Goal: Task Accomplishment & Management: Complete application form

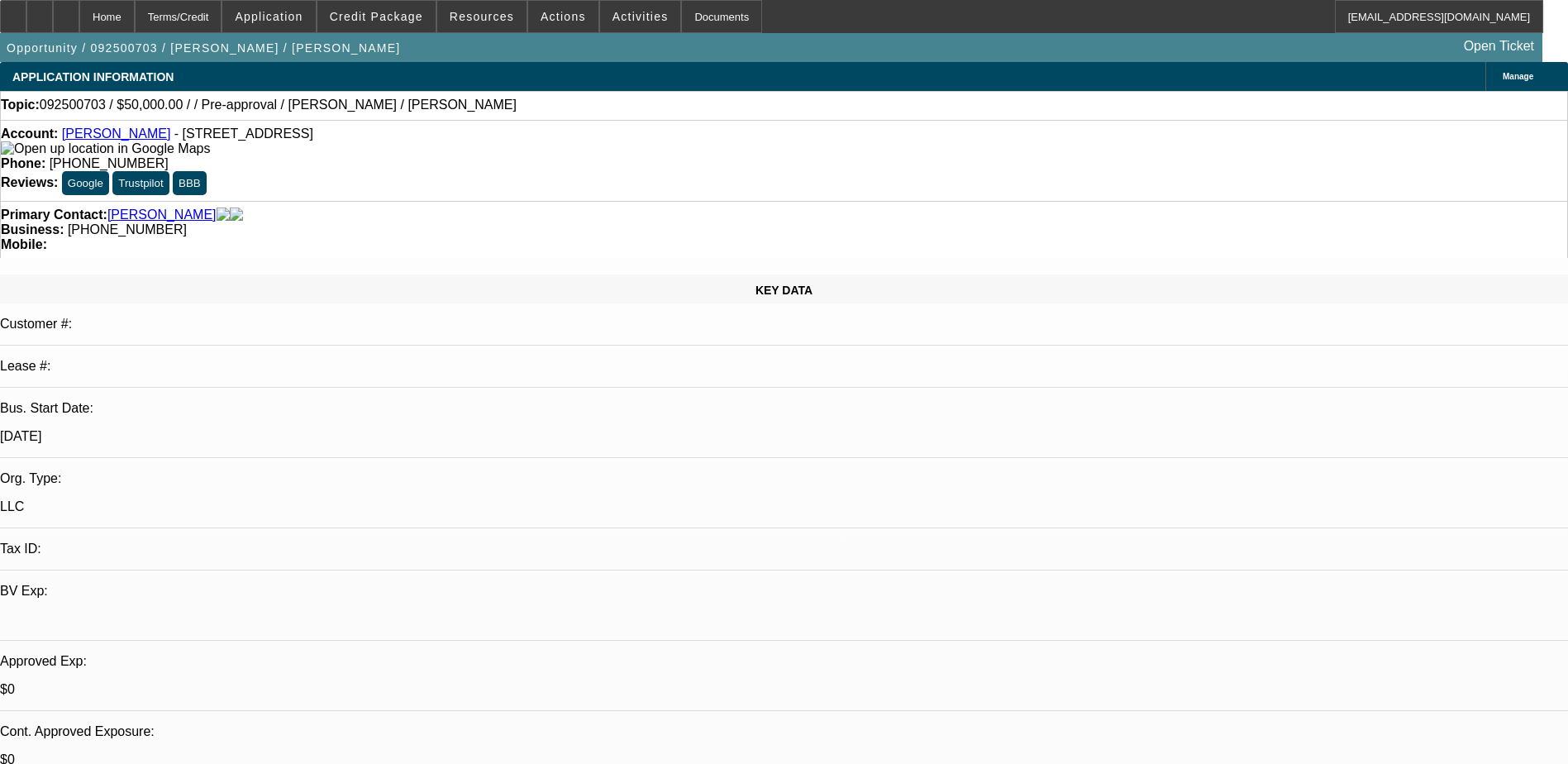
select select "0"
select select "2"
select select "0.1"
select select "4"
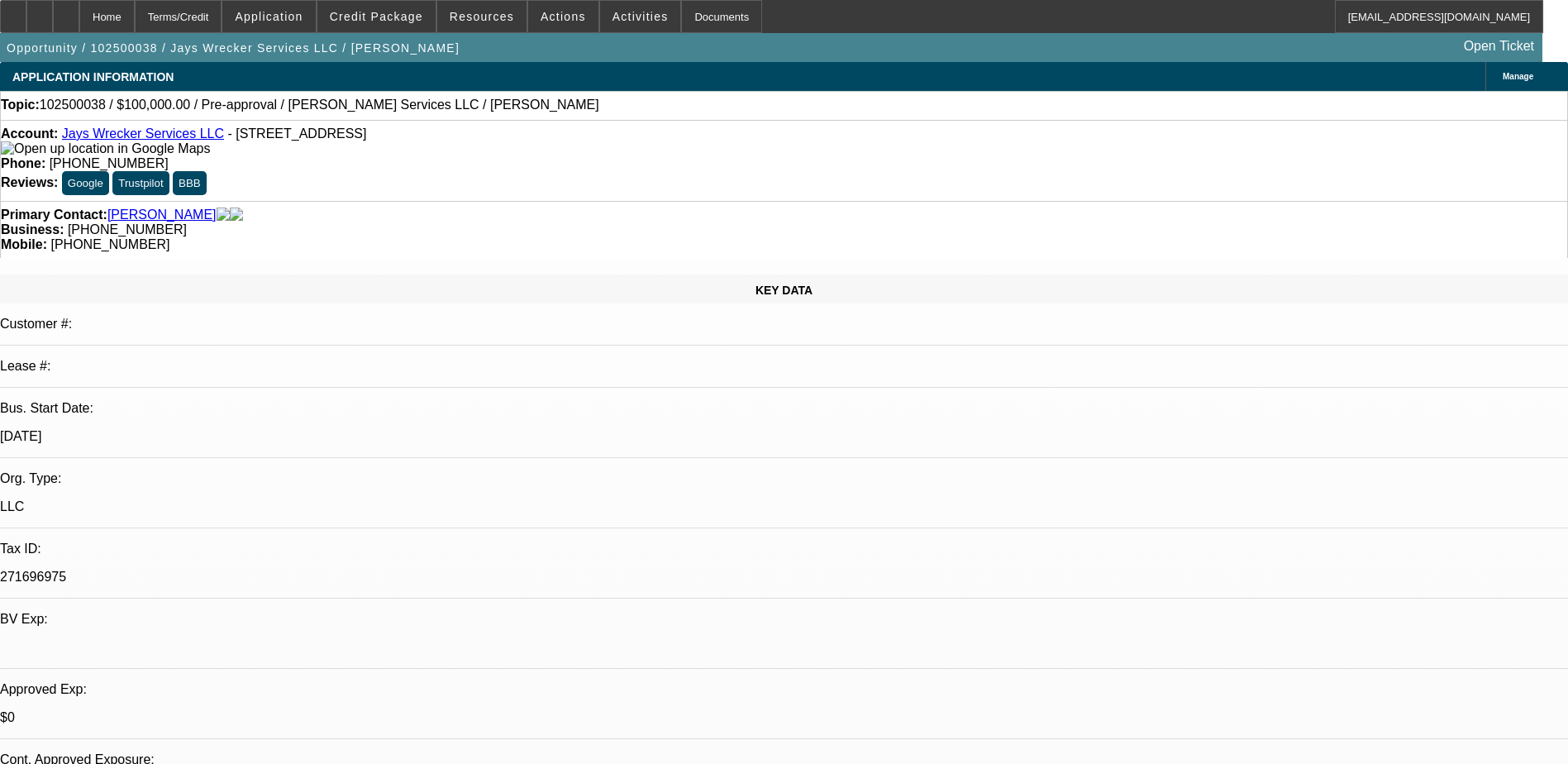
select select "0"
select select "2"
select select "0.1"
select select "4"
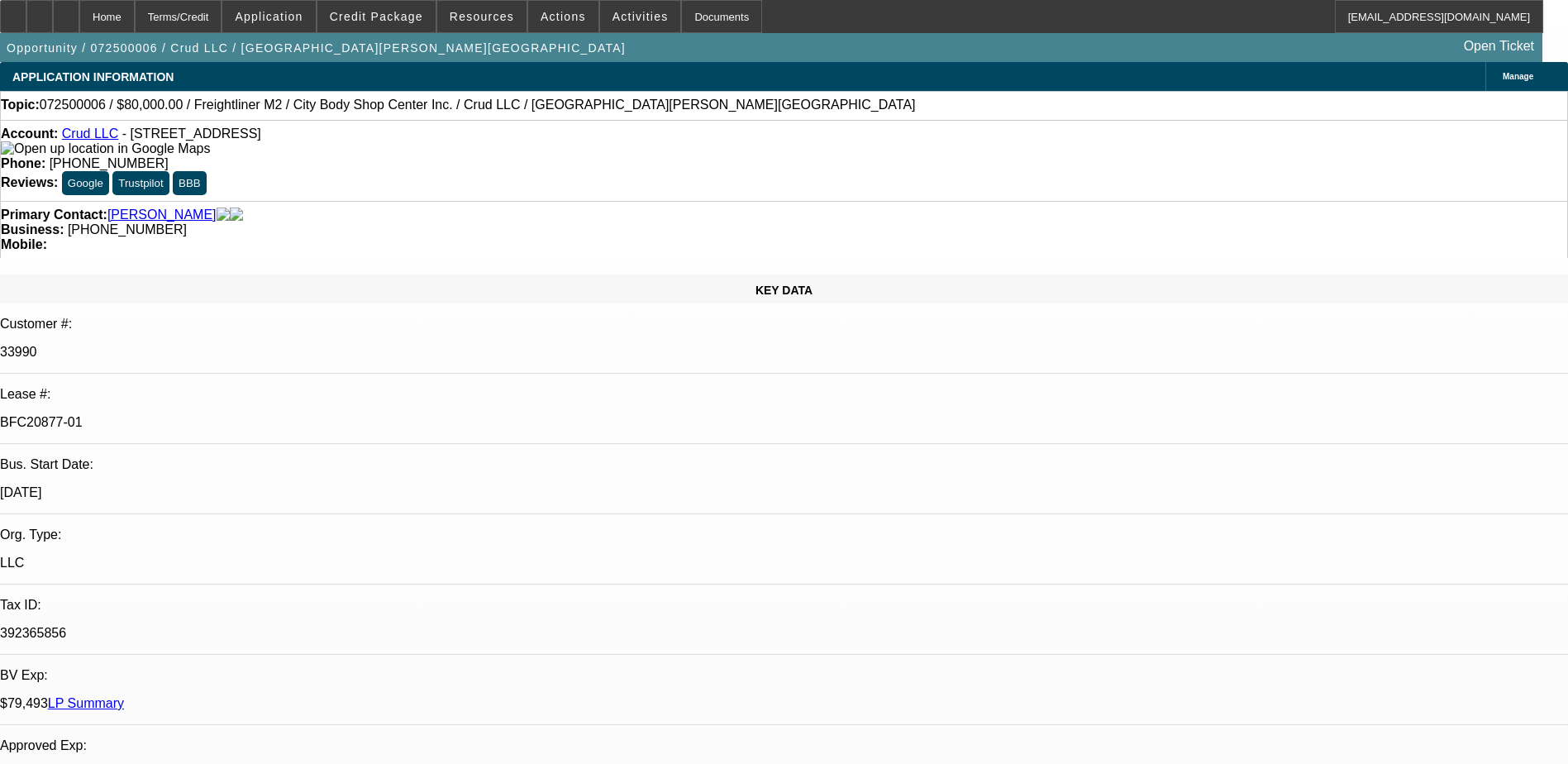
select select "0"
select select "2"
select select "0"
select select "6"
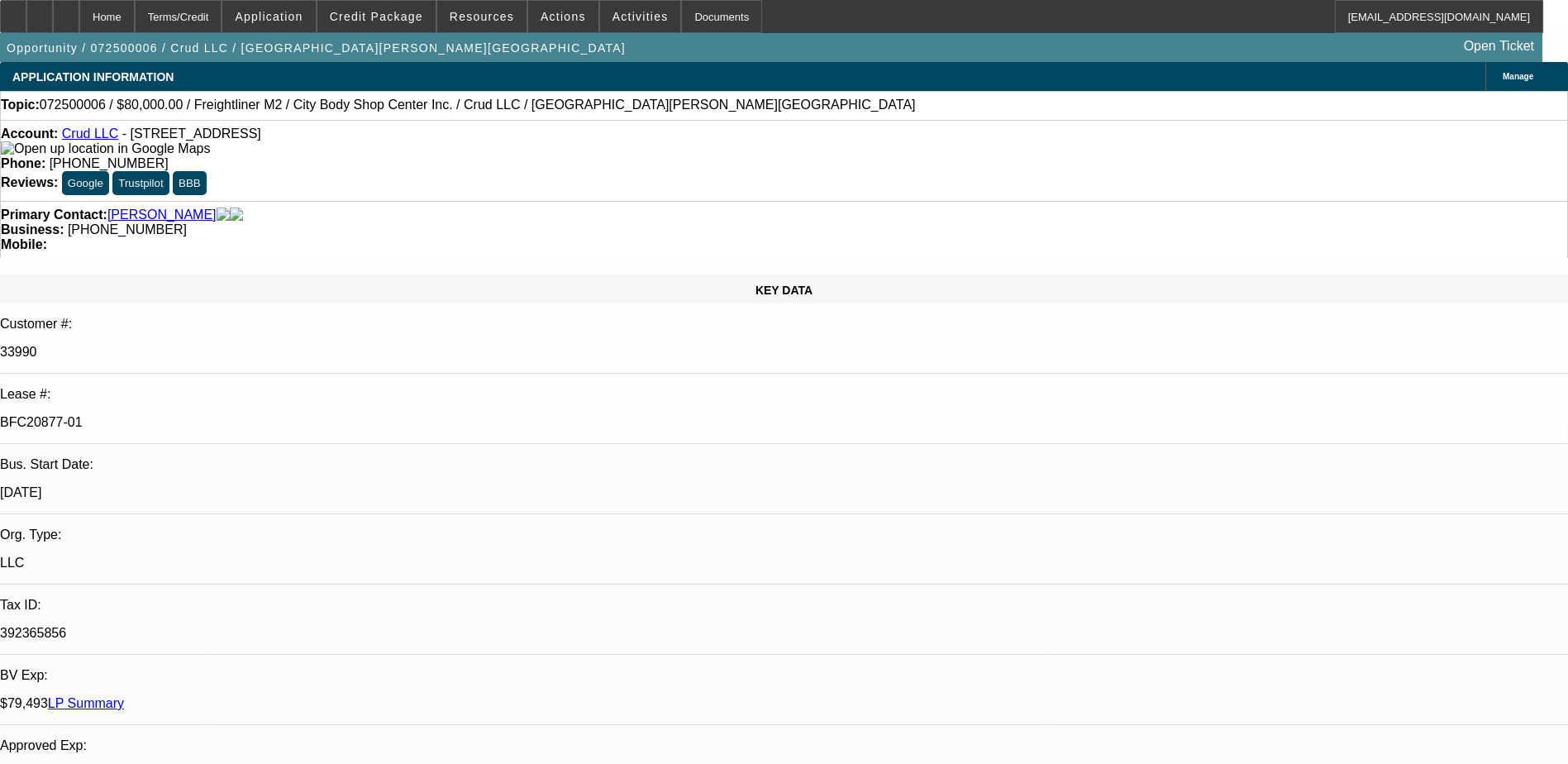
select select "0"
select select "2"
select select "0"
select select "6"
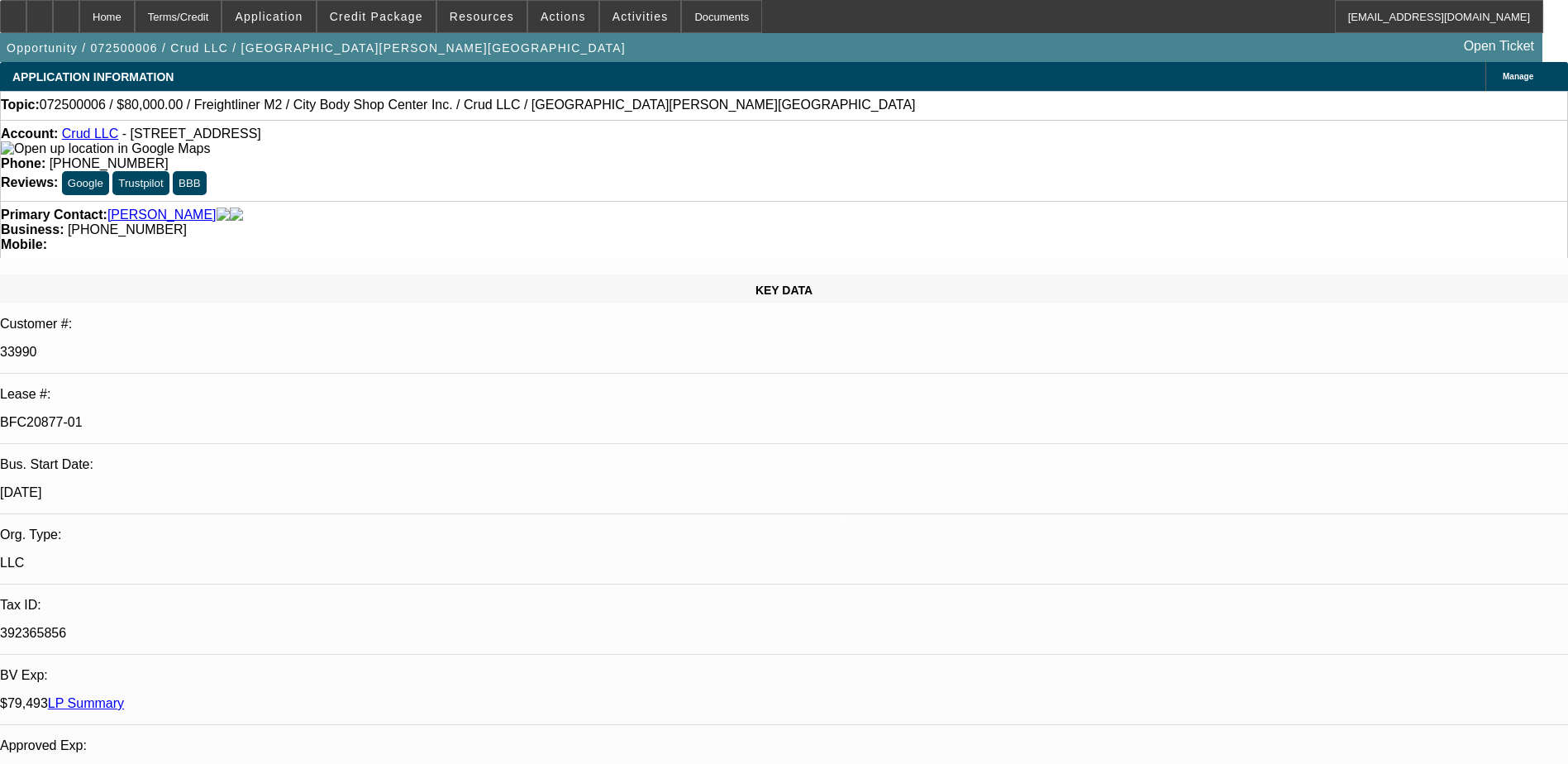
select select "0"
select select "2"
select select "0"
select select "6"
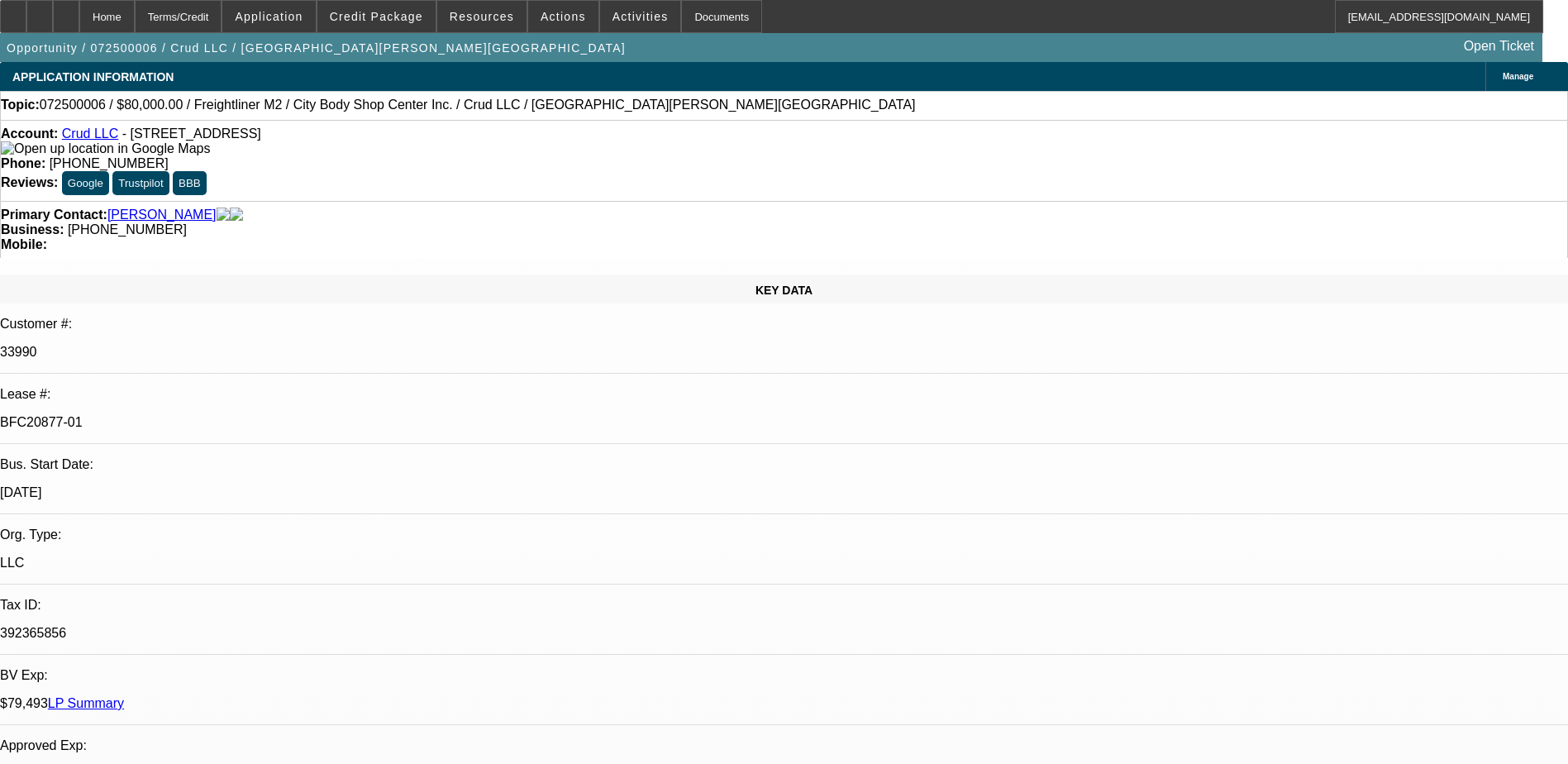
select select "0"
select select "2"
select select "0"
select select "6"
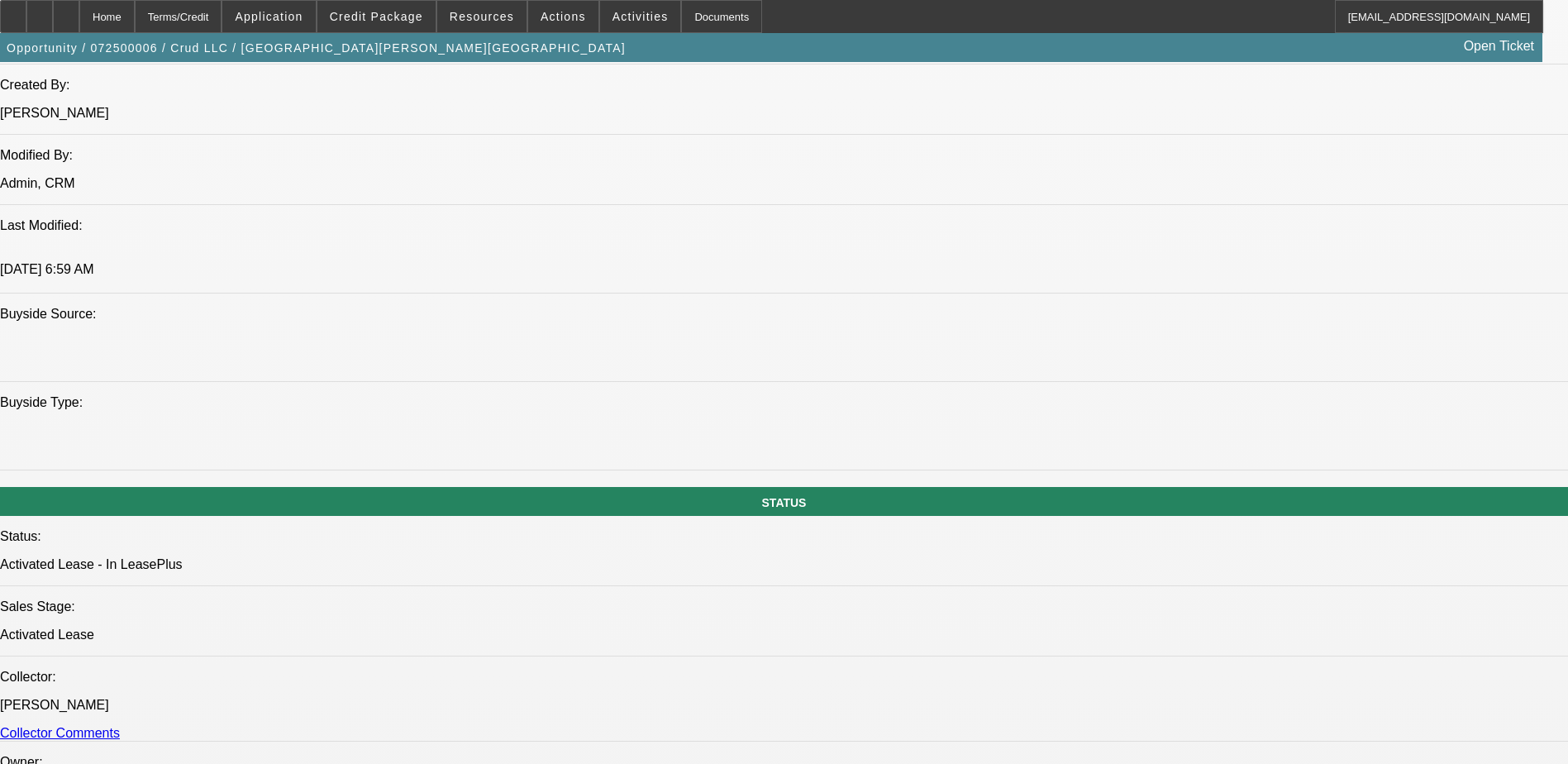
scroll to position [1418, 0]
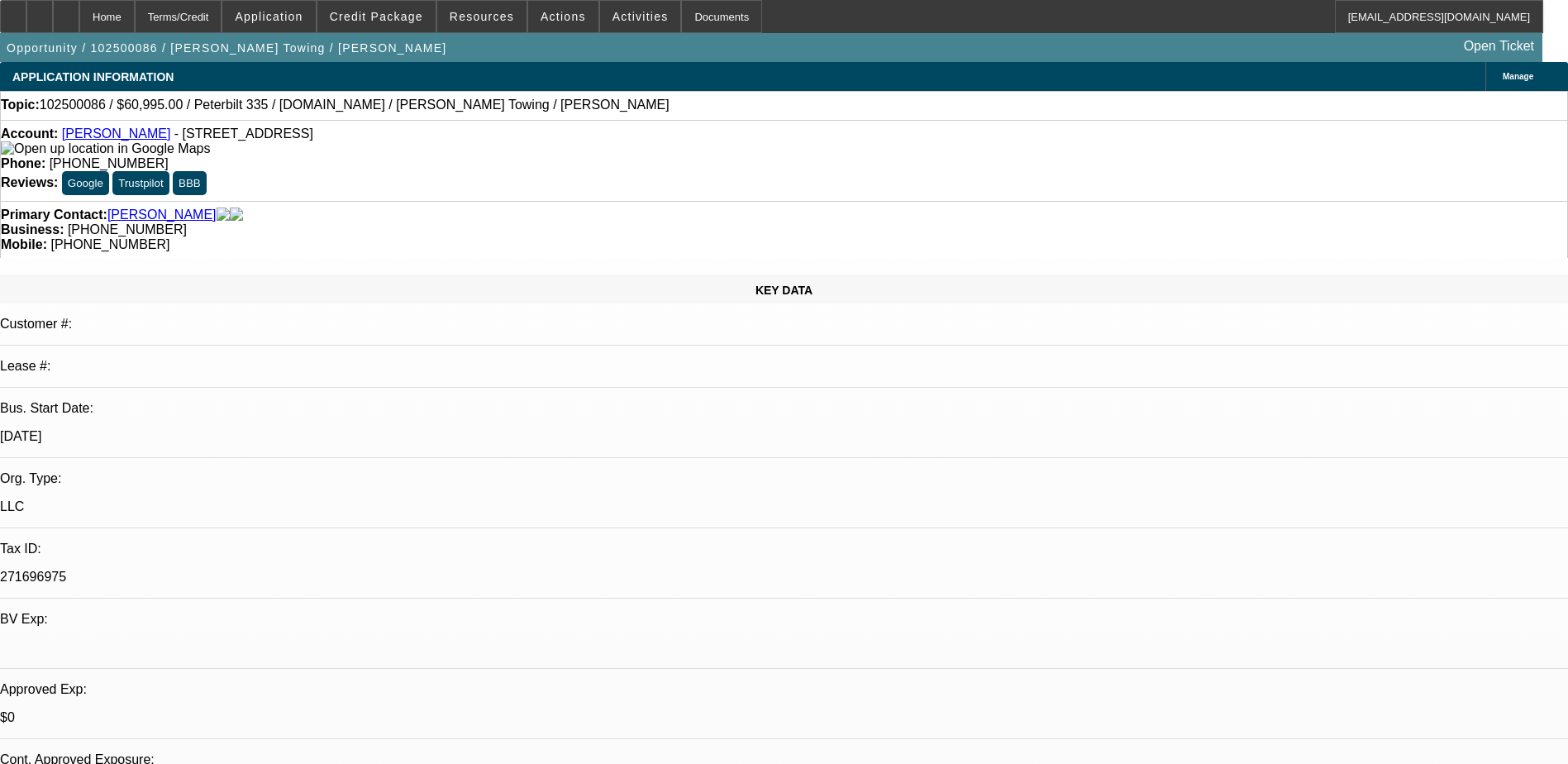
select select "0"
select select "2"
select select "0.1"
select select "4"
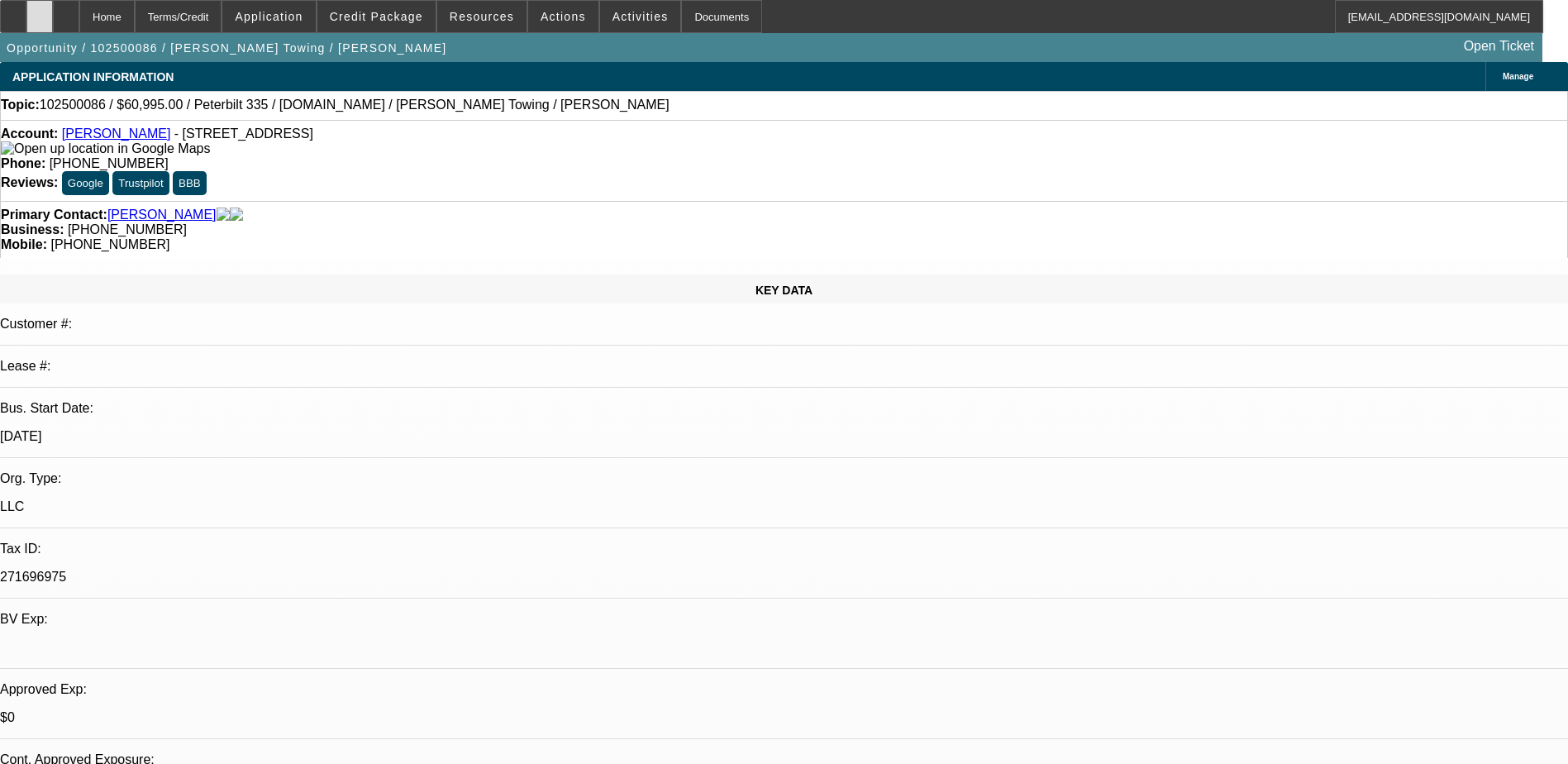
click at [53, 11] on div at bounding box center [39, 16] width 26 height 33
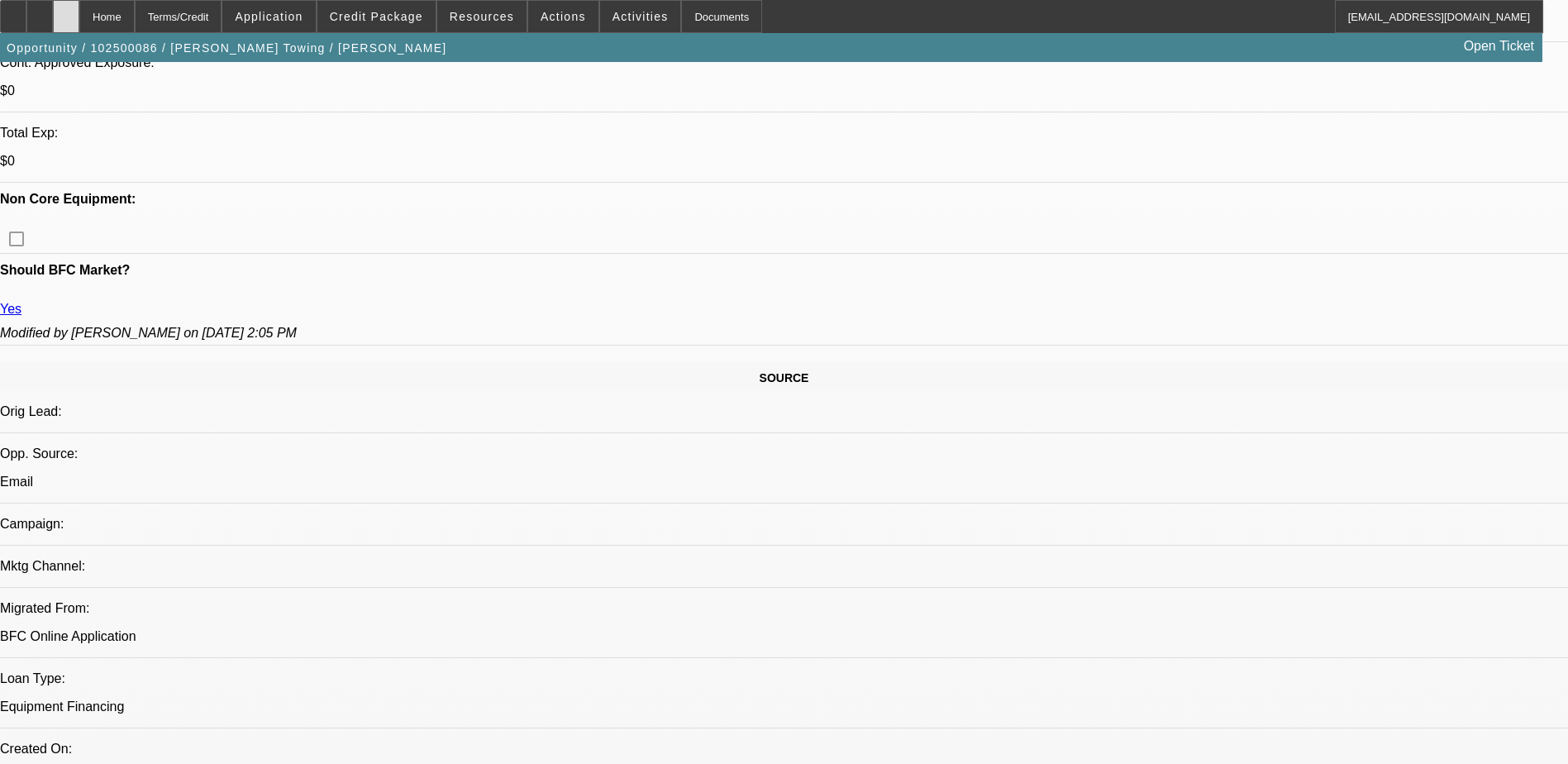
scroll to position [661, 0]
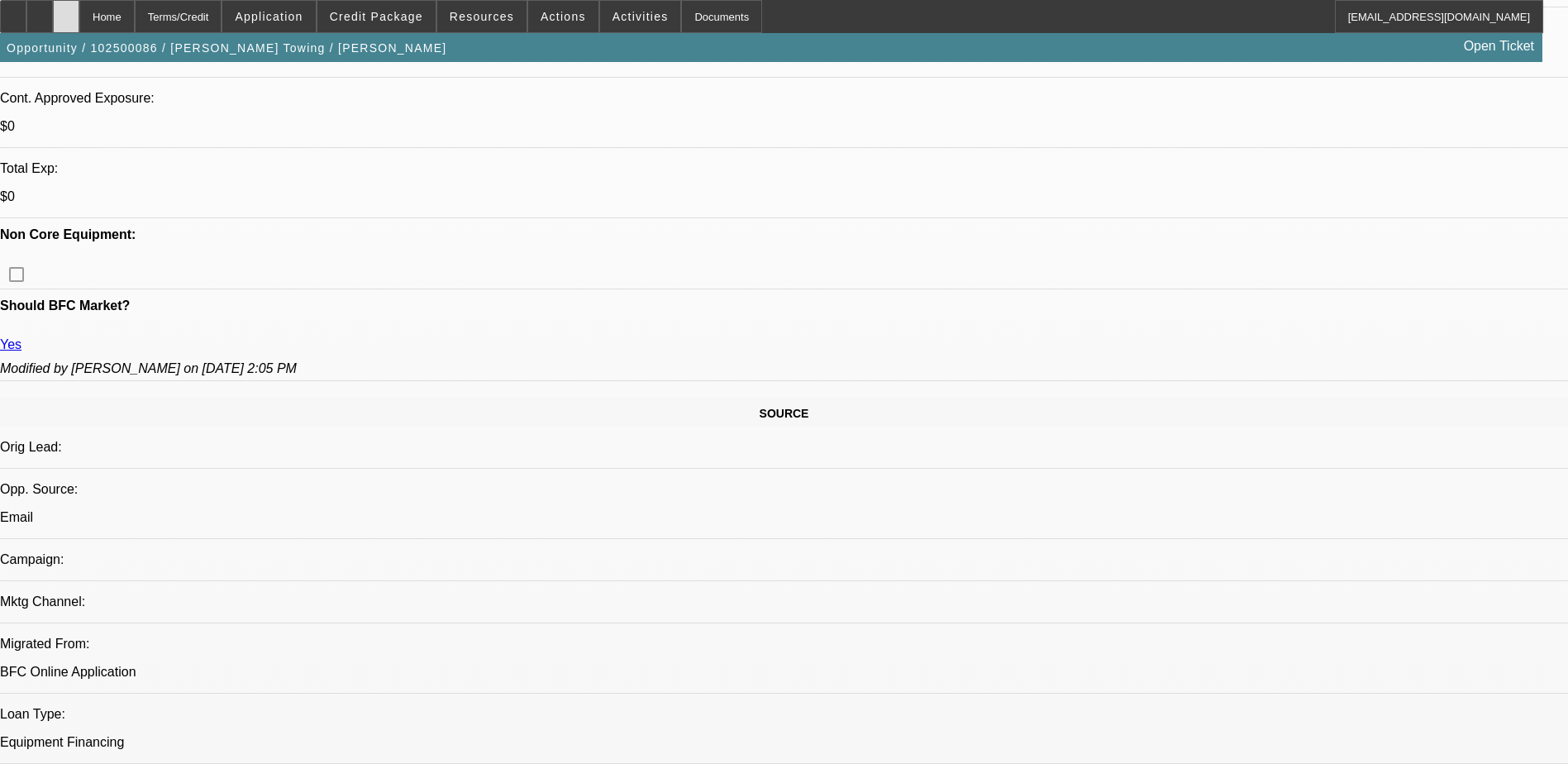
click at [79, 11] on div at bounding box center [66, 16] width 26 height 33
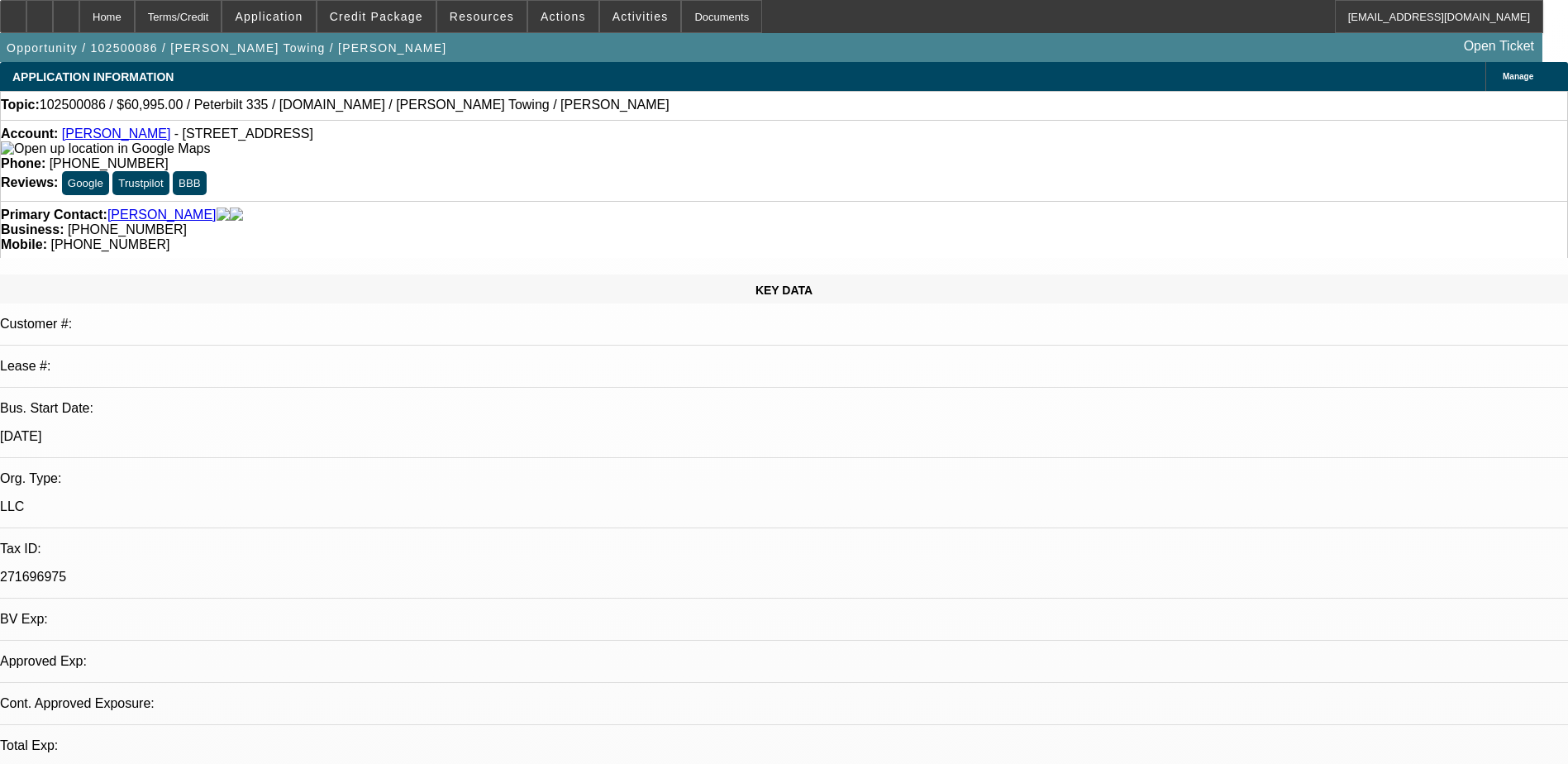
select select "0"
select select "2"
select select "0.1"
select select "4"
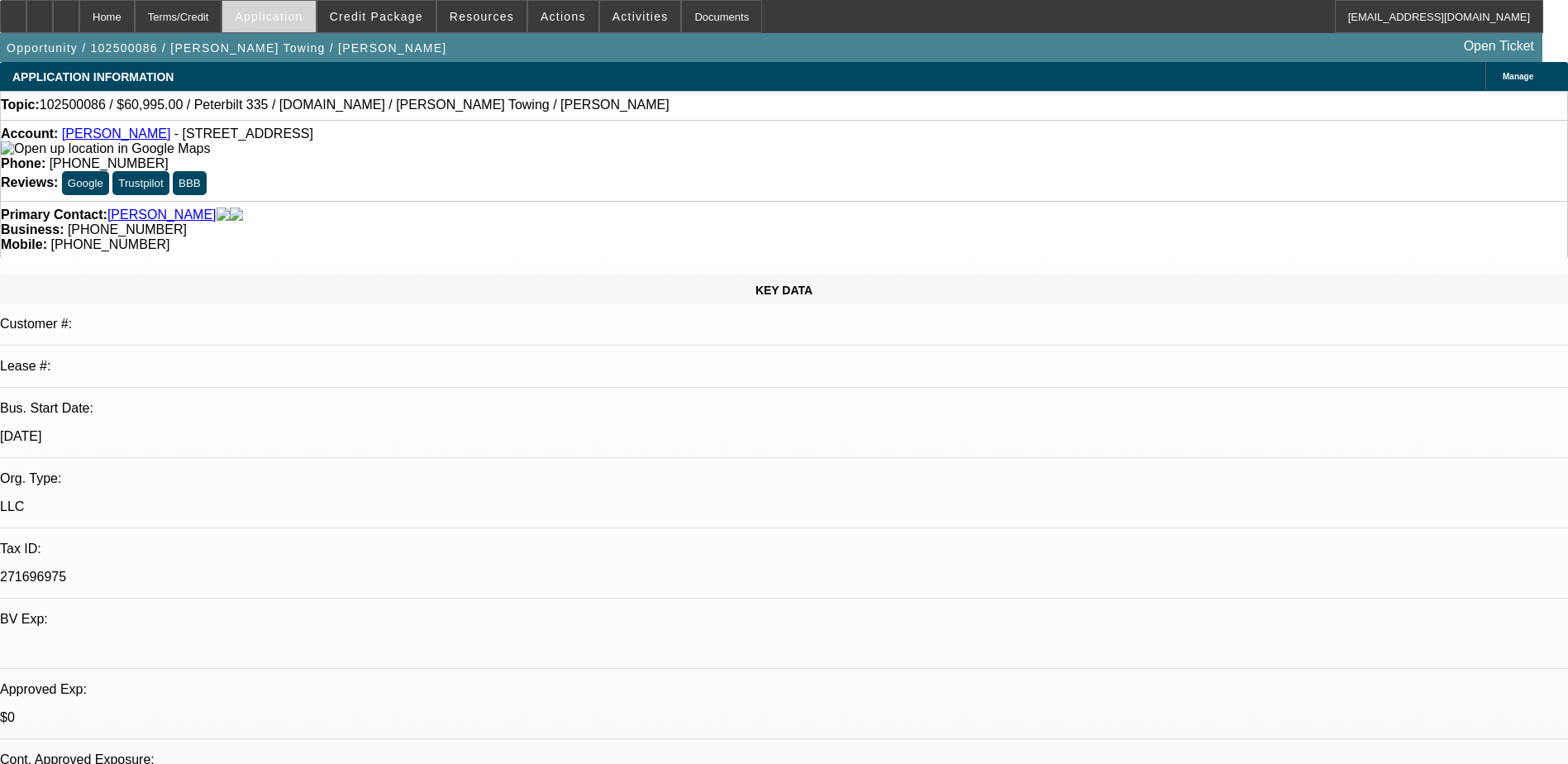
click at [315, 11] on span at bounding box center [269, 16] width 92 height 40
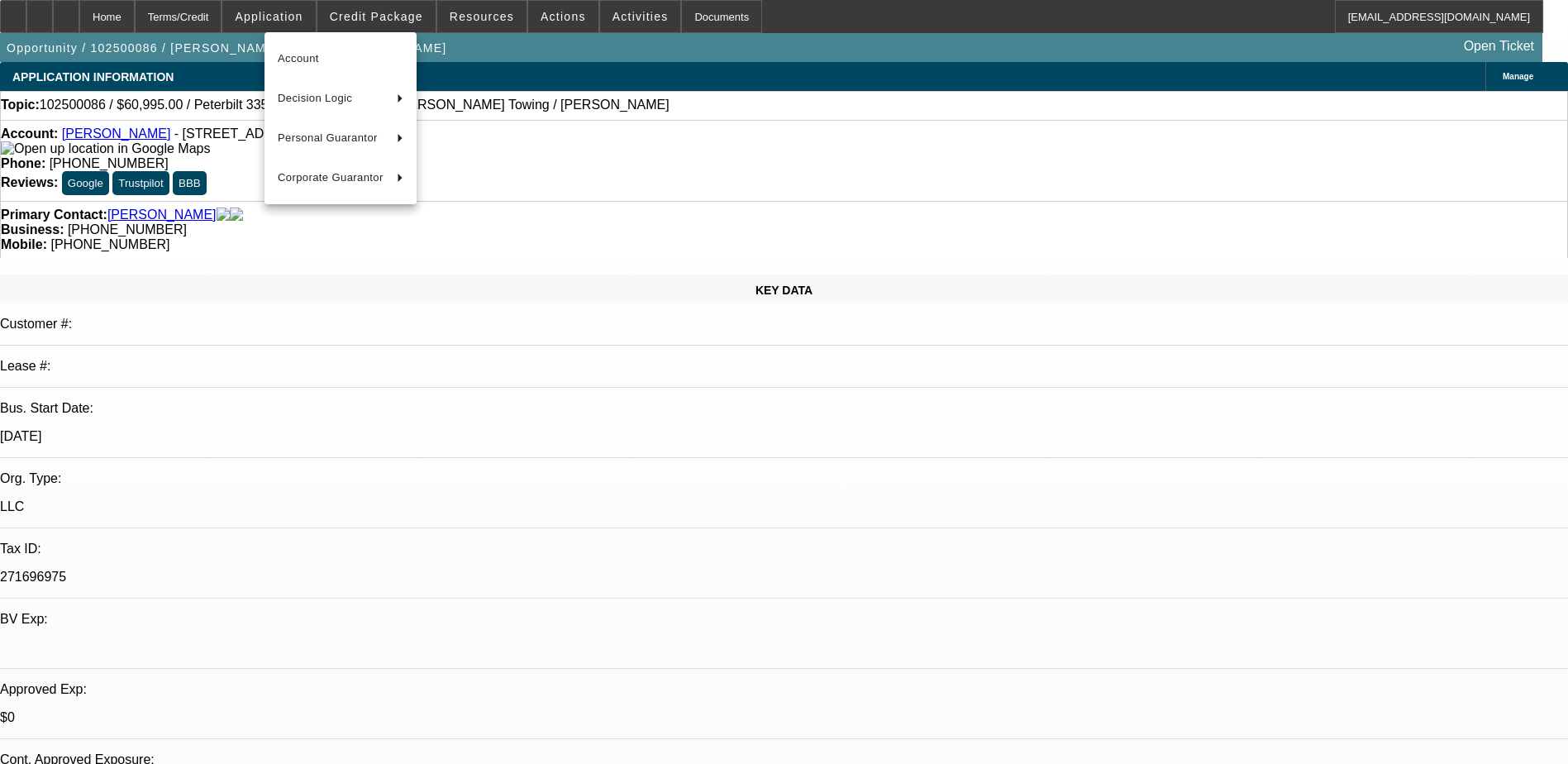
click at [355, 10] on div at bounding box center [784, 382] width 1568 height 764
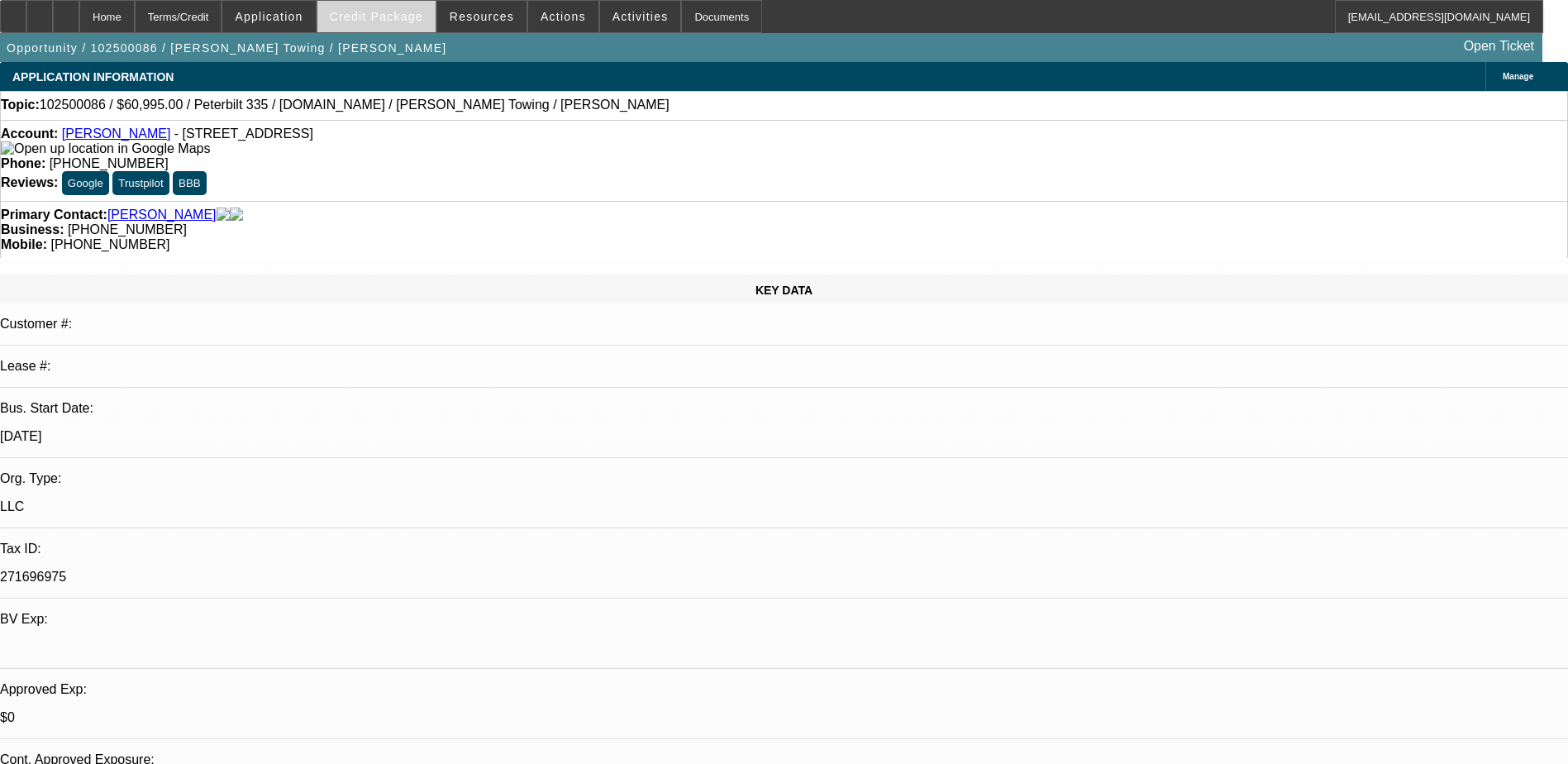
click at [365, 16] on span "Credit Package" at bounding box center [376, 16] width 93 height 13
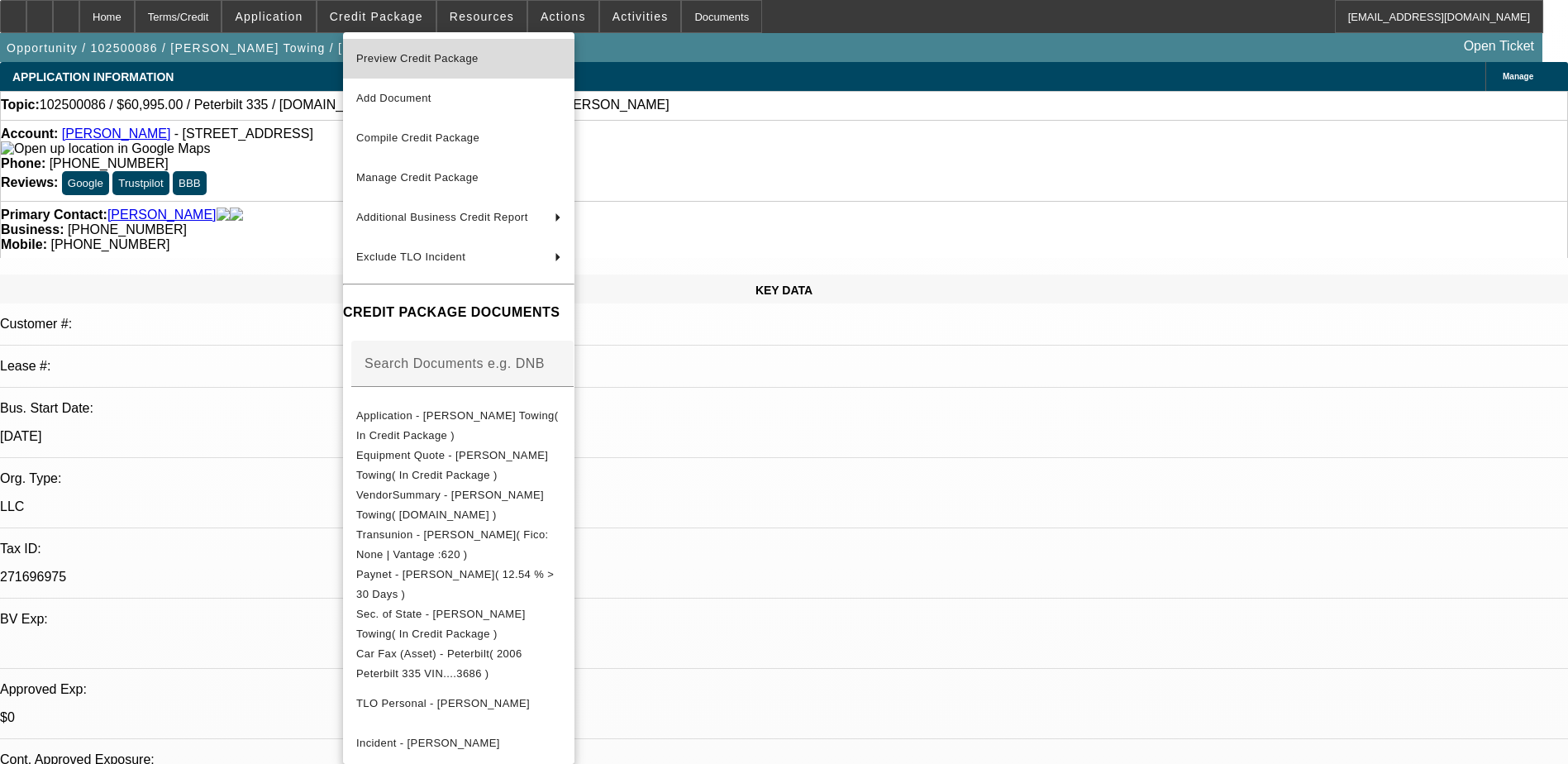
click at [427, 50] on span "Preview Credit Package" at bounding box center [459, 58] width 205 height 20
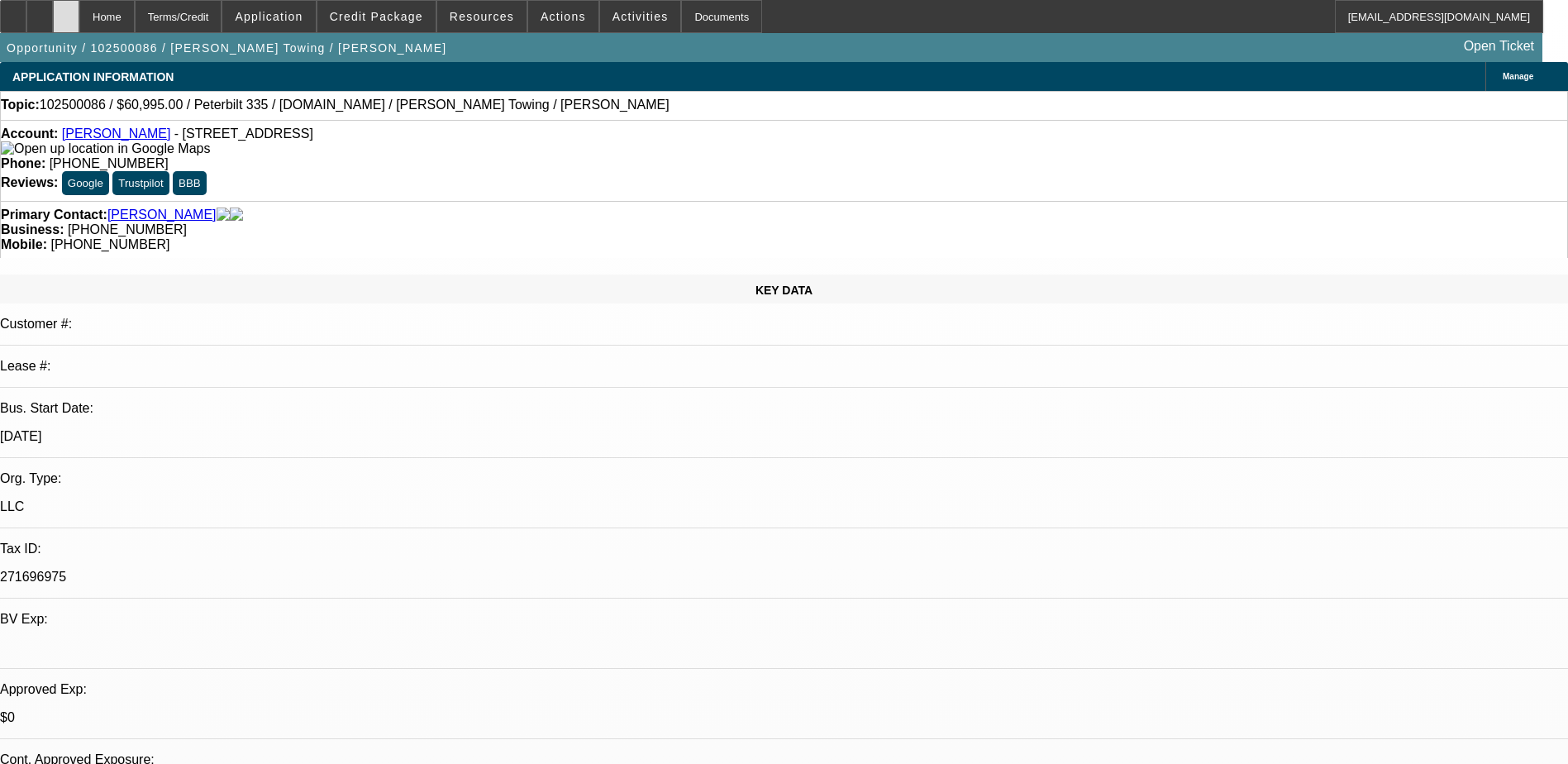
click at [79, 5] on div at bounding box center [66, 16] width 26 height 33
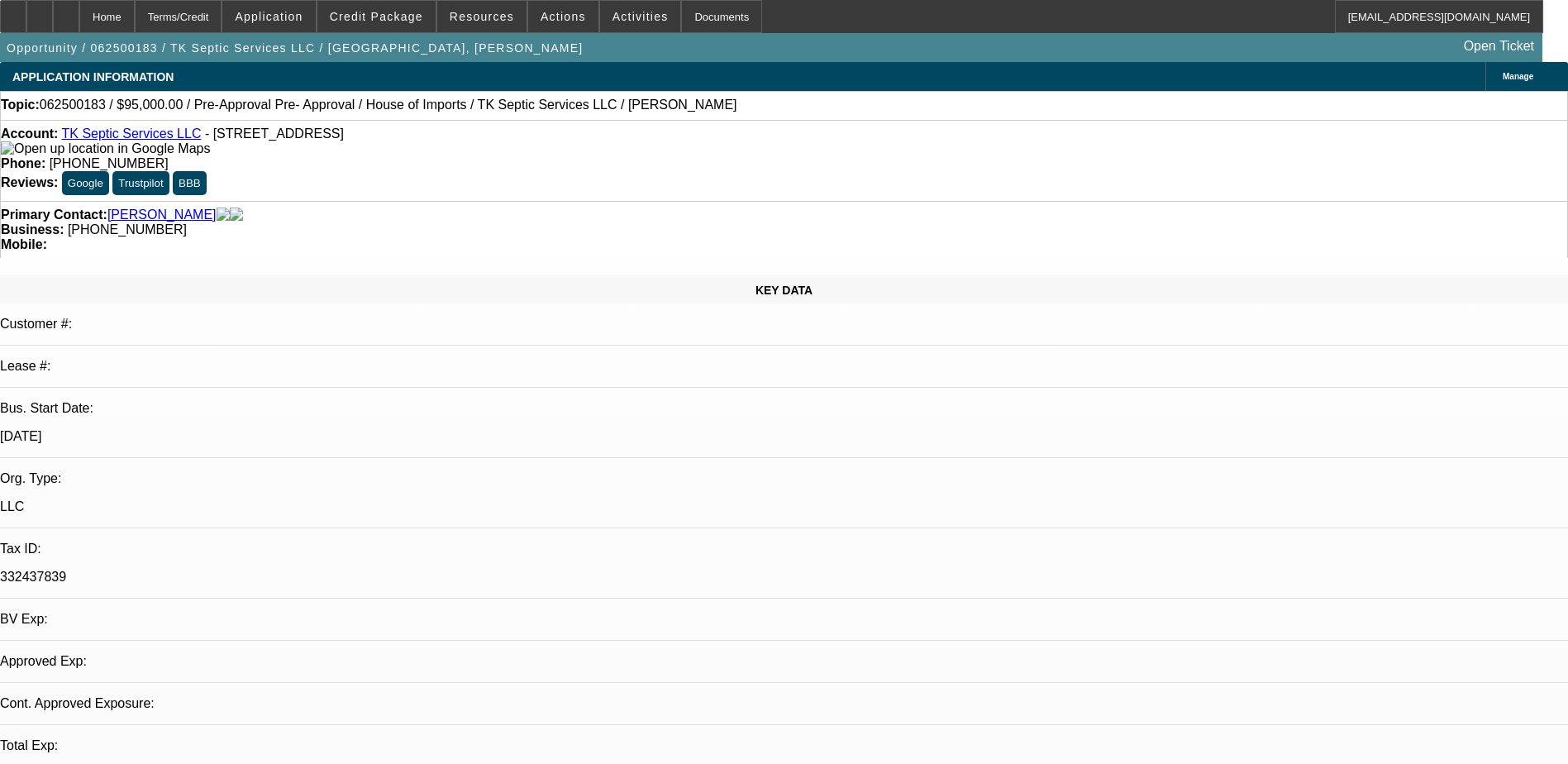
select select "0"
select select "2"
select select "0"
select select "2"
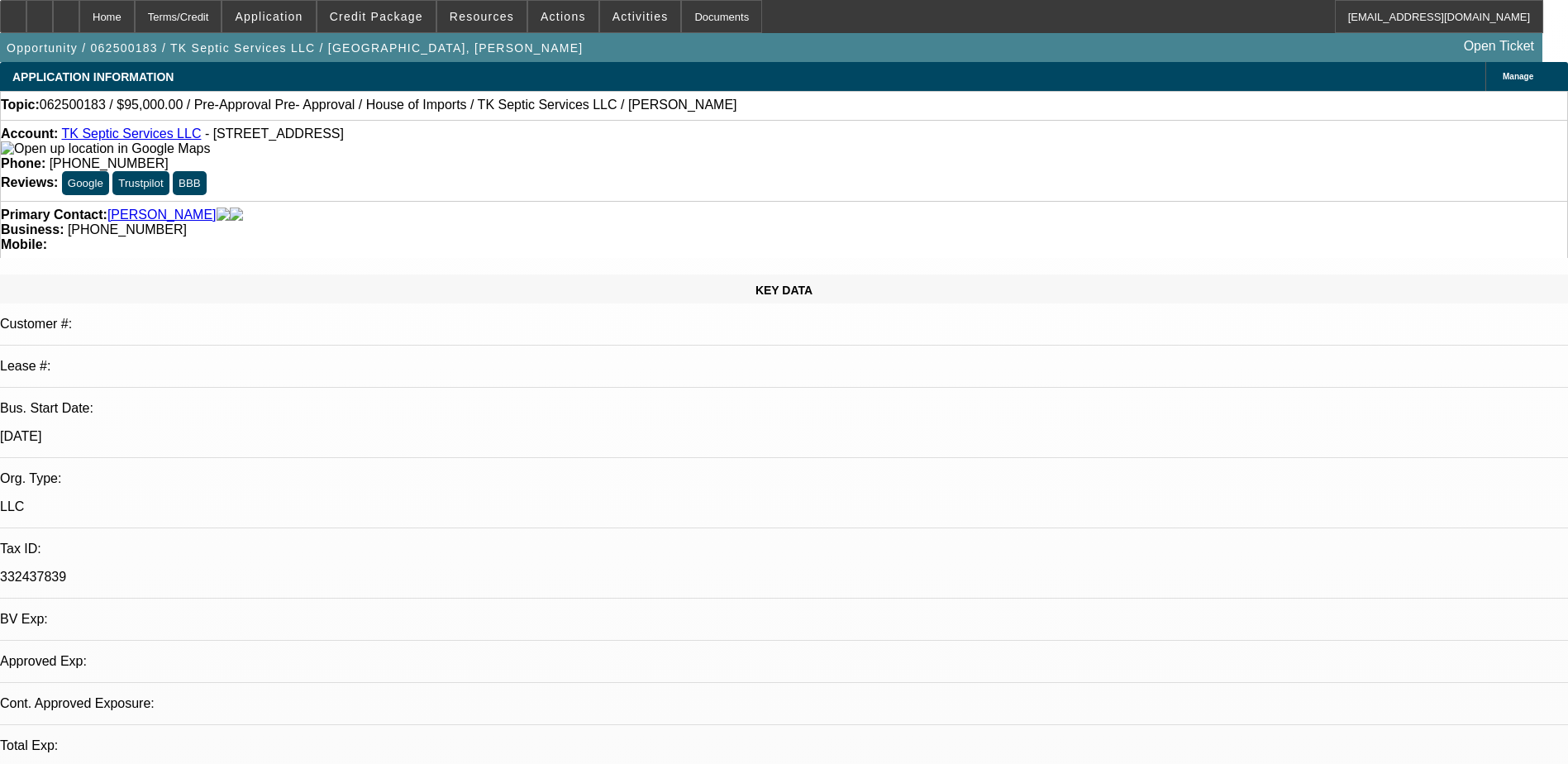
select select "0"
select select "2"
select select "0"
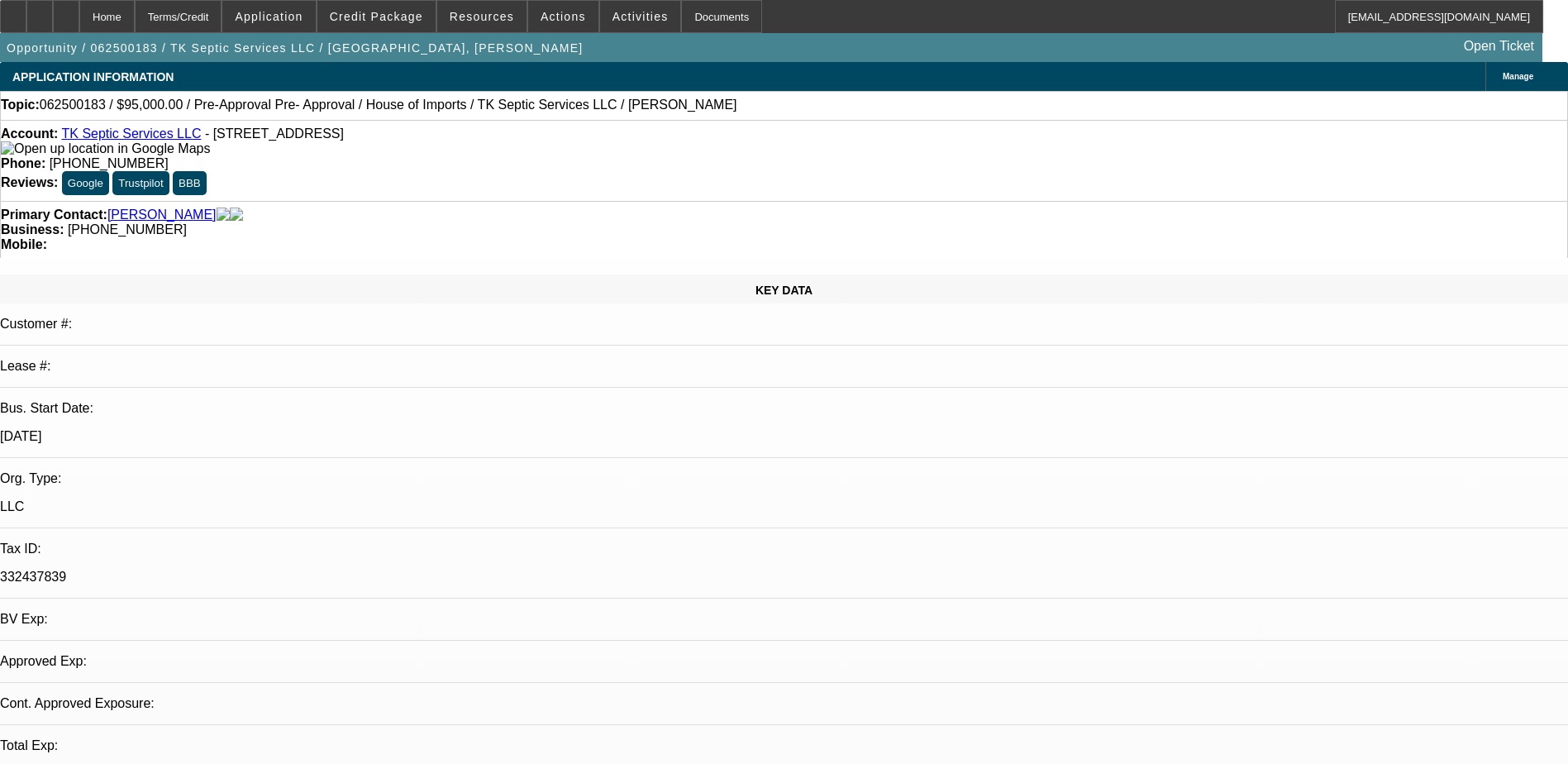
select select "2"
select select "0"
select select "1"
select select "2"
select select "6"
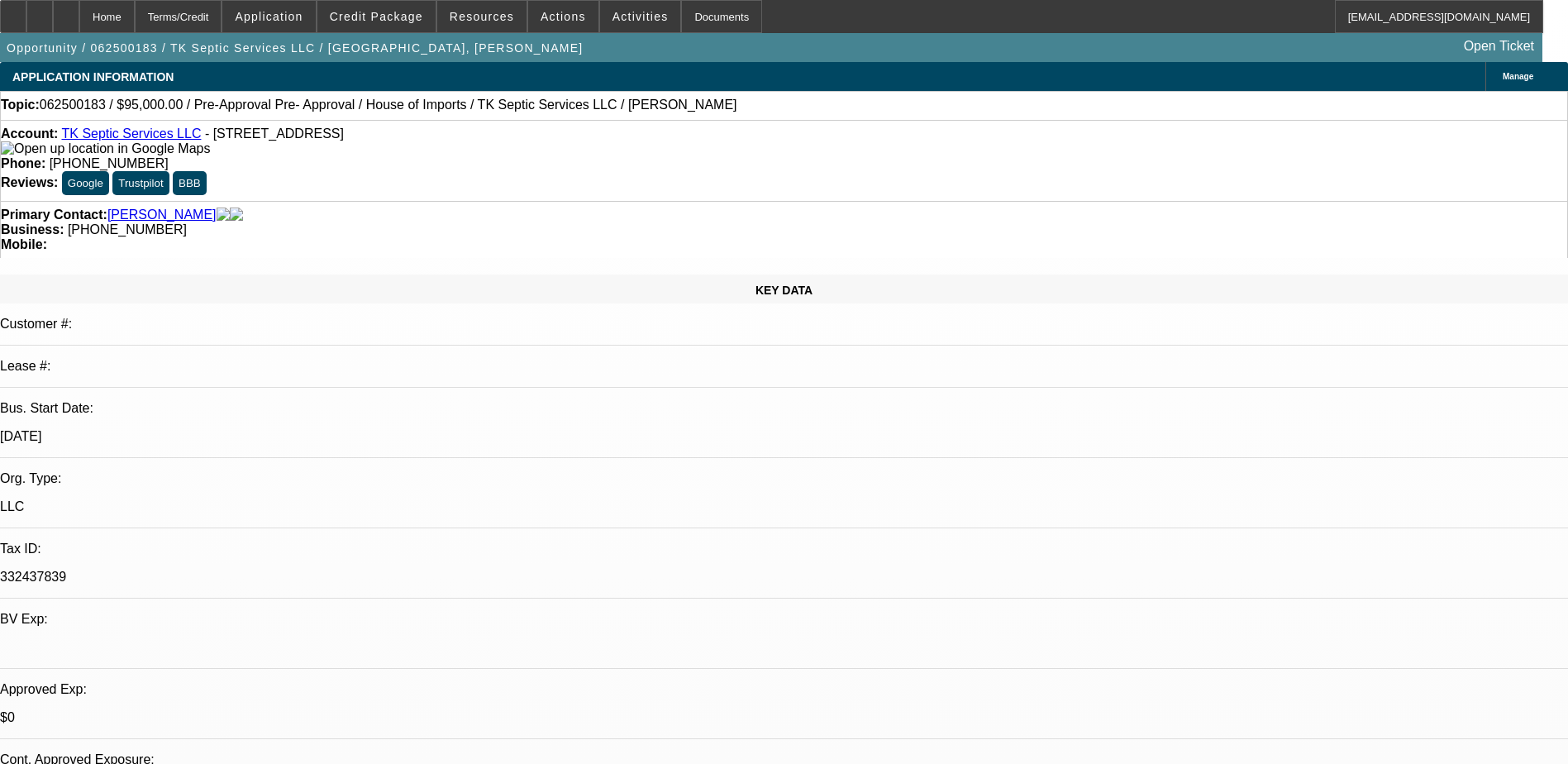
select select "1"
select select "2"
select select "6"
select select "1"
select select "2"
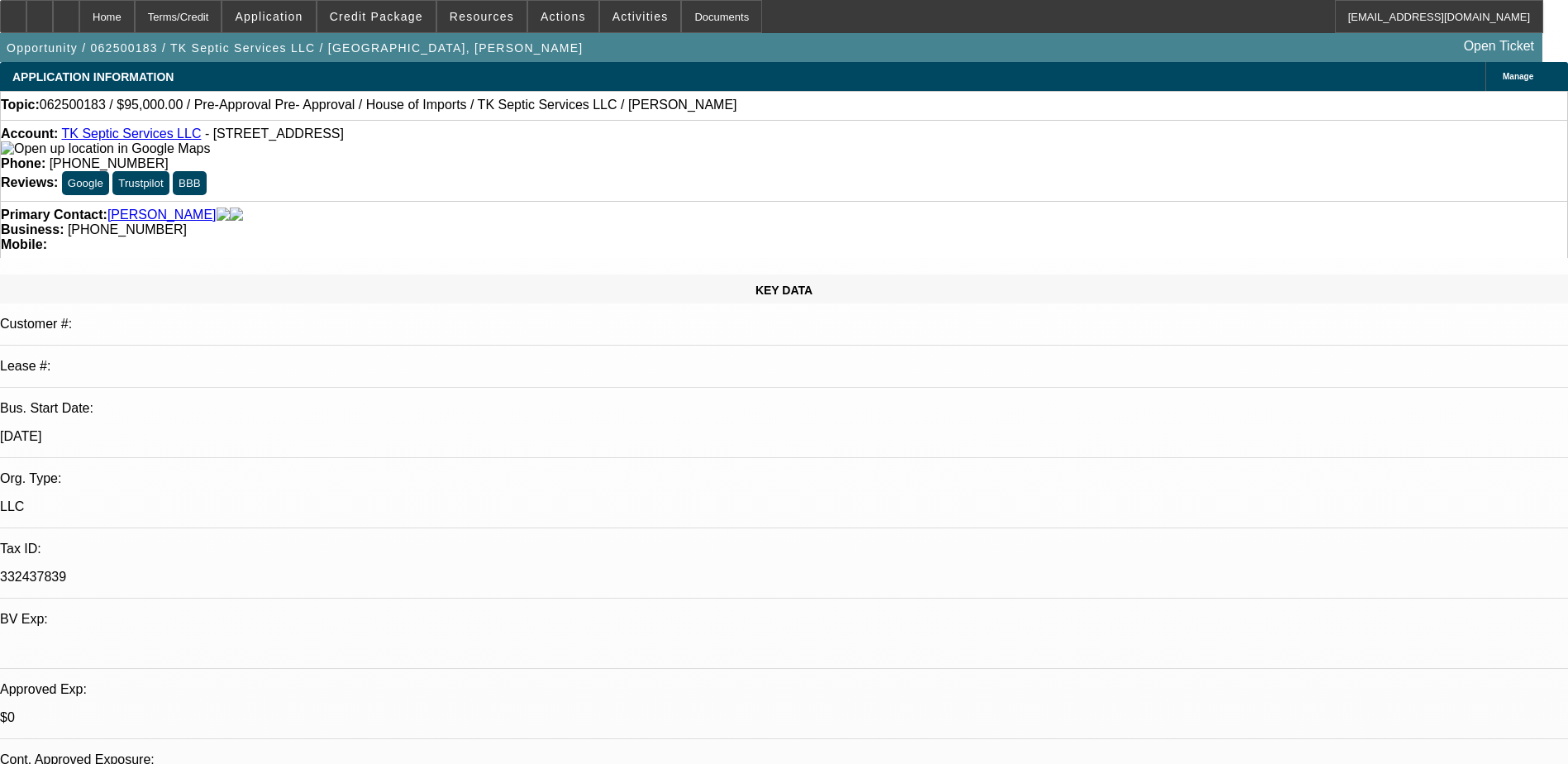
select select "6"
select select "1"
select select "2"
select select "6"
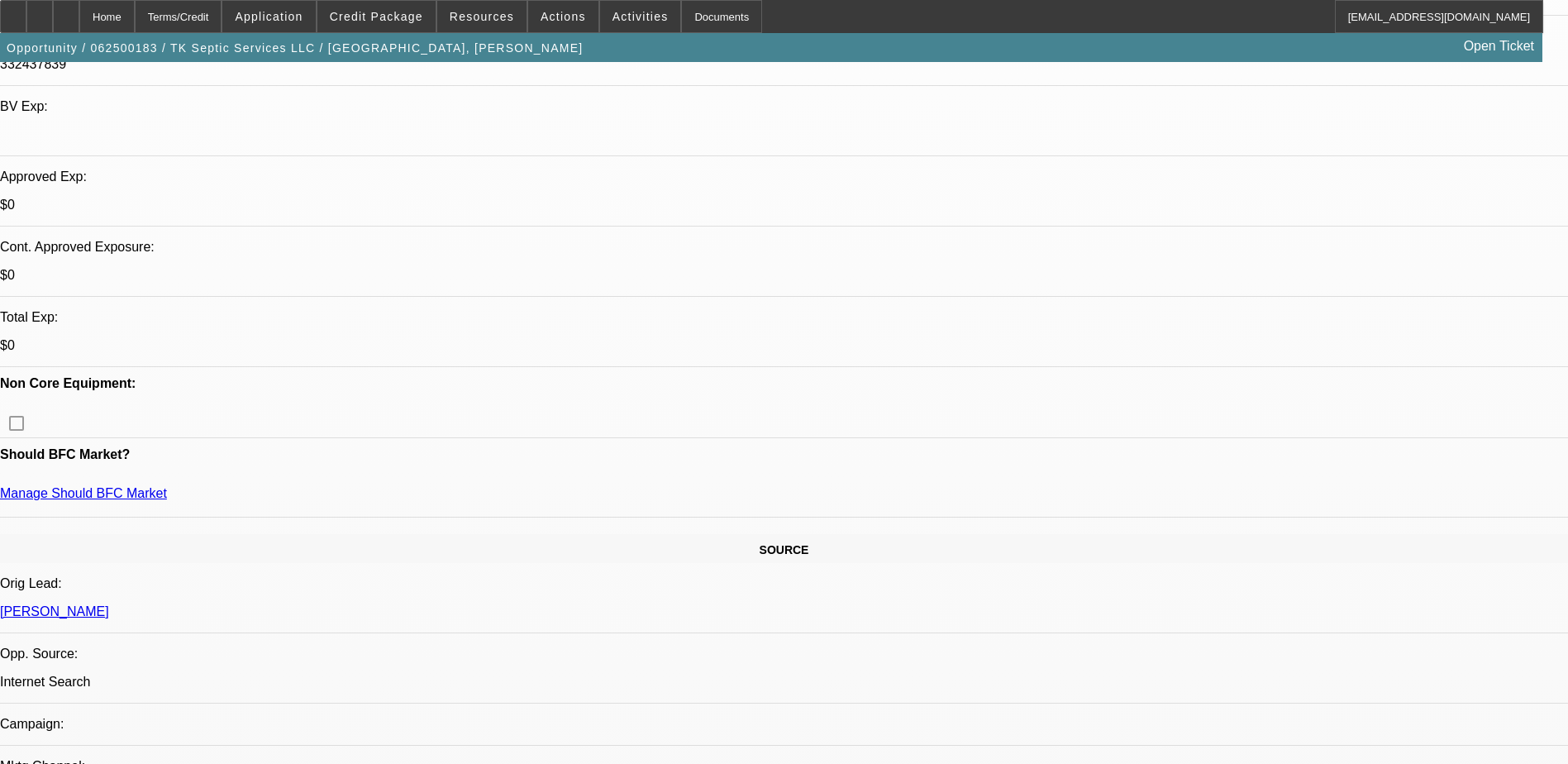
scroll to position [413, 0]
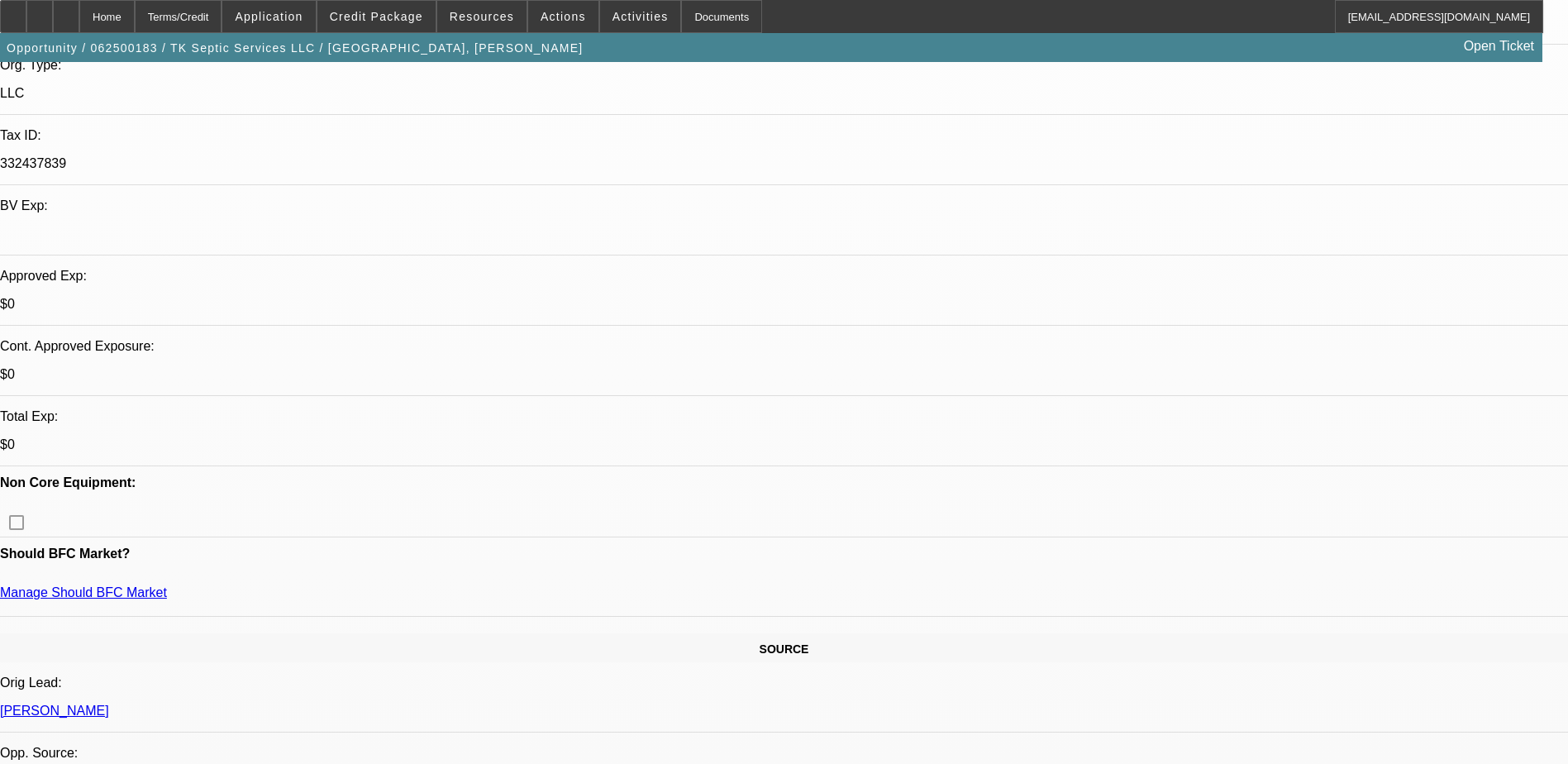
drag, startPoint x: 116, startPoint y: 364, endPoint x: 24, endPoint y: 367, distance: 92.0
drag, startPoint x: 24, startPoint y: 367, endPoint x: 43, endPoint y: 359, distance: 20.6
copy link "Natasha Kazanakis"
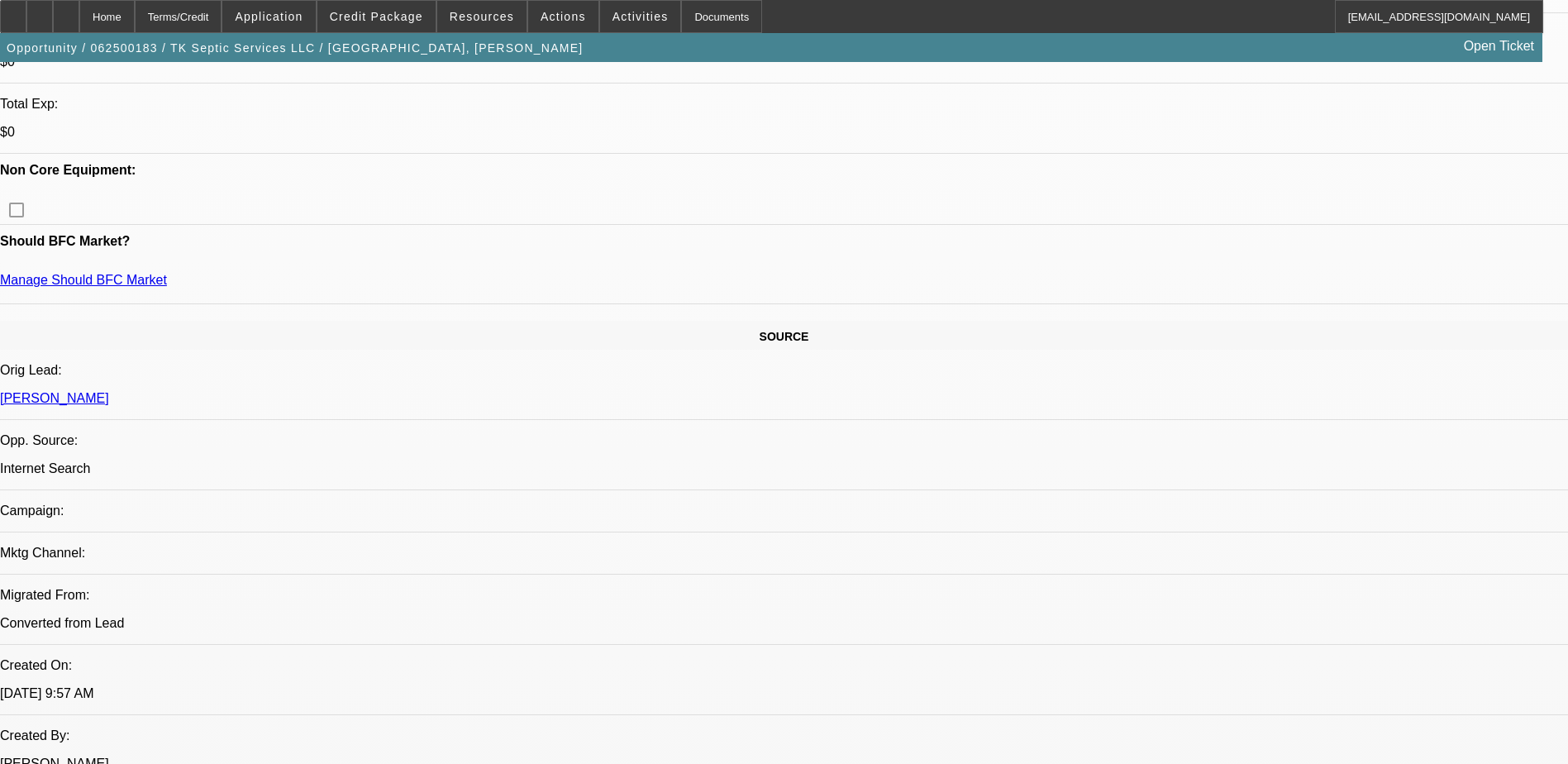
scroll to position [826, 0]
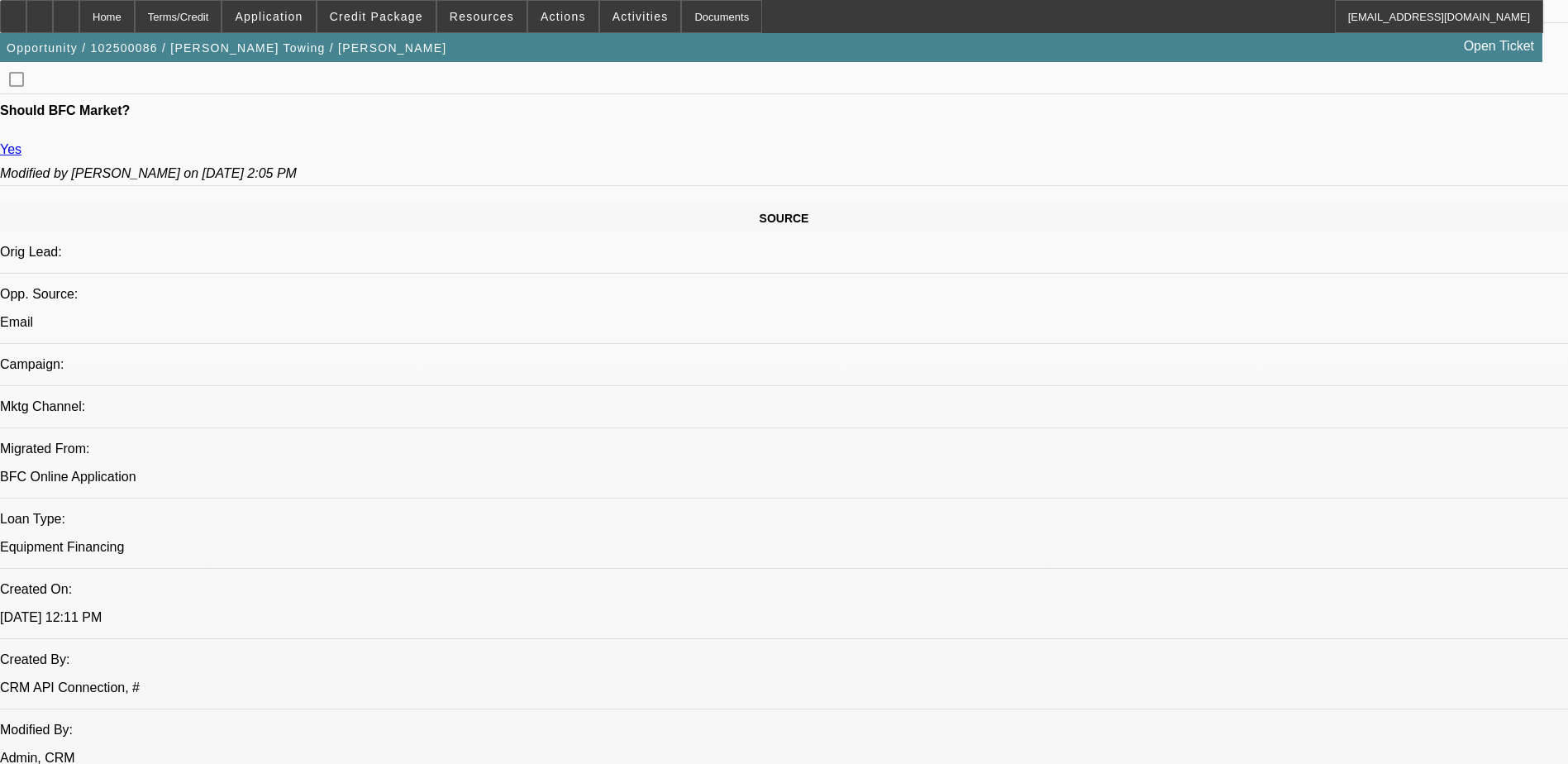
select select "0"
select select "2"
select select "0.1"
select select "4"
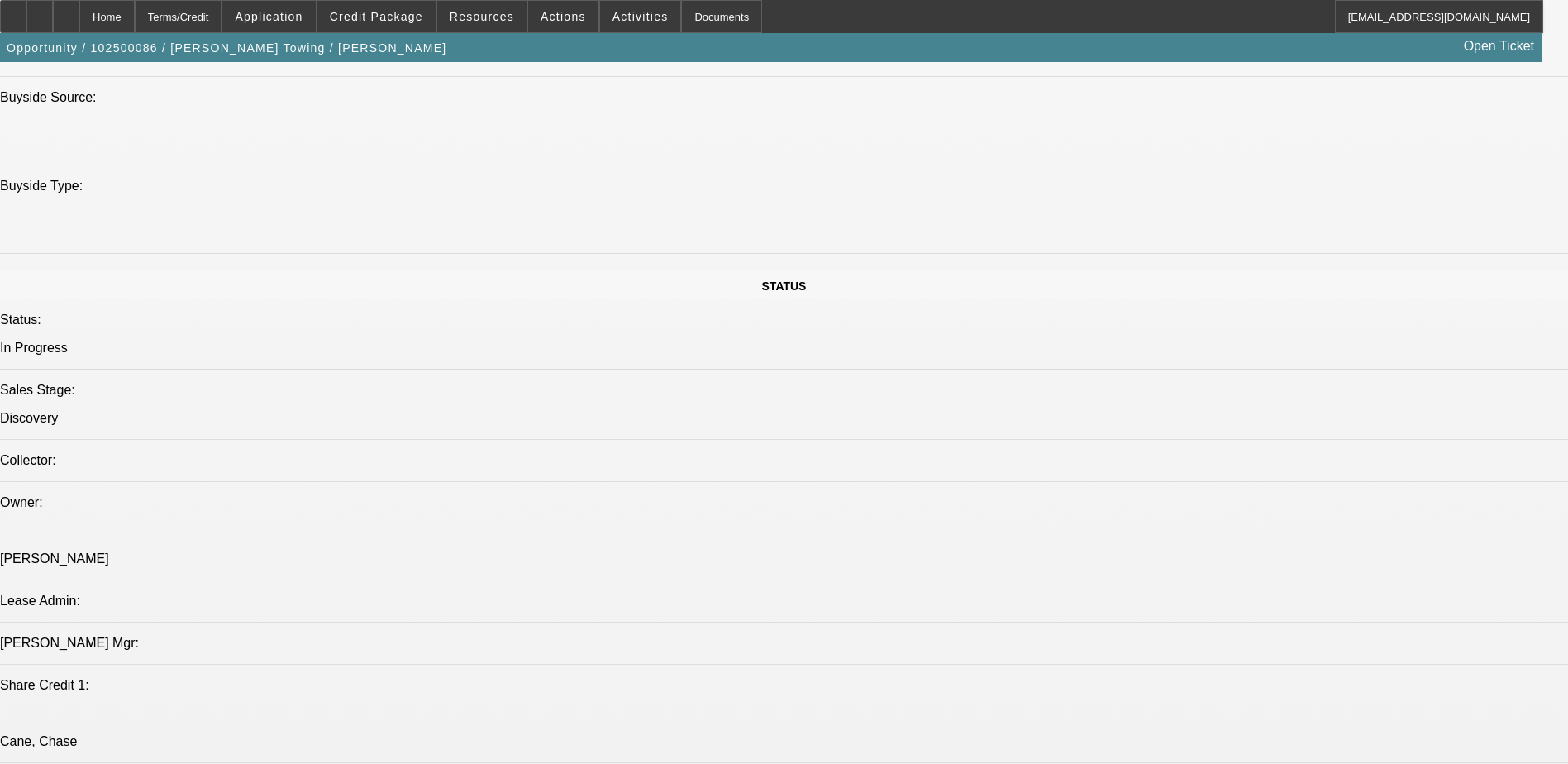
scroll to position [1502, 0]
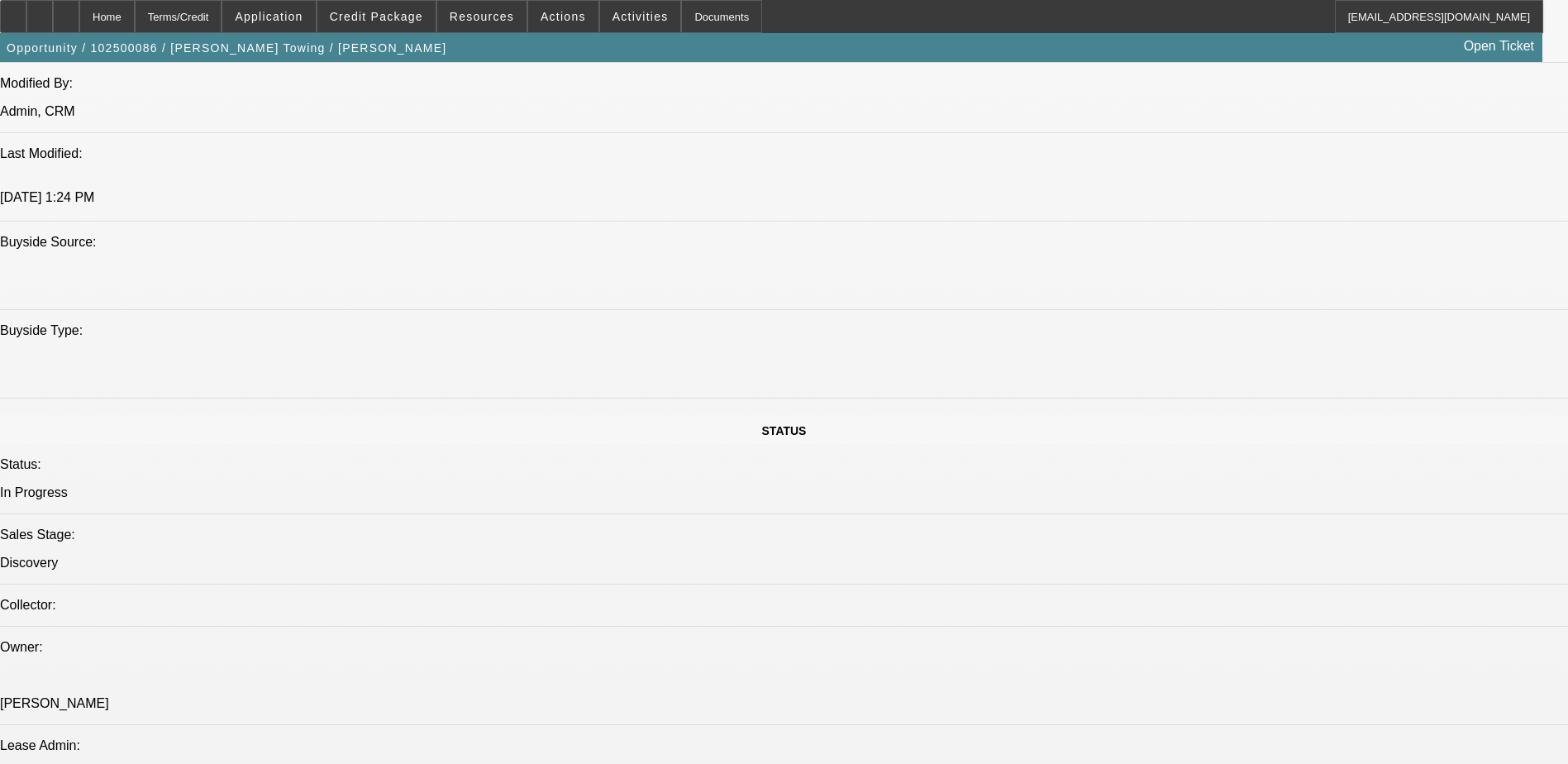
drag, startPoint x: 470, startPoint y: 354, endPoint x: 494, endPoint y: 356, distance: 24.1
drag, startPoint x: 494, startPoint y: 356, endPoint x: 486, endPoint y: 357, distance: 8.1
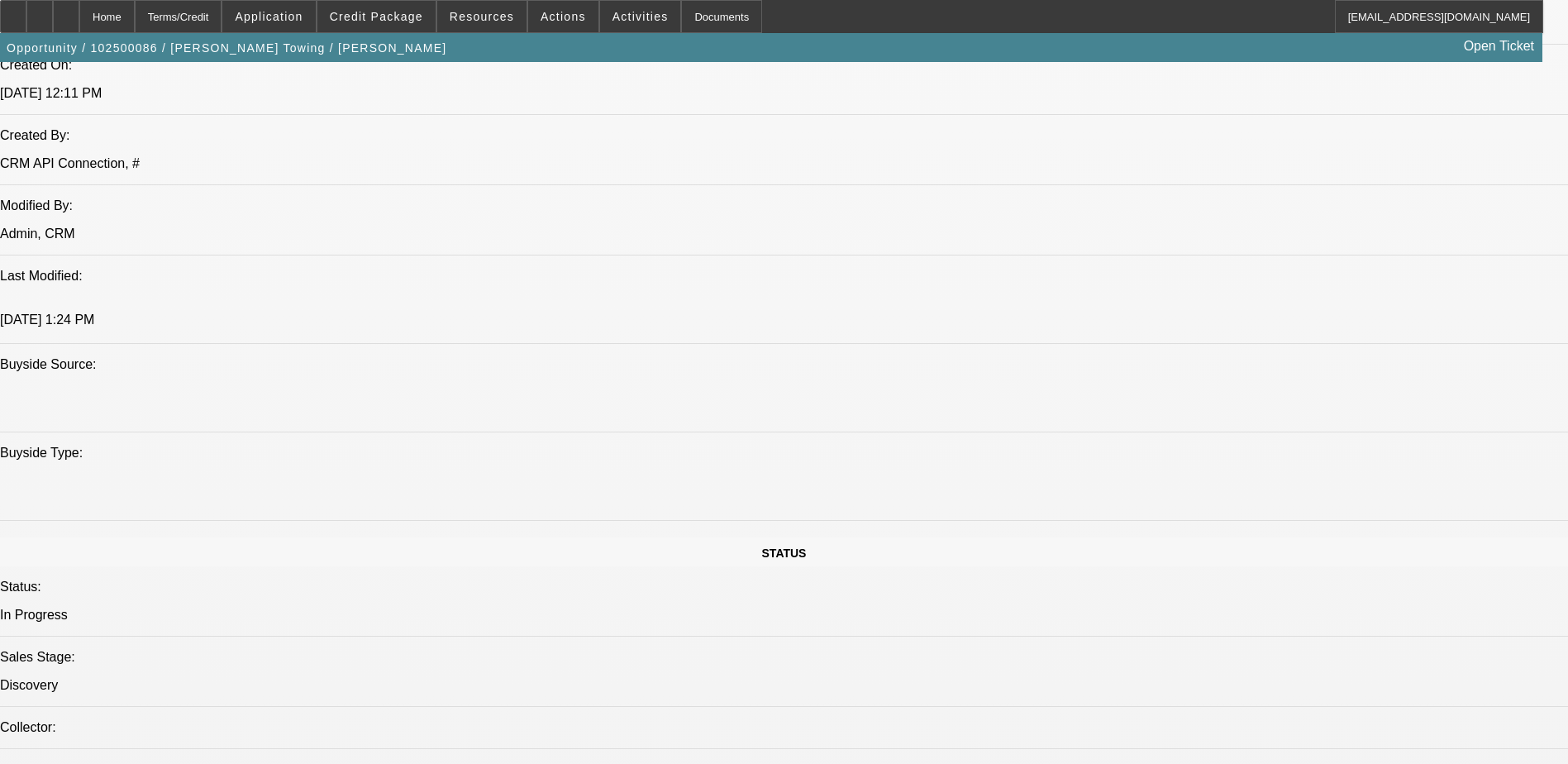
scroll to position [1419, 0]
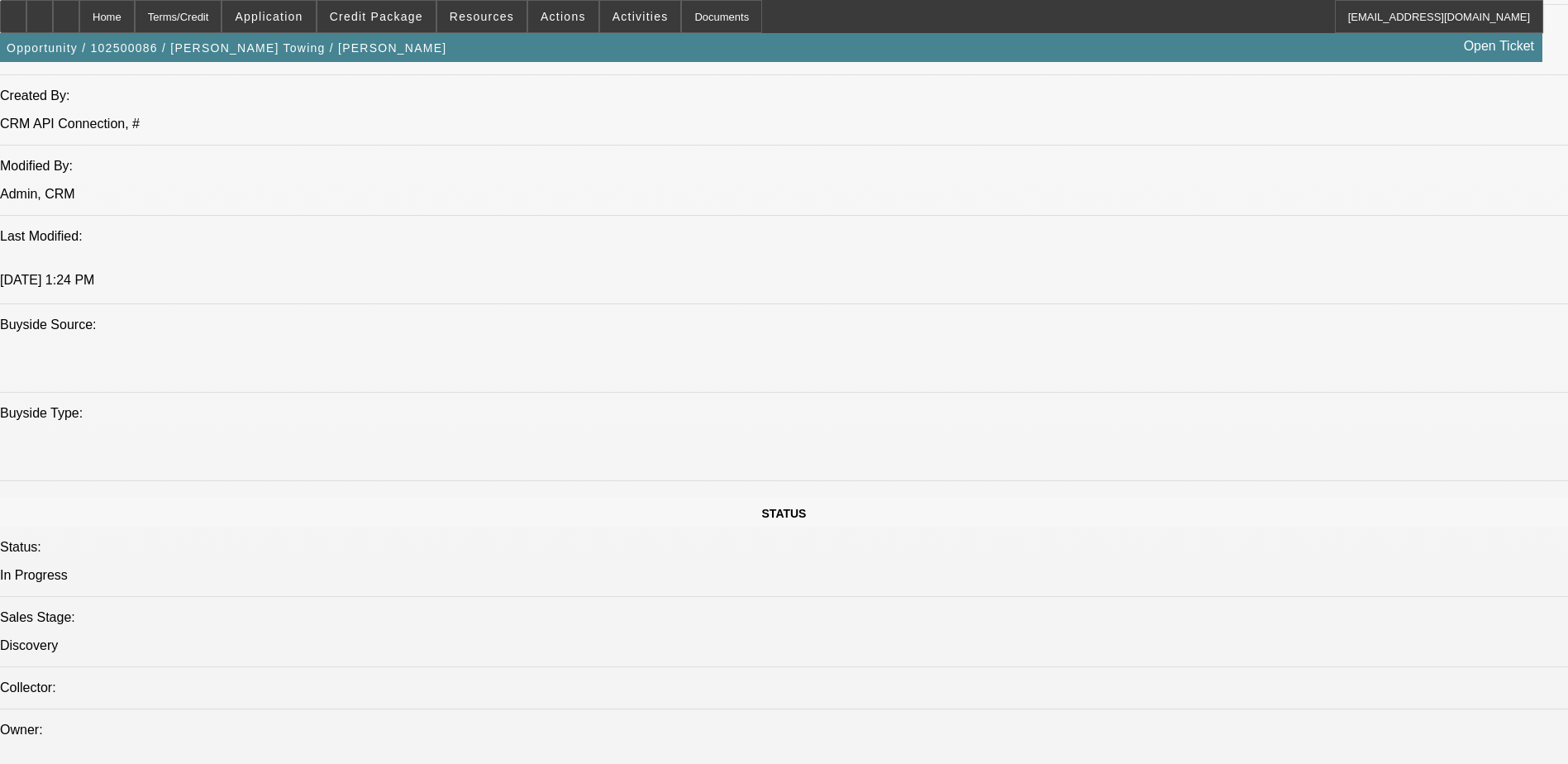
drag, startPoint x: 468, startPoint y: 439, endPoint x: 497, endPoint y: 439, distance: 29.0
drag, startPoint x: 497, startPoint y: 439, endPoint x: 491, endPoint y: 460, distance: 21.8
drag, startPoint x: 711, startPoint y: 264, endPoint x: 649, endPoint y: 264, distance: 62.0
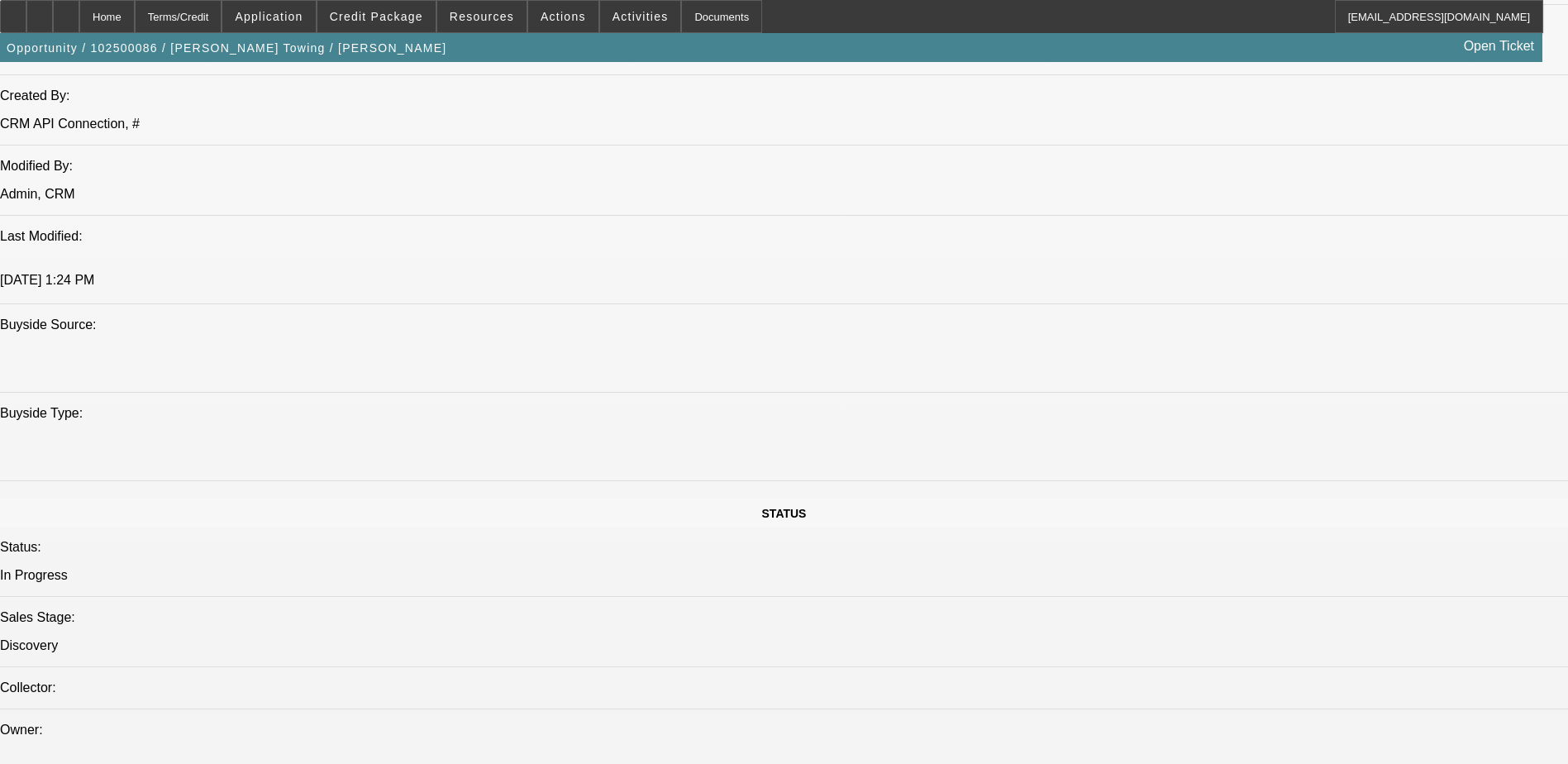
drag, startPoint x: 649, startPoint y: 264, endPoint x: 748, endPoint y: 265, distance: 99.0
drag, startPoint x: 748, startPoint y: 265, endPoint x: 740, endPoint y: 268, distance: 8.5
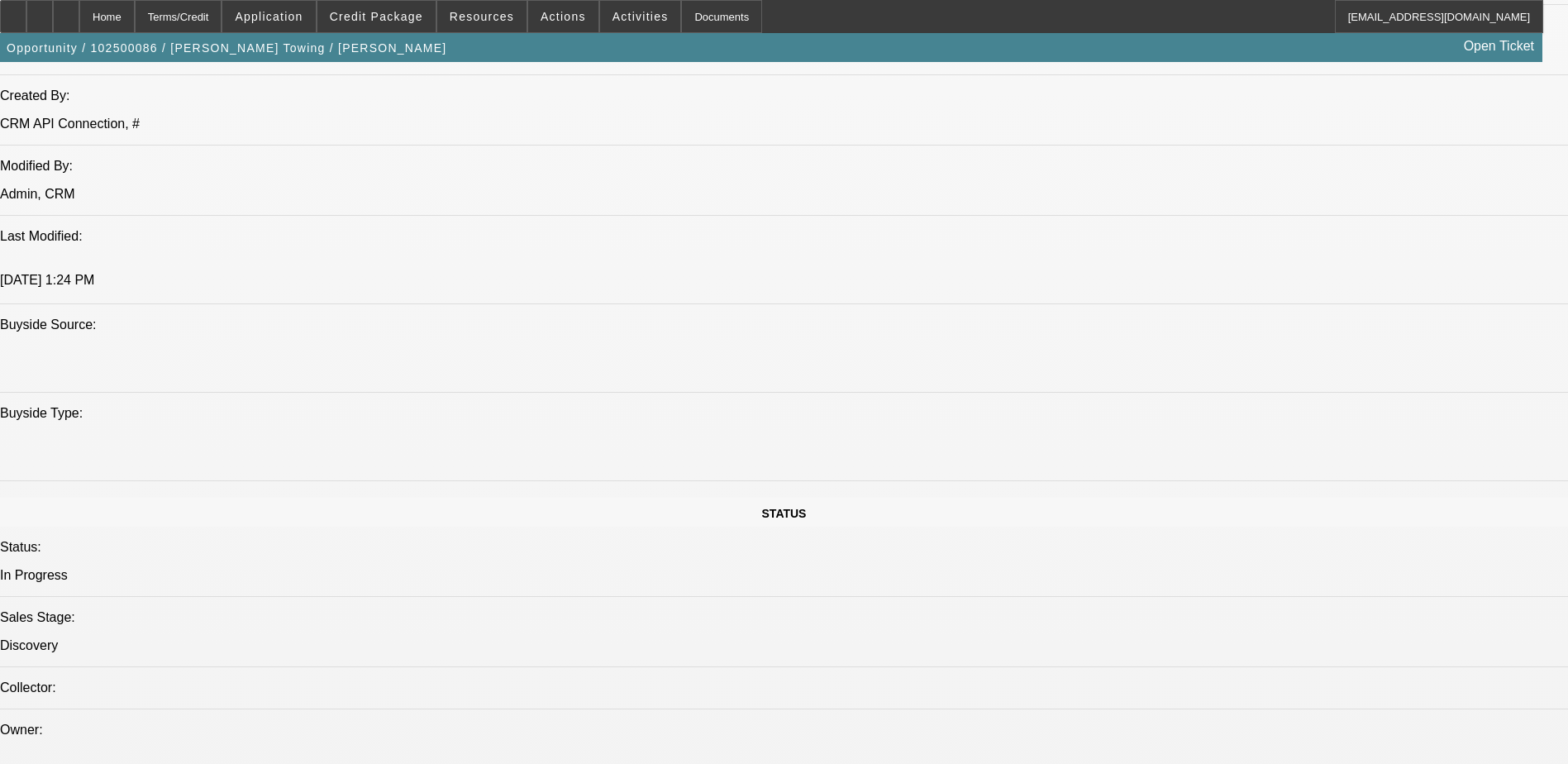
drag, startPoint x: 664, startPoint y: 266, endPoint x: 714, endPoint y: 269, distance: 50.1
drag, startPoint x: 714, startPoint y: 269, endPoint x: 661, endPoint y: 267, distance: 53.0
drag, startPoint x: 513, startPoint y: 265, endPoint x: 555, endPoint y: 265, distance: 42.0
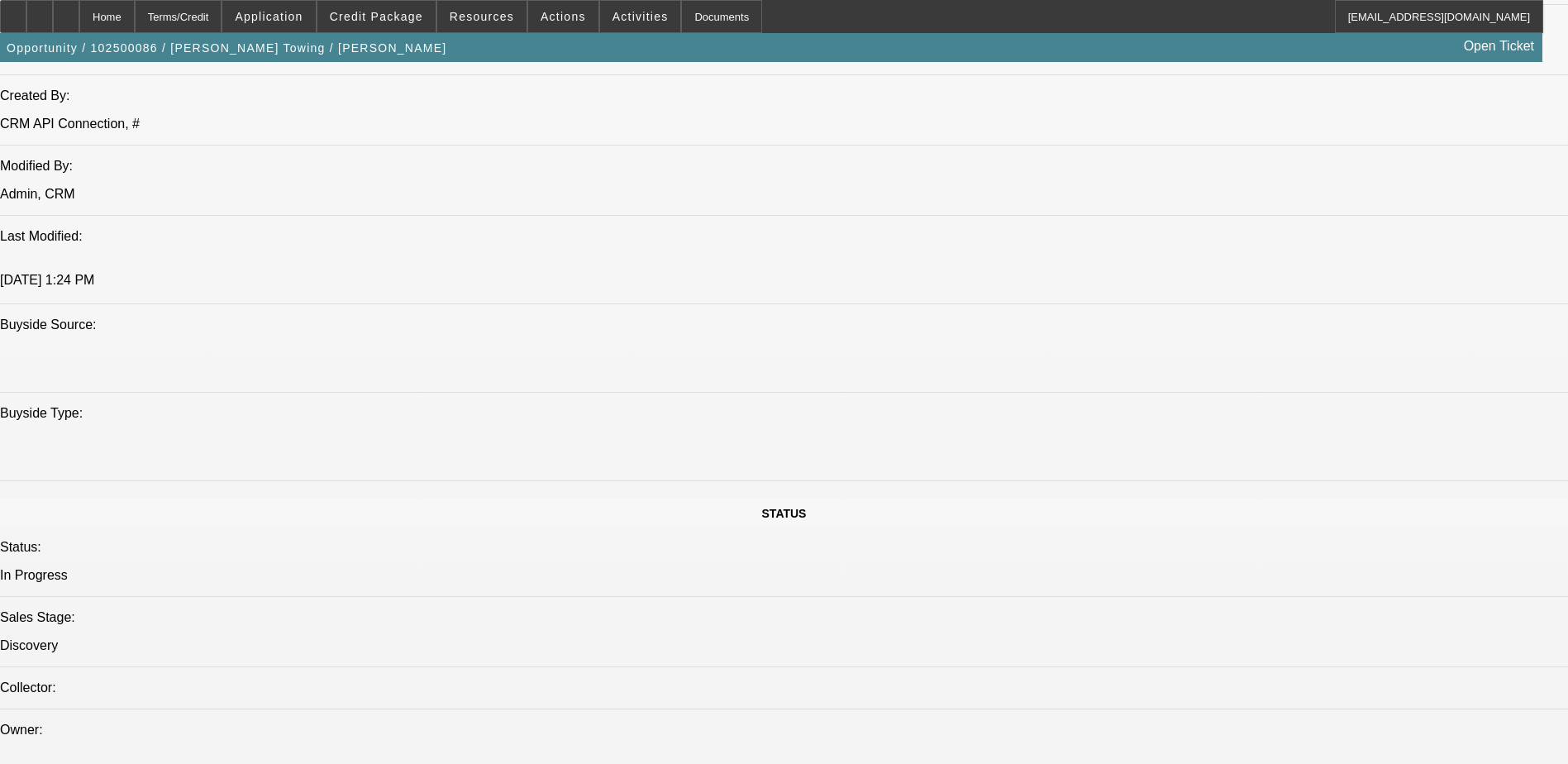
drag, startPoint x: 438, startPoint y: 434, endPoint x: 518, endPoint y: 434, distance: 80.0
drag, startPoint x: 518, startPoint y: 434, endPoint x: 482, endPoint y: 268, distance: 169.9
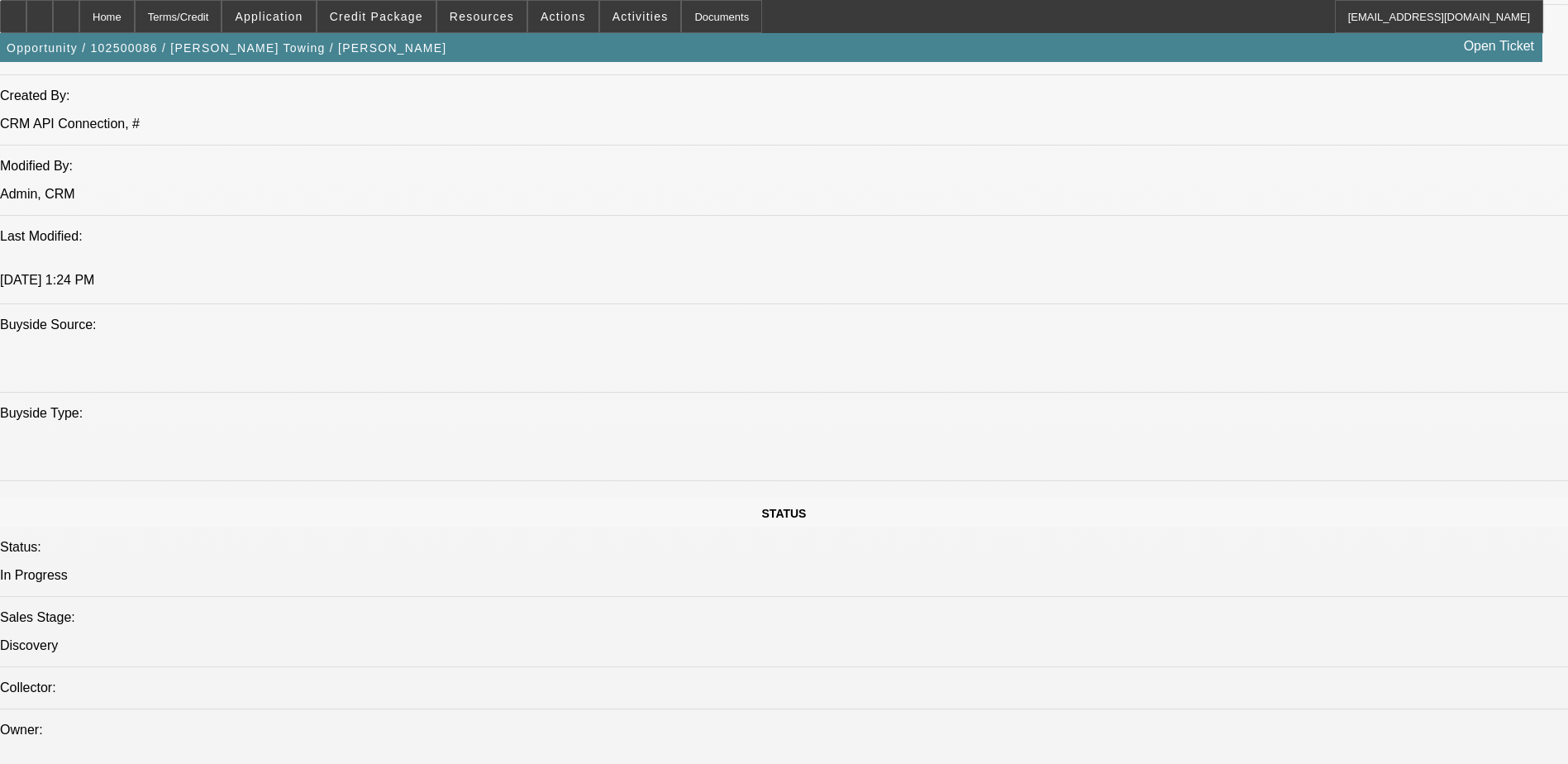
drag, startPoint x: 491, startPoint y: 434, endPoint x: 439, endPoint y: 436, distance: 52.0
drag, startPoint x: 440, startPoint y: 436, endPoint x: 508, endPoint y: 435, distance: 68.0
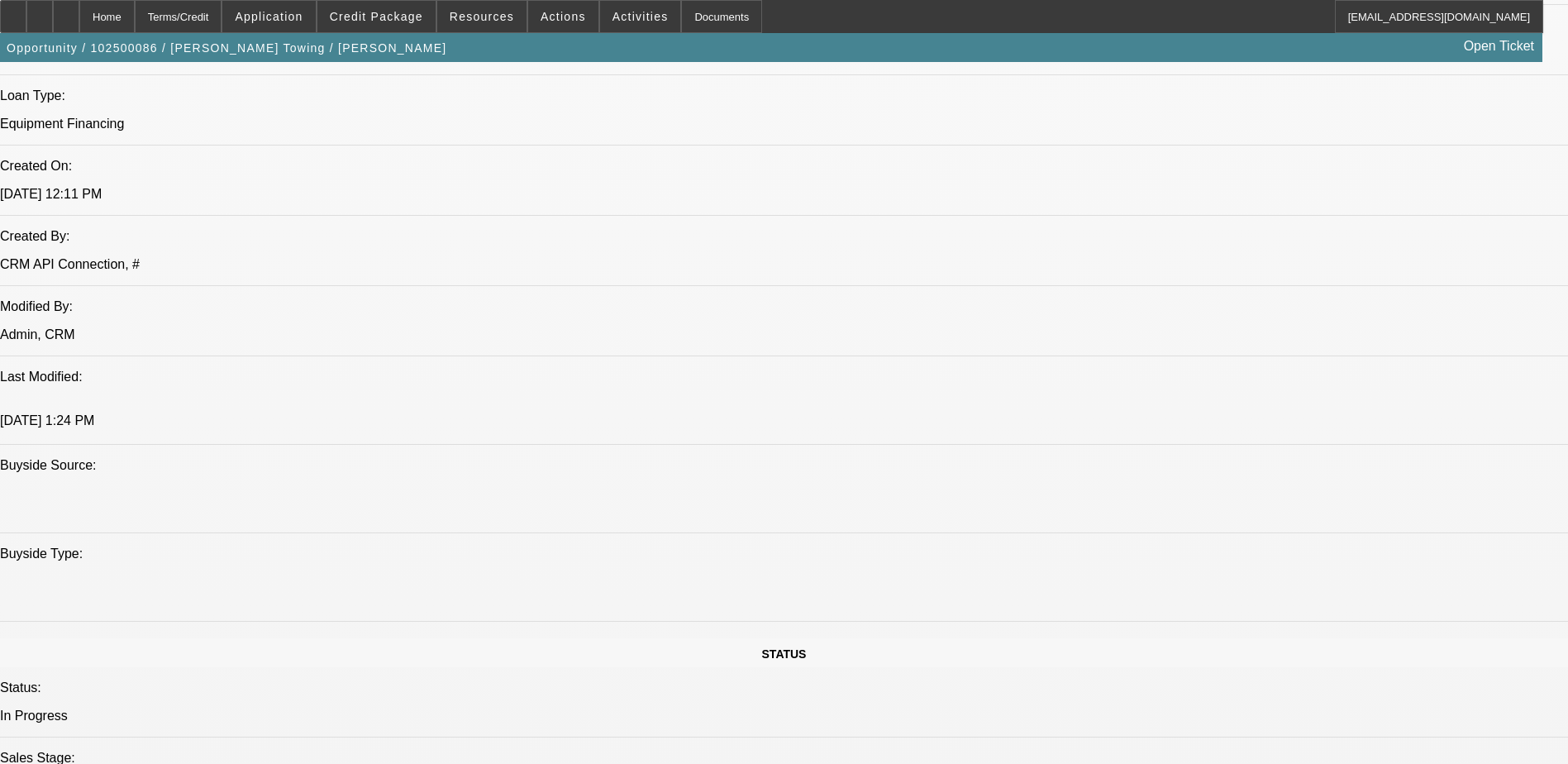
scroll to position [1254, 0]
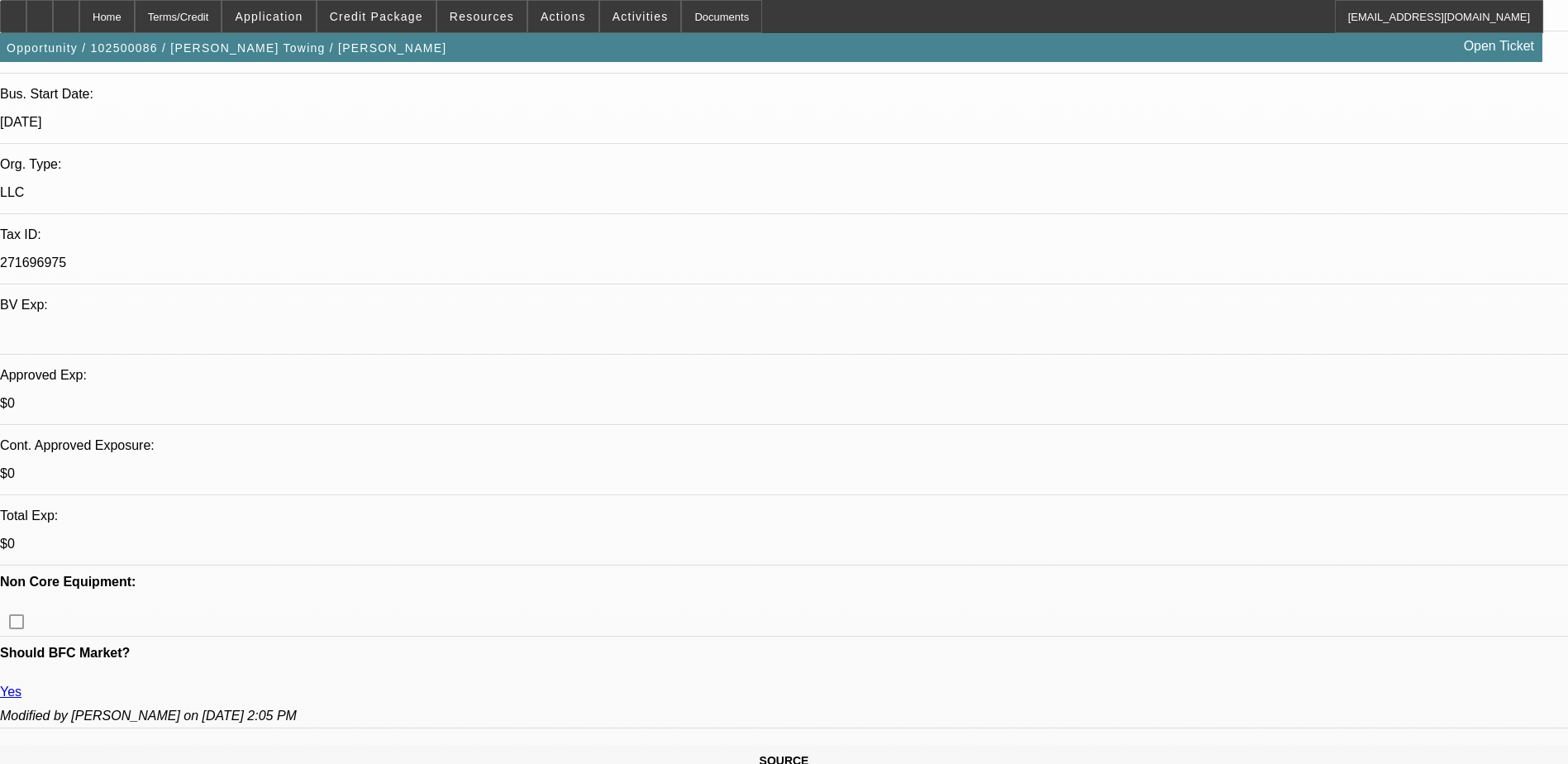
scroll to position [413, 0]
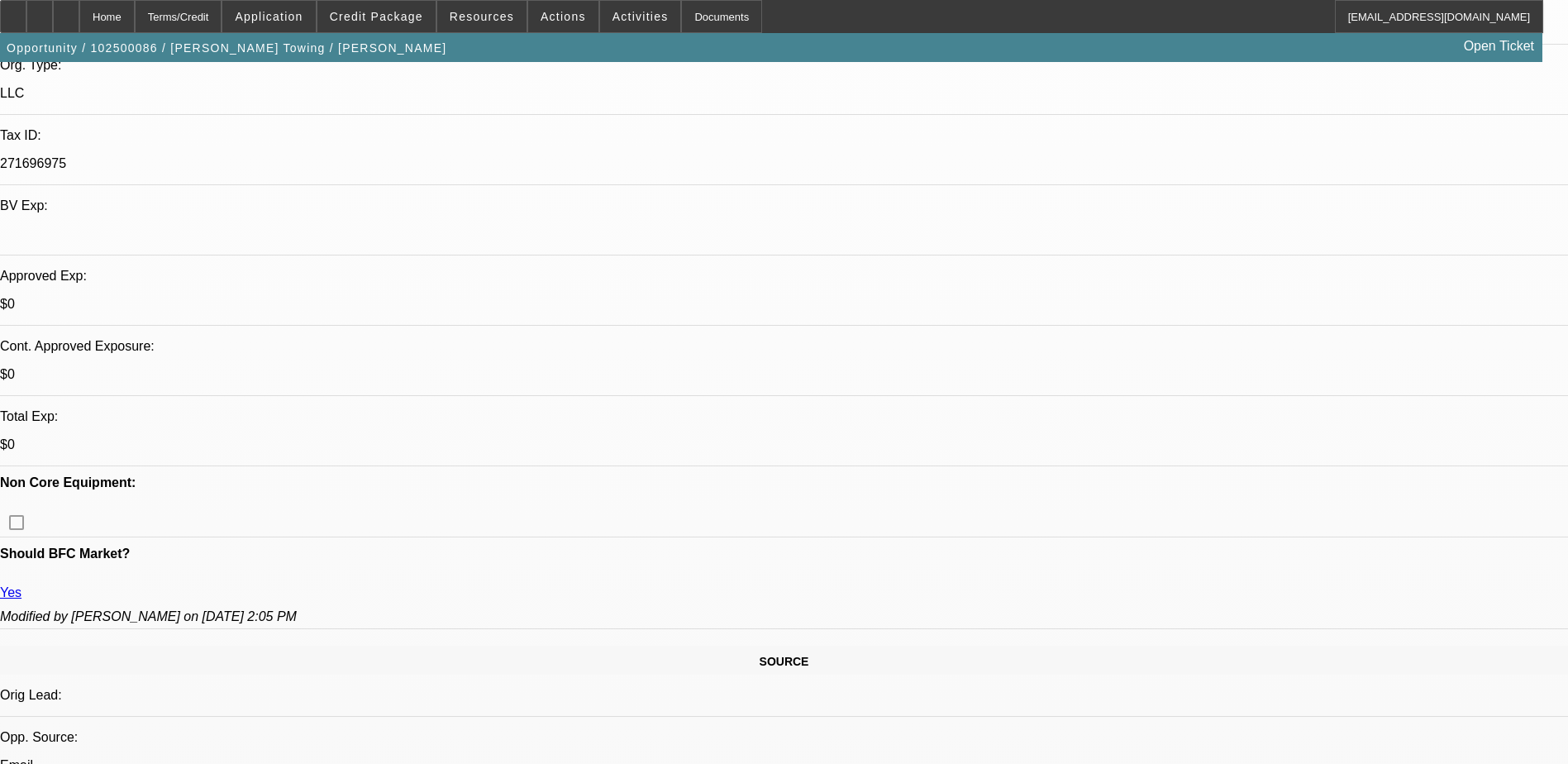
drag, startPoint x: 600, startPoint y: 318, endPoint x: 627, endPoint y: 321, distance: 27.2
drag, startPoint x: 627, startPoint y: 321, endPoint x: 606, endPoint y: 317, distance: 21.4
drag, startPoint x: 436, startPoint y: 317, endPoint x: 361, endPoint y: 317, distance: 75.0
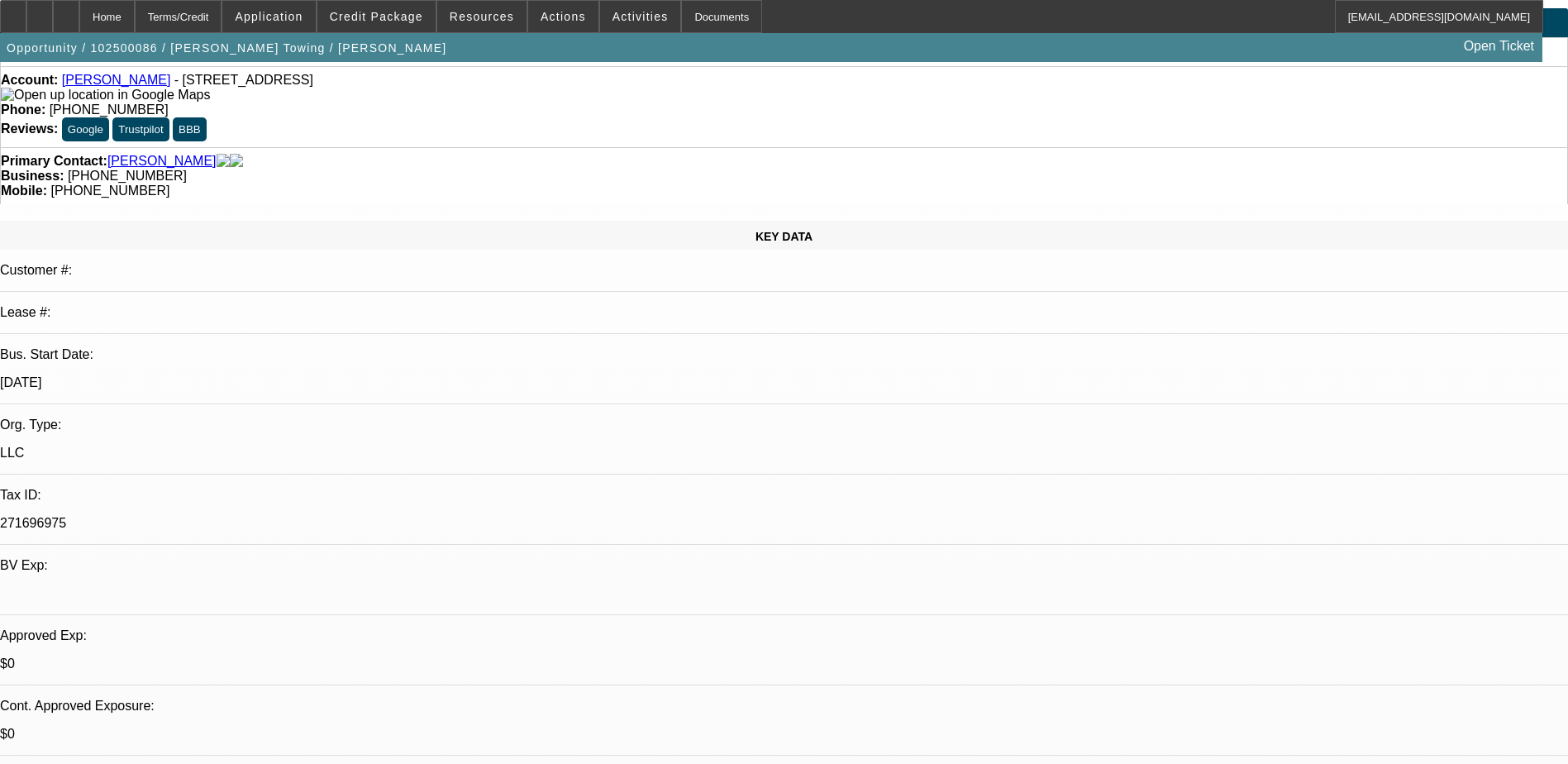
scroll to position [83, 0]
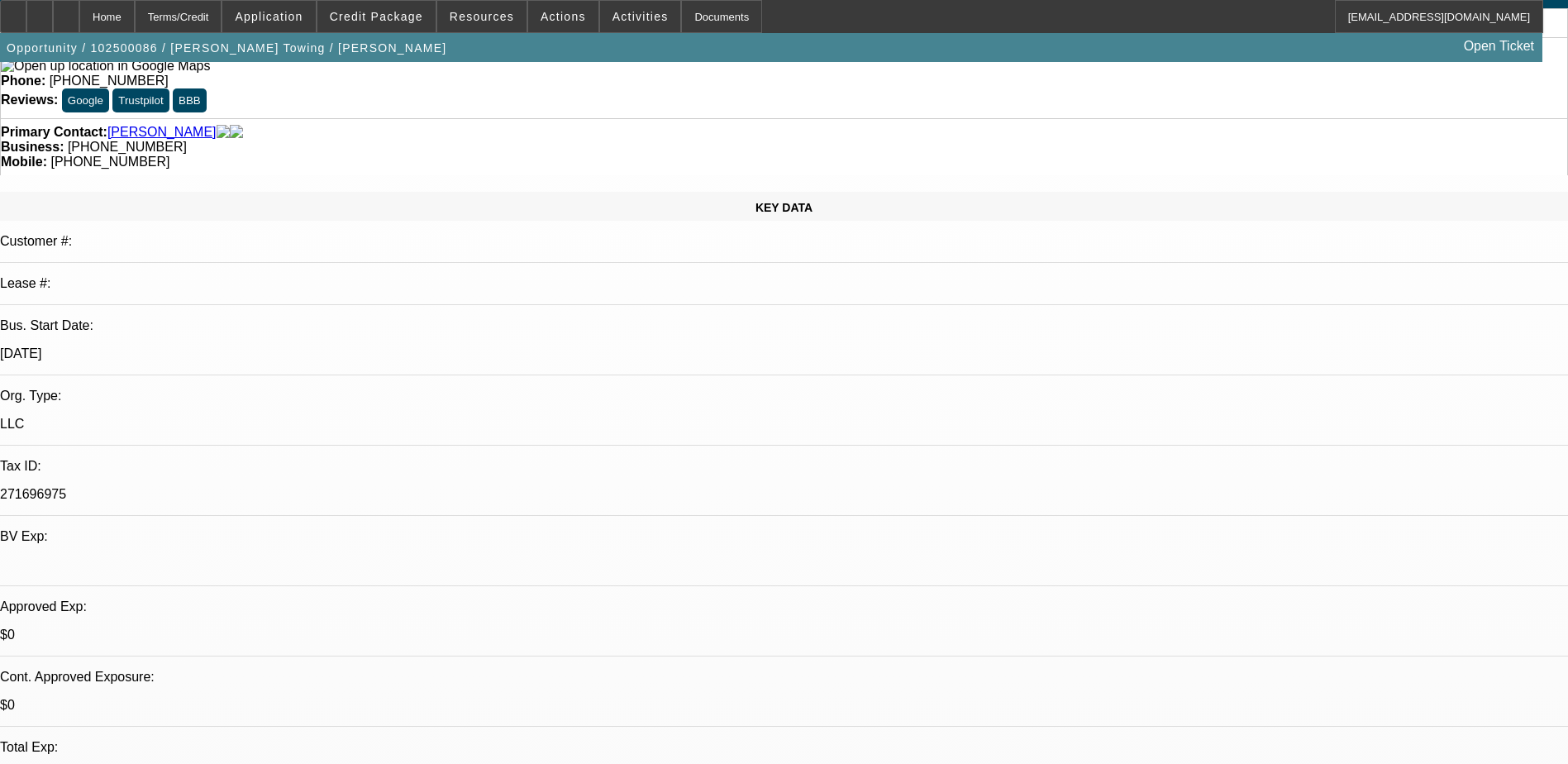
click at [144, 125] on link "Velez, inocencio" at bounding box center [163, 132] width 110 height 15
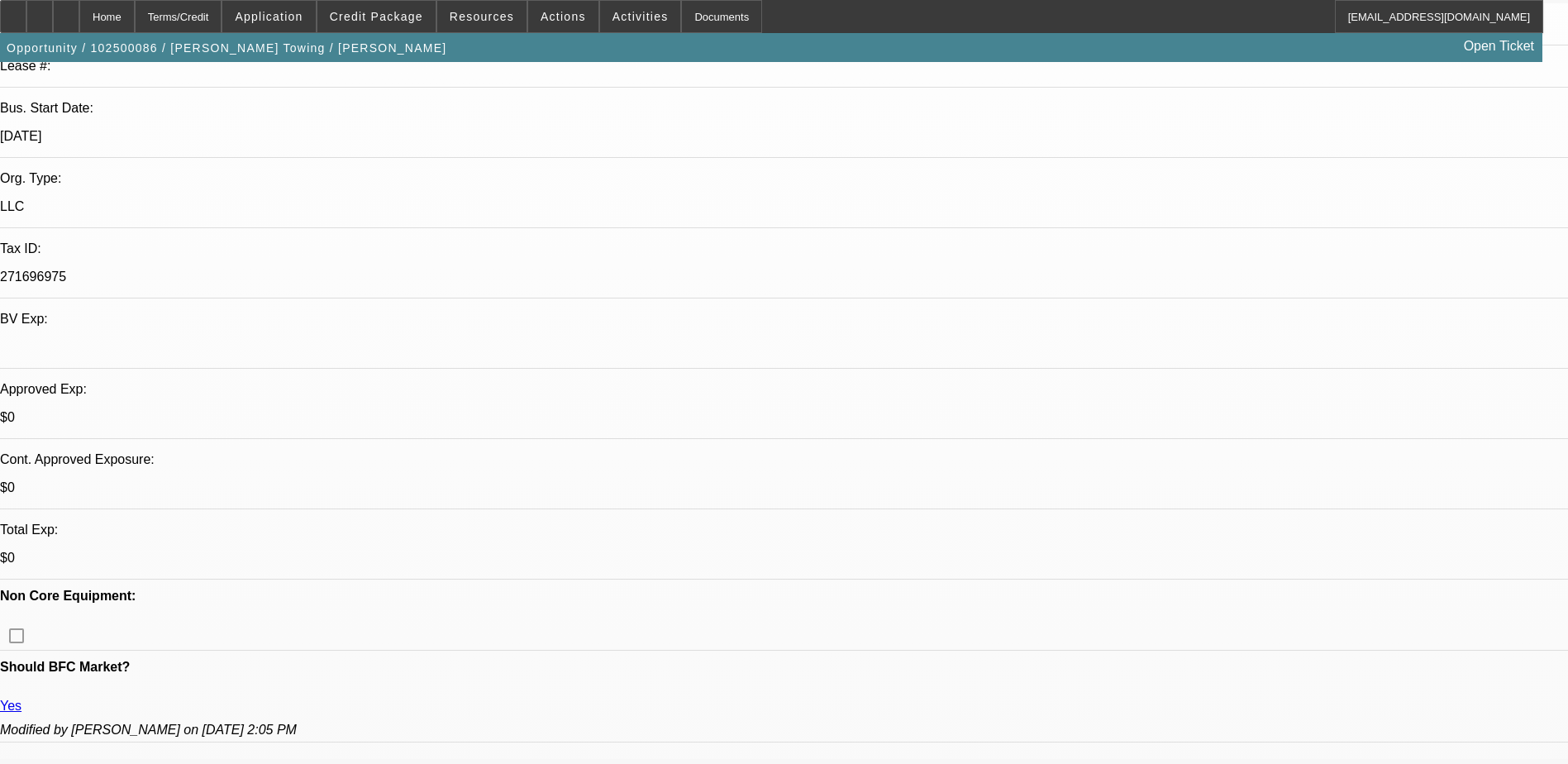
scroll to position [330, 0]
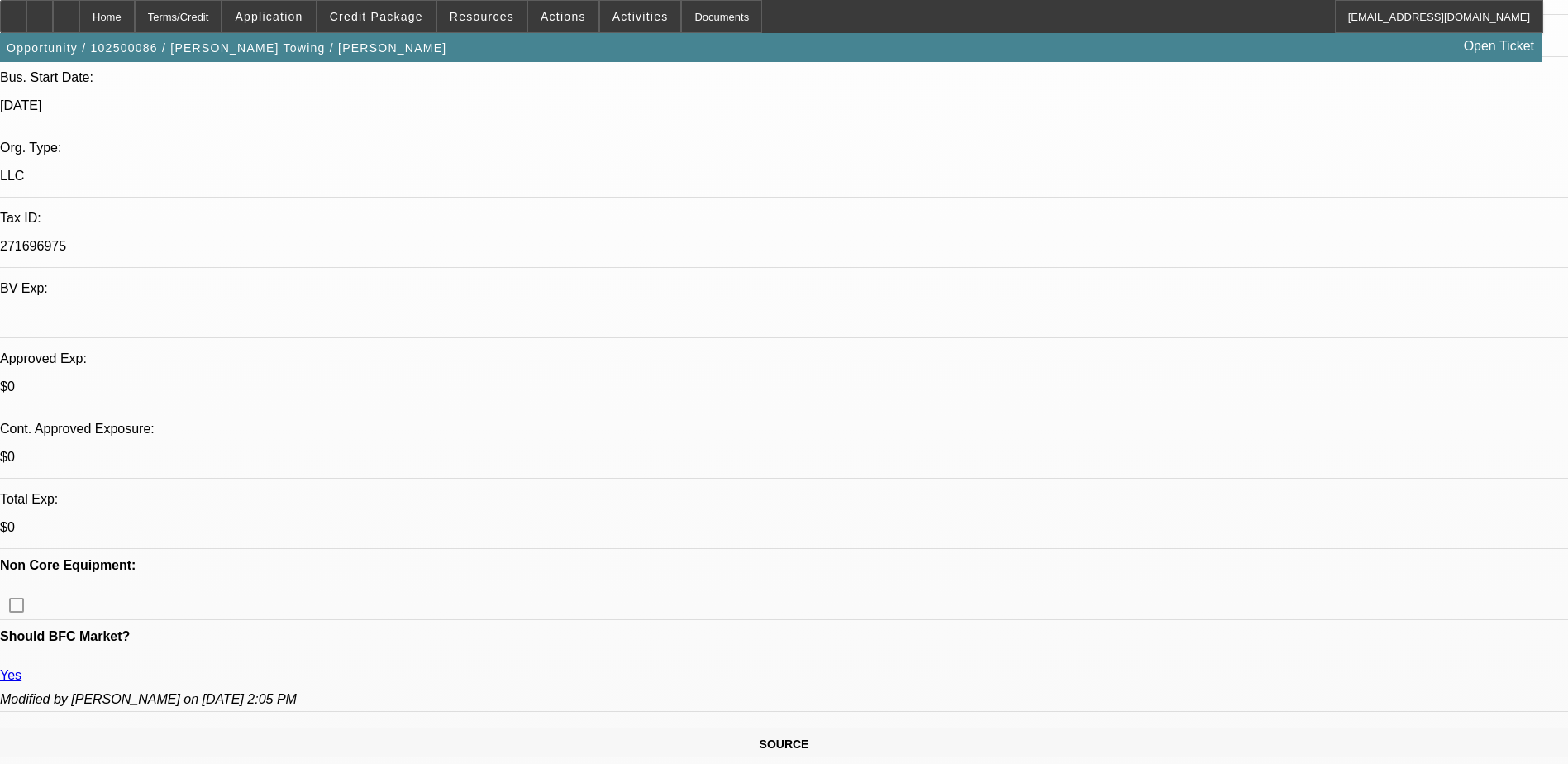
drag, startPoint x: 1042, startPoint y: 382, endPoint x: 1037, endPoint y: 372, distance: 11.2
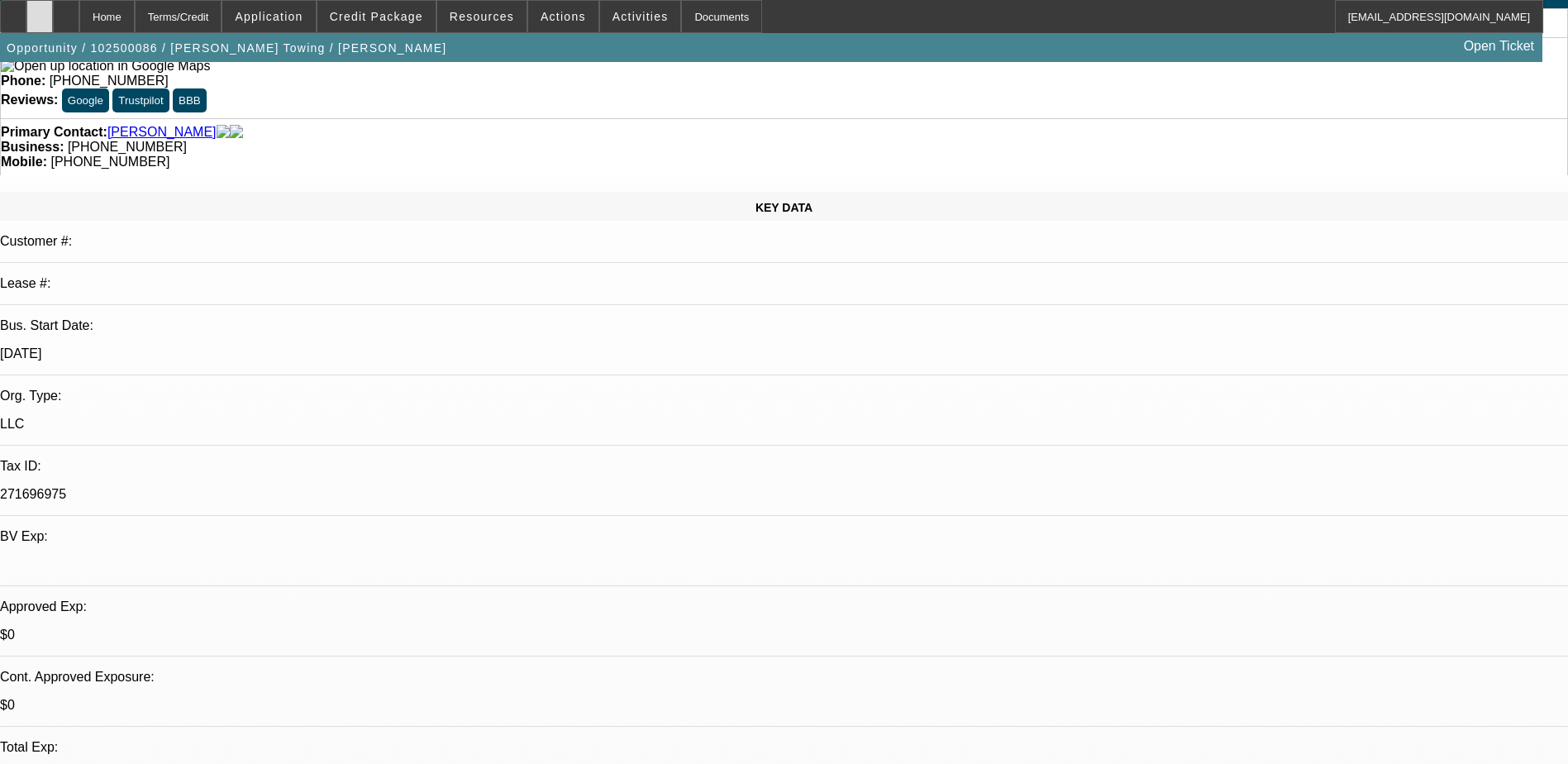
click at [53, 16] on div at bounding box center [39, 16] width 26 height 33
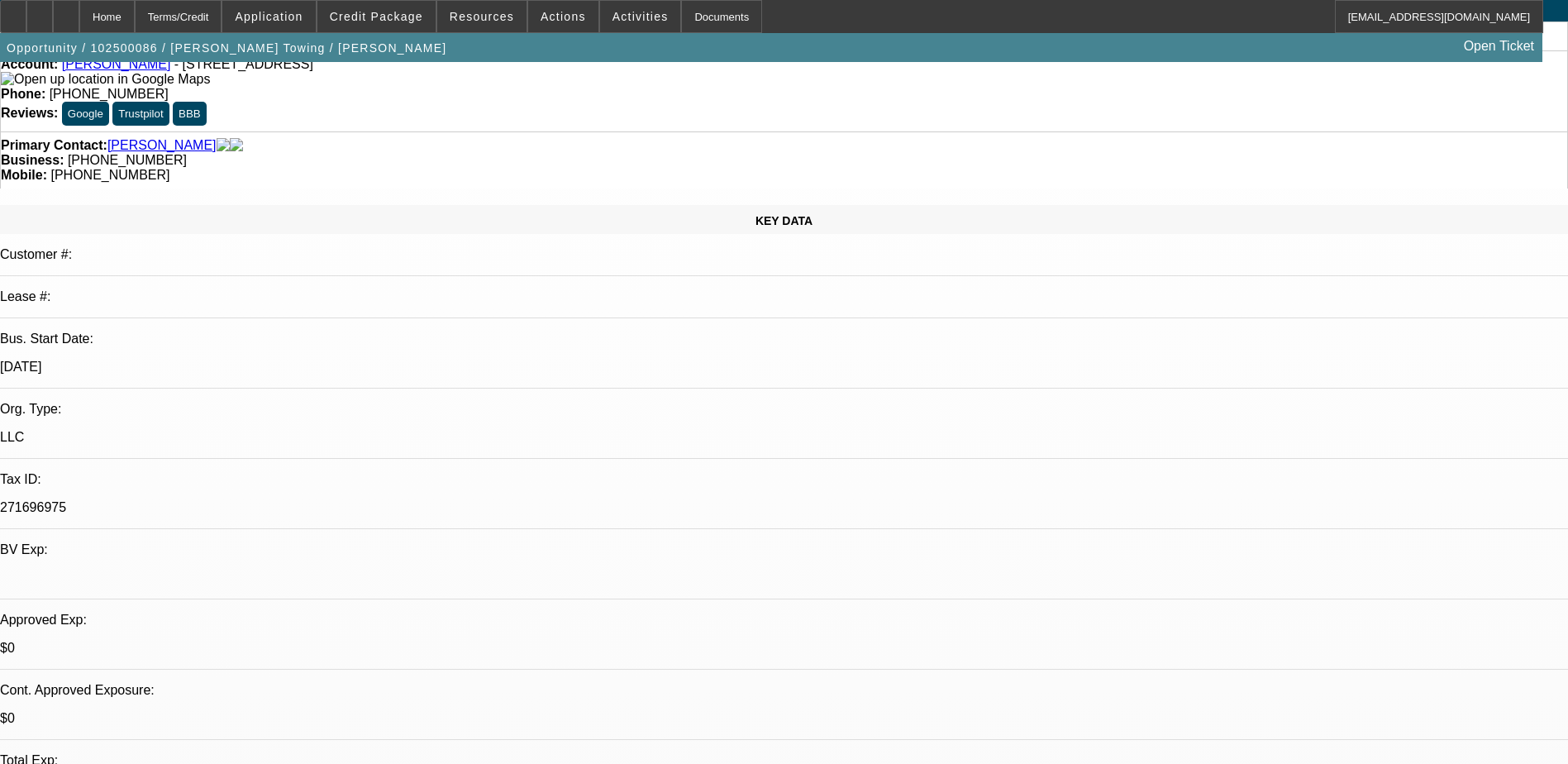
scroll to position [0, 0]
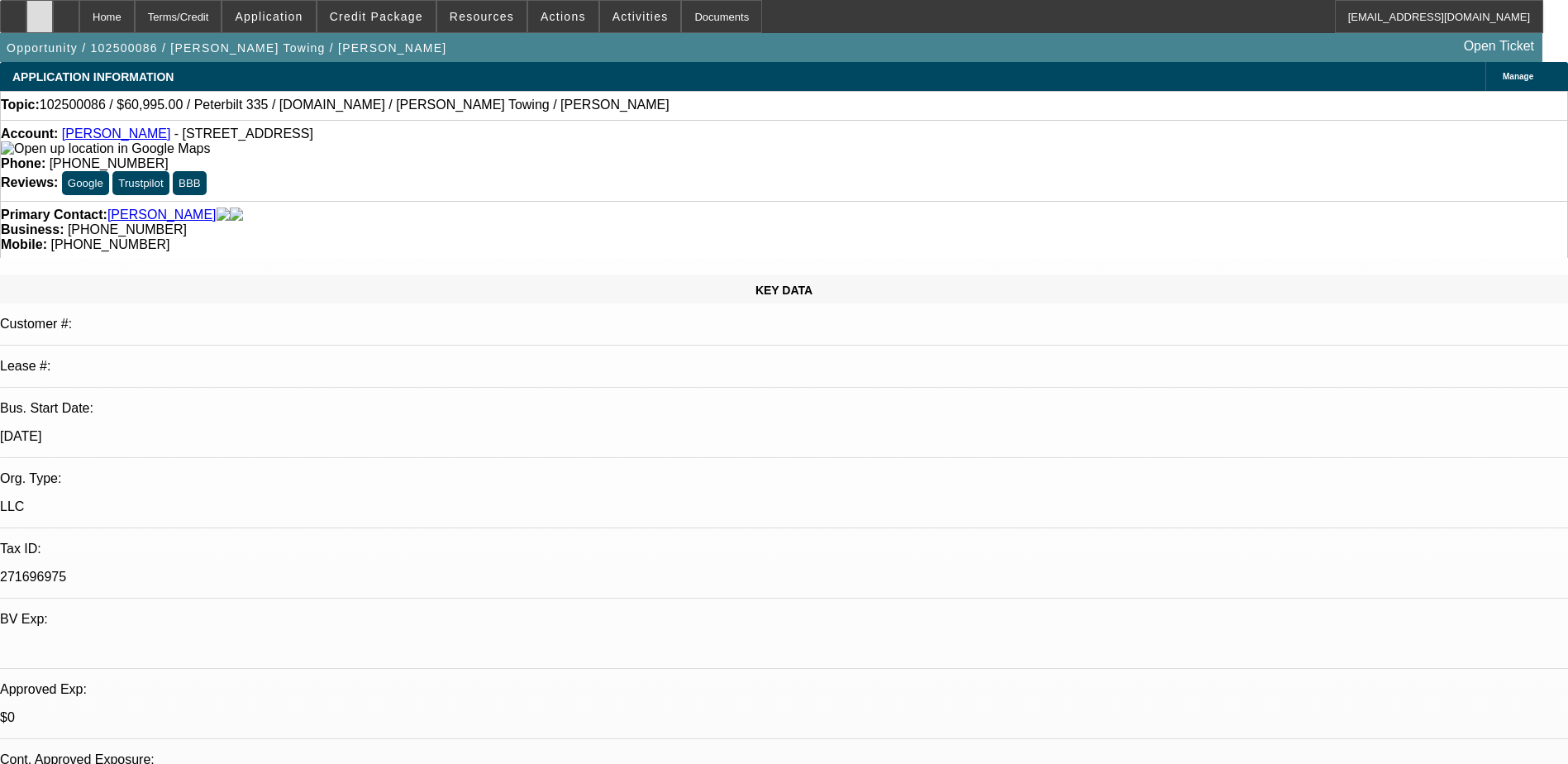
click at [53, 15] on div at bounding box center [39, 16] width 26 height 33
click at [66, 11] on icon at bounding box center [66, 11] width 0 height 0
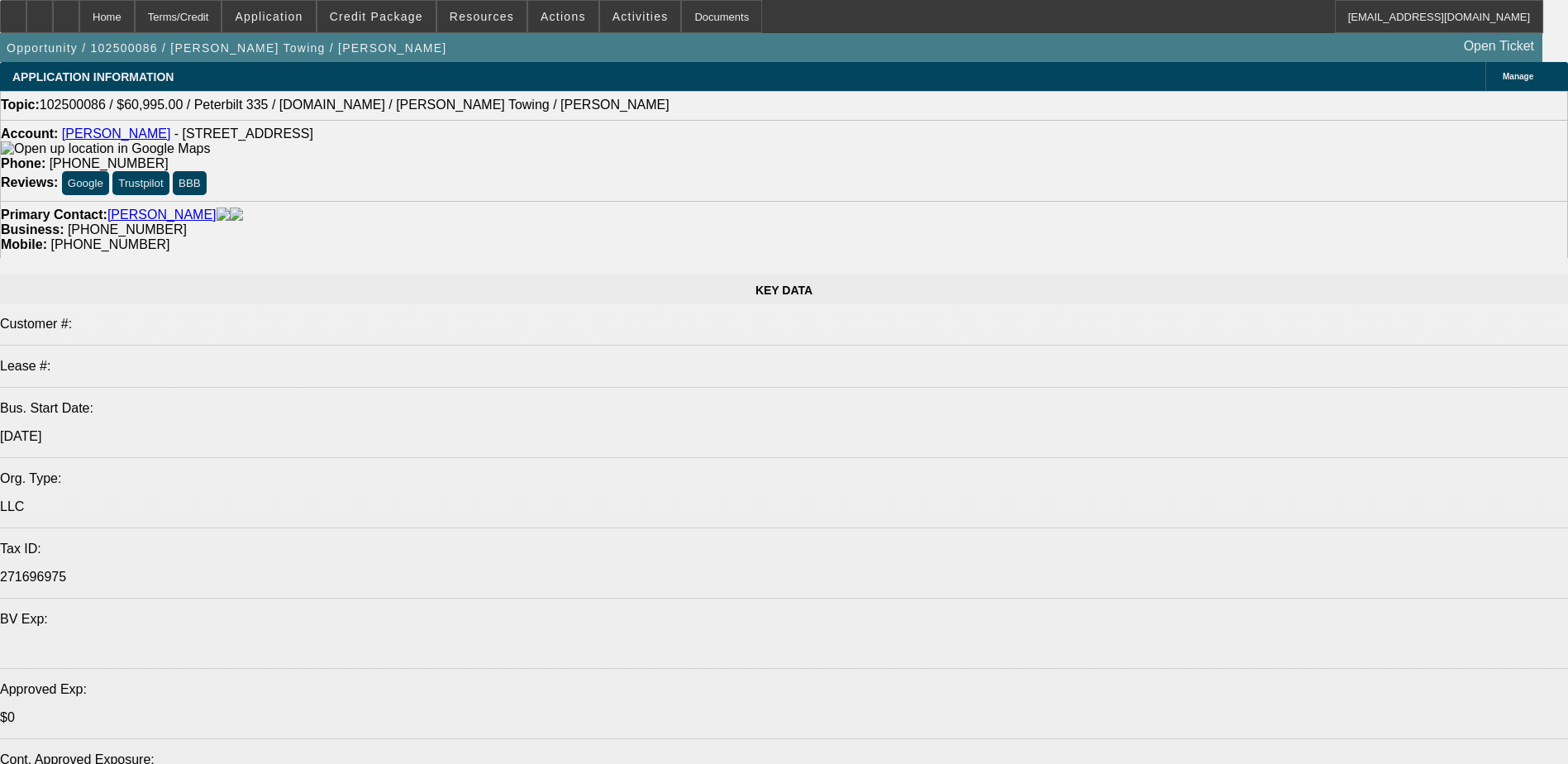
select select "0"
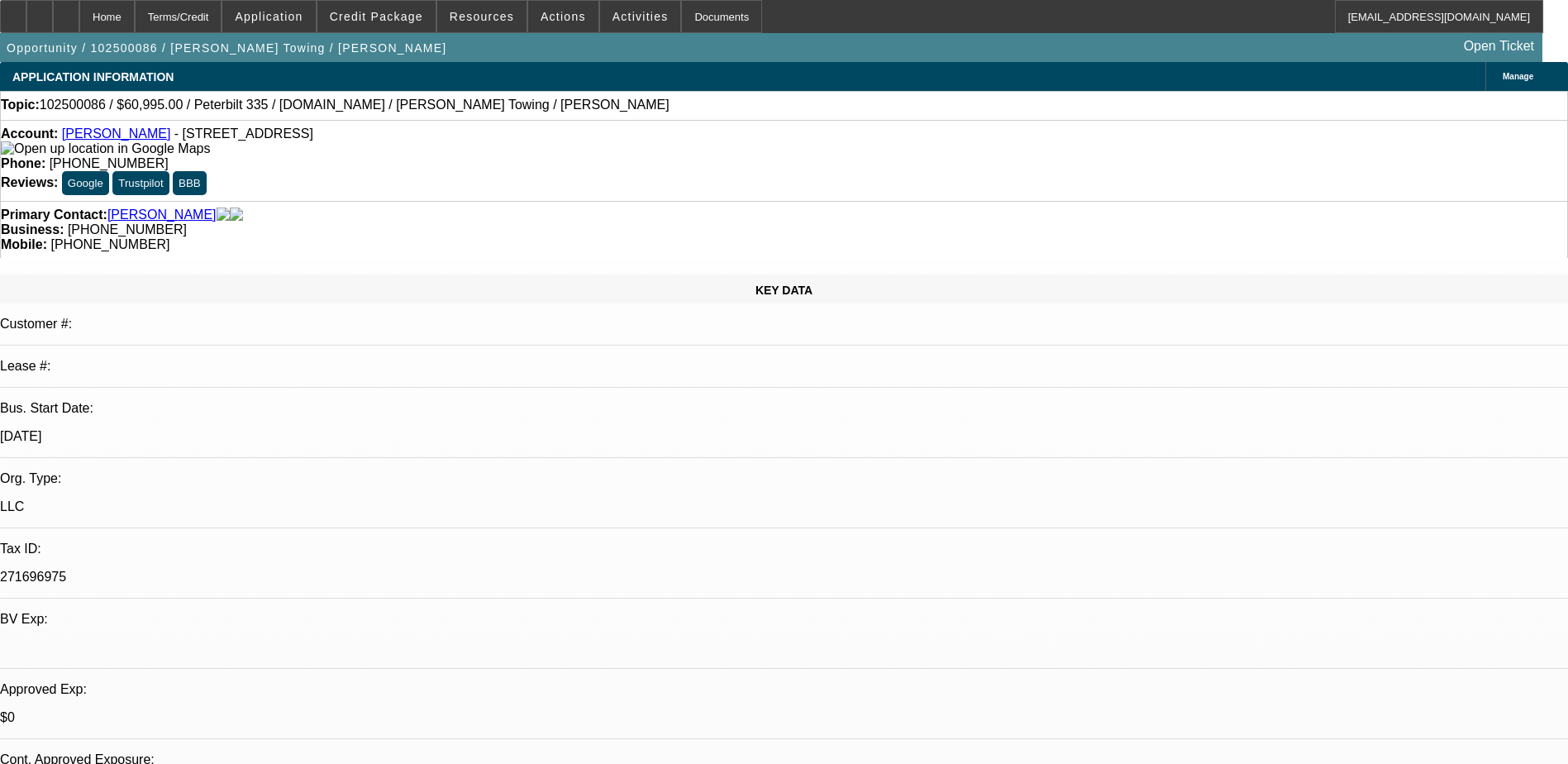
select select "2"
select select "0.1"
select select "1"
select select "2"
select select "4"
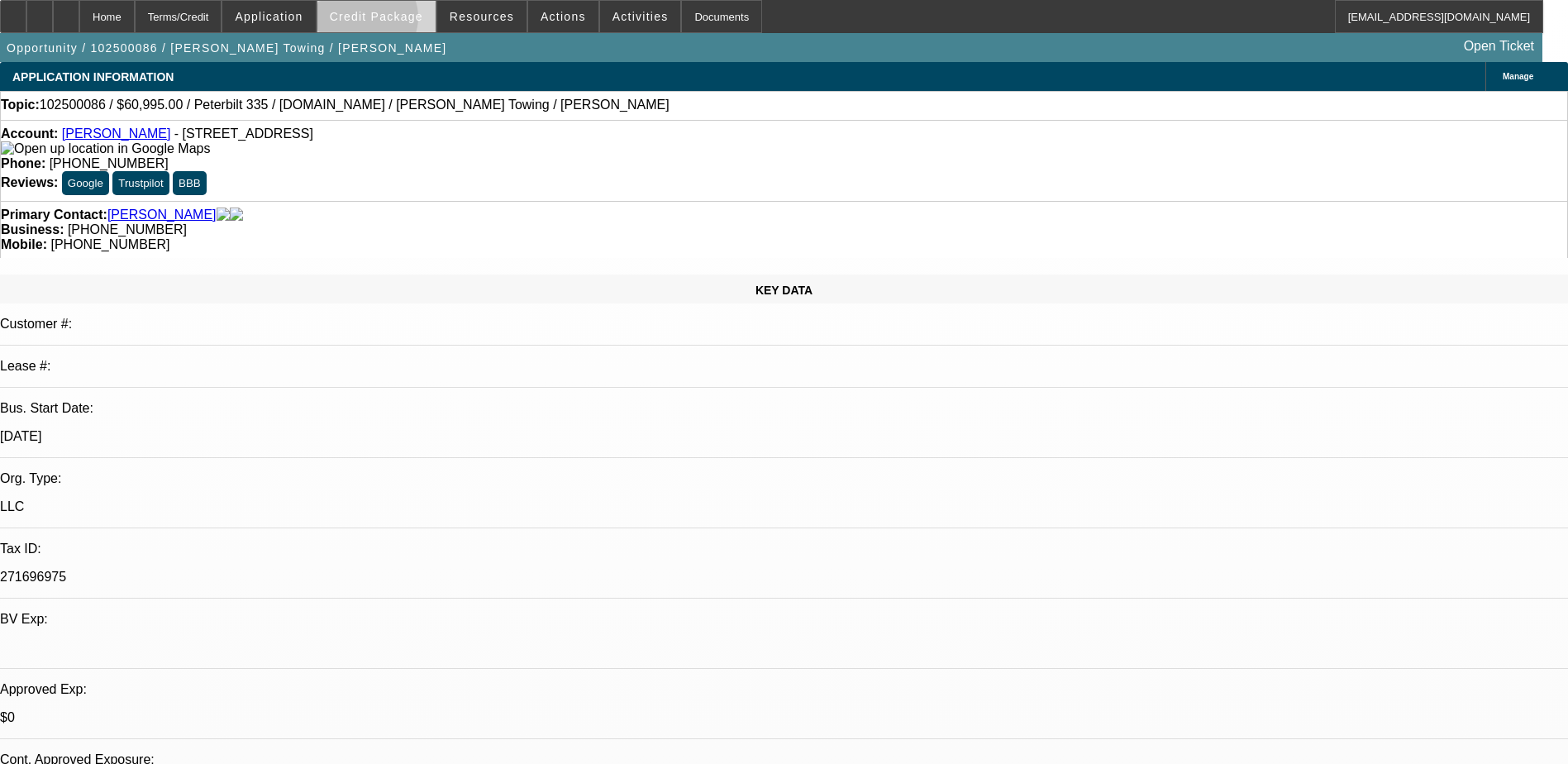
click at [392, 22] on span "Credit Package" at bounding box center [376, 16] width 93 height 13
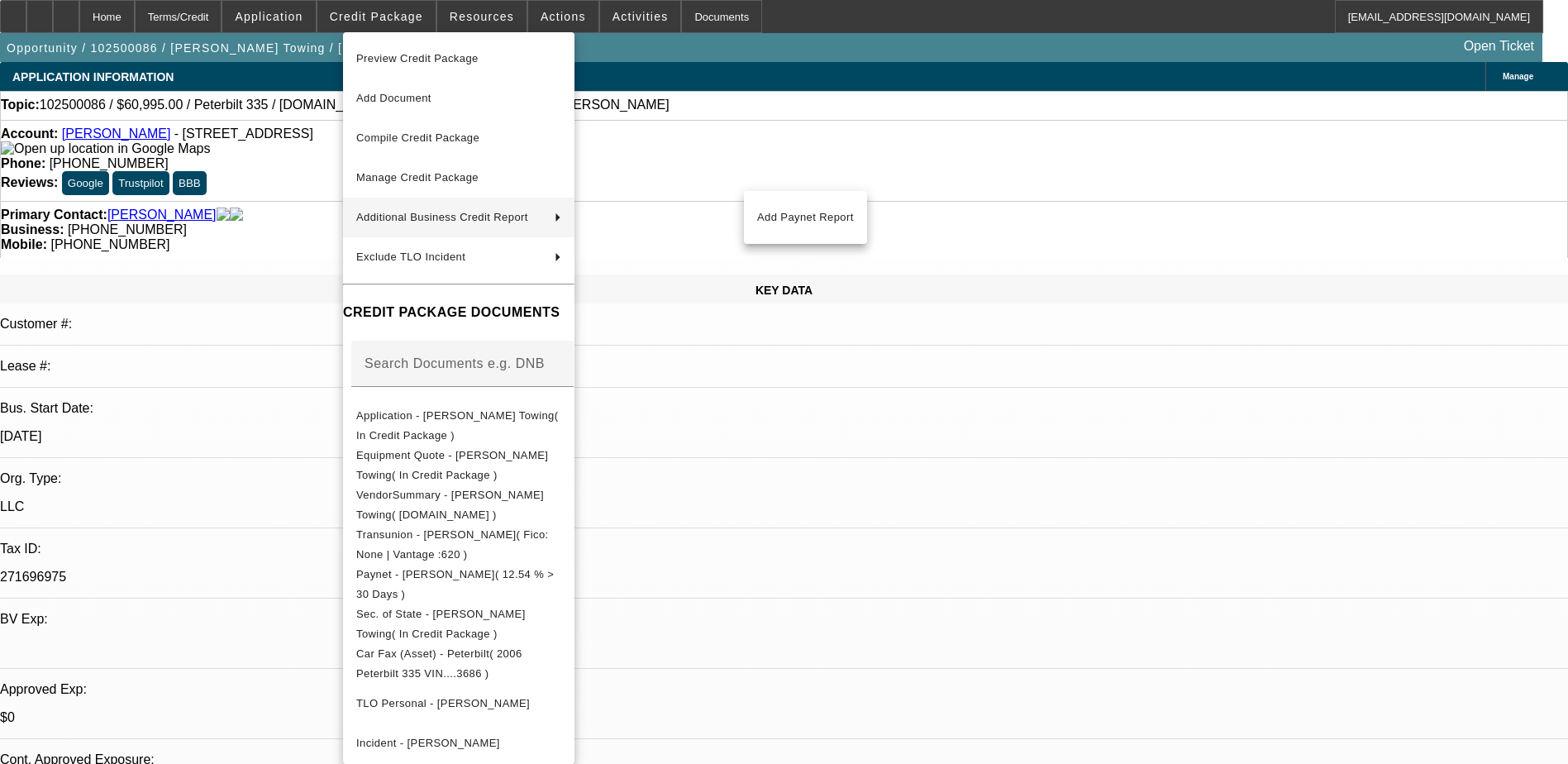
click at [1035, 509] on div at bounding box center [784, 382] width 1568 height 764
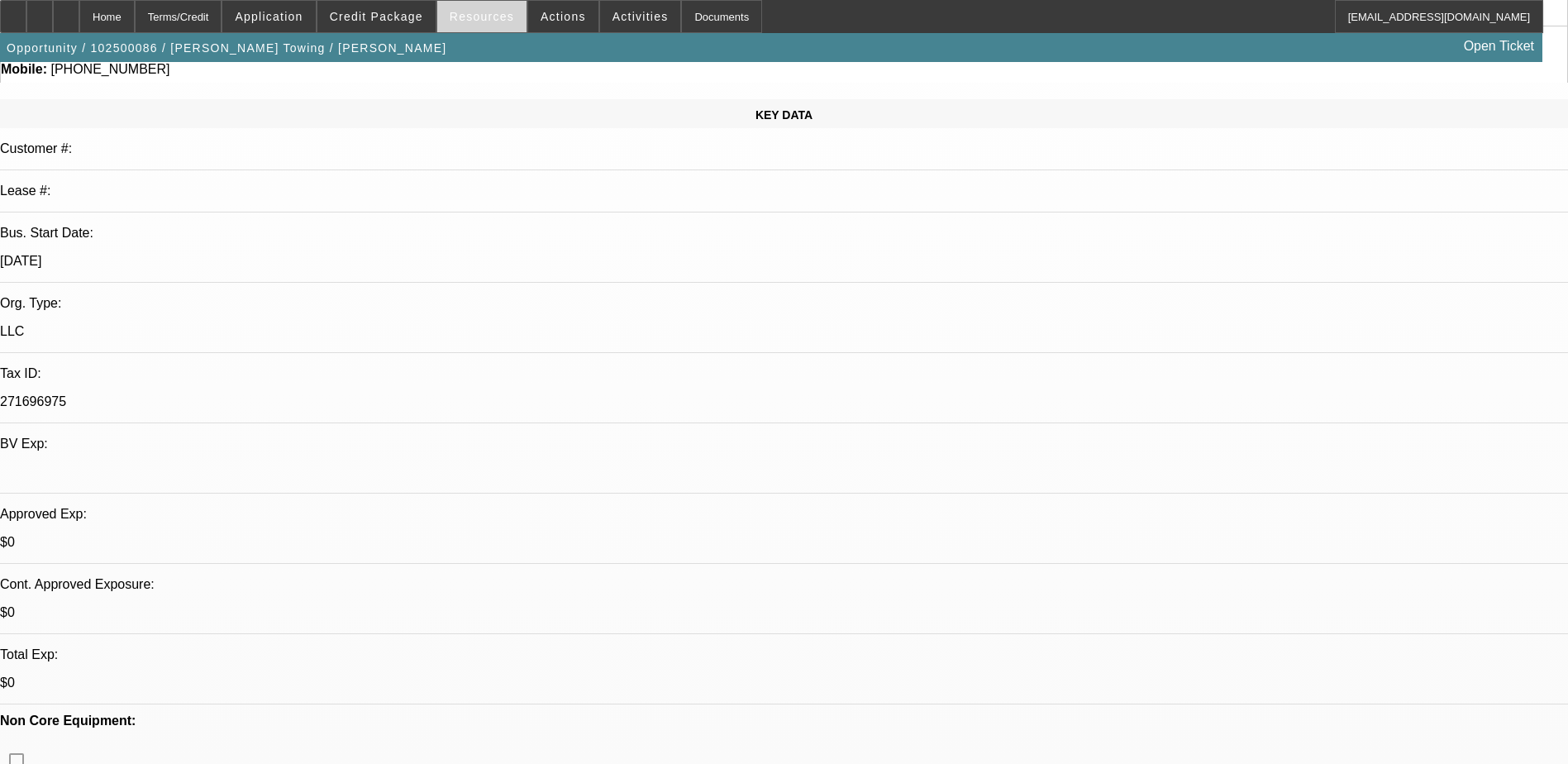
scroll to position [165, 0]
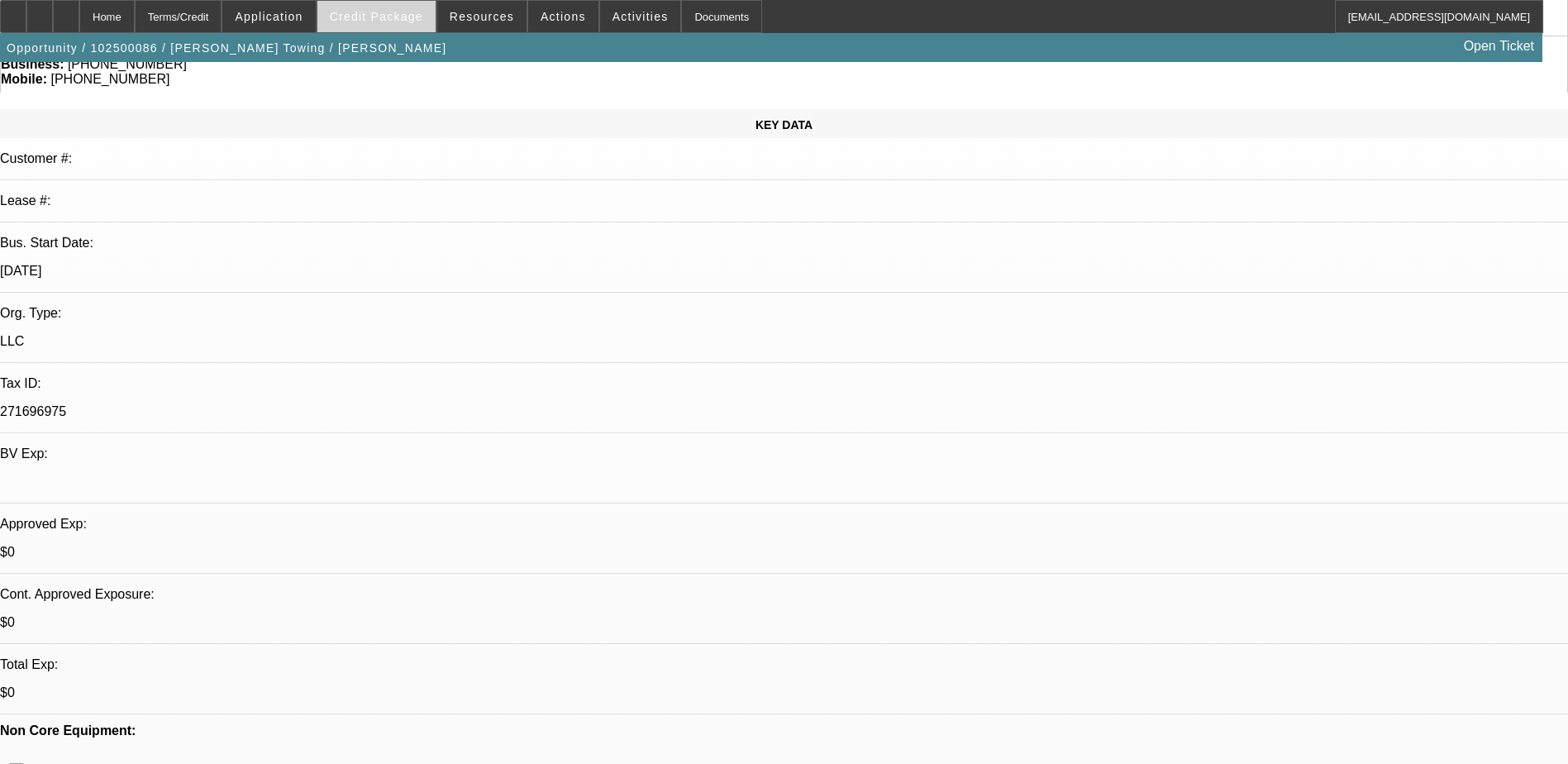
click at [421, 19] on span "Credit Package" at bounding box center [376, 16] width 93 height 13
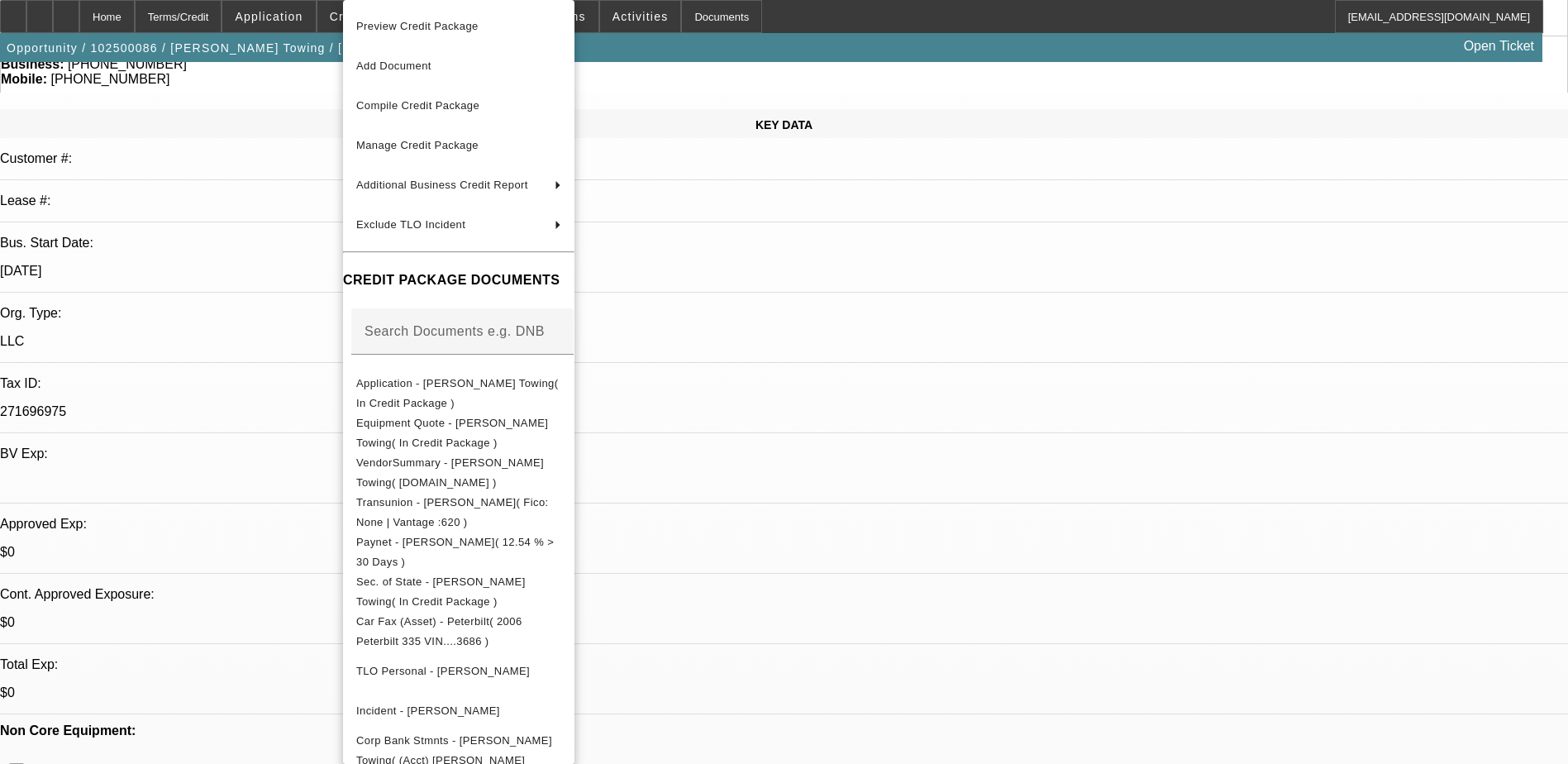
click at [212, 19] on div at bounding box center [784, 382] width 1568 height 764
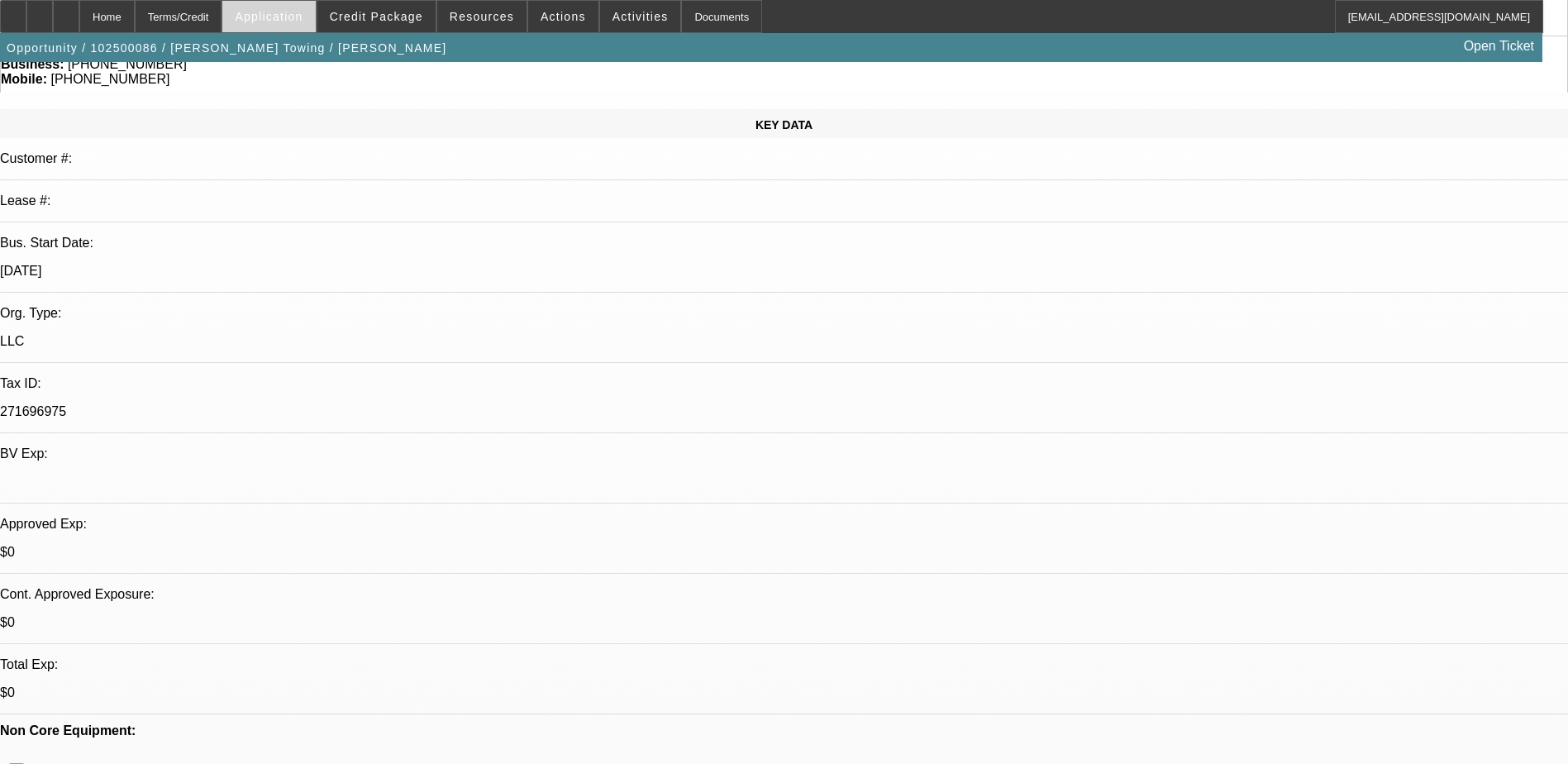
click at [303, 14] on span "Application" at bounding box center [268, 16] width 67 height 13
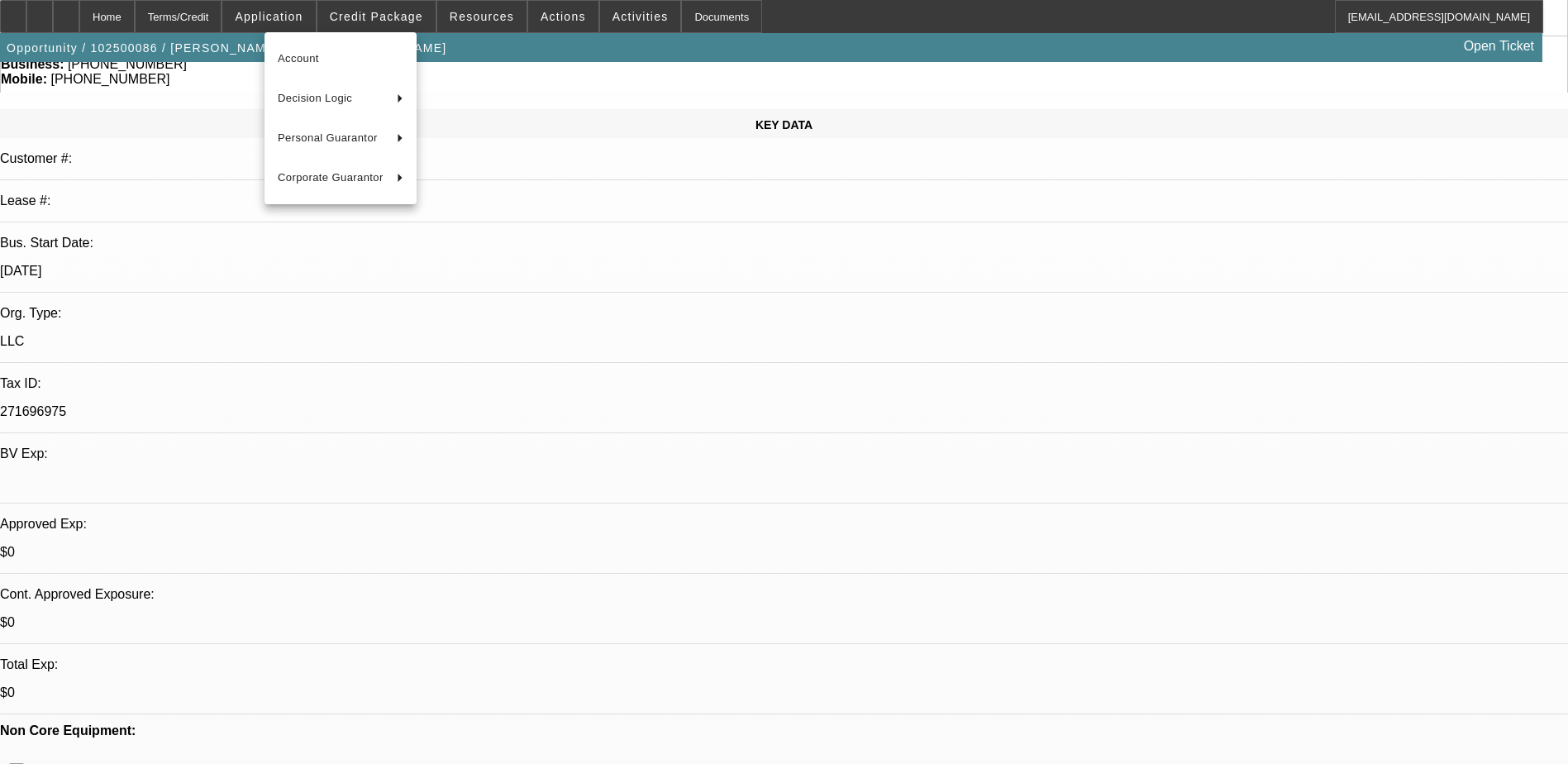
click at [232, 14] on div at bounding box center [784, 382] width 1568 height 764
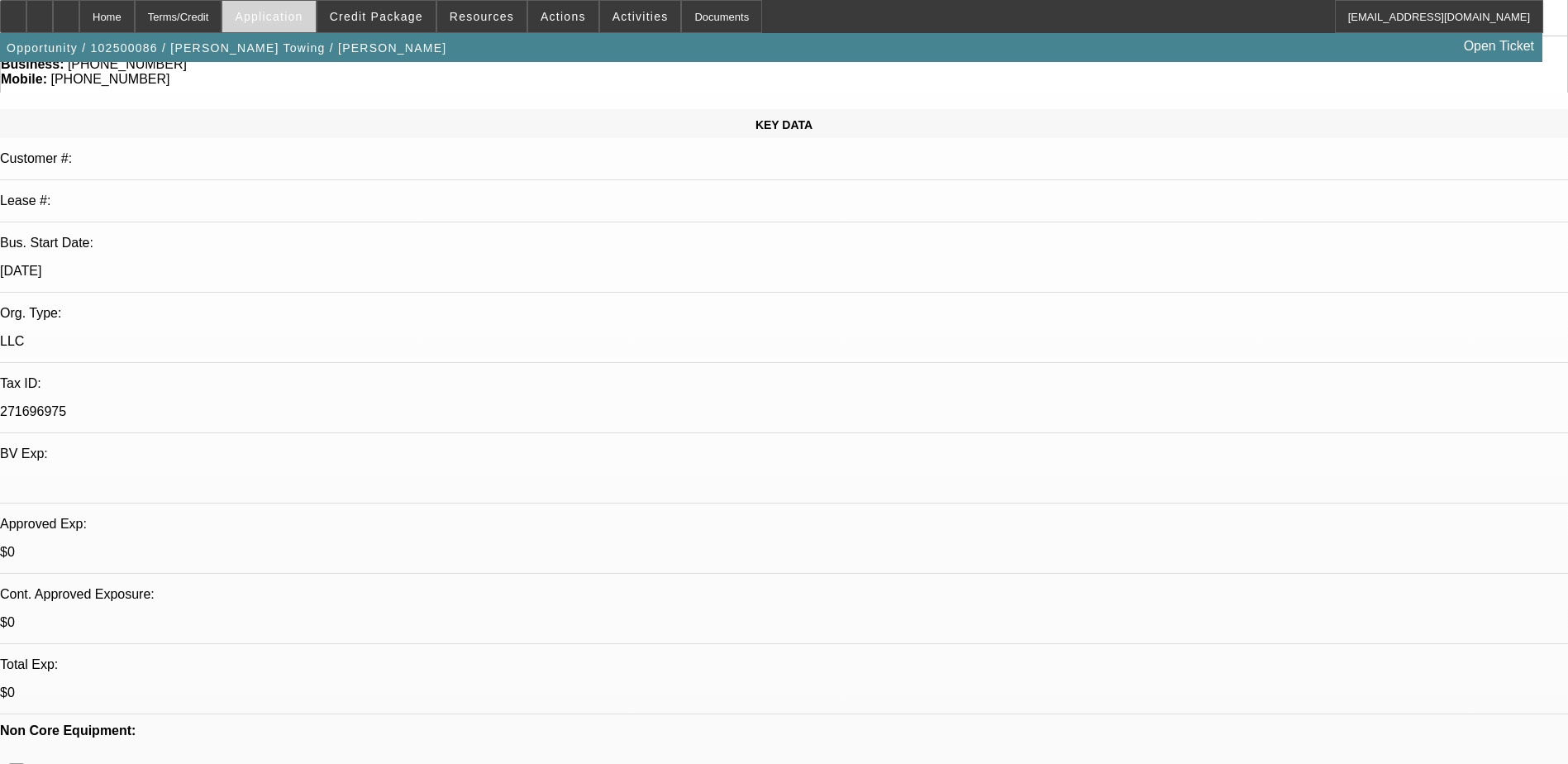
click at [284, 15] on span "Application" at bounding box center [268, 16] width 67 height 13
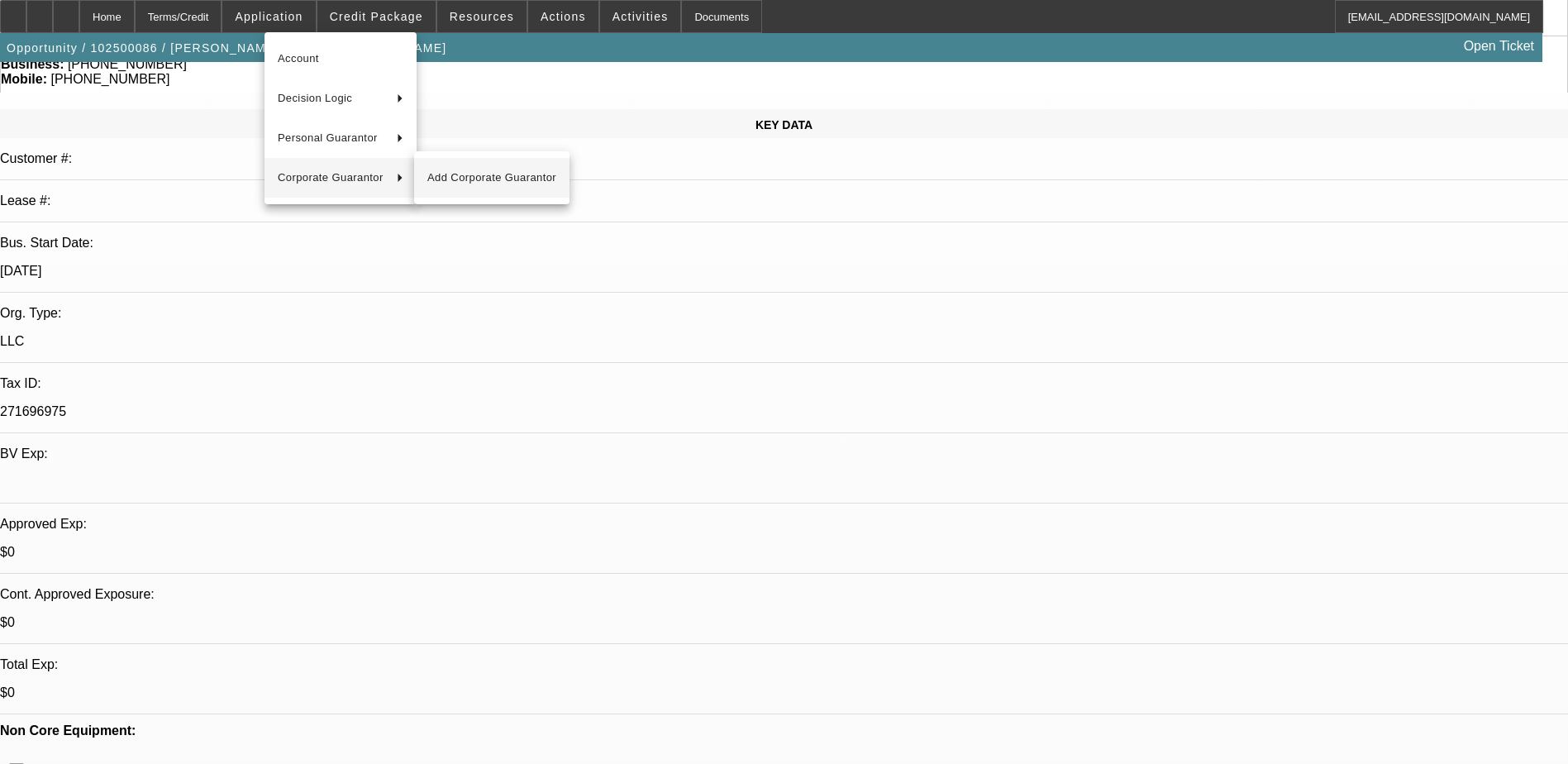
click at [486, 170] on span "Add Corporate Guarantor" at bounding box center [492, 178] width 129 height 20
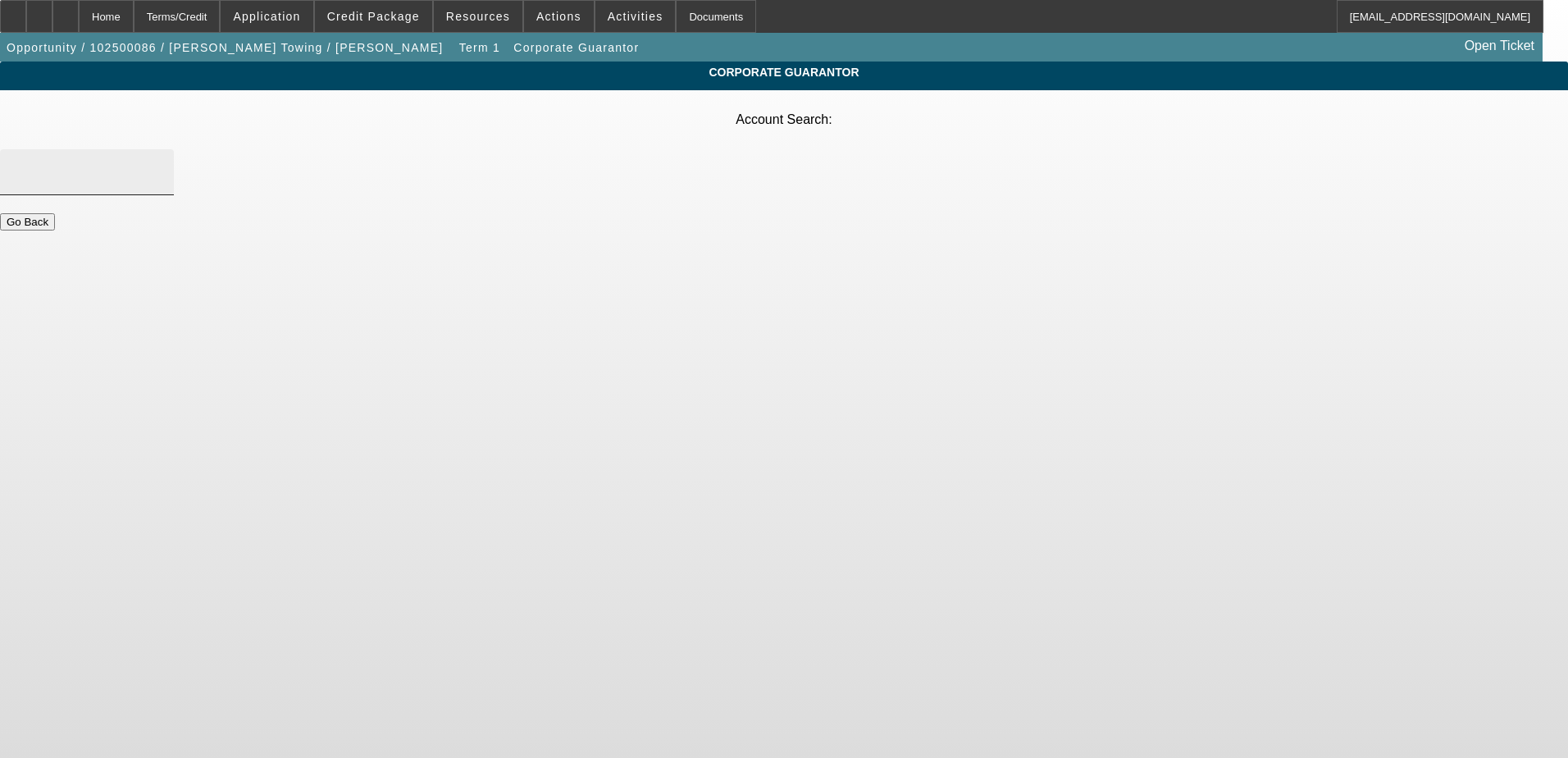
click at [160, 162] on input "Account Search" at bounding box center [87, 172] width 148 height 20
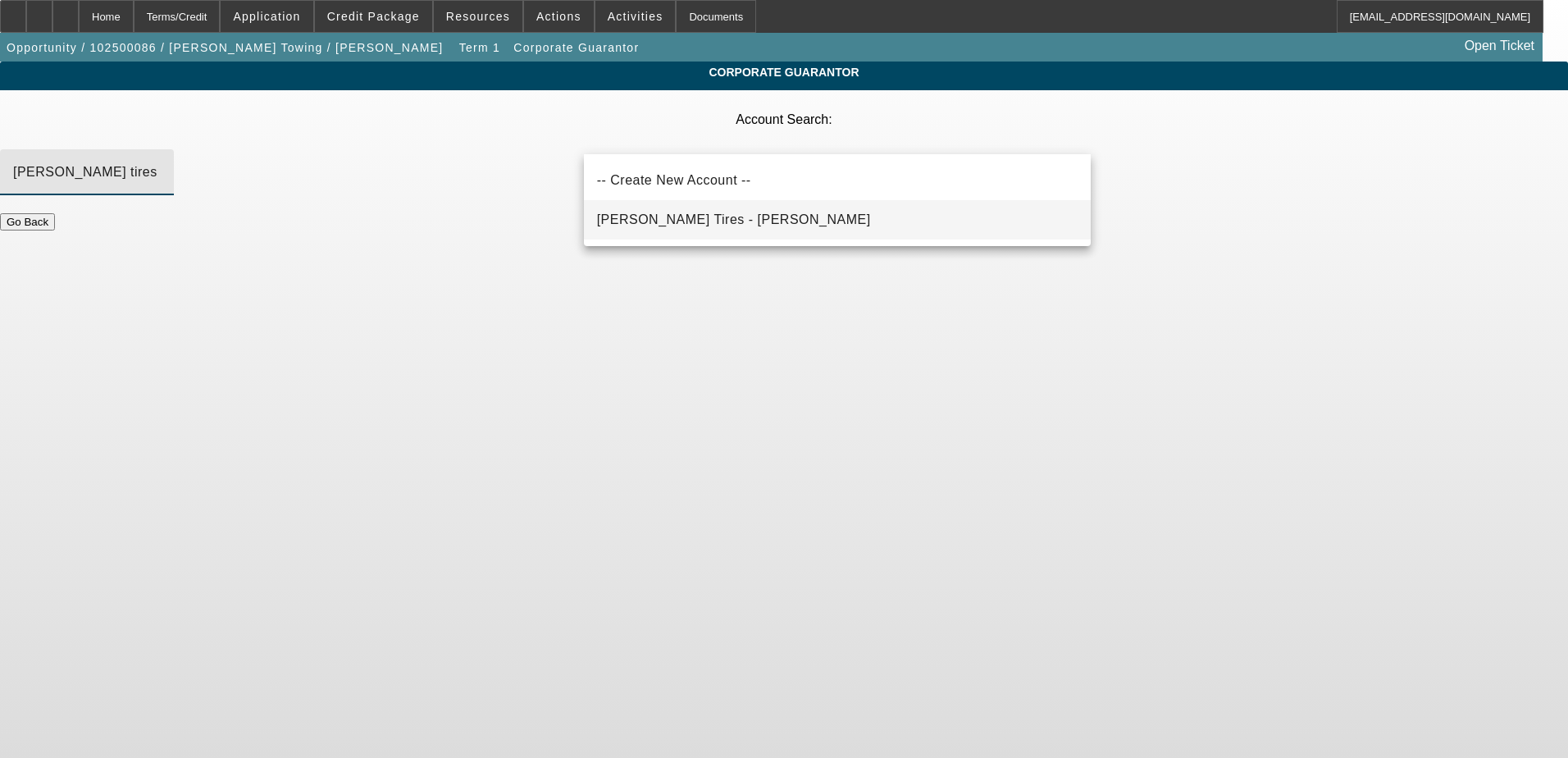
click at [782, 221] on mat-option "Velez Tires - Velez, inocencio" at bounding box center [837, 220] width 507 height 39
type input "Velez Tires - Velez, inocencio"
click at [46, 231] on button "Submit" at bounding box center [23, 239] width 46 height 17
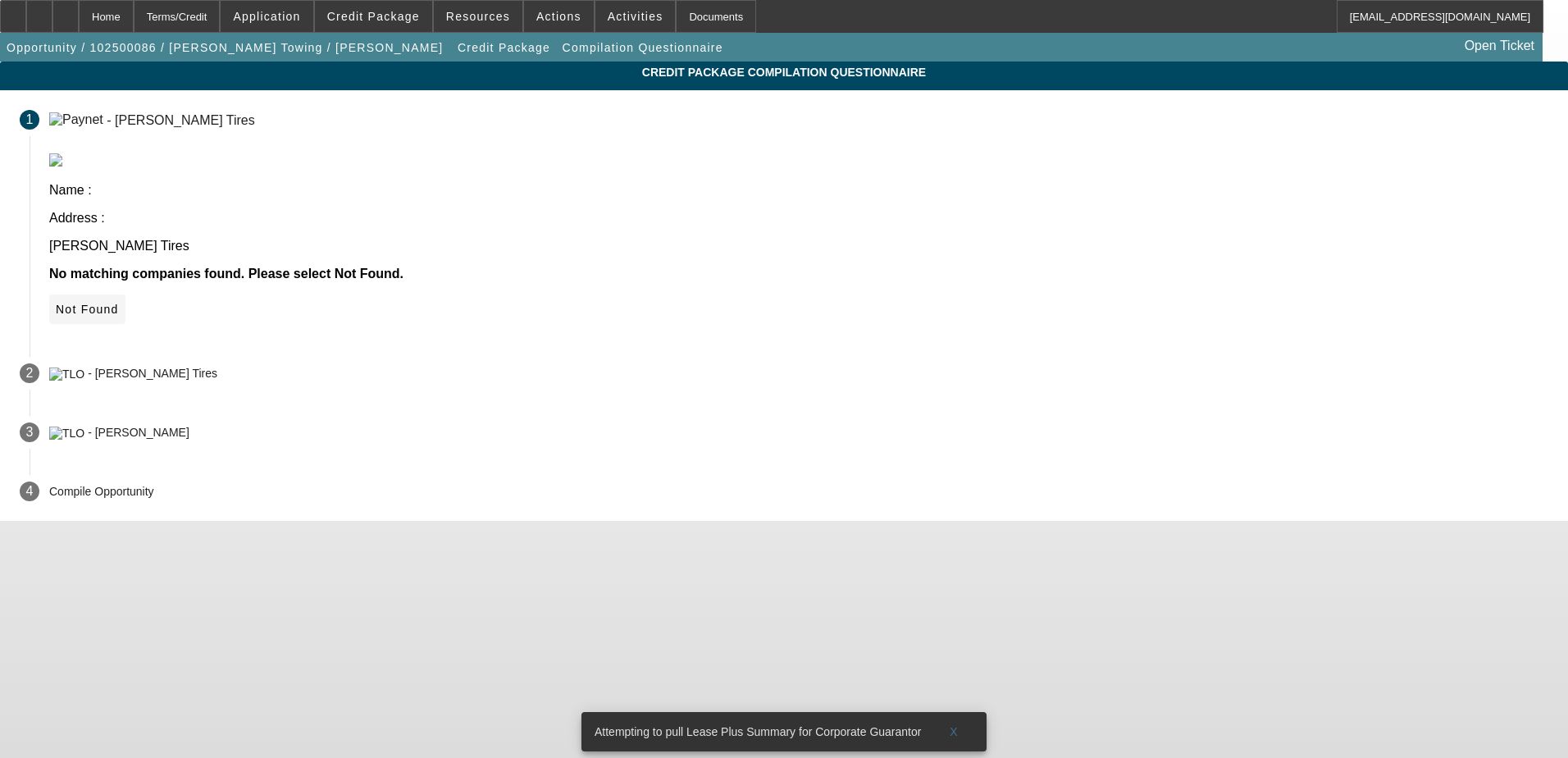
click at [56, 303] on icon at bounding box center [56, 309] width 0 height 13
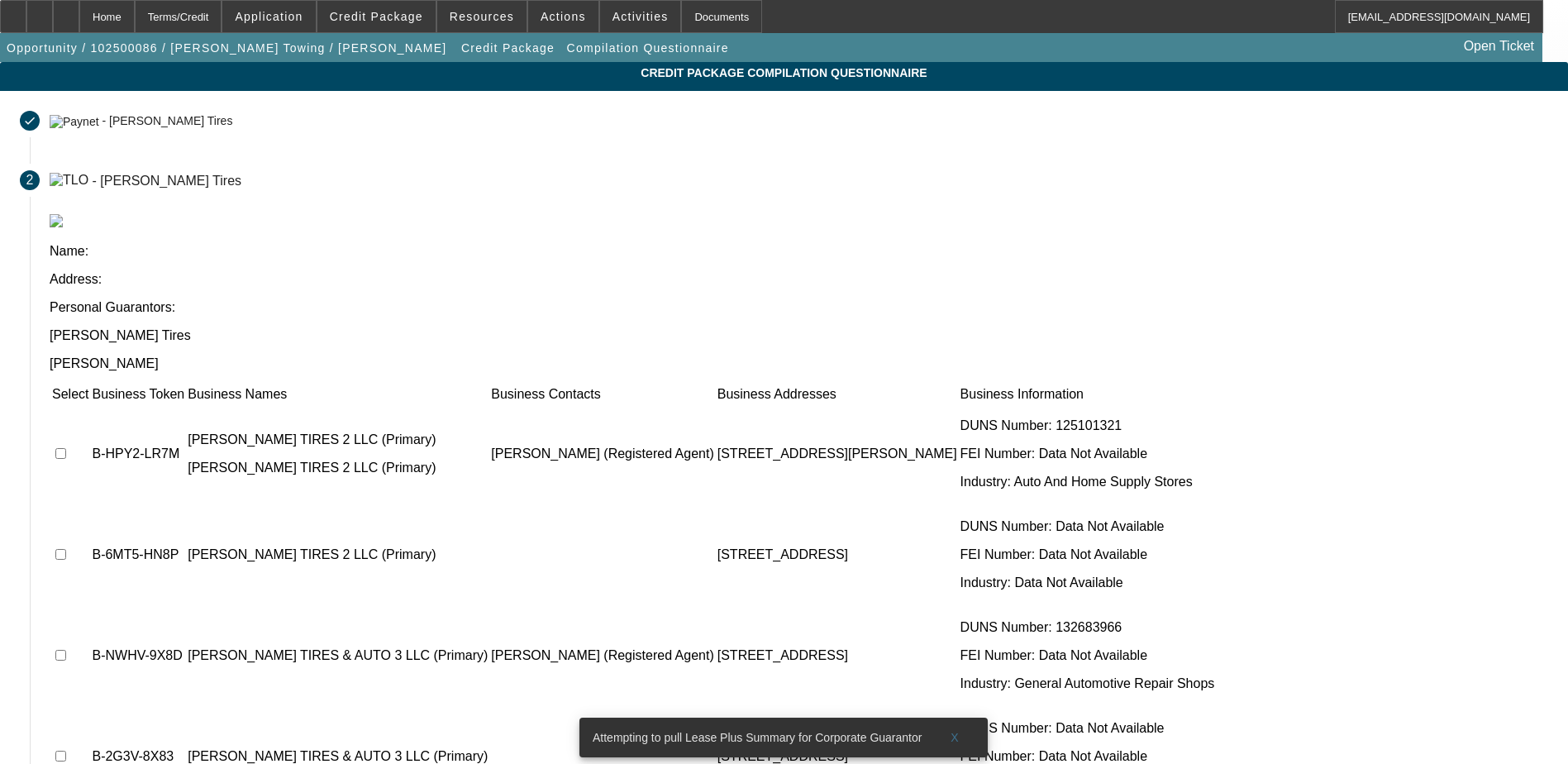
click at [66, 448] on input "checkbox" at bounding box center [61, 453] width 11 height 11
checkbox input "true"
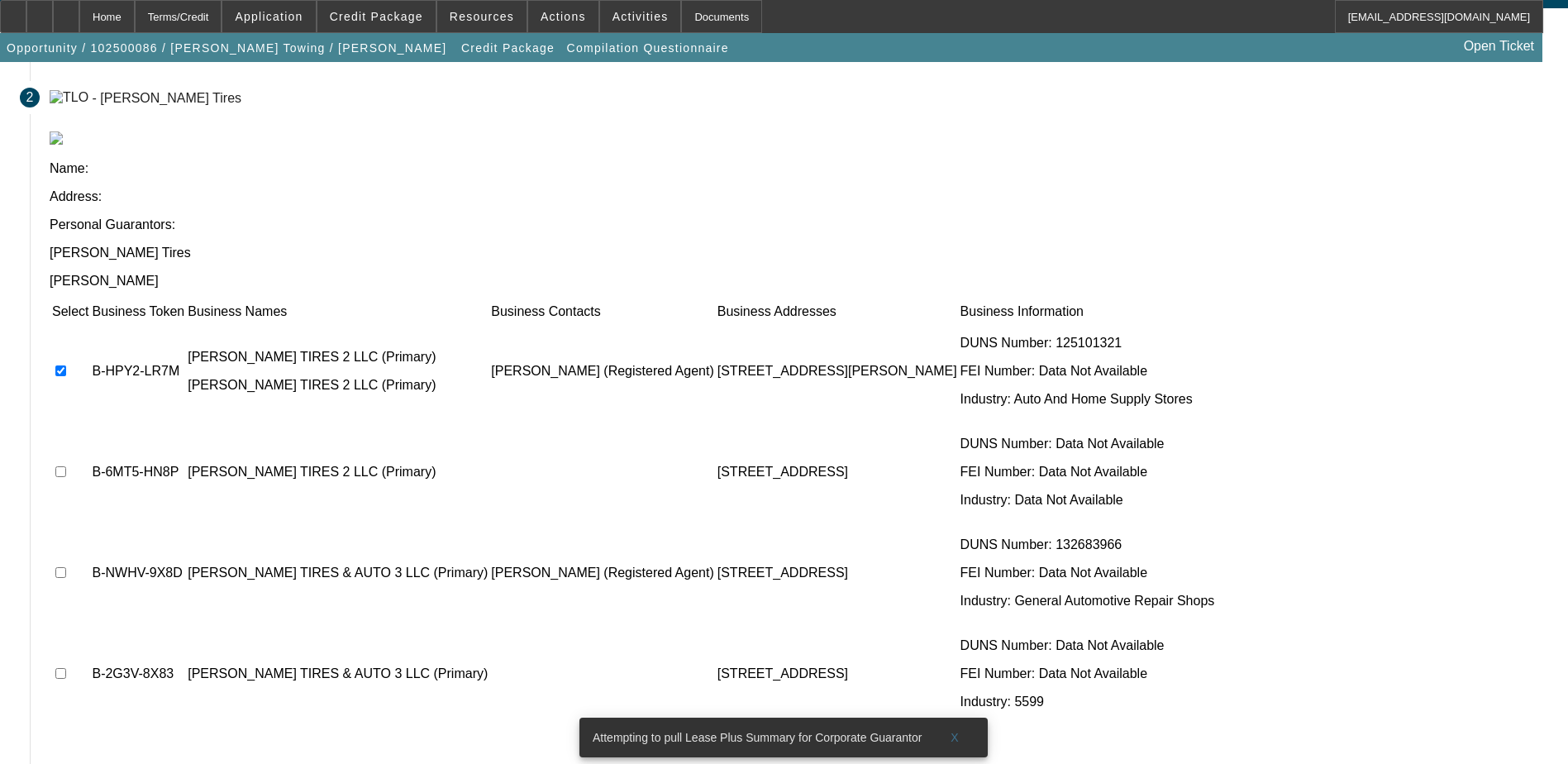
click at [66, 466] on input "checkbox" at bounding box center [61, 471] width 11 height 11
checkbox input "true"
click at [66, 566] on input "checkbox" at bounding box center [61, 572] width 11 height 11
checkbox input "true"
click at [66, 668] on input "checkbox" at bounding box center [61, 673] width 11 height 11
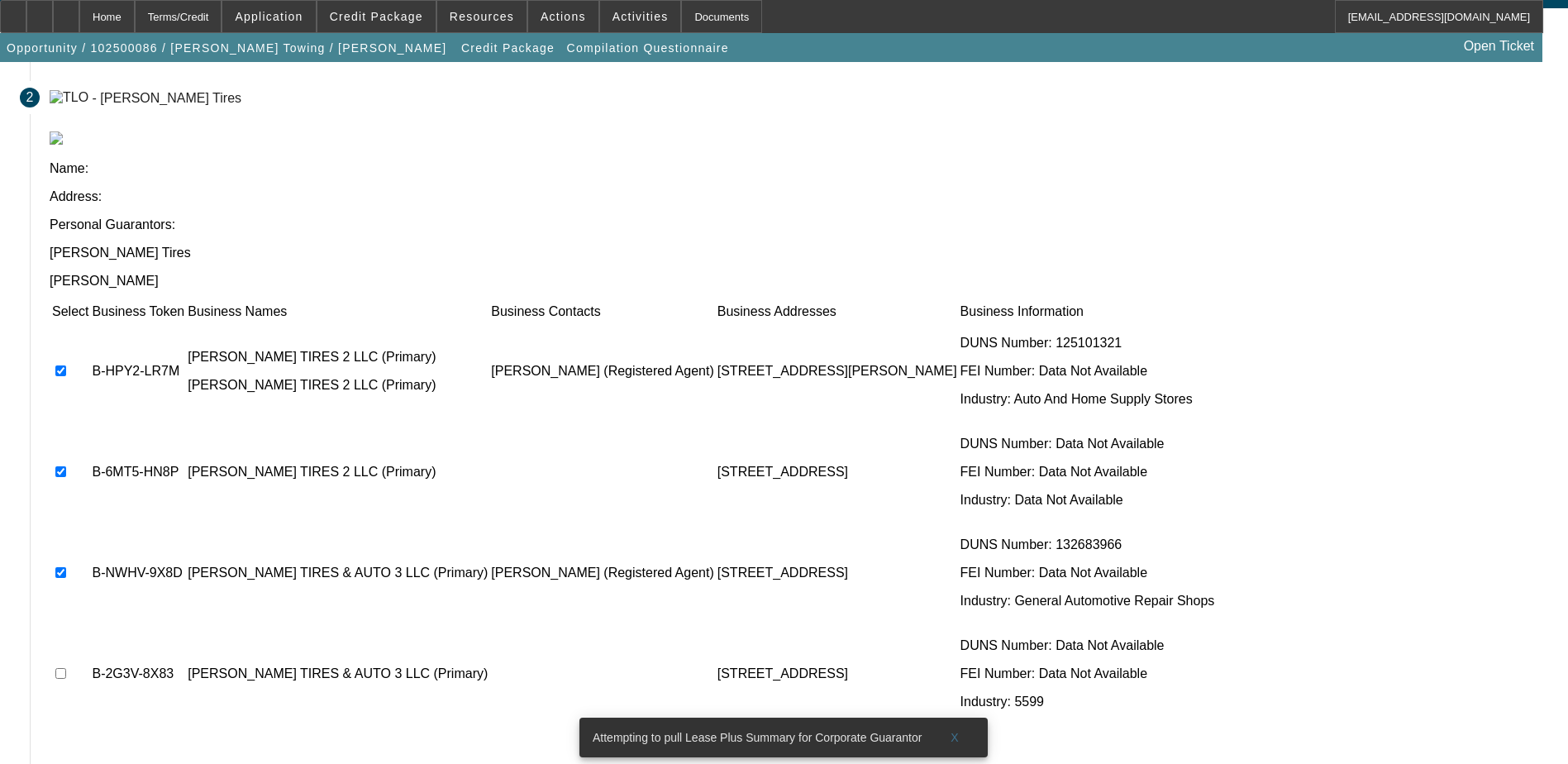
checkbox input "true"
click at [57, 763] on icon at bounding box center [57, 770] width 0 height 13
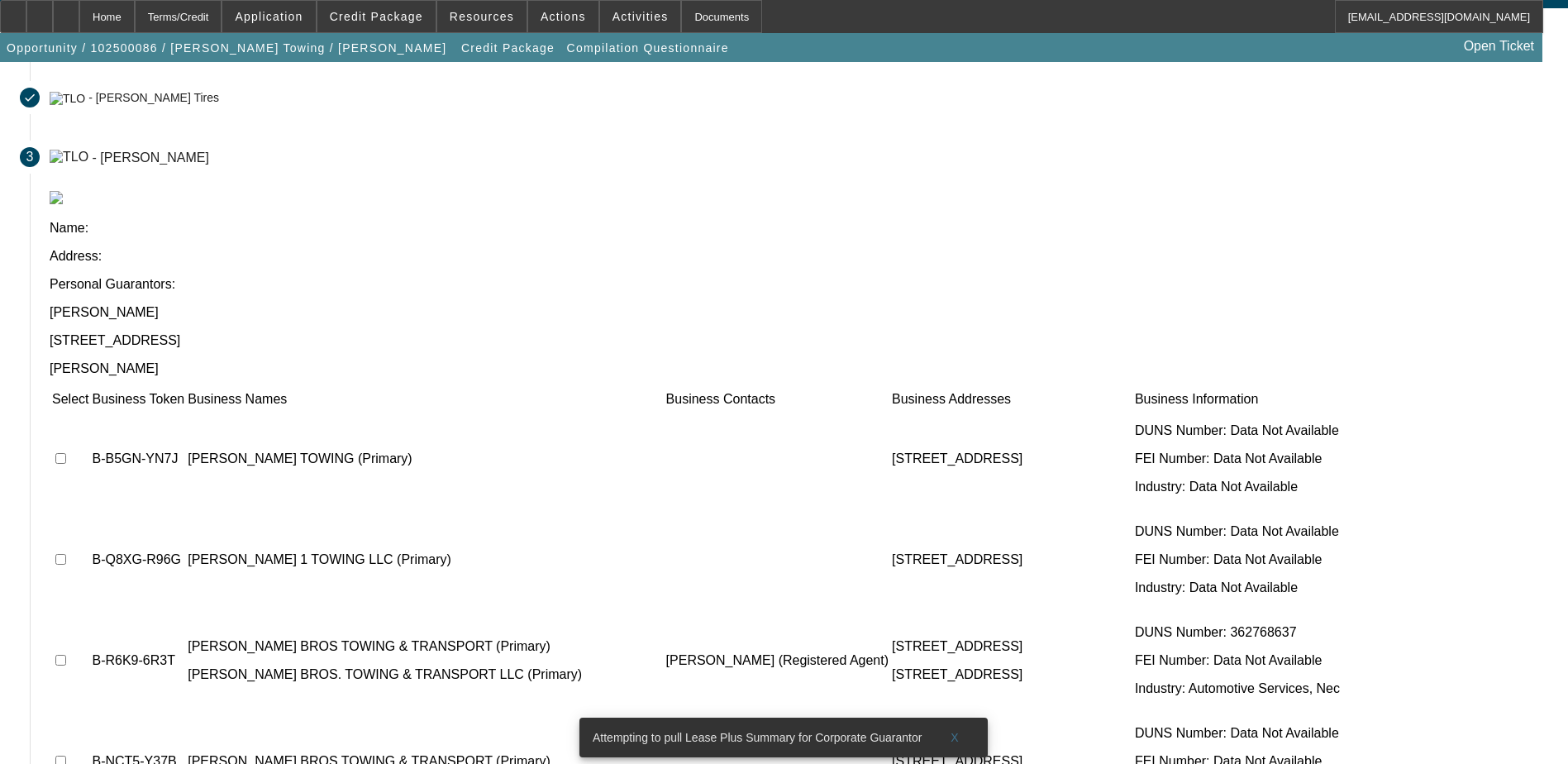
click at [66, 452] on input "checkbox" at bounding box center [61, 458] width 11 height 11
checkbox input "true"
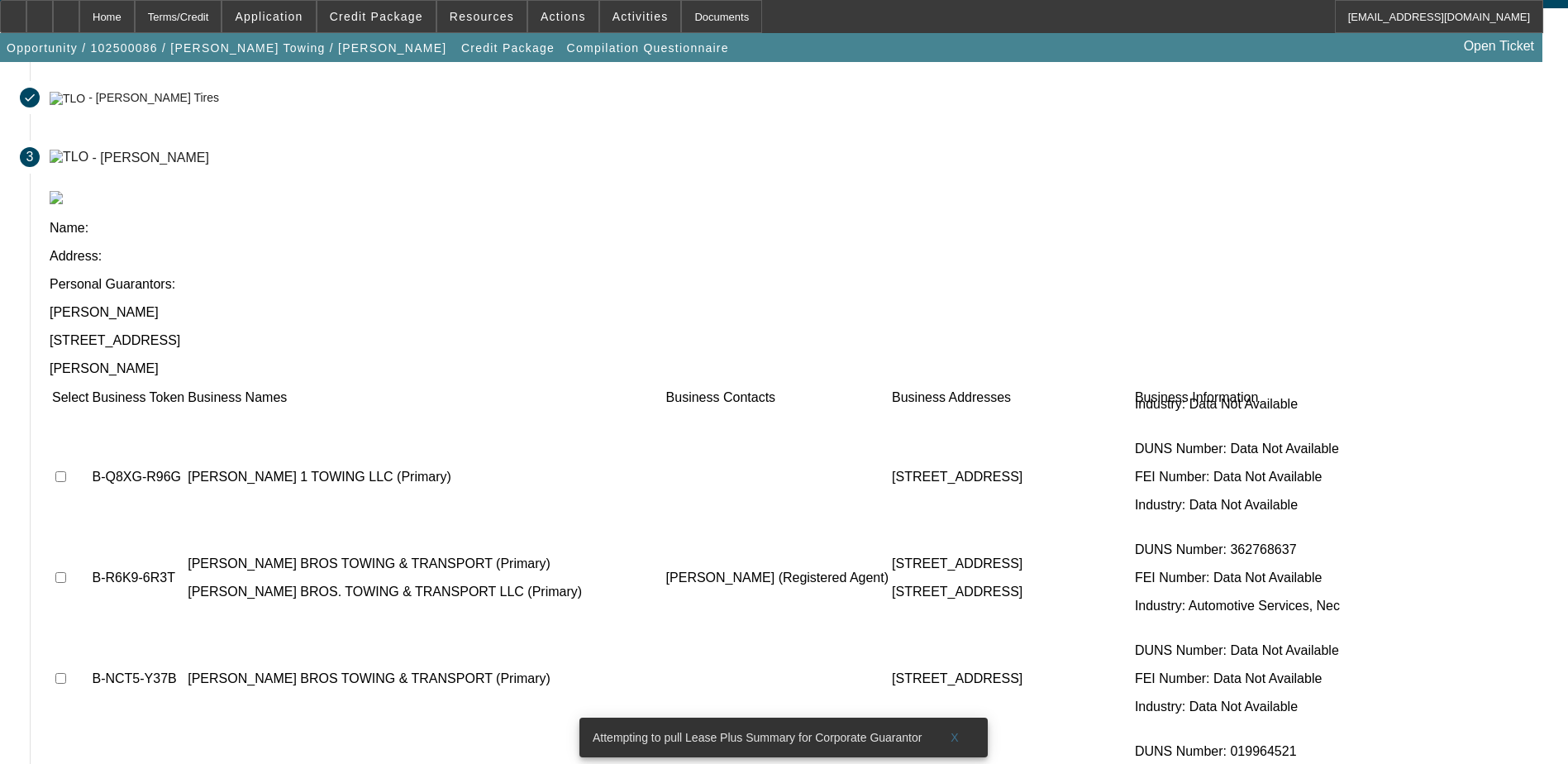
click at [66, 471] on input "checkbox" at bounding box center [61, 477] width 11 height 11
checkbox input "true"
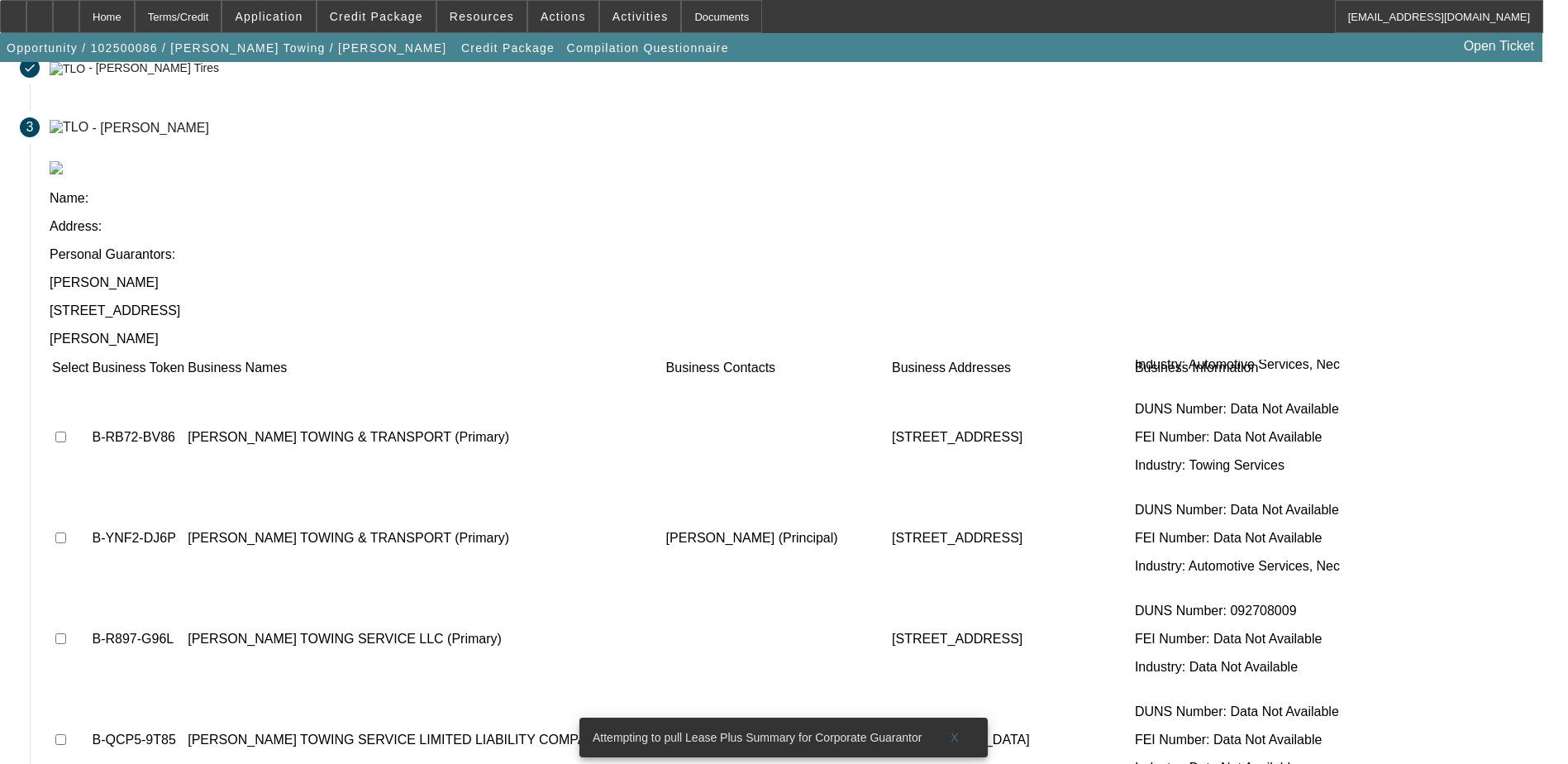
scroll to position [141, 0]
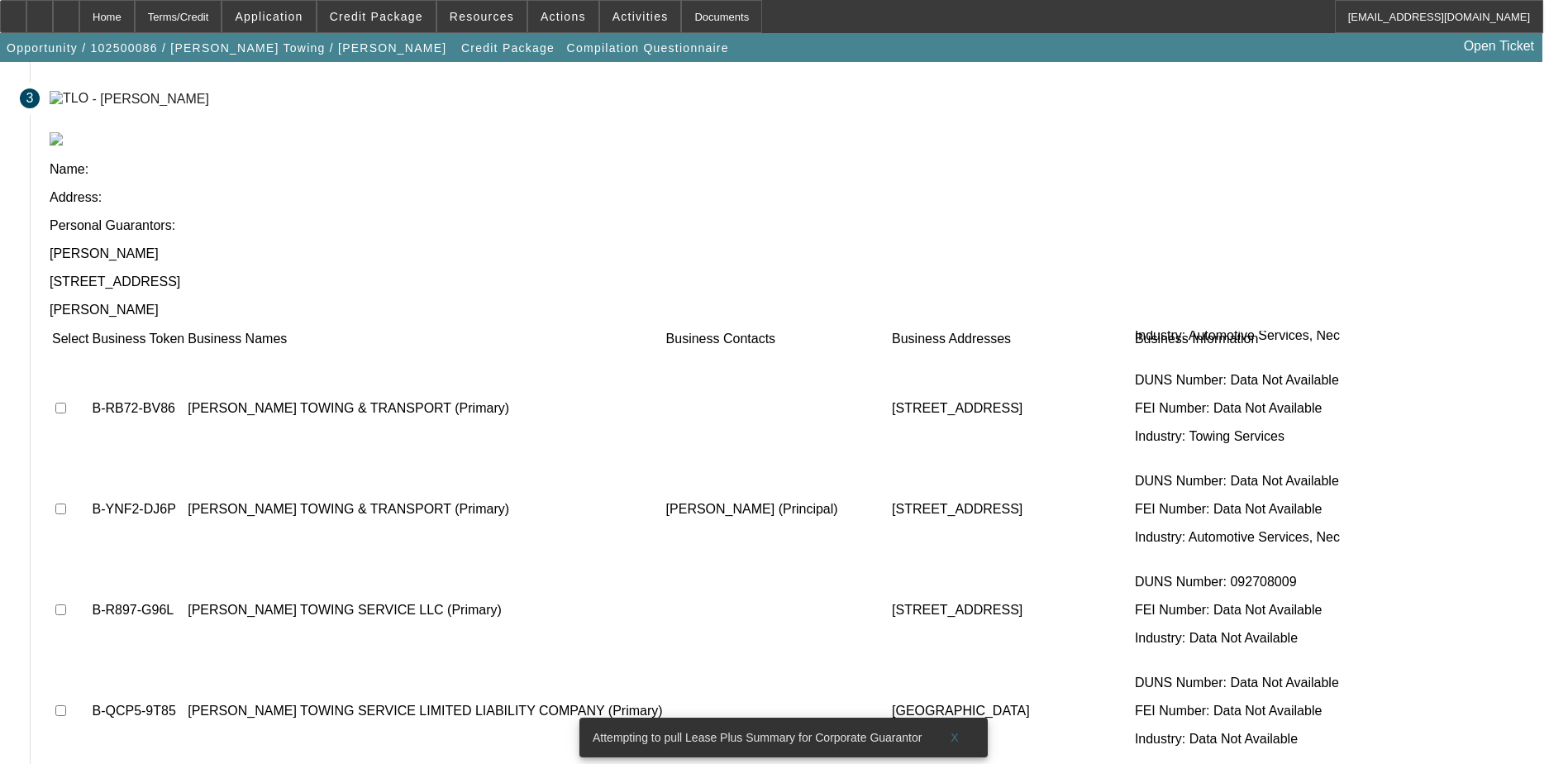
click at [66, 604] on input "checkbox" at bounding box center [61, 610] width 11 height 11
checkbox input "true"
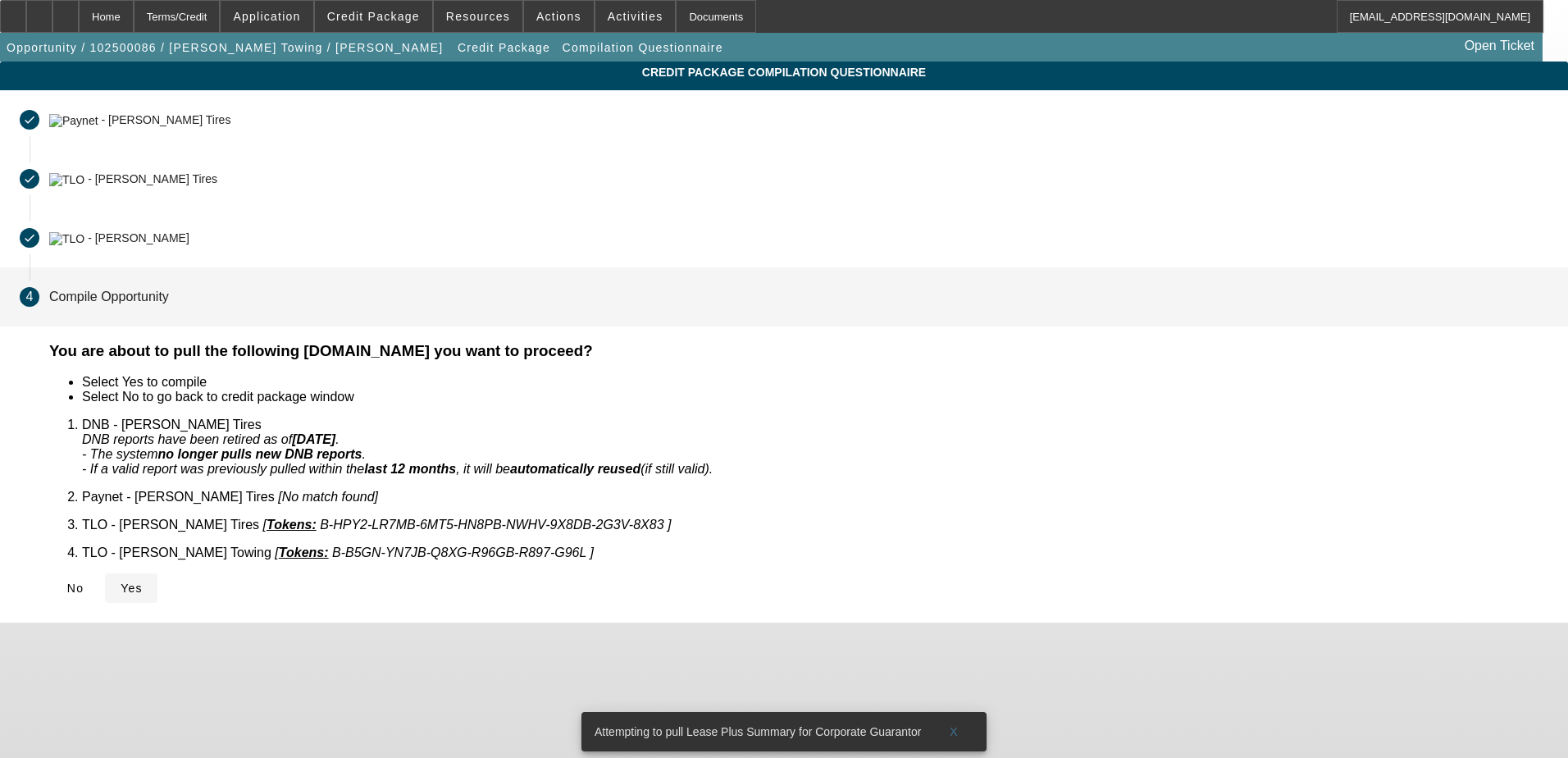
click at [120, 582] on icon at bounding box center [120, 588] width 0 height 13
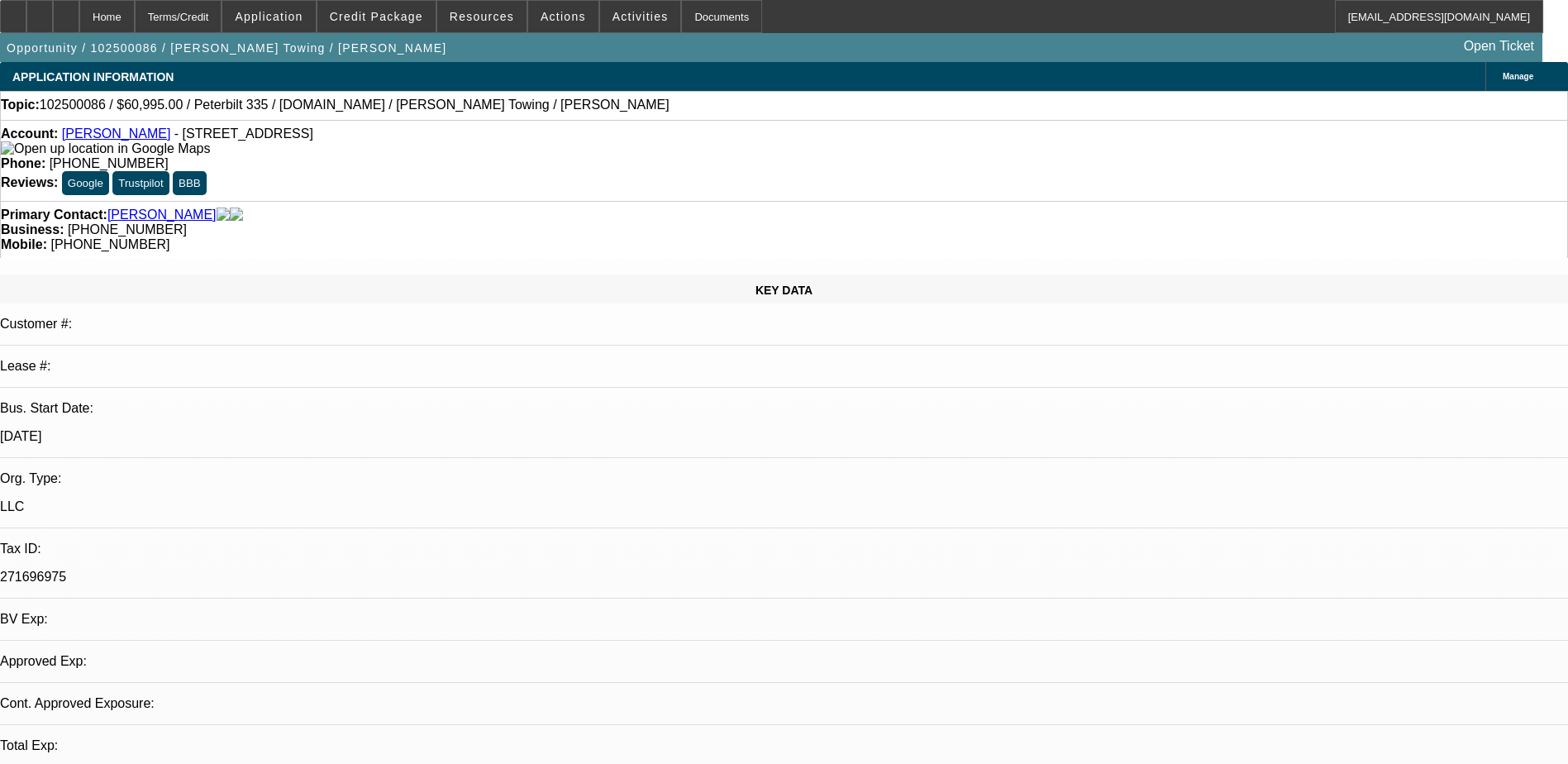
select select "0"
select select "2"
select select "0.1"
select select "4"
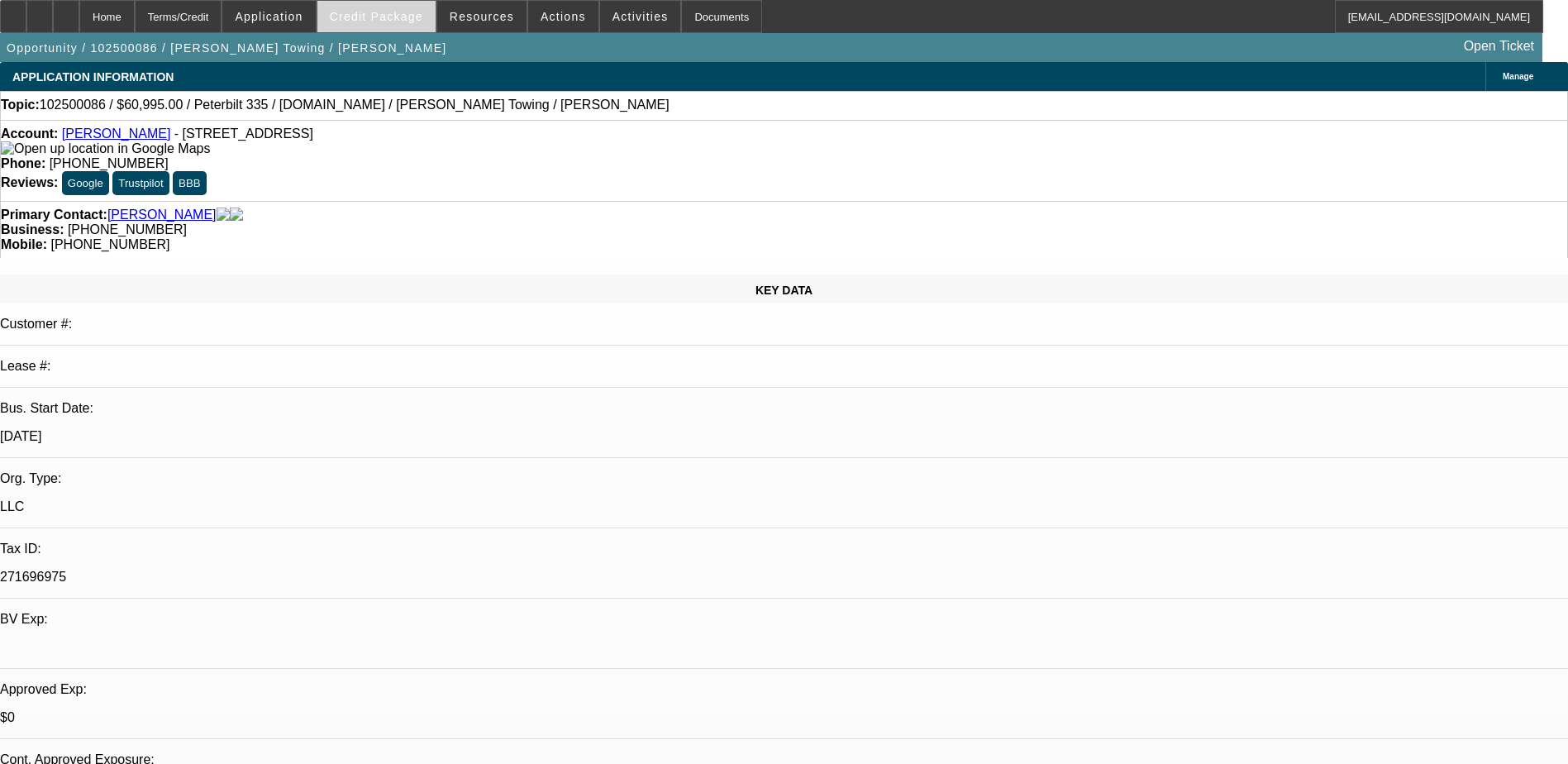
click at [366, 11] on span "Credit Package" at bounding box center [376, 16] width 93 height 13
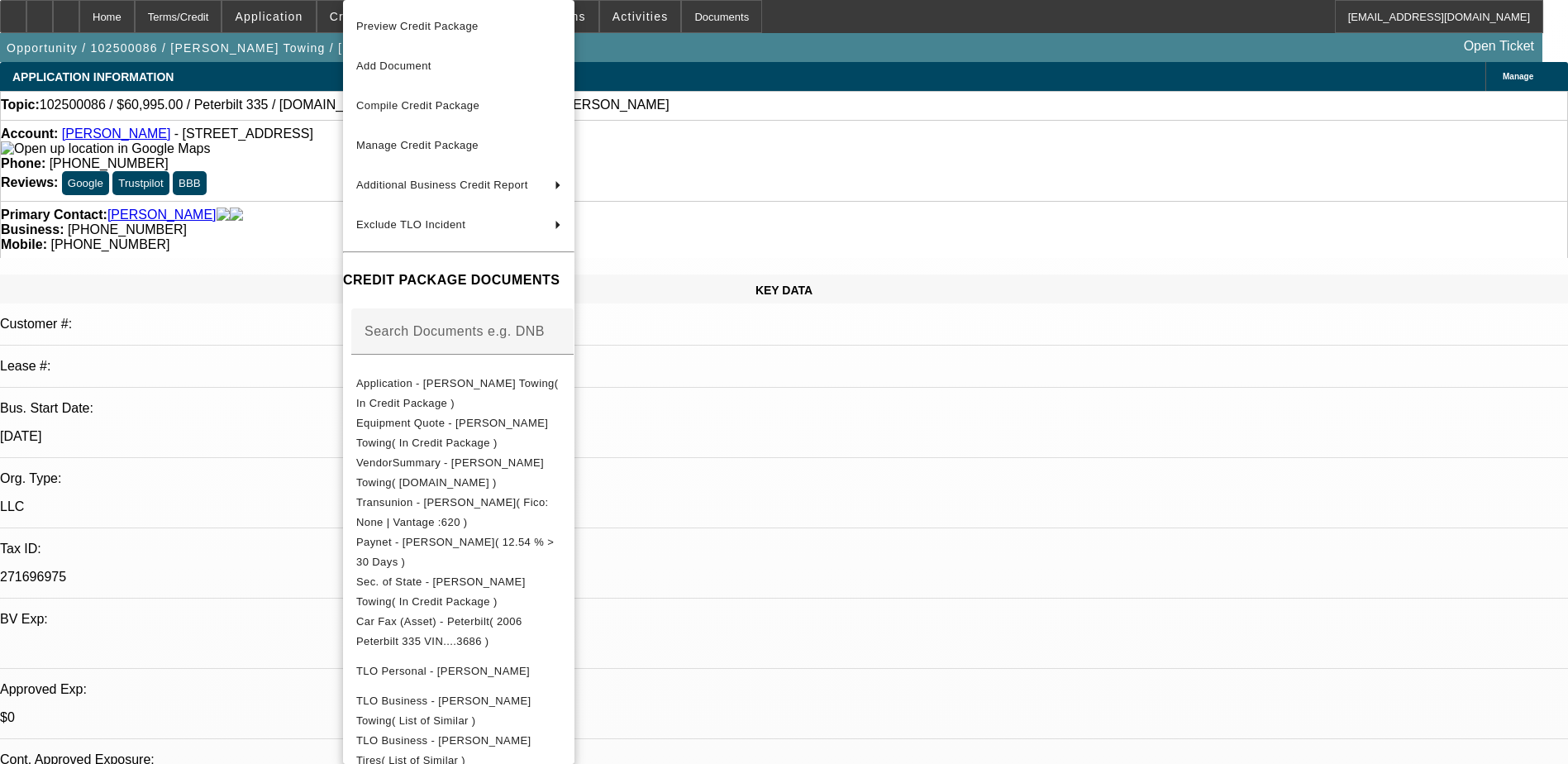
click at [1146, 661] on div at bounding box center [784, 382] width 1568 height 764
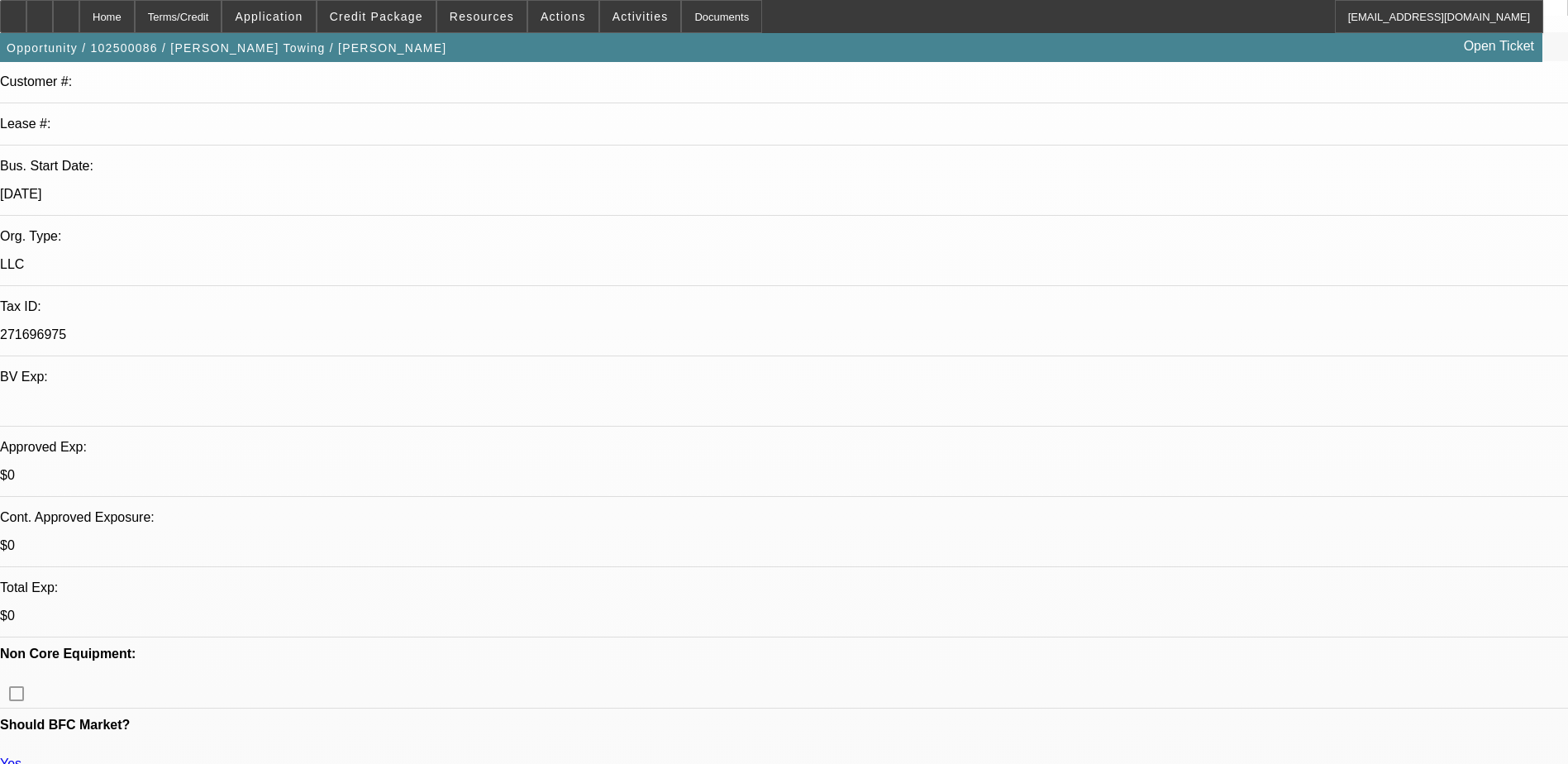
scroll to position [248, 0]
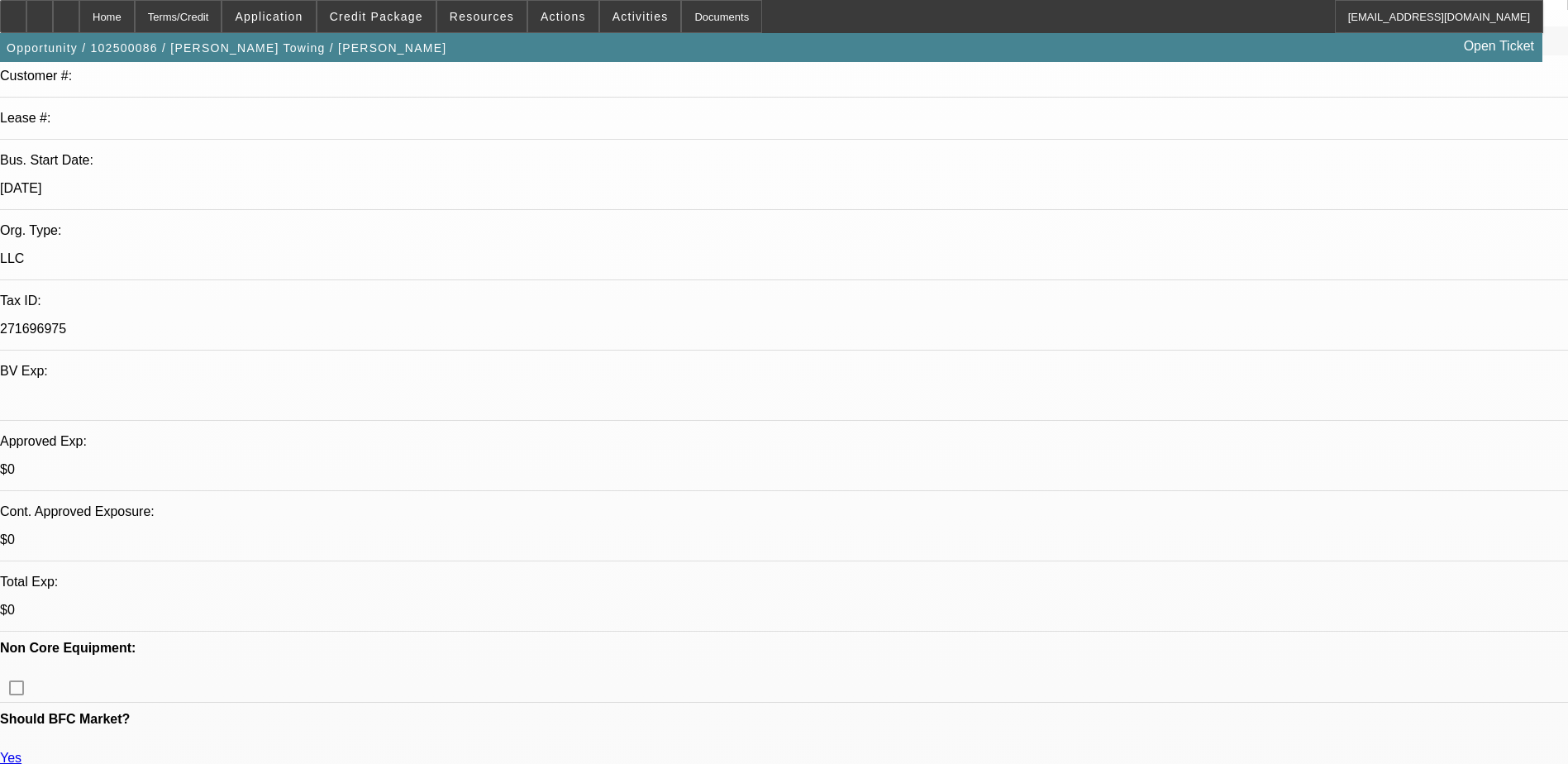
click at [40, 11] on icon at bounding box center [40, 11] width 0 height 0
click at [53, 15] on div at bounding box center [39, 16] width 26 height 33
click at [79, 11] on div at bounding box center [66, 16] width 26 height 33
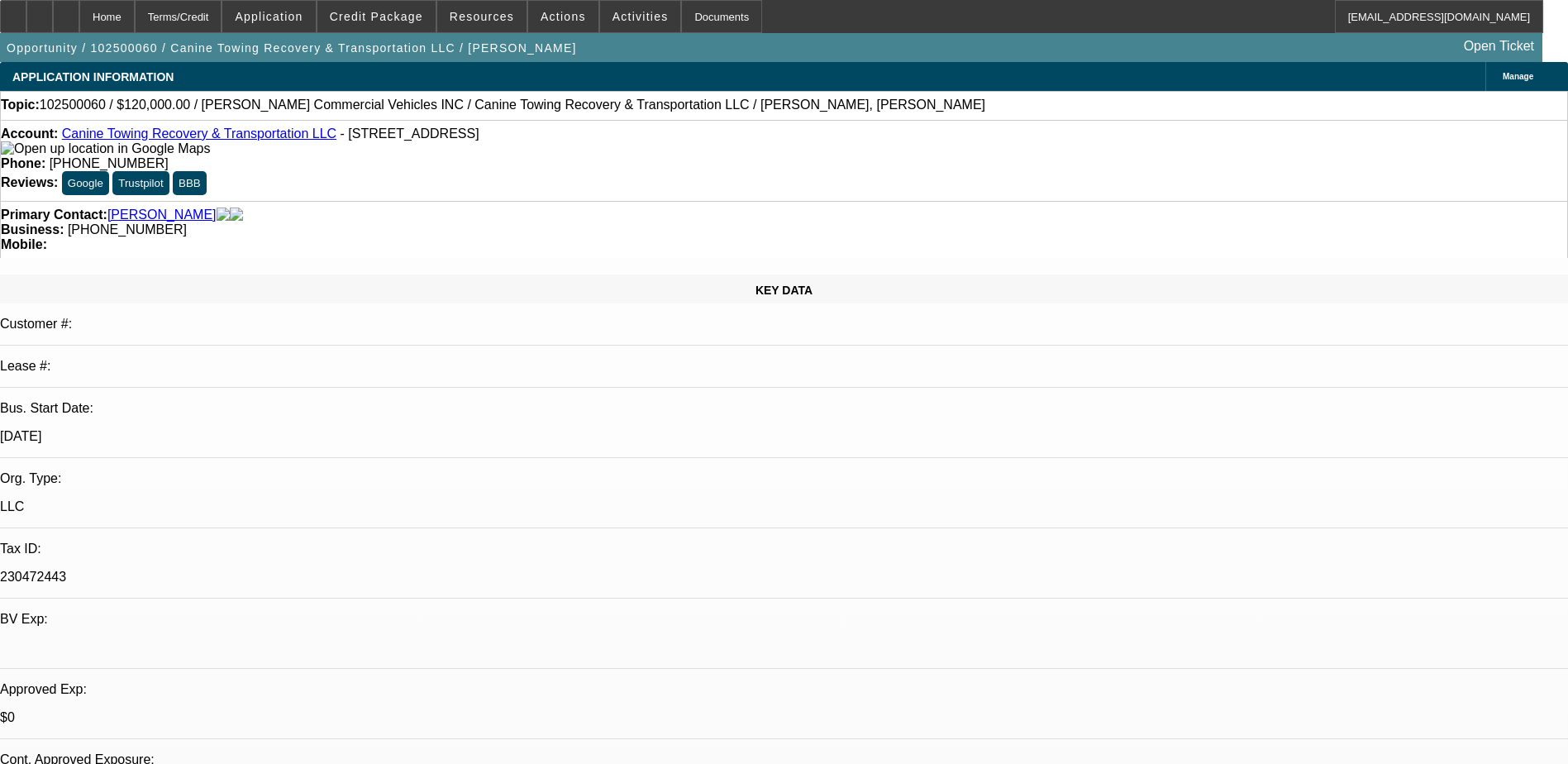
select select "0"
select select "2"
select select "0.1"
select select "4"
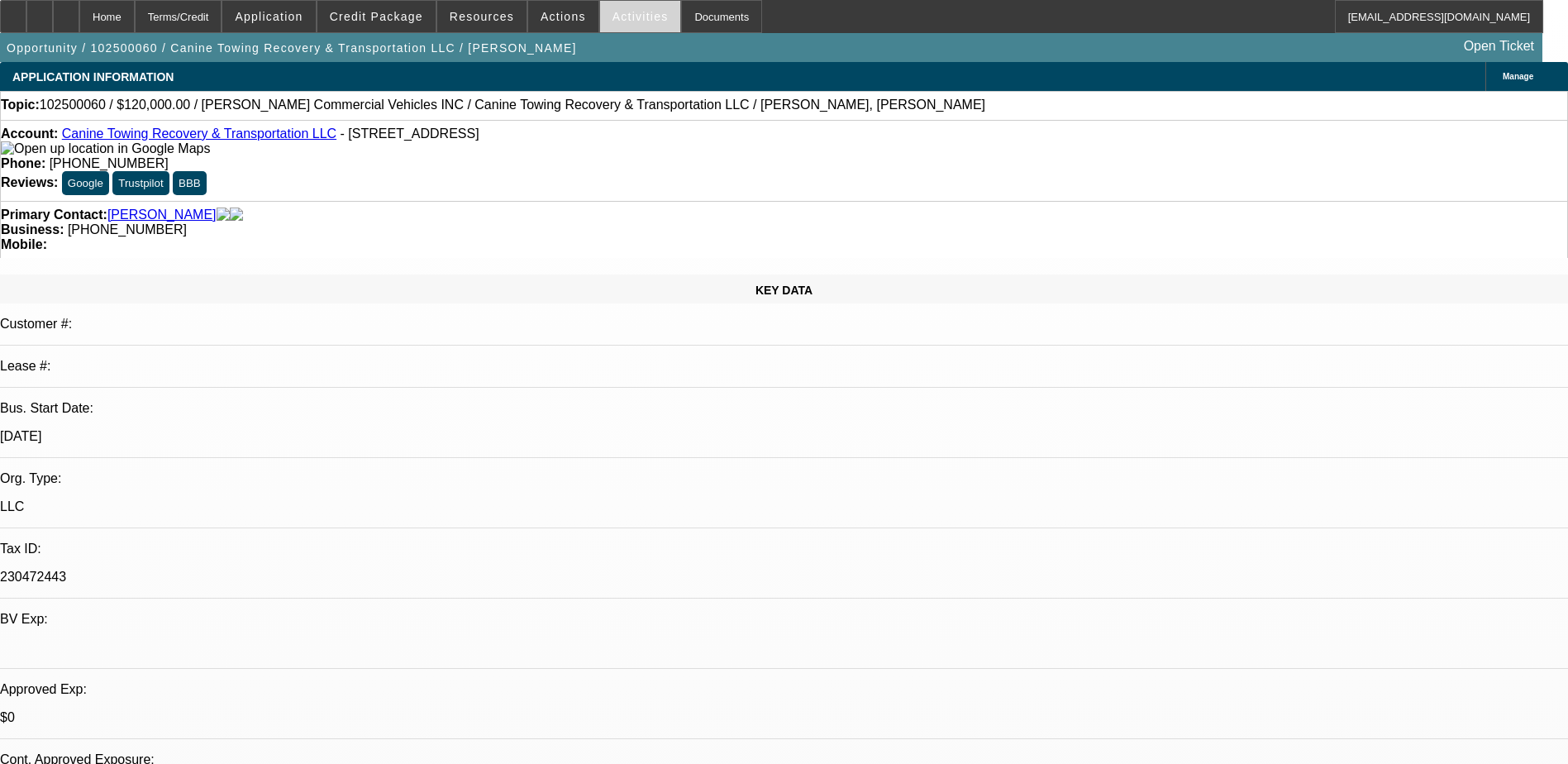
scroll to position [83, 0]
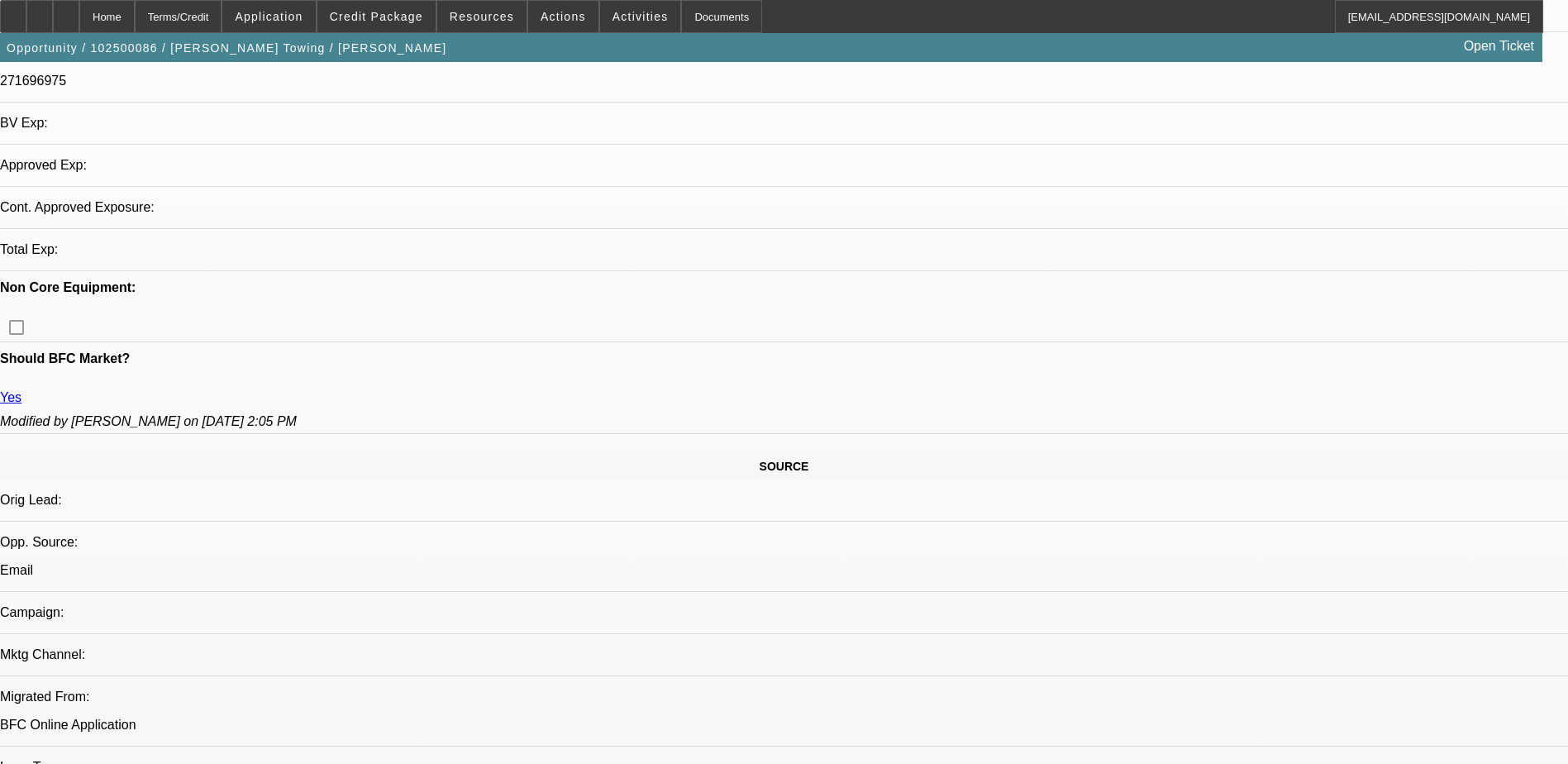
select select "0"
select select "2"
select select "0.1"
select select "4"
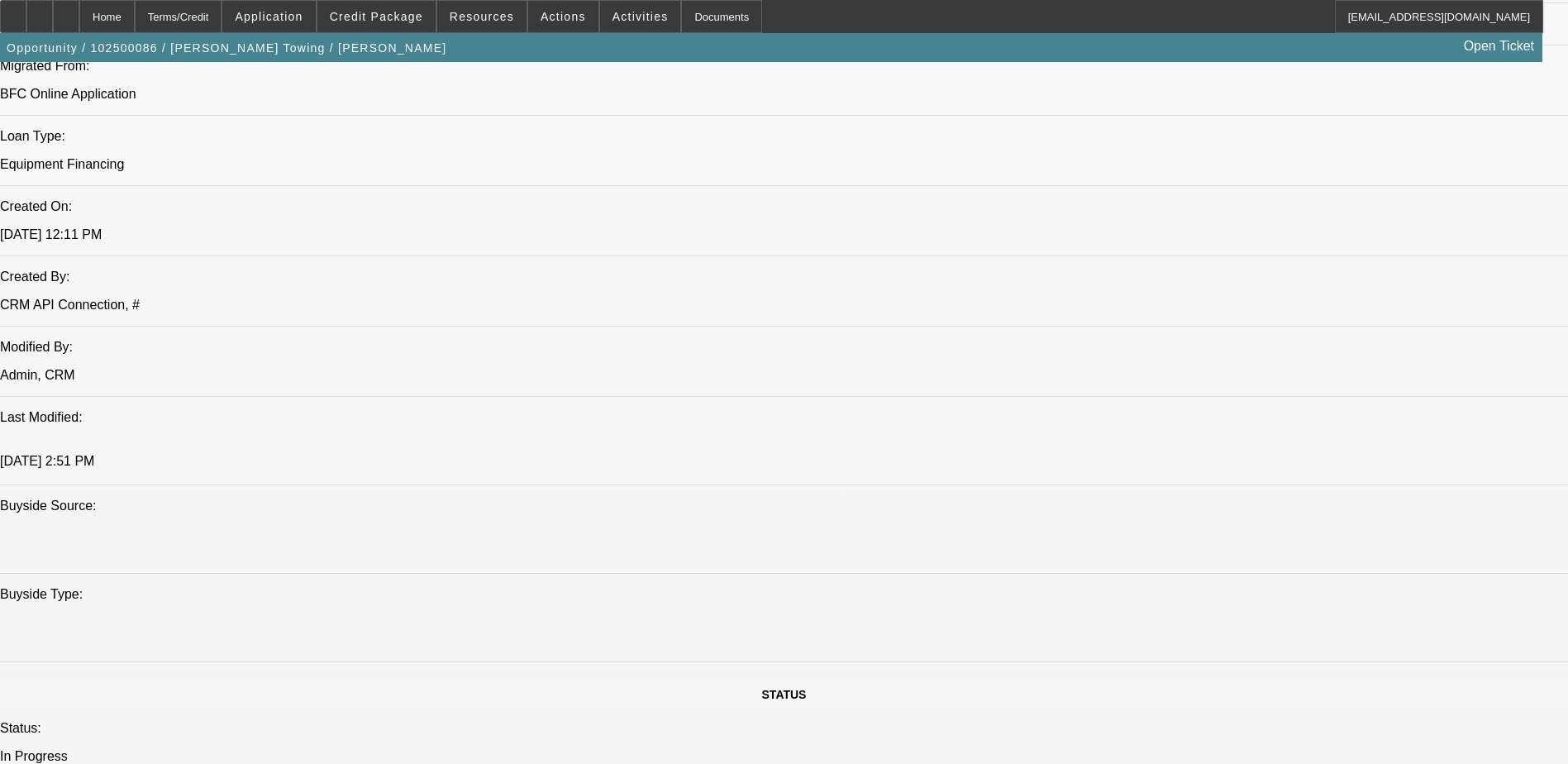
scroll to position [1260, 0]
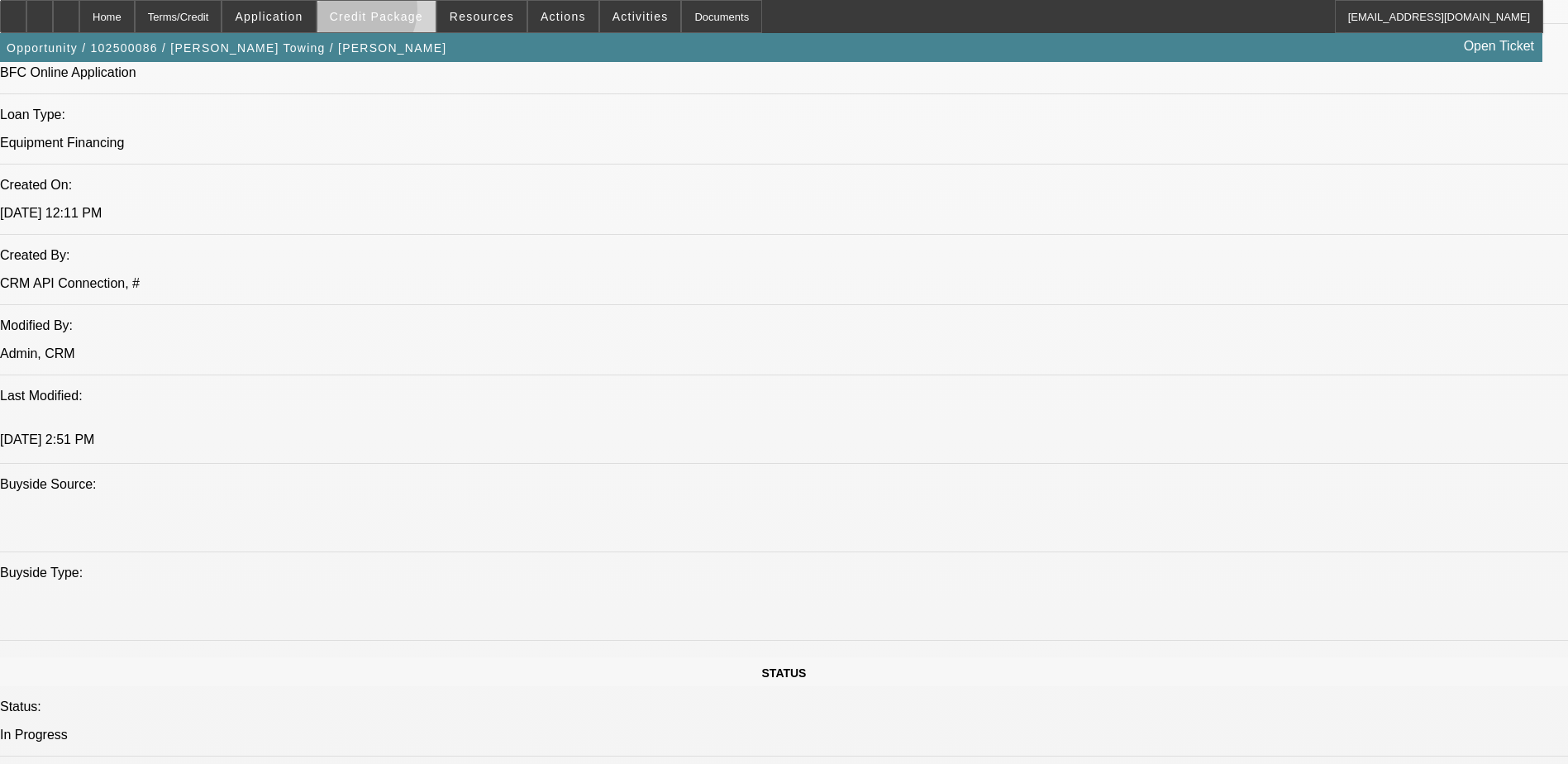
click at [379, 13] on span "Credit Package" at bounding box center [376, 16] width 93 height 13
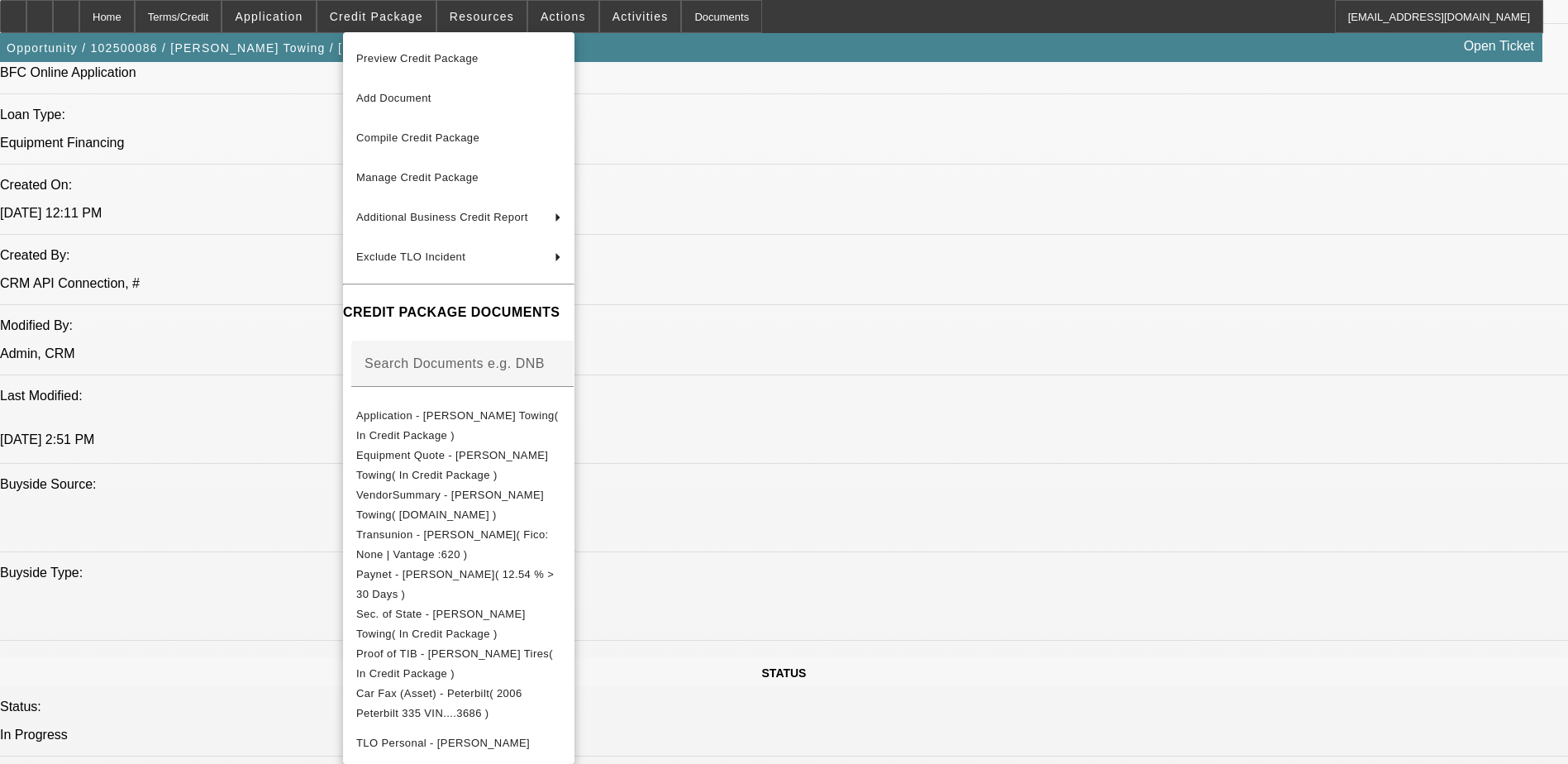
click at [101, 21] on div at bounding box center [784, 382] width 1568 height 764
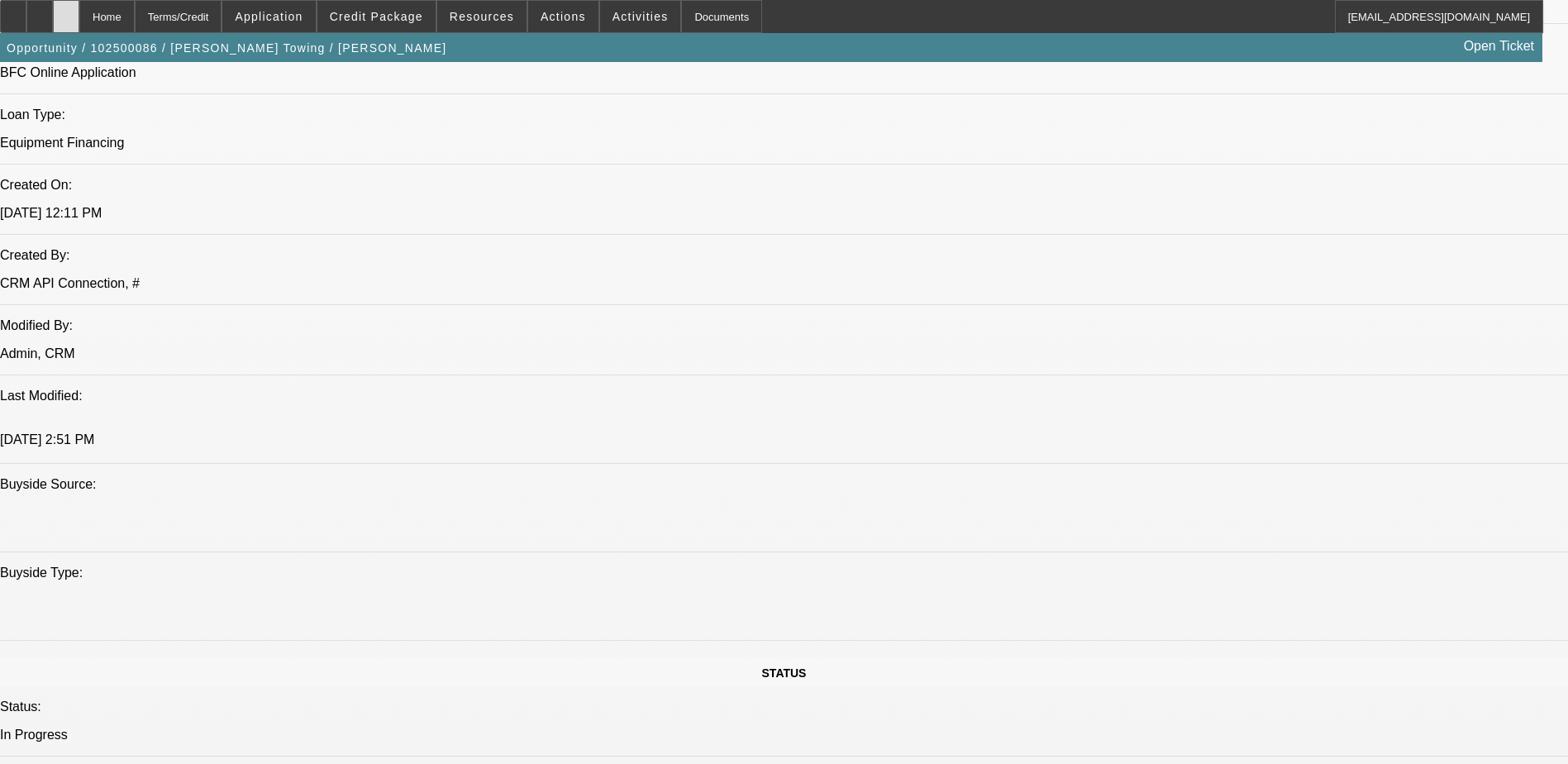
click at [66, 11] on icon at bounding box center [66, 11] width 0 height 0
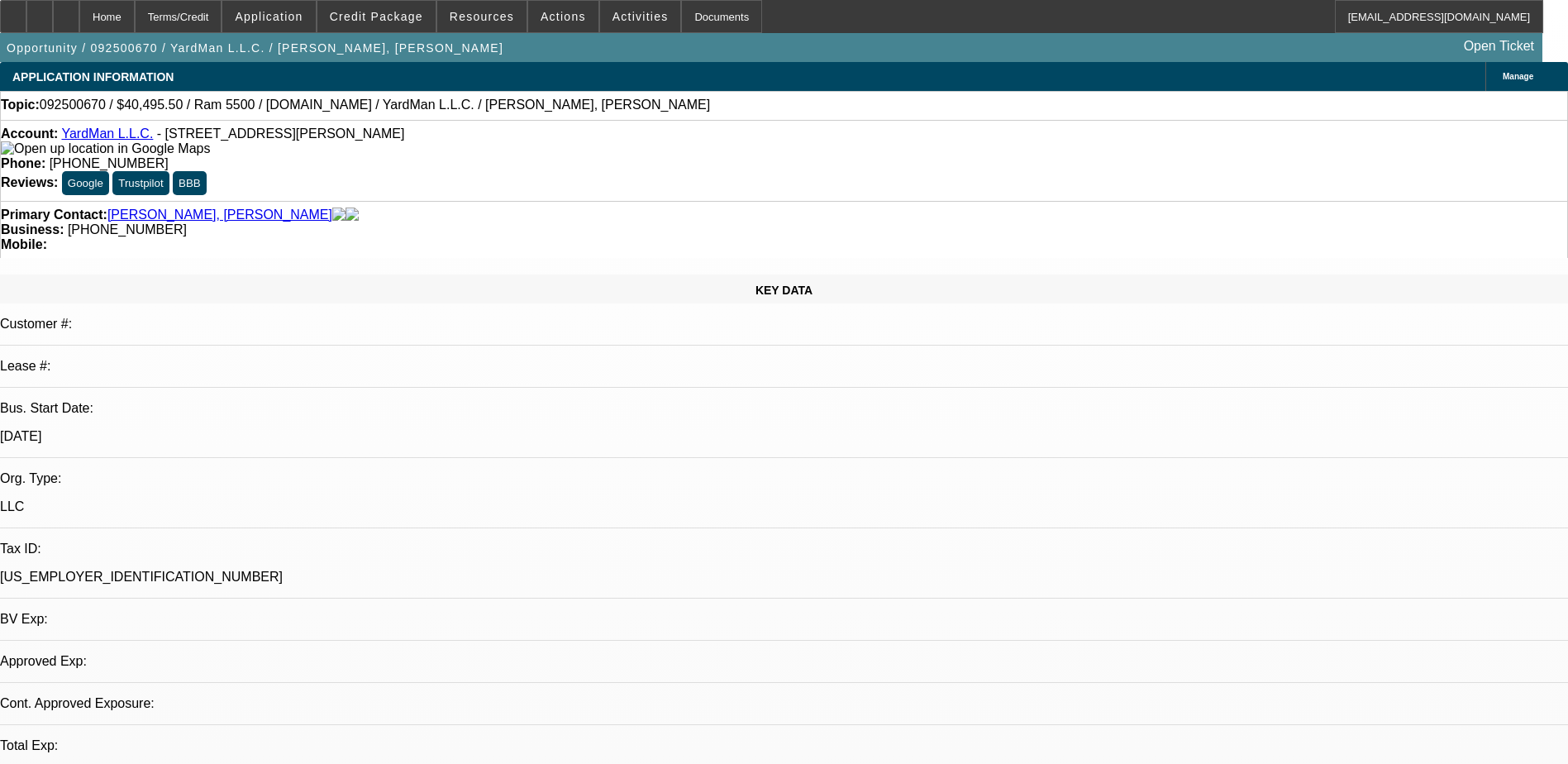
select select "0.1"
select select "2"
select select "0.1"
select select "1"
select select "2"
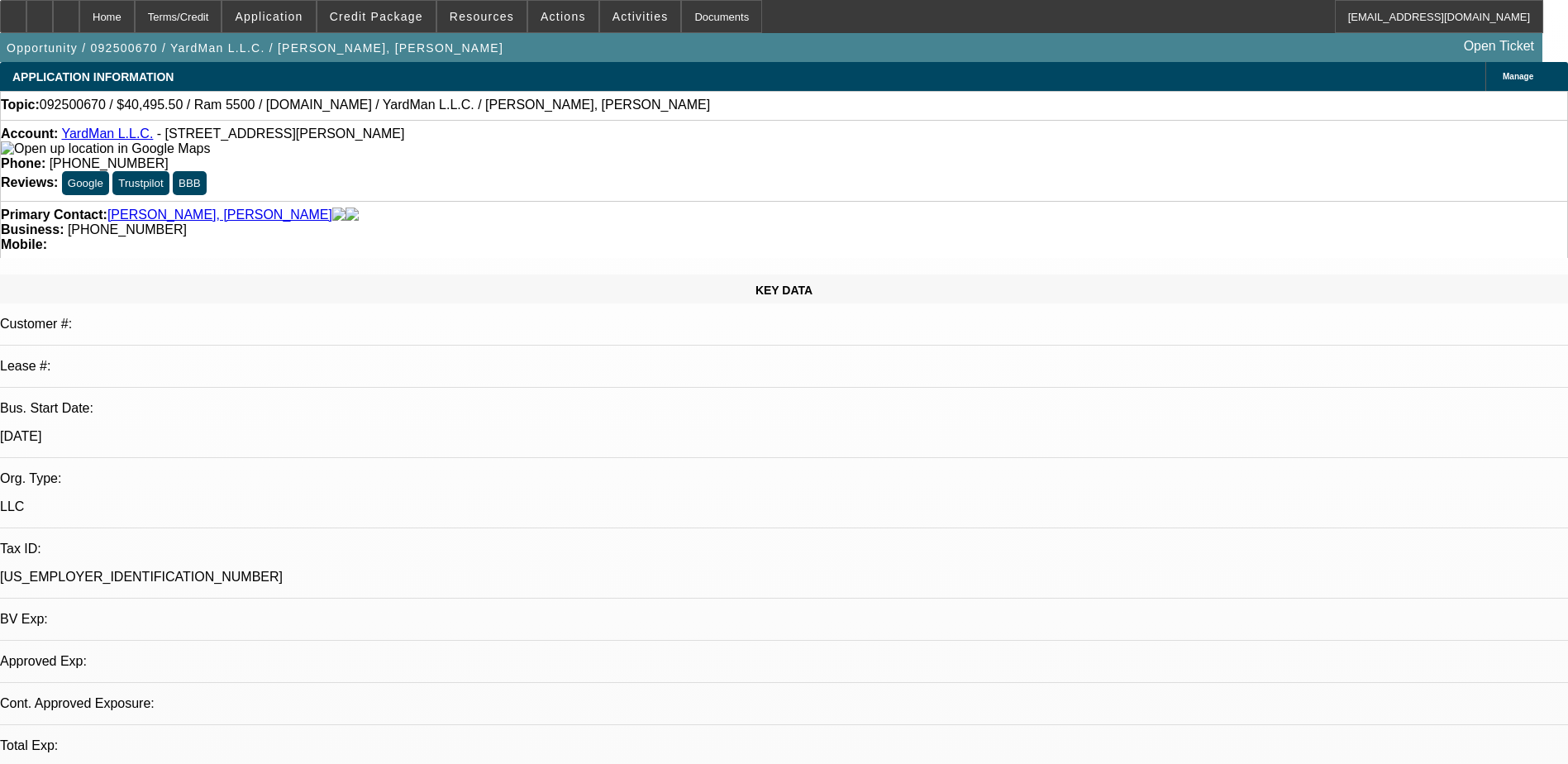
select select "4"
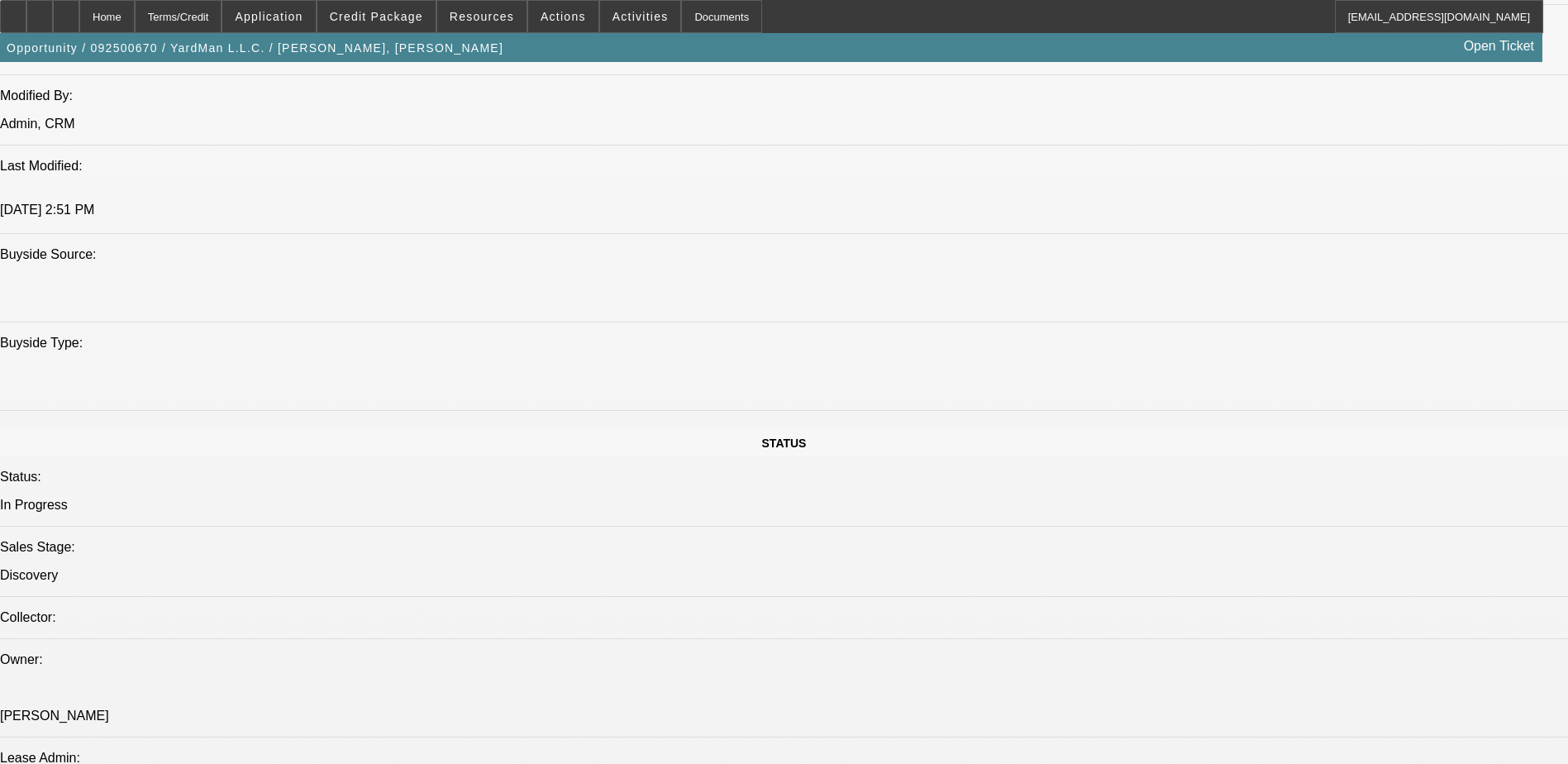
scroll to position [1405, 0]
click at [79, 8] on div at bounding box center [66, 16] width 26 height 33
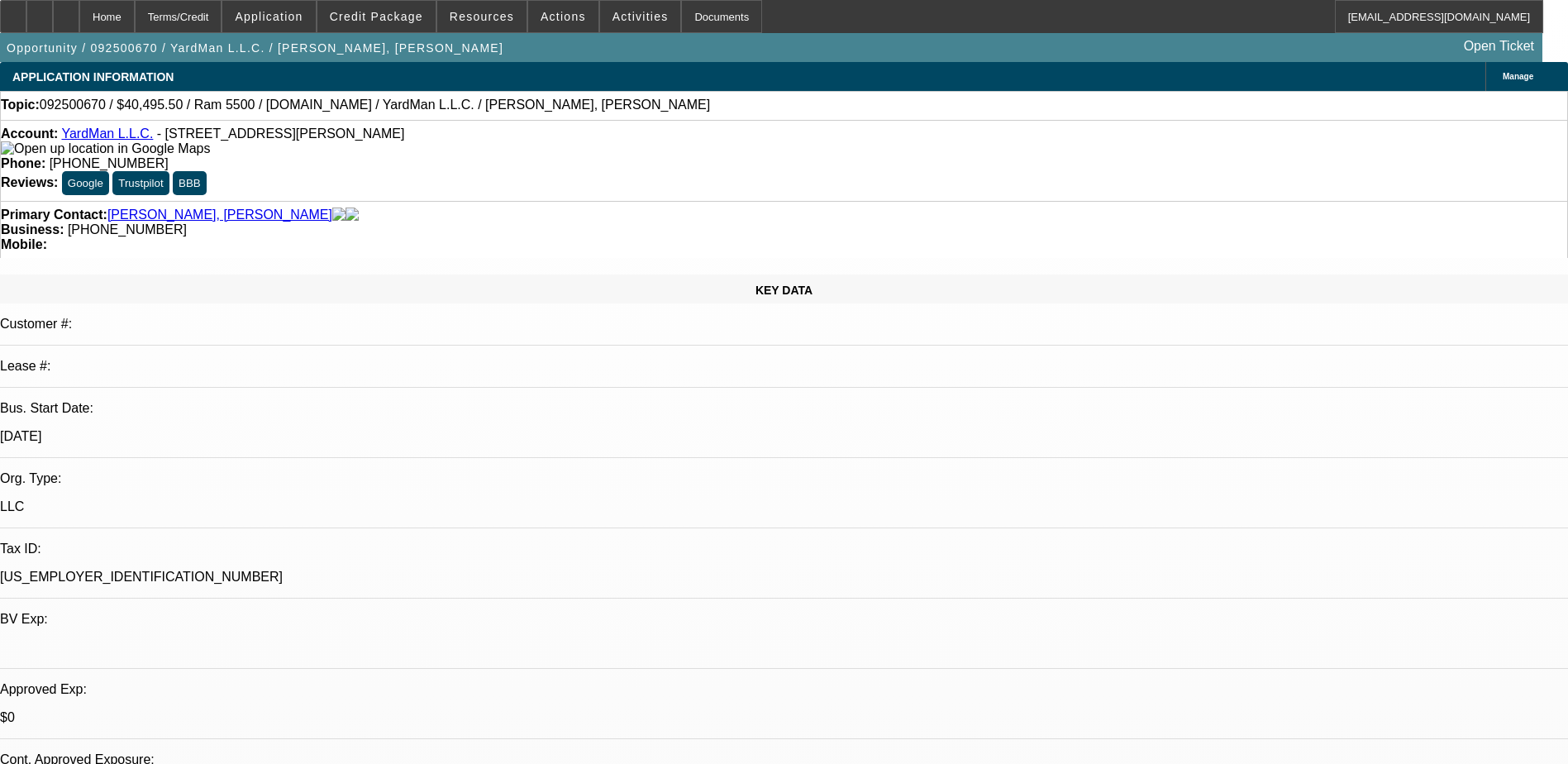
select select "0.1"
select select "2"
select select "0.1"
select select "1"
select select "2"
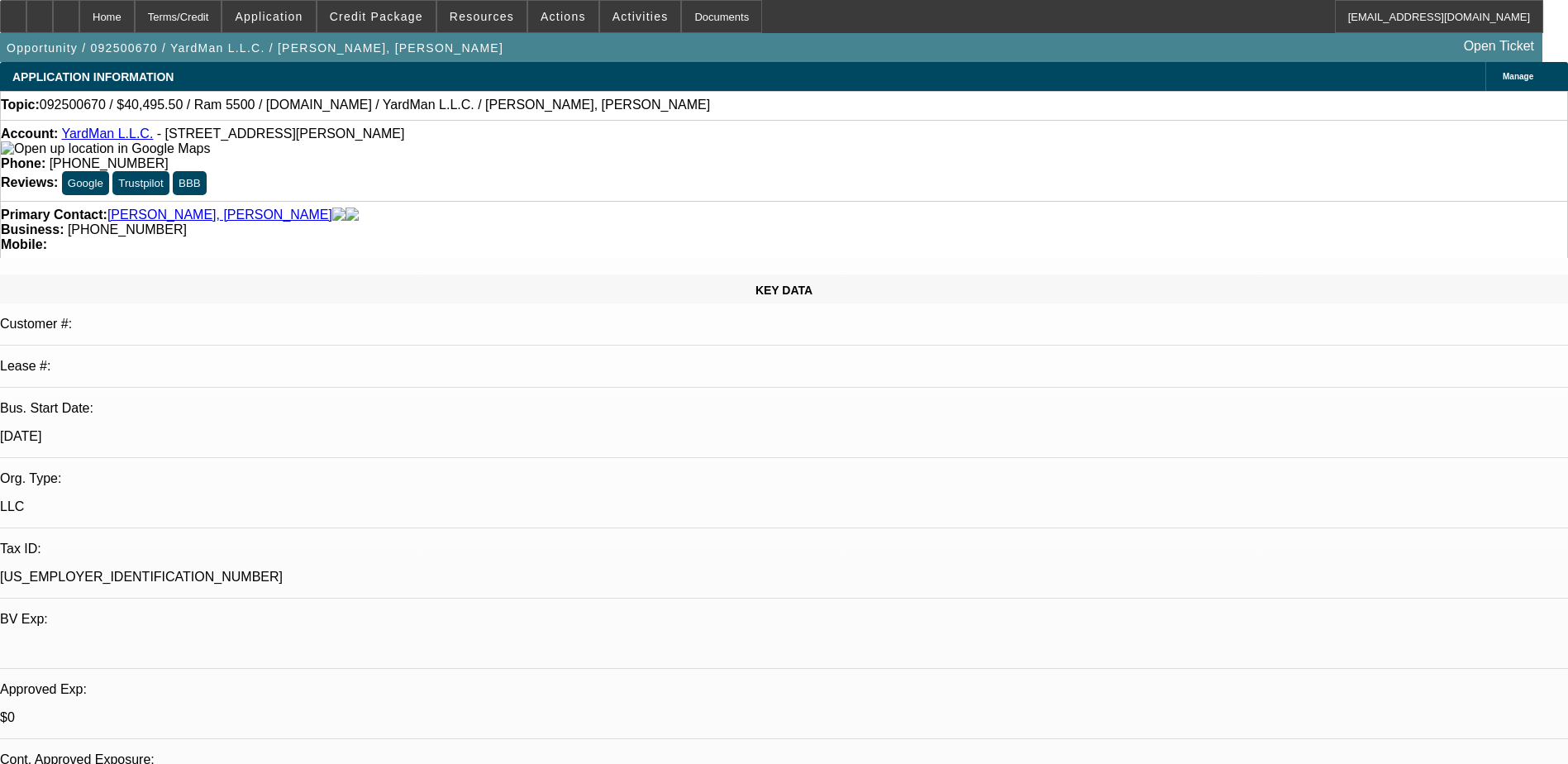
select select "4"
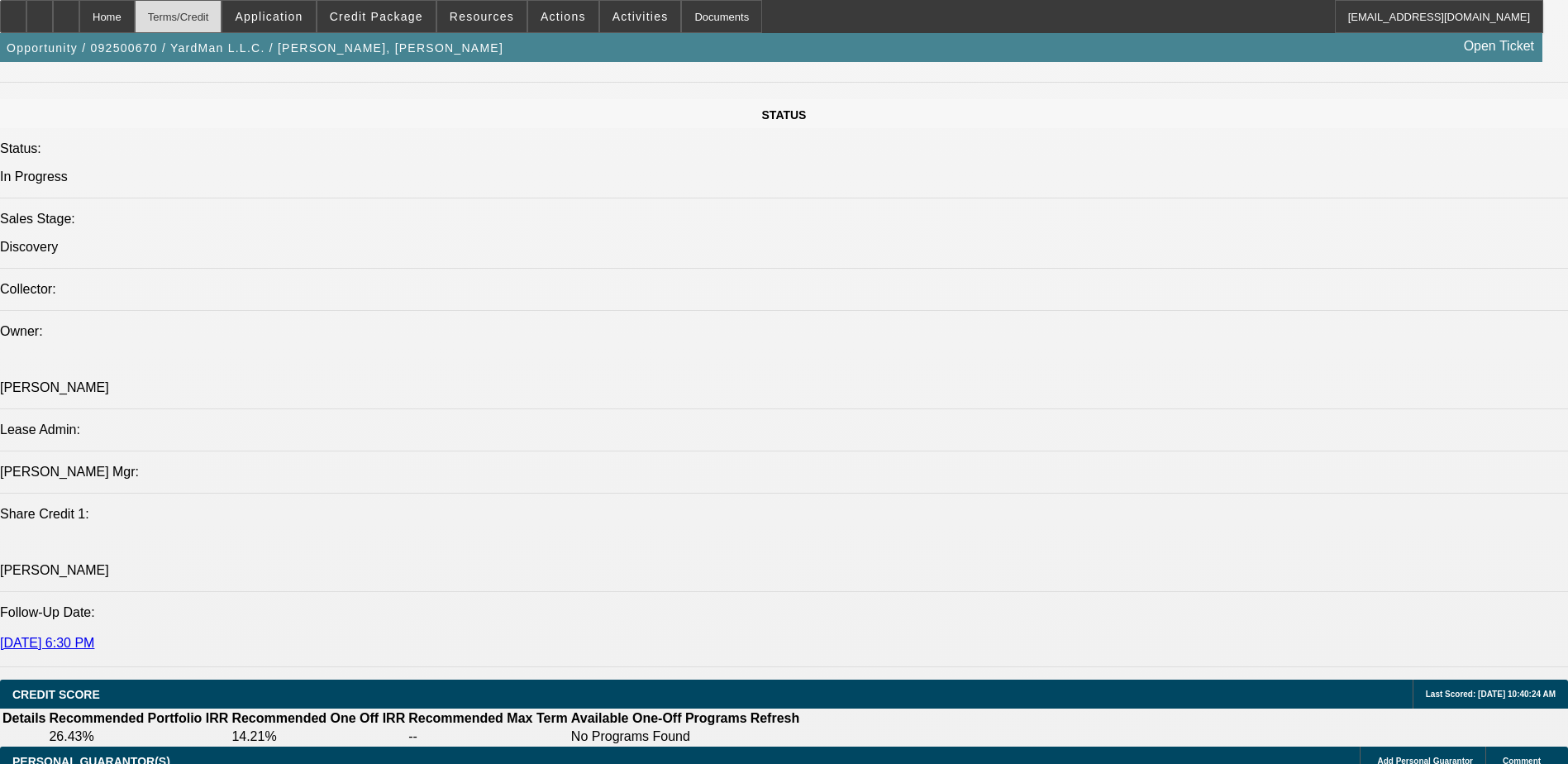
scroll to position [1570, 0]
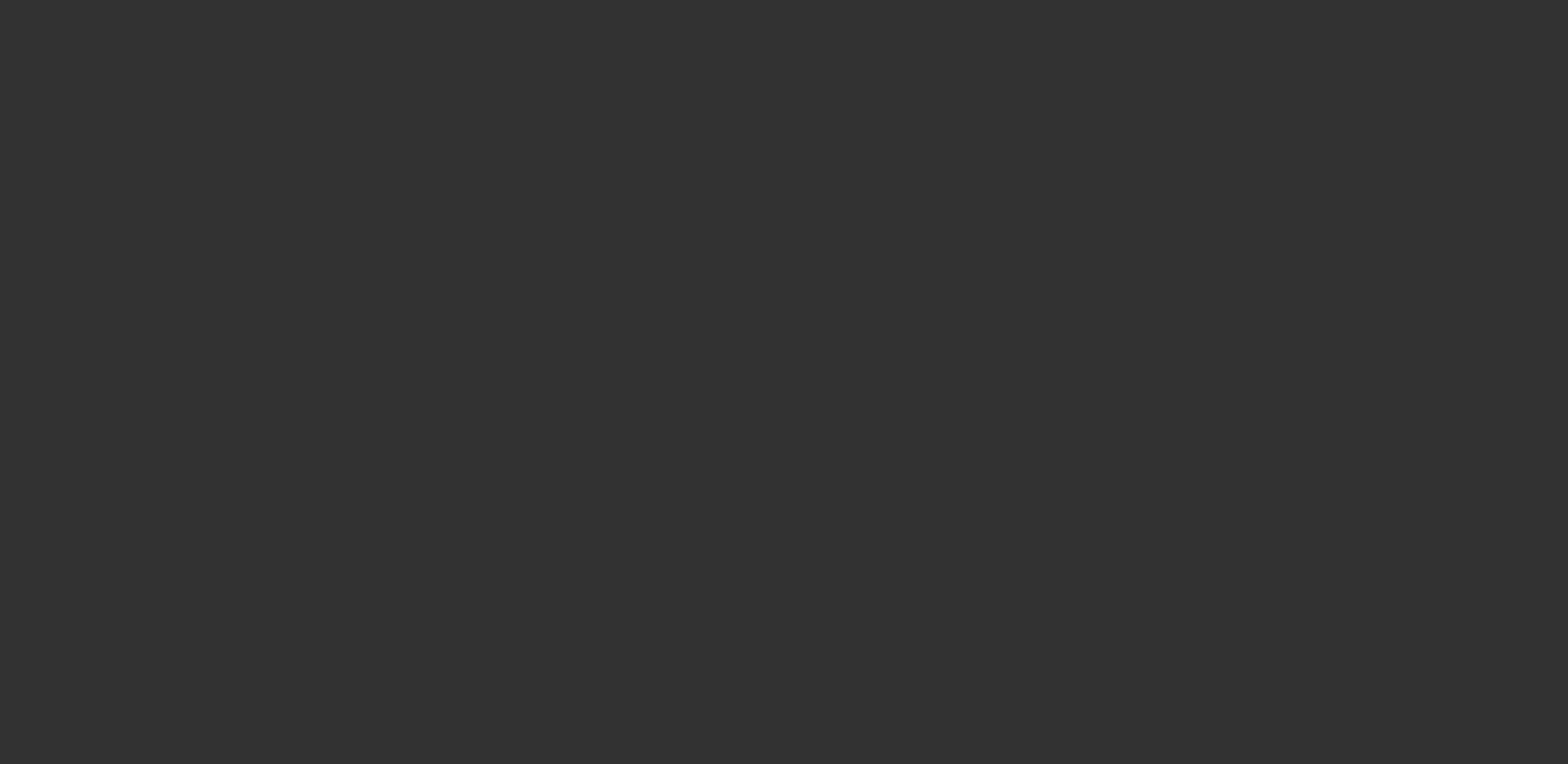
scroll to position [413, 0]
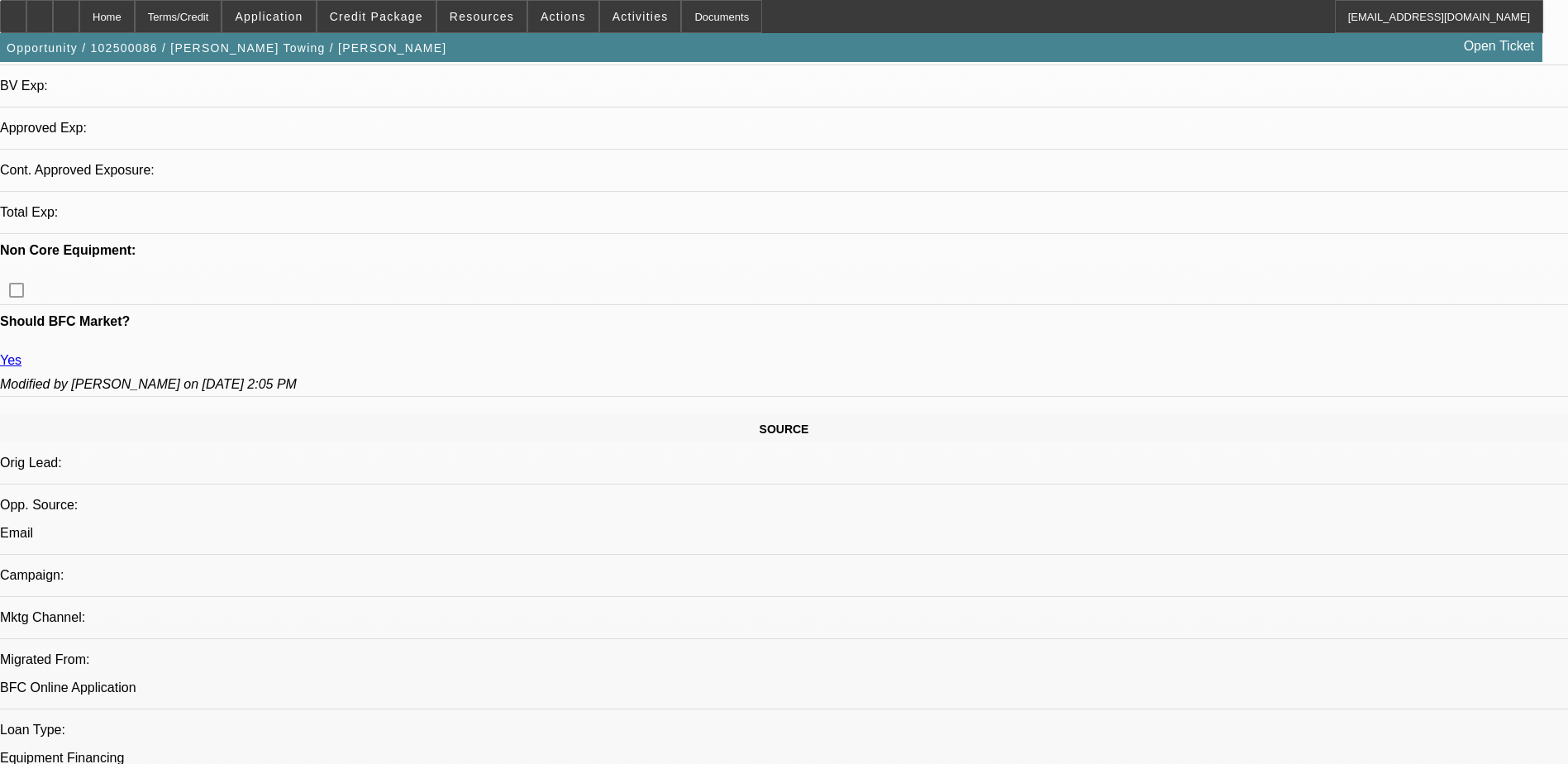
select select "0"
select select "2"
select select "0.1"
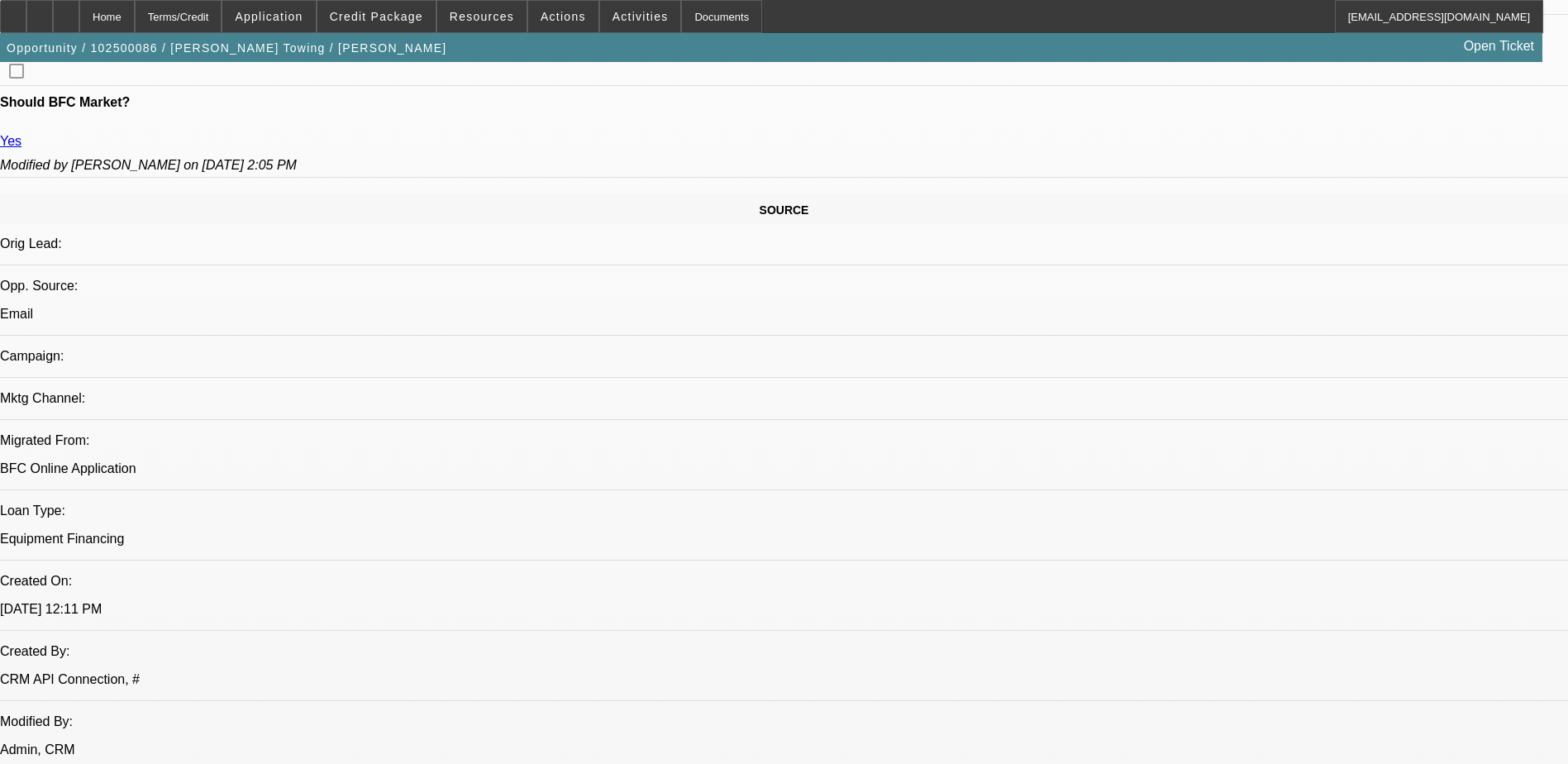
select select "1"
select select "2"
select select "4"
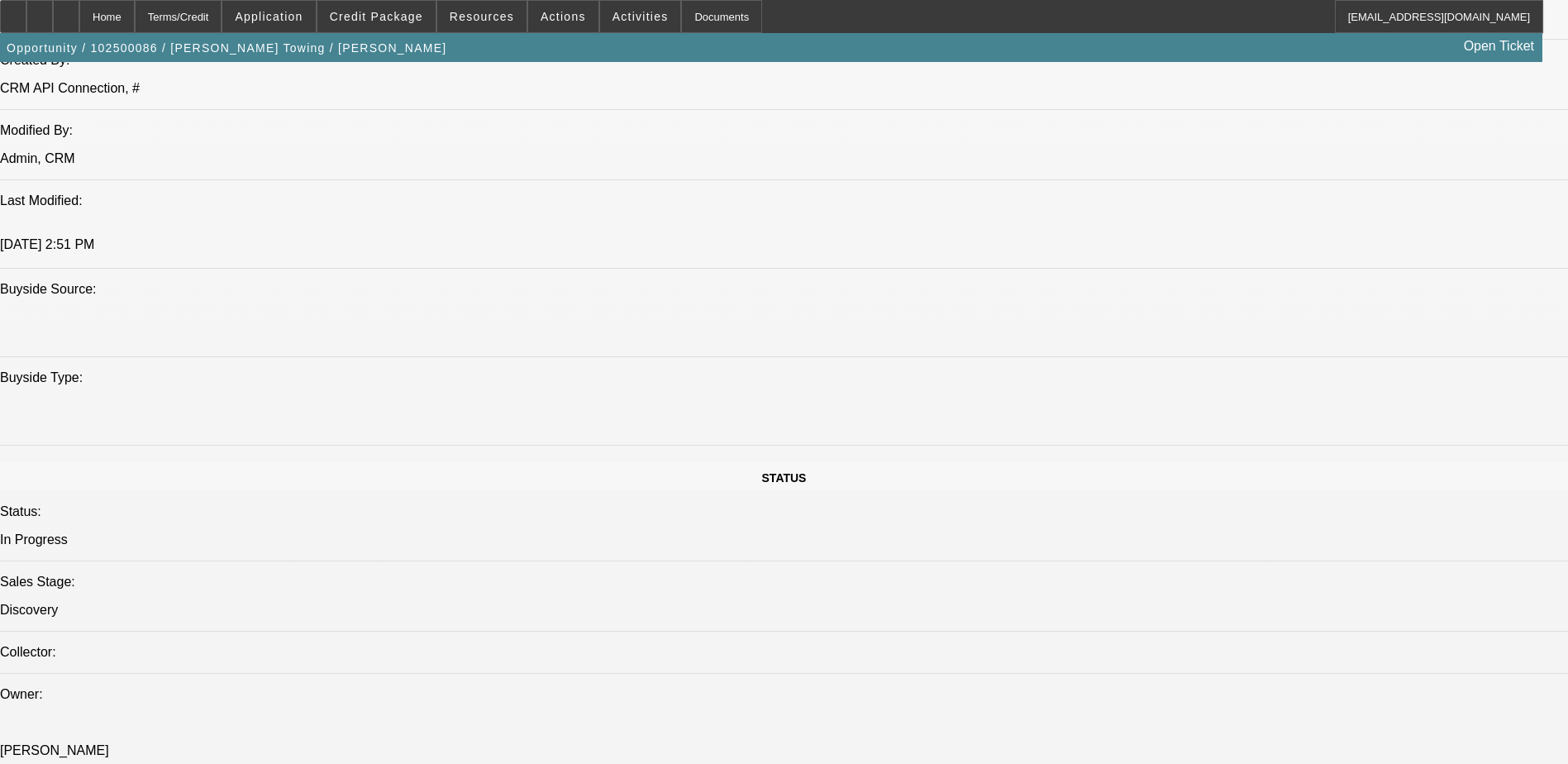
scroll to position [1202, 0]
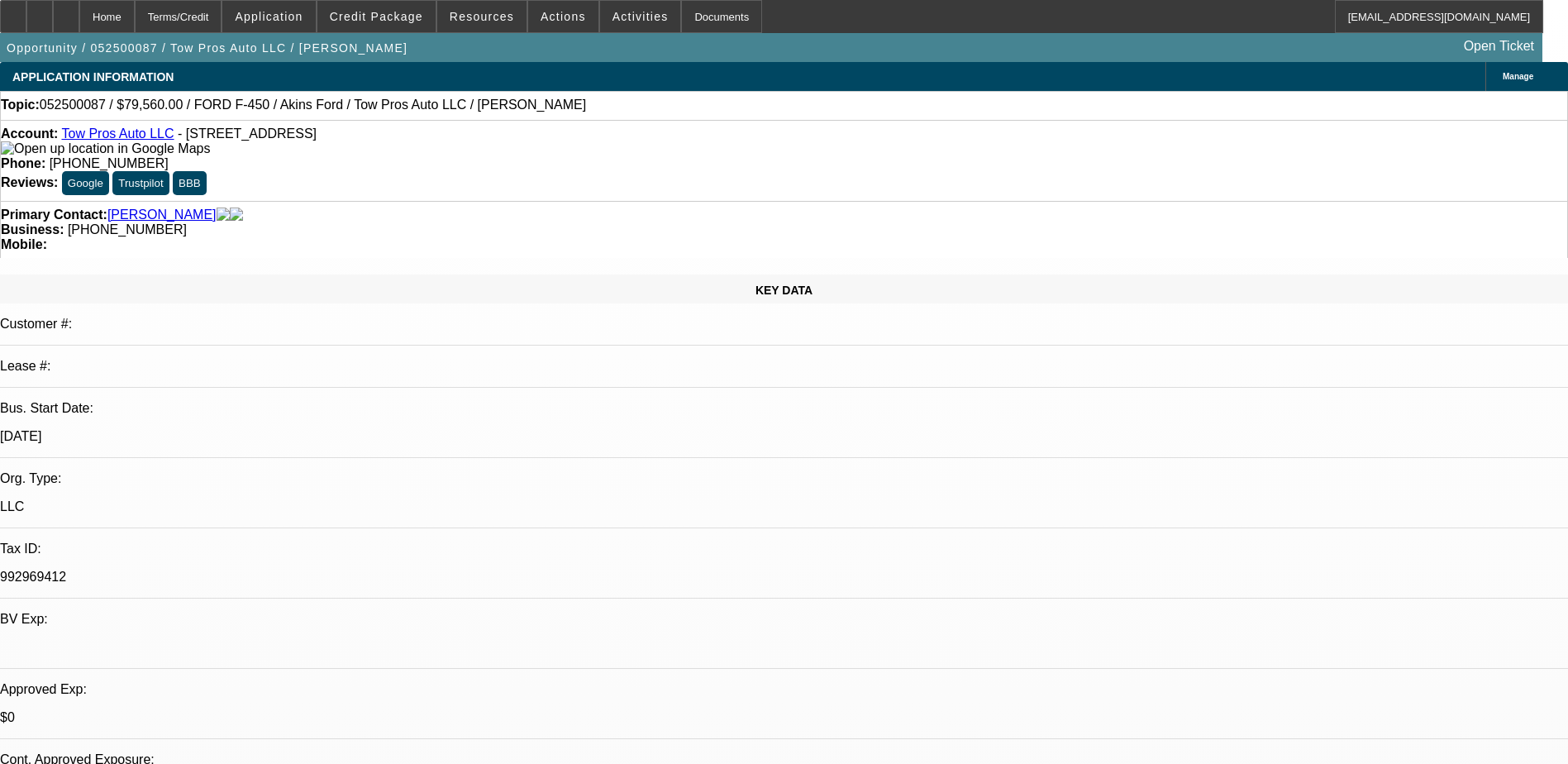
select select "0.15"
select select "2"
select select "0.1"
select select "0"
select select "0.1"
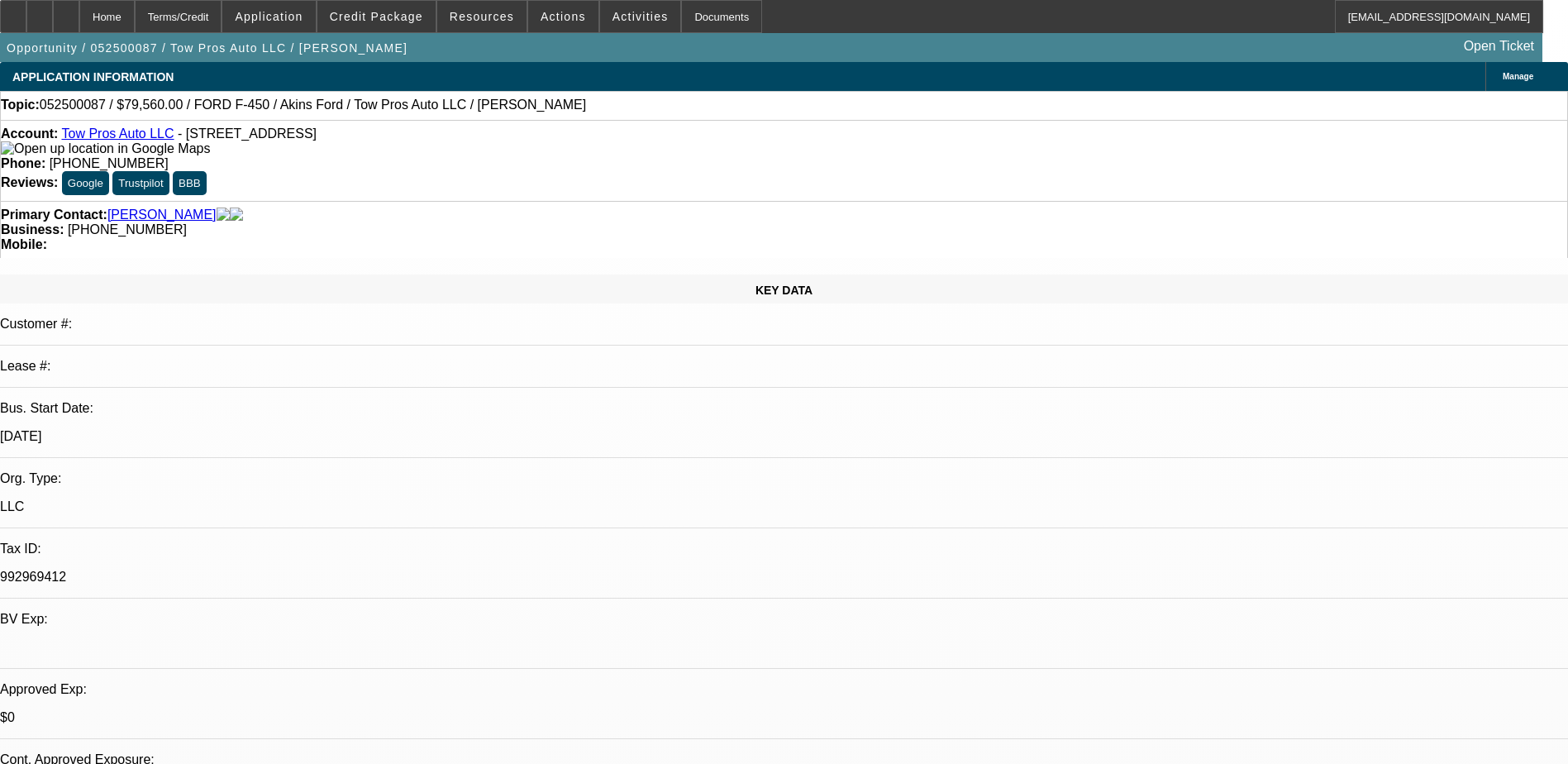
select select "0.15"
select select "2"
select select "0.1"
select select "1"
select select "2"
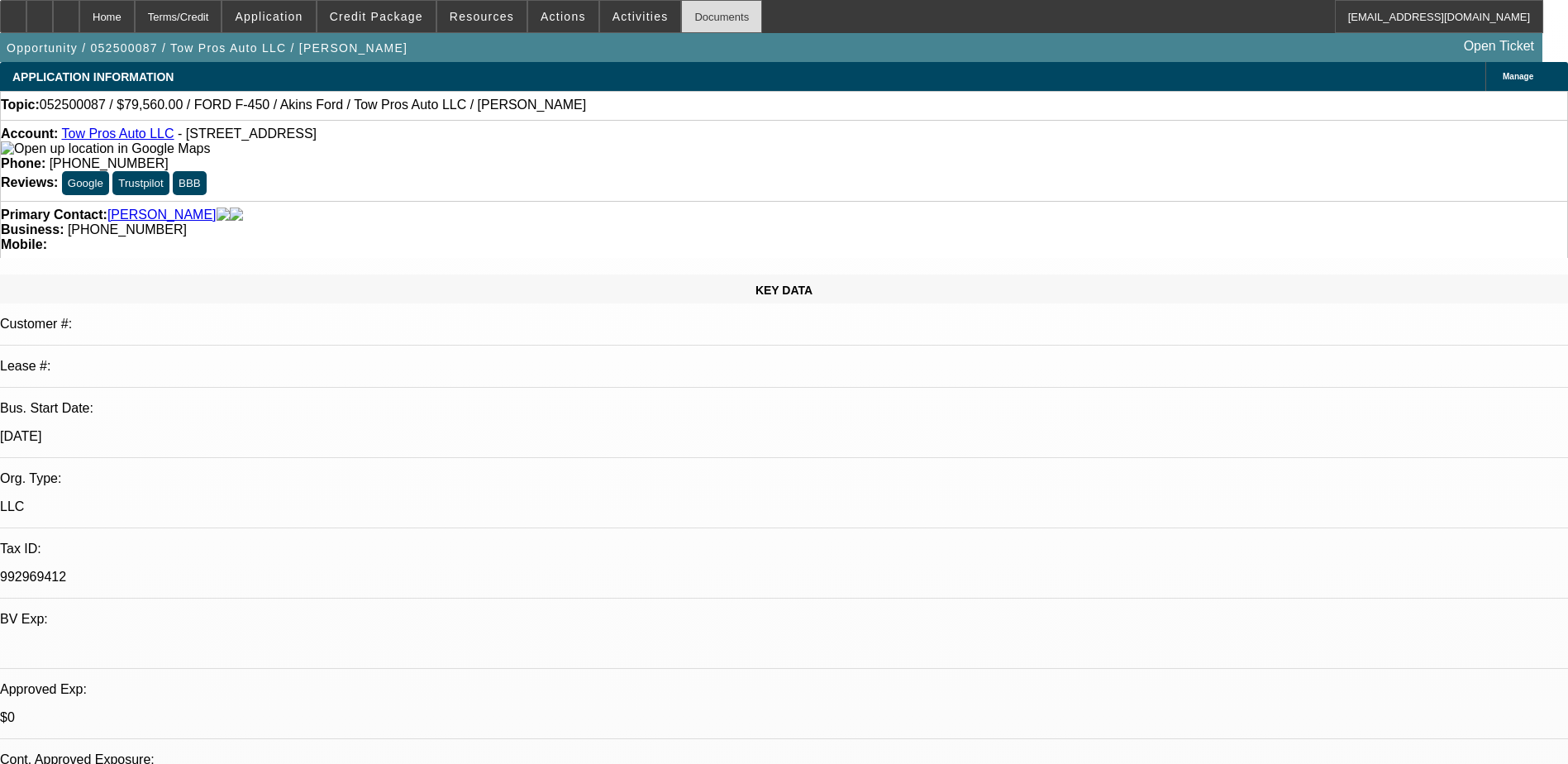
select select "4"
select select "1"
select select "4"
select select "1"
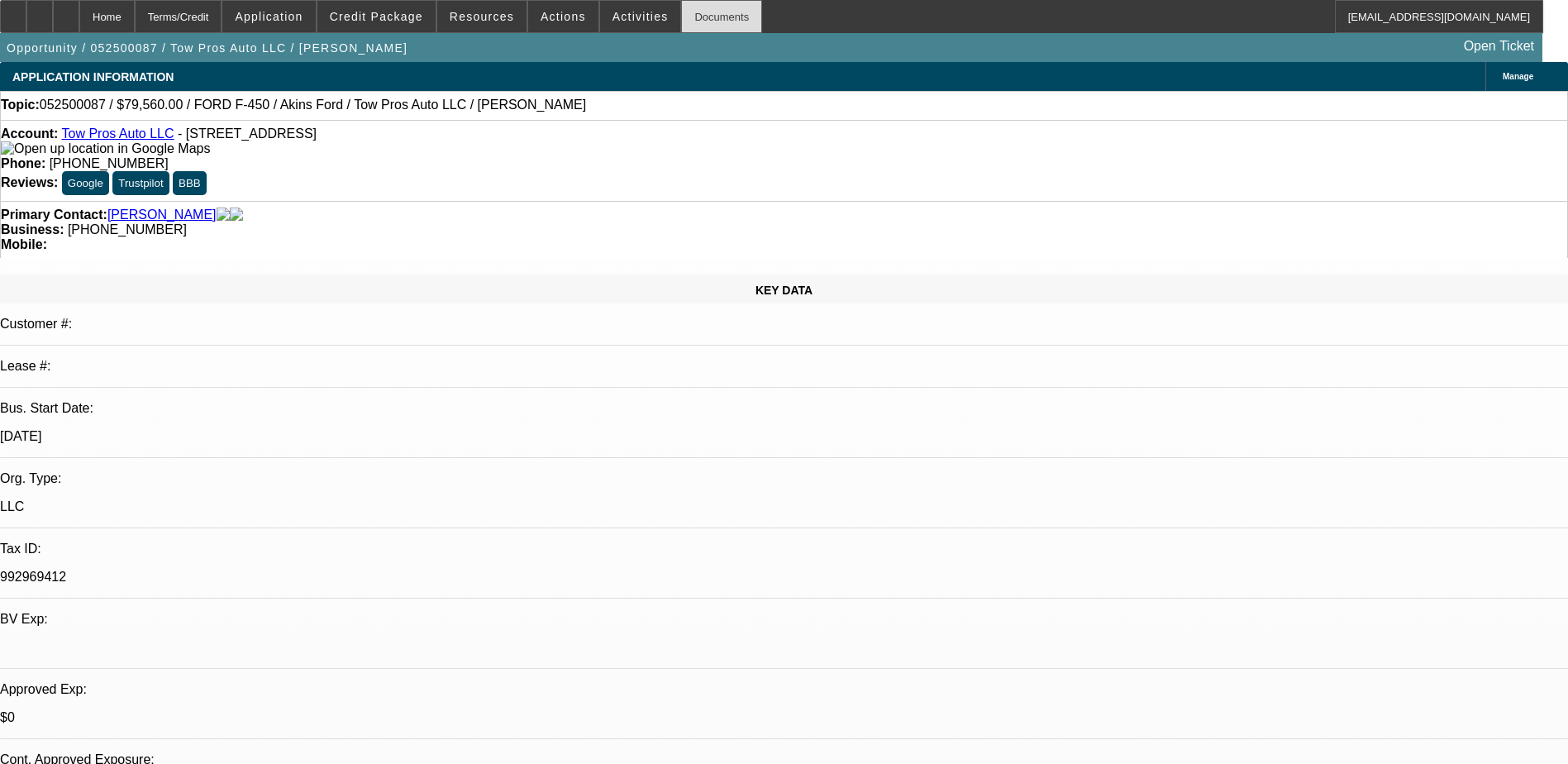
select select "2"
select select "4"
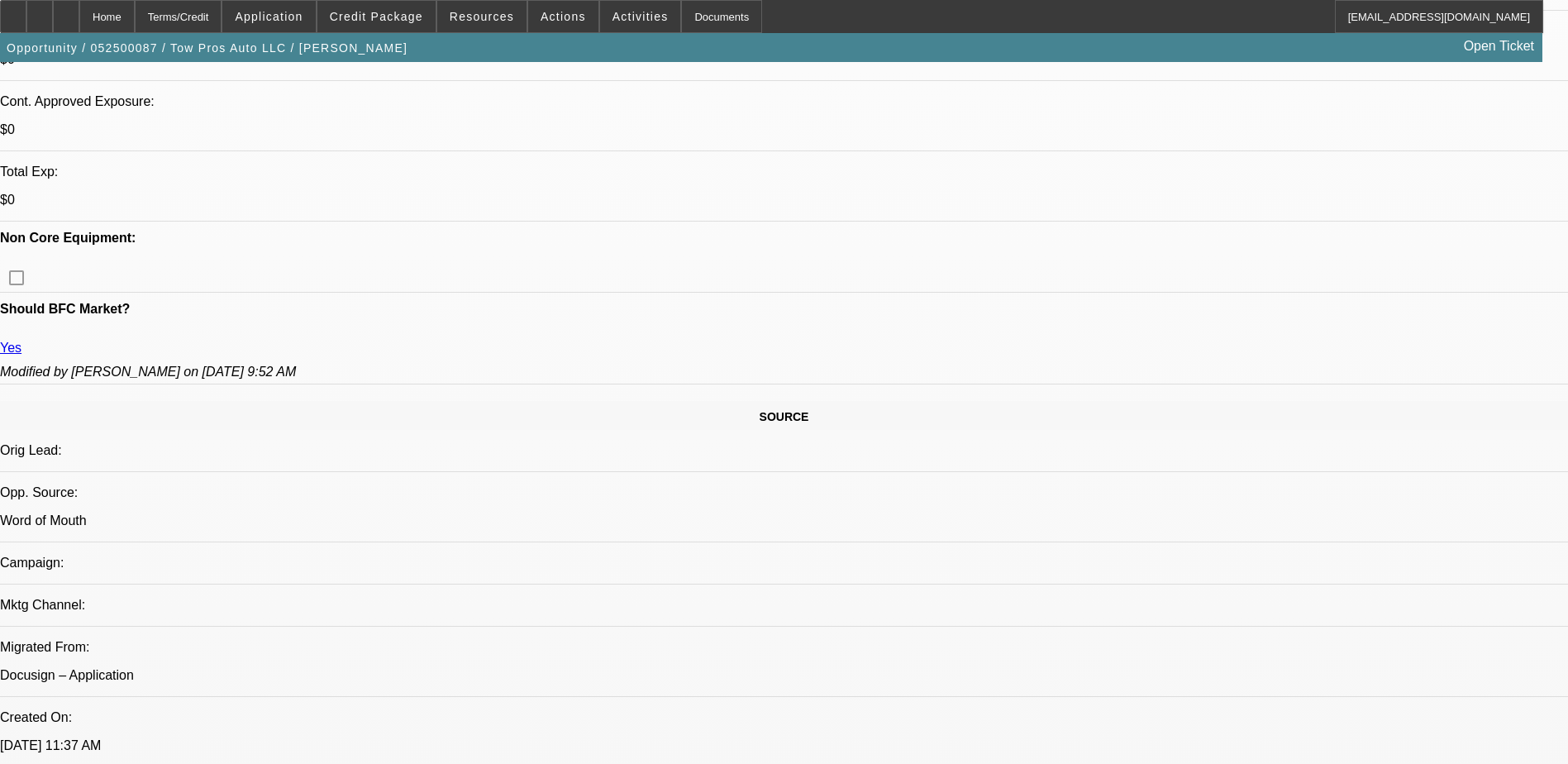
scroll to position [578, 0]
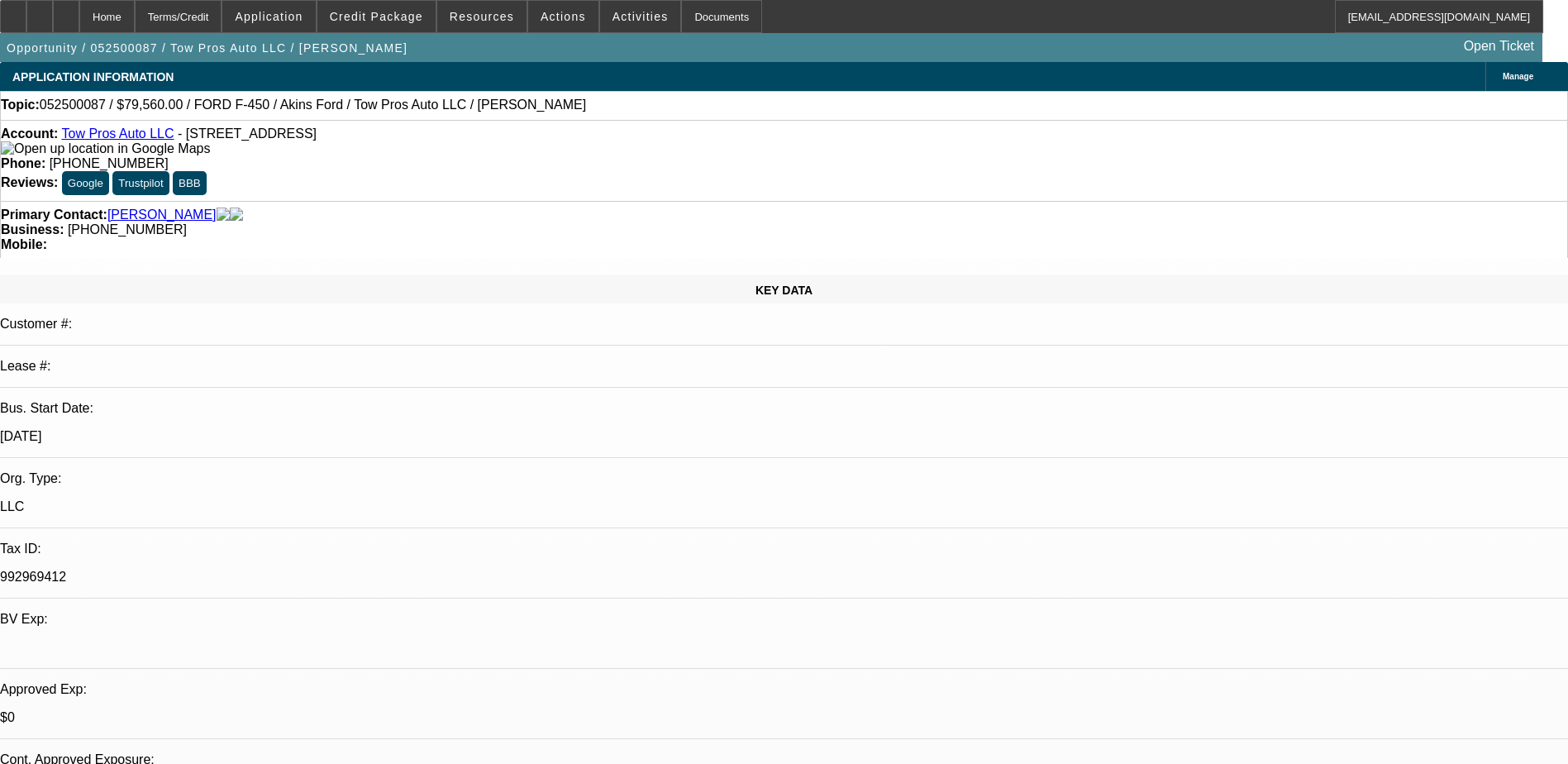
scroll to position [165, 0]
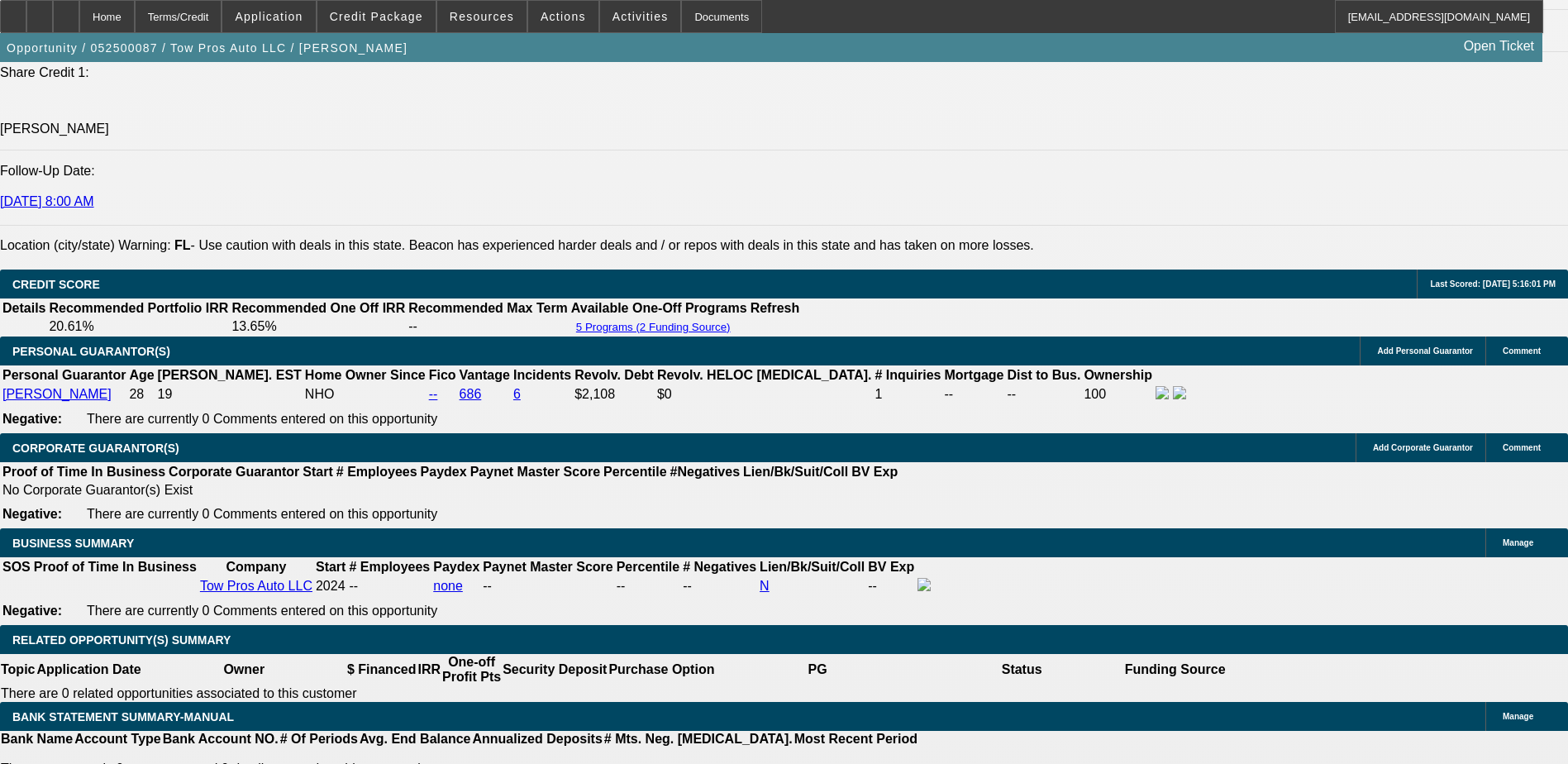
scroll to position [2148, 0]
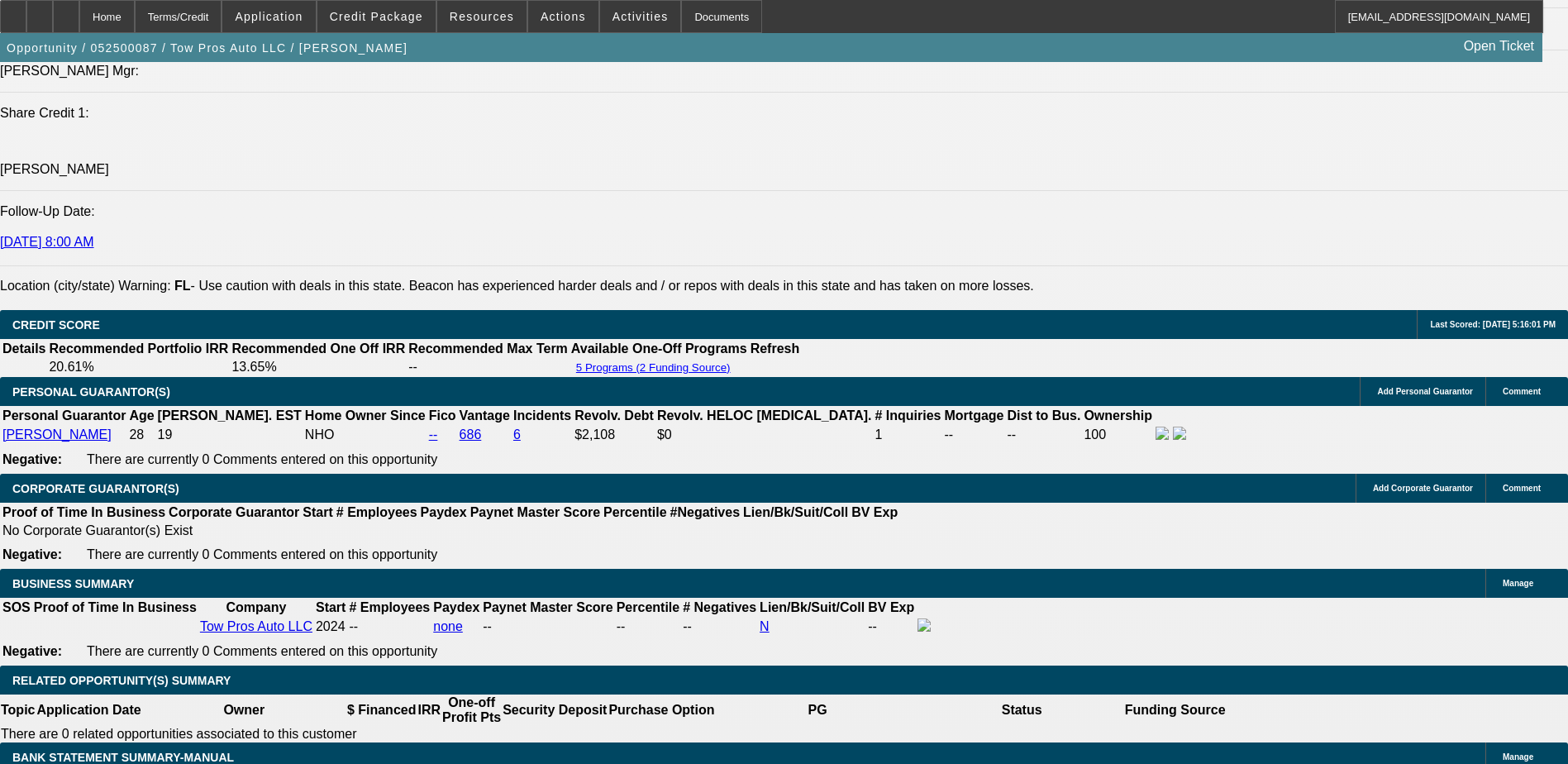
drag, startPoint x: 491, startPoint y: 329, endPoint x: 551, endPoint y: 338, distance: 60.7
drag, startPoint x: 551, startPoint y: 338, endPoint x: 512, endPoint y: 332, distance: 39.5
drag, startPoint x: 550, startPoint y: 329, endPoint x: 492, endPoint y: 329, distance: 58.0
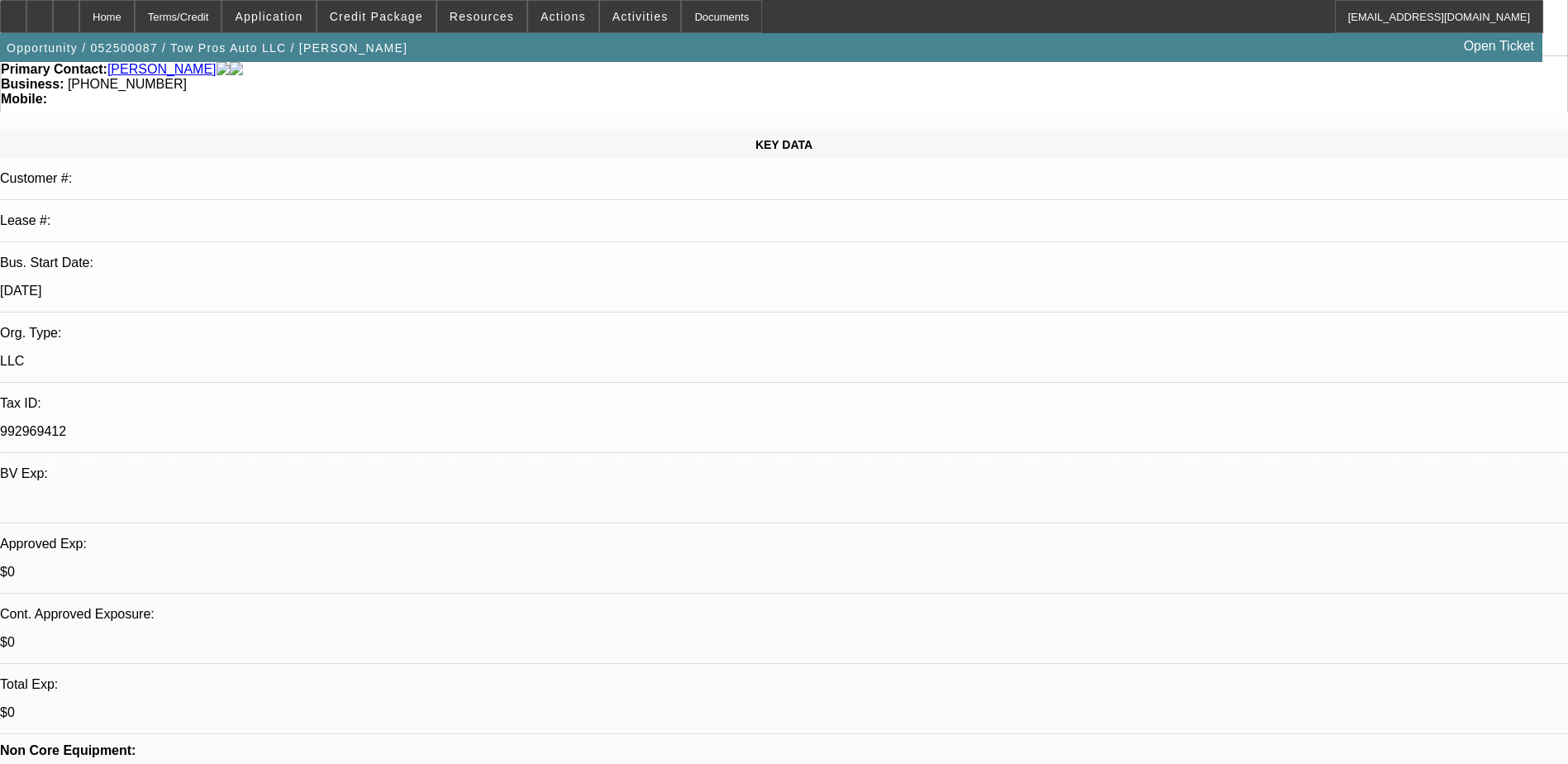
scroll to position [0, 0]
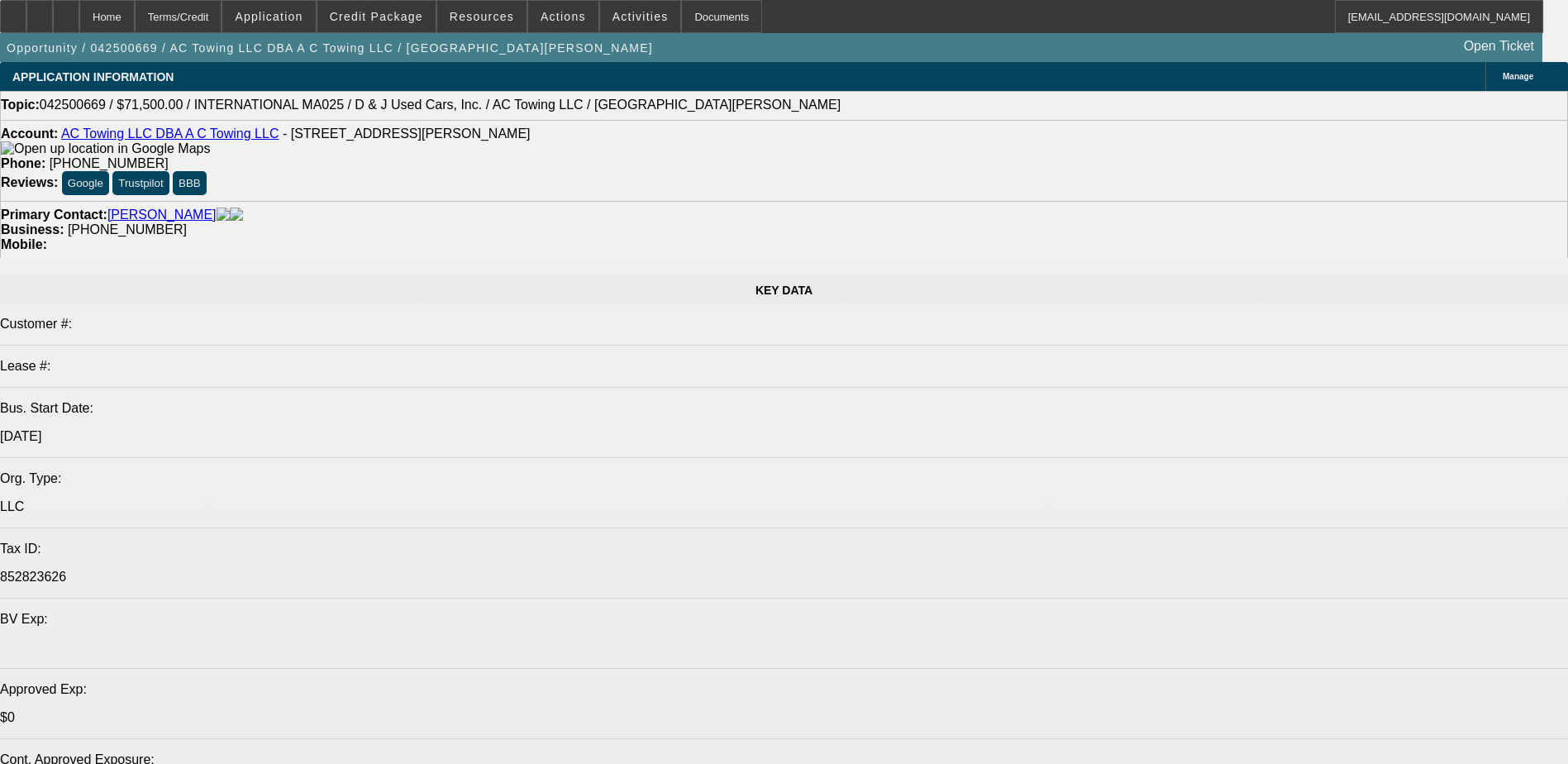
select select "0"
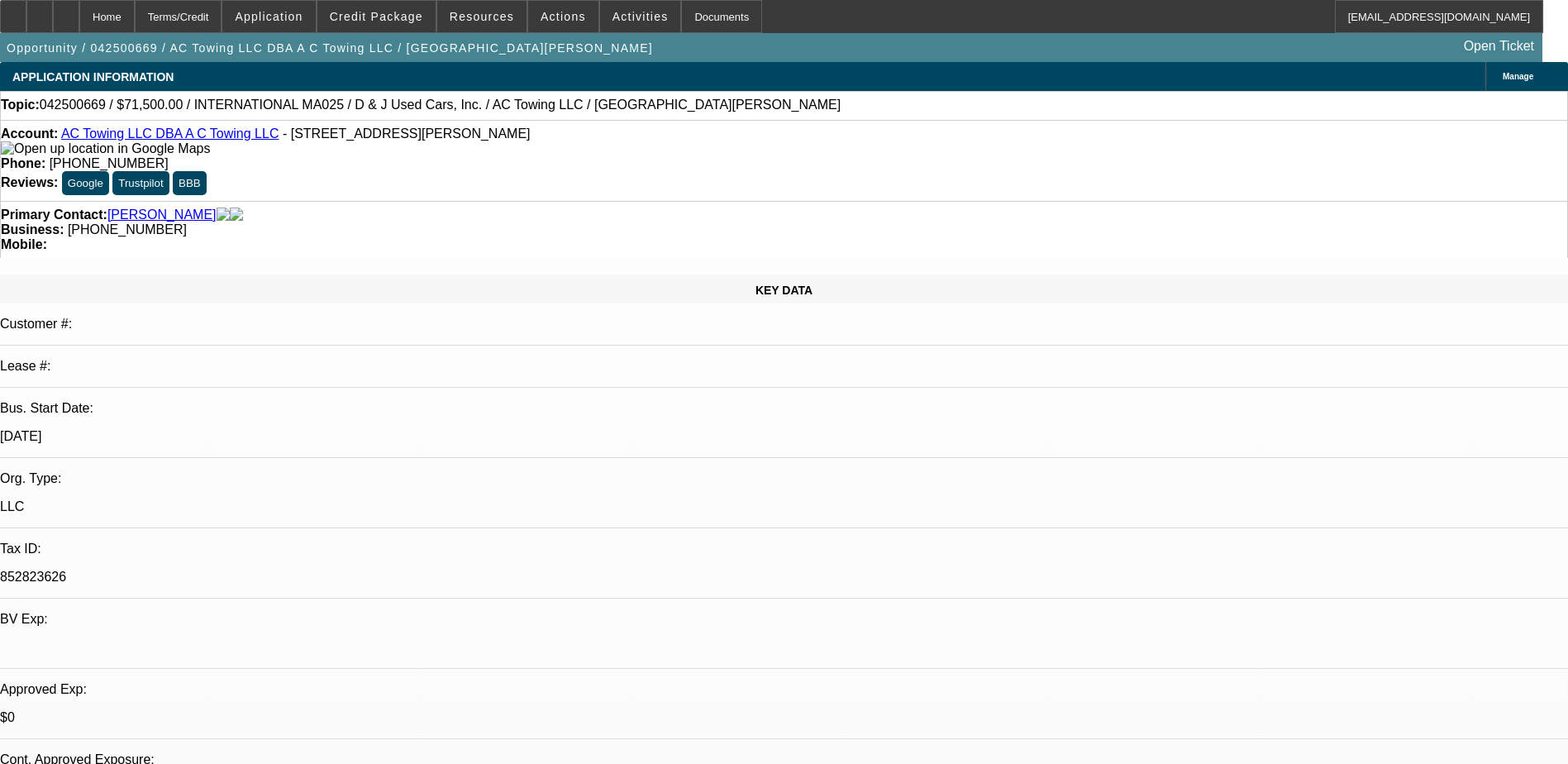
select select "0"
select select "0.1"
select select "0"
select select "0.1"
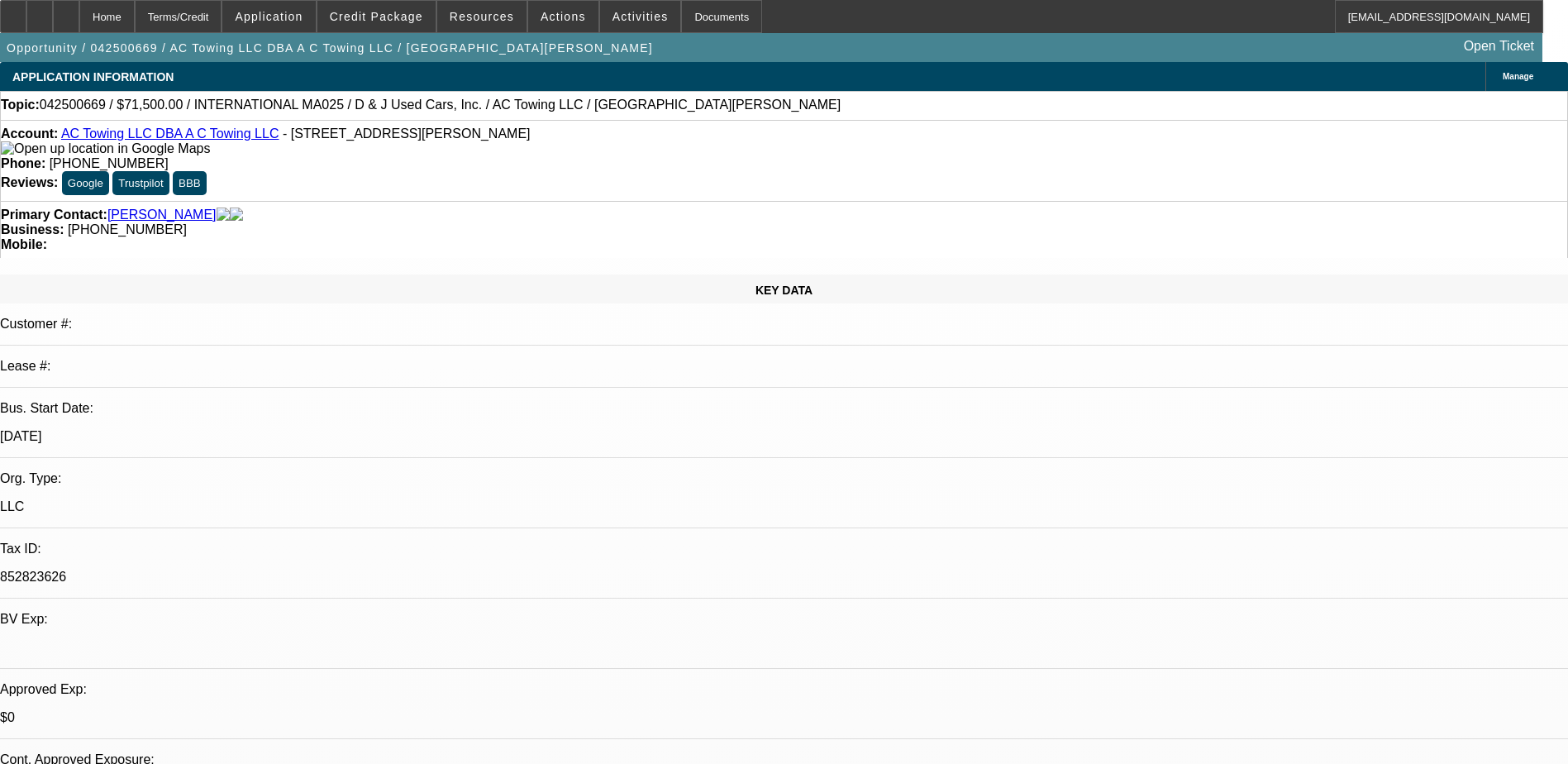
select select "0"
select select "0.1"
select select "0"
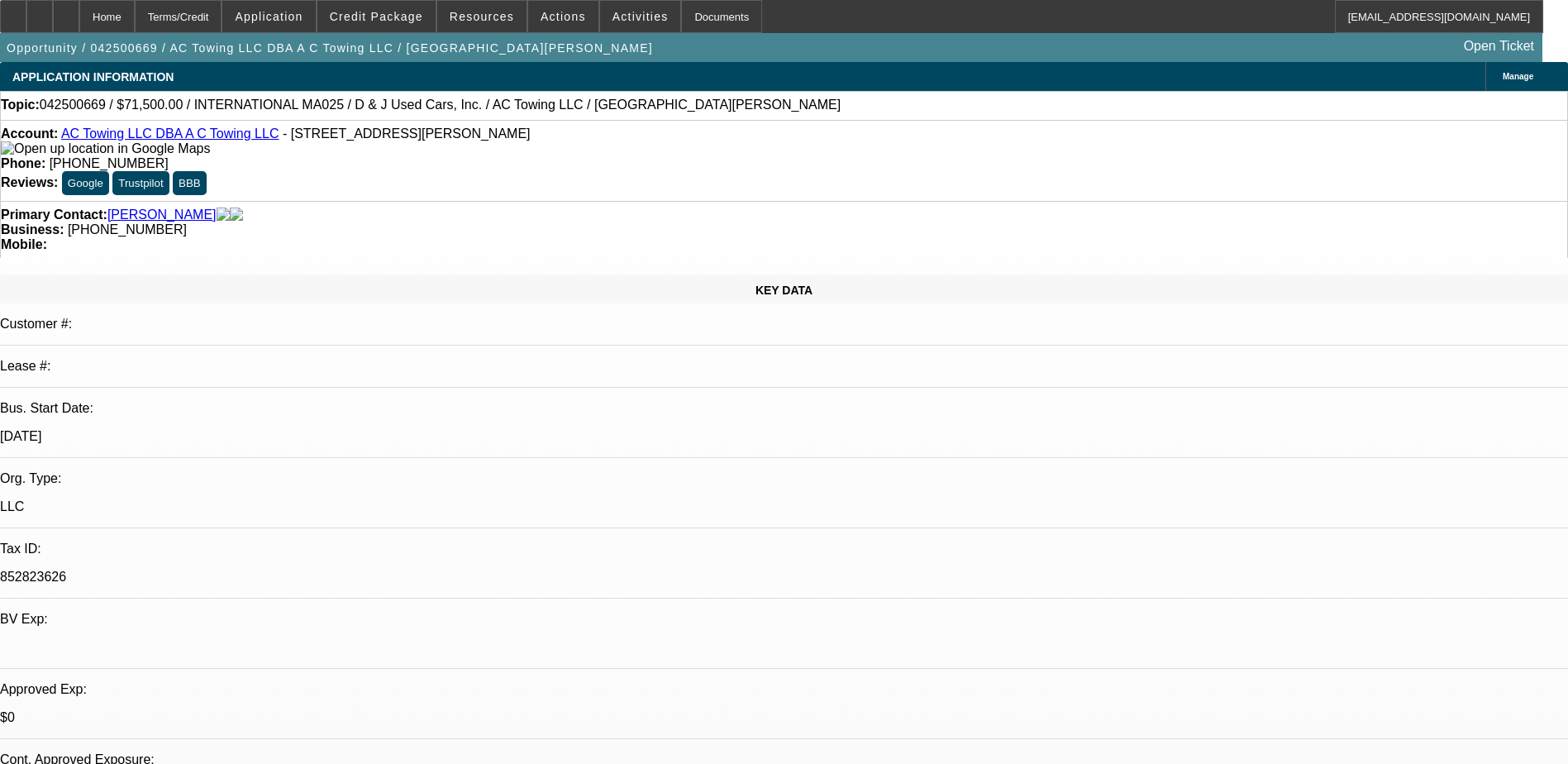
select select "1"
select select "4"
select select "1"
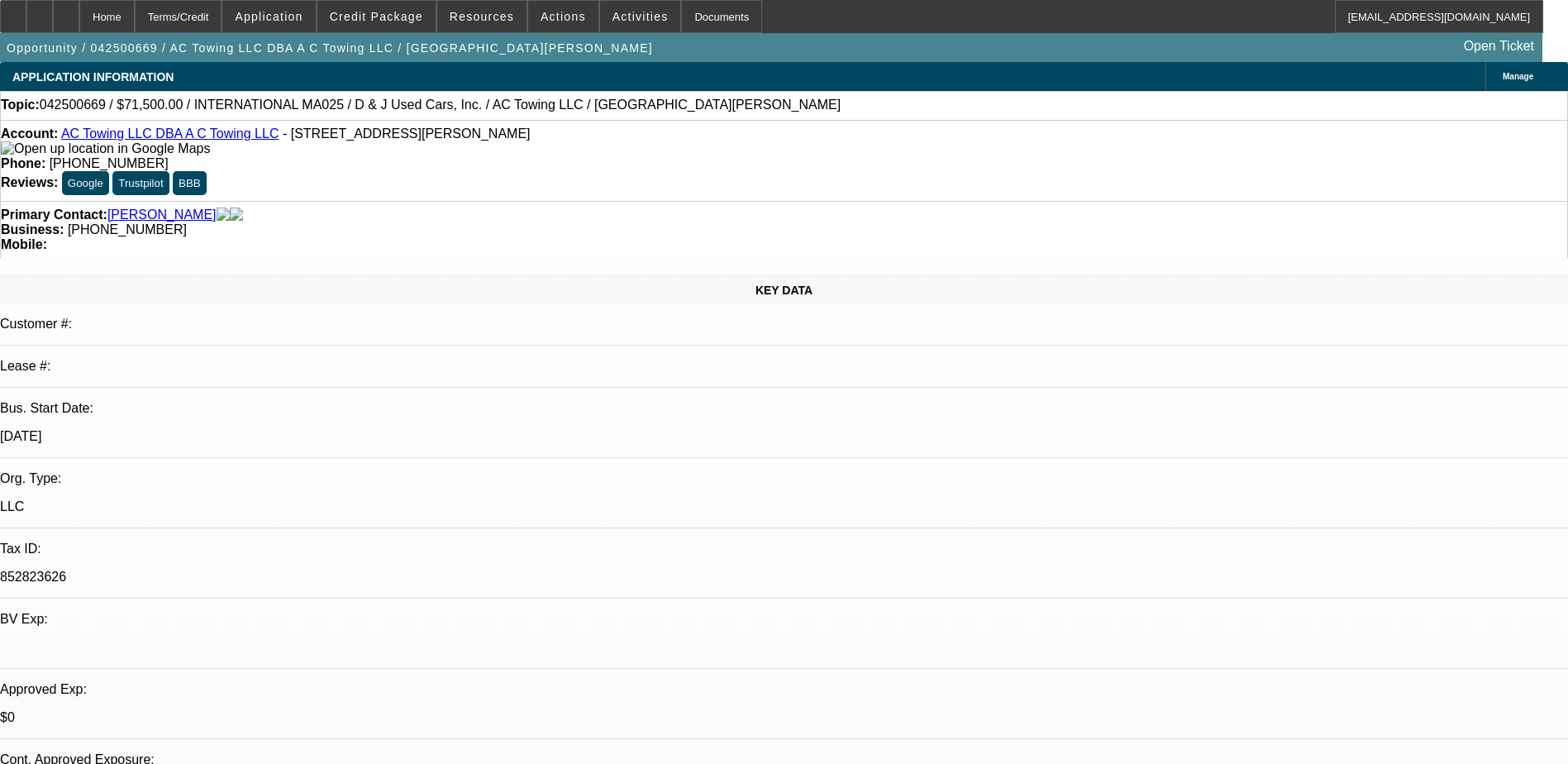
select select "4"
select select "1"
select select "4"
select select "1"
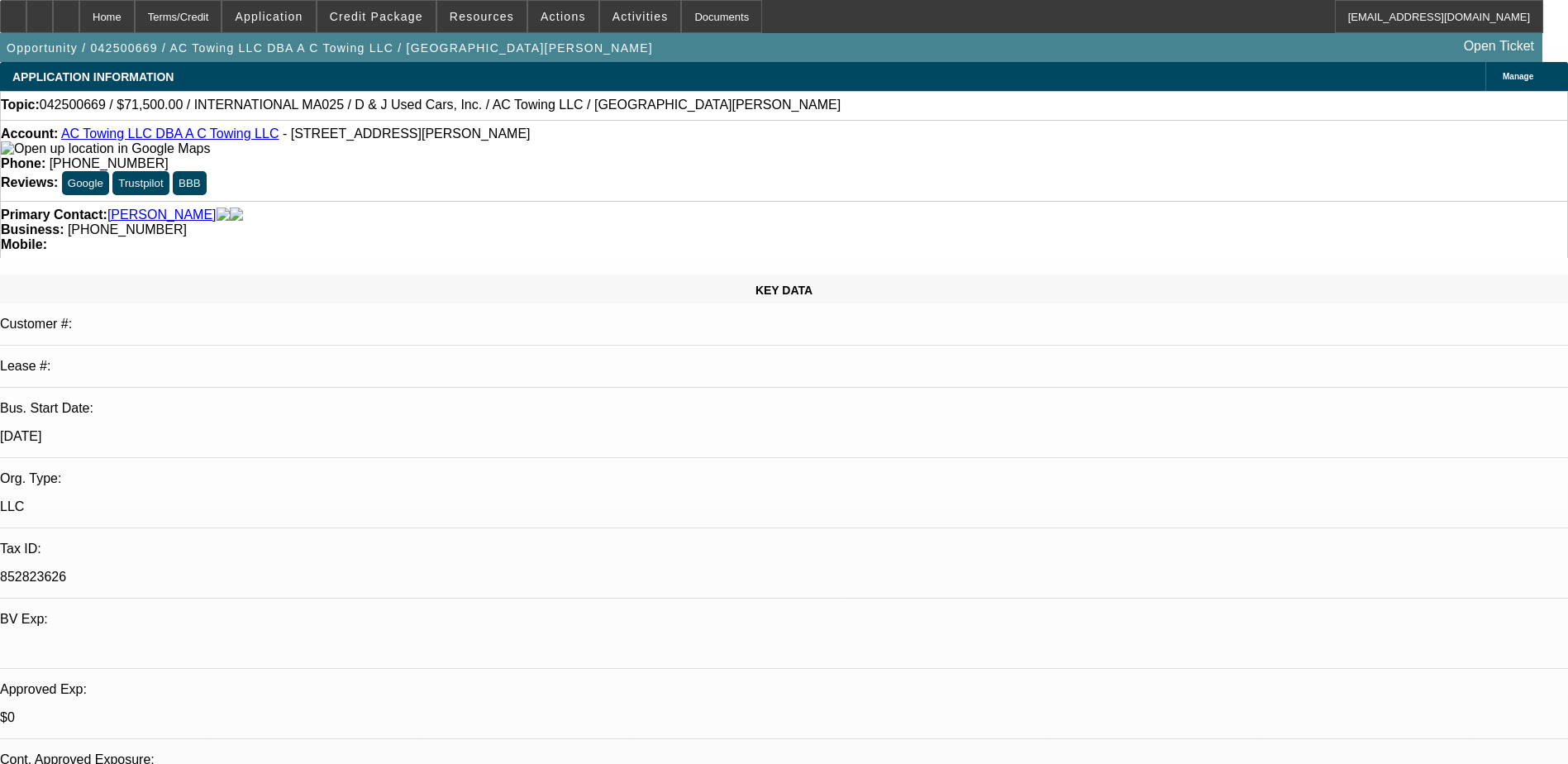
select select "1"
select select "6"
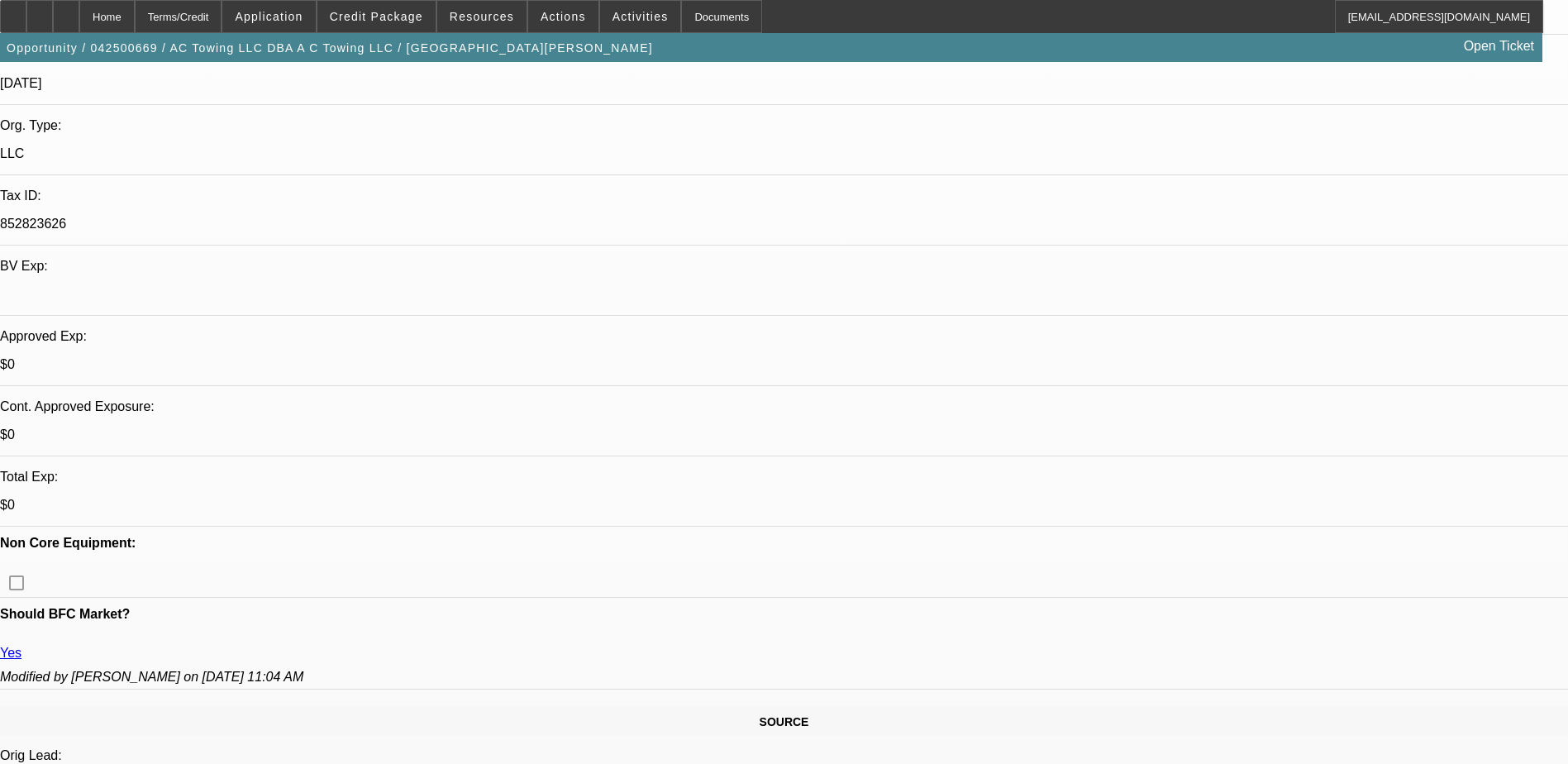
scroll to position [413, 0]
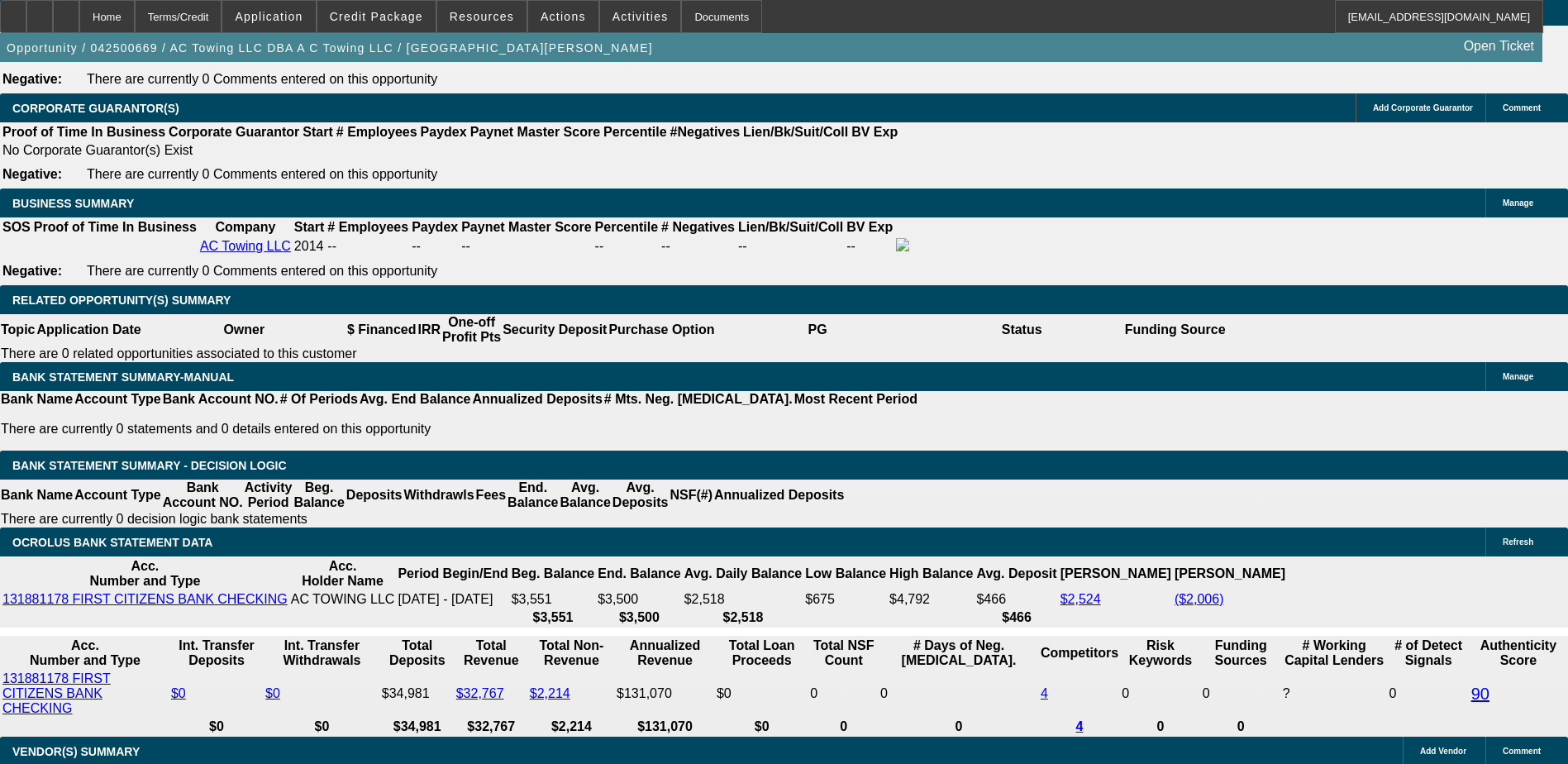
scroll to position [248, 0]
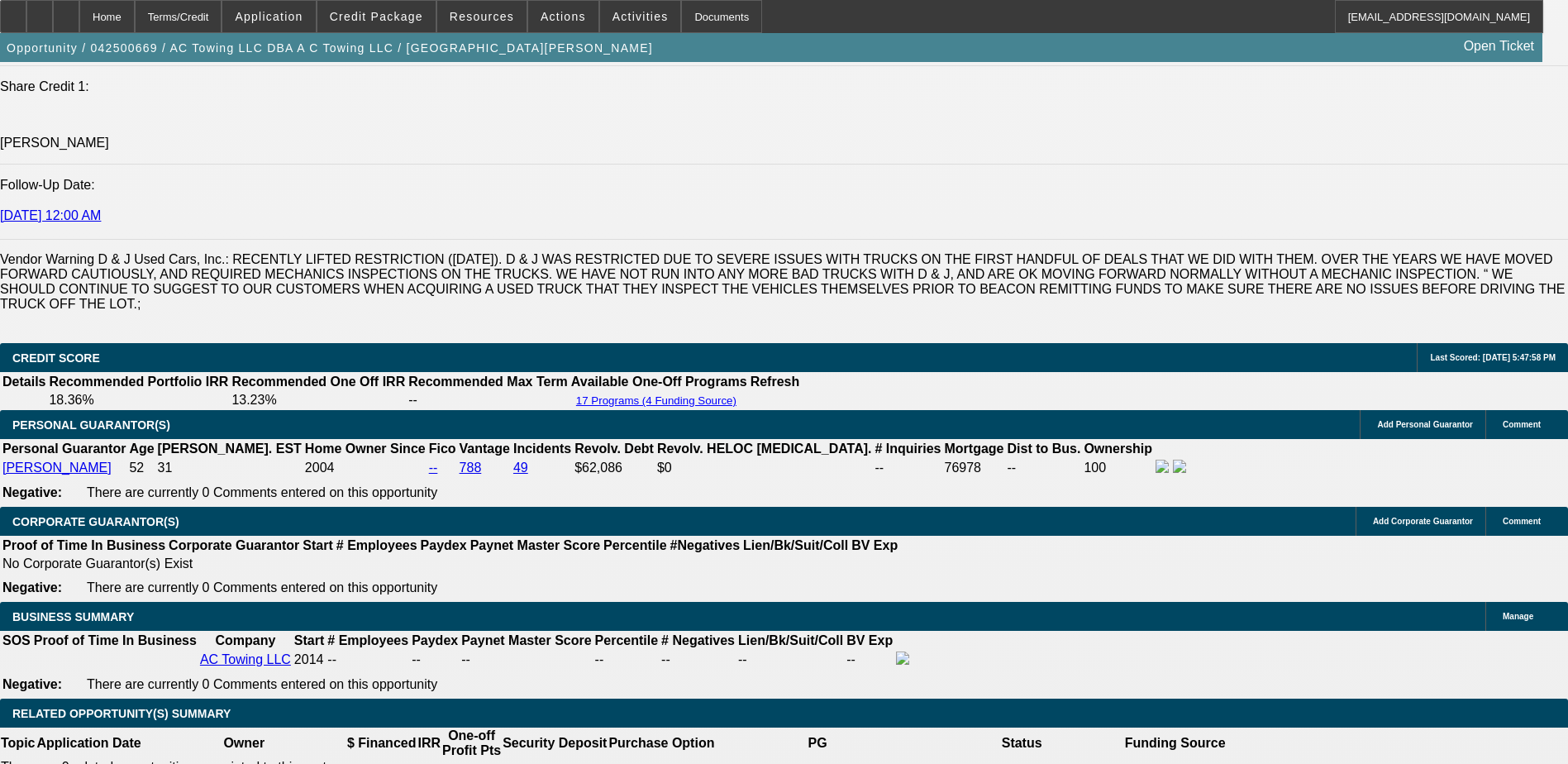
scroll to position [0, 0]
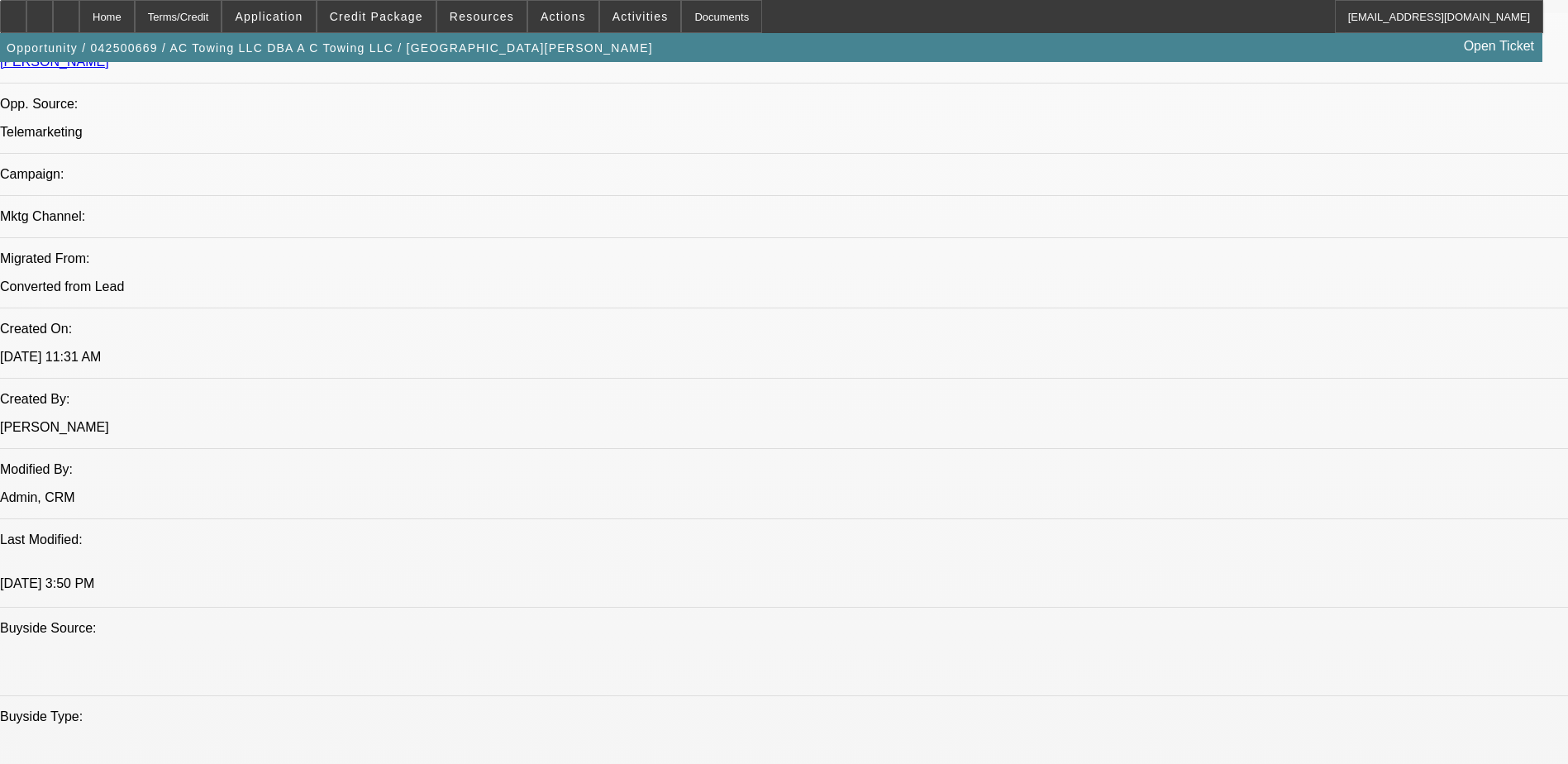
scroll to position [661, 0]
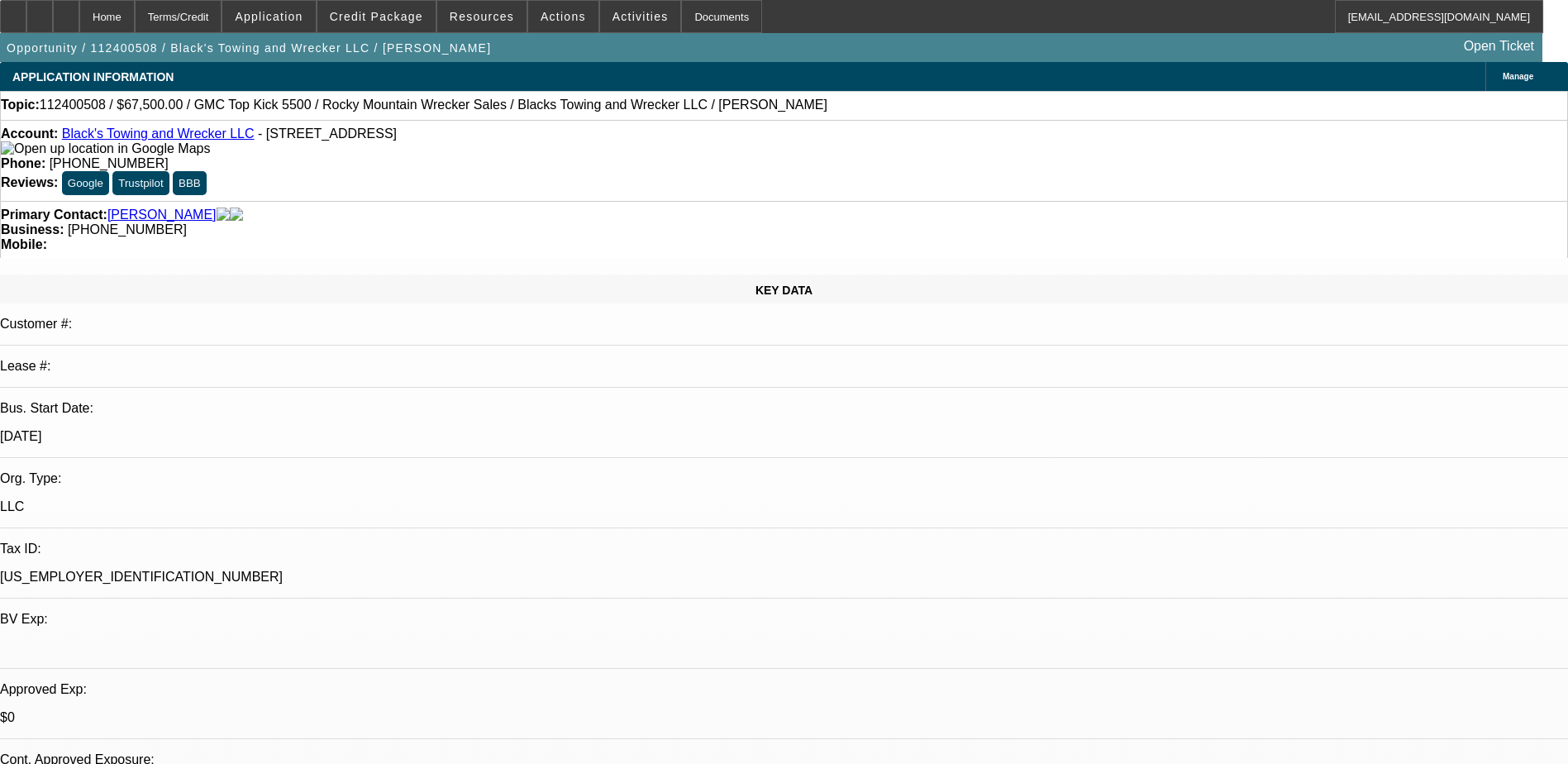
select select "0"
select select "0.1"
select select "0"
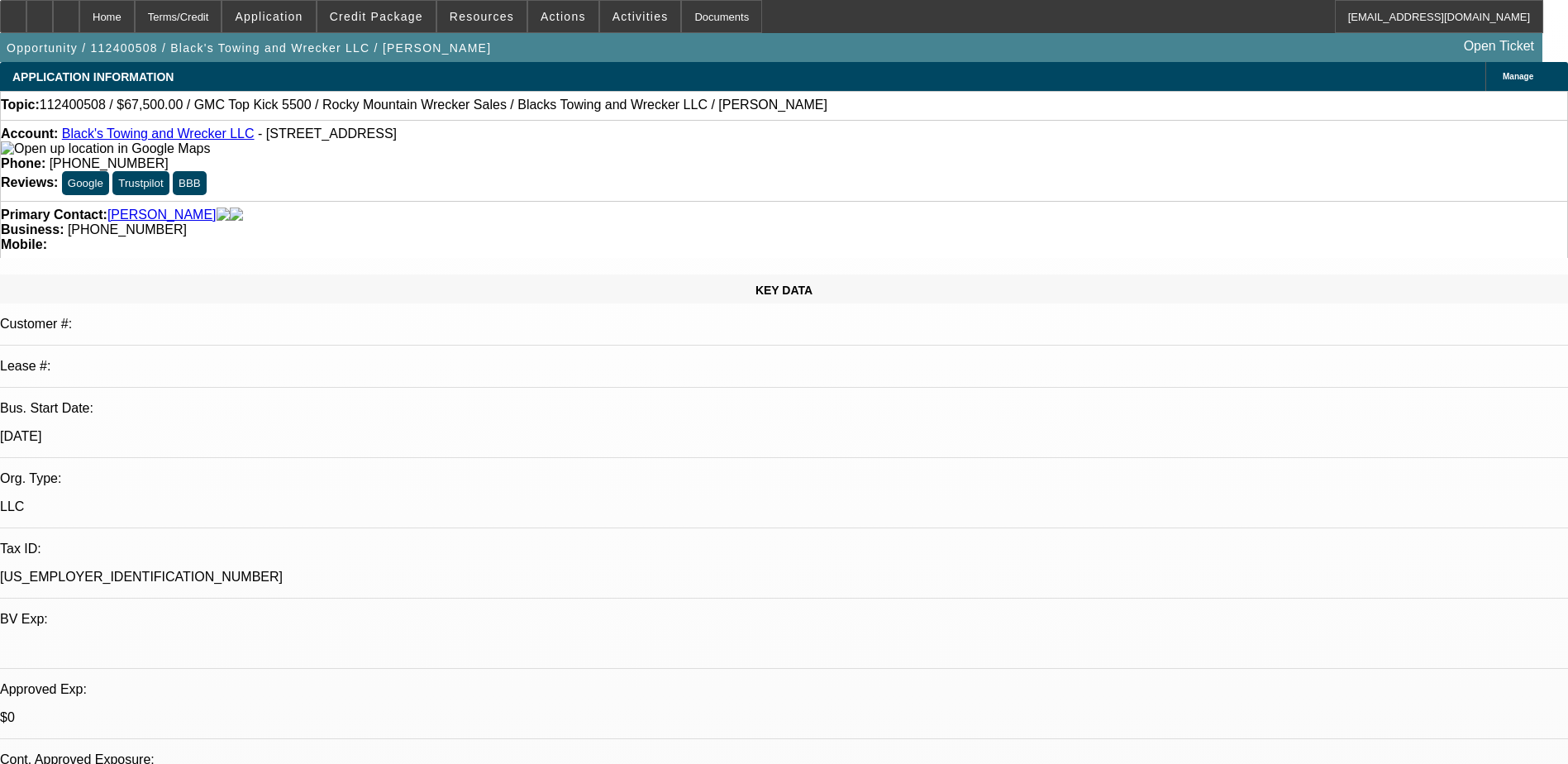
select select "0.1"
select select "0"
select select "0.1"
select select "0"
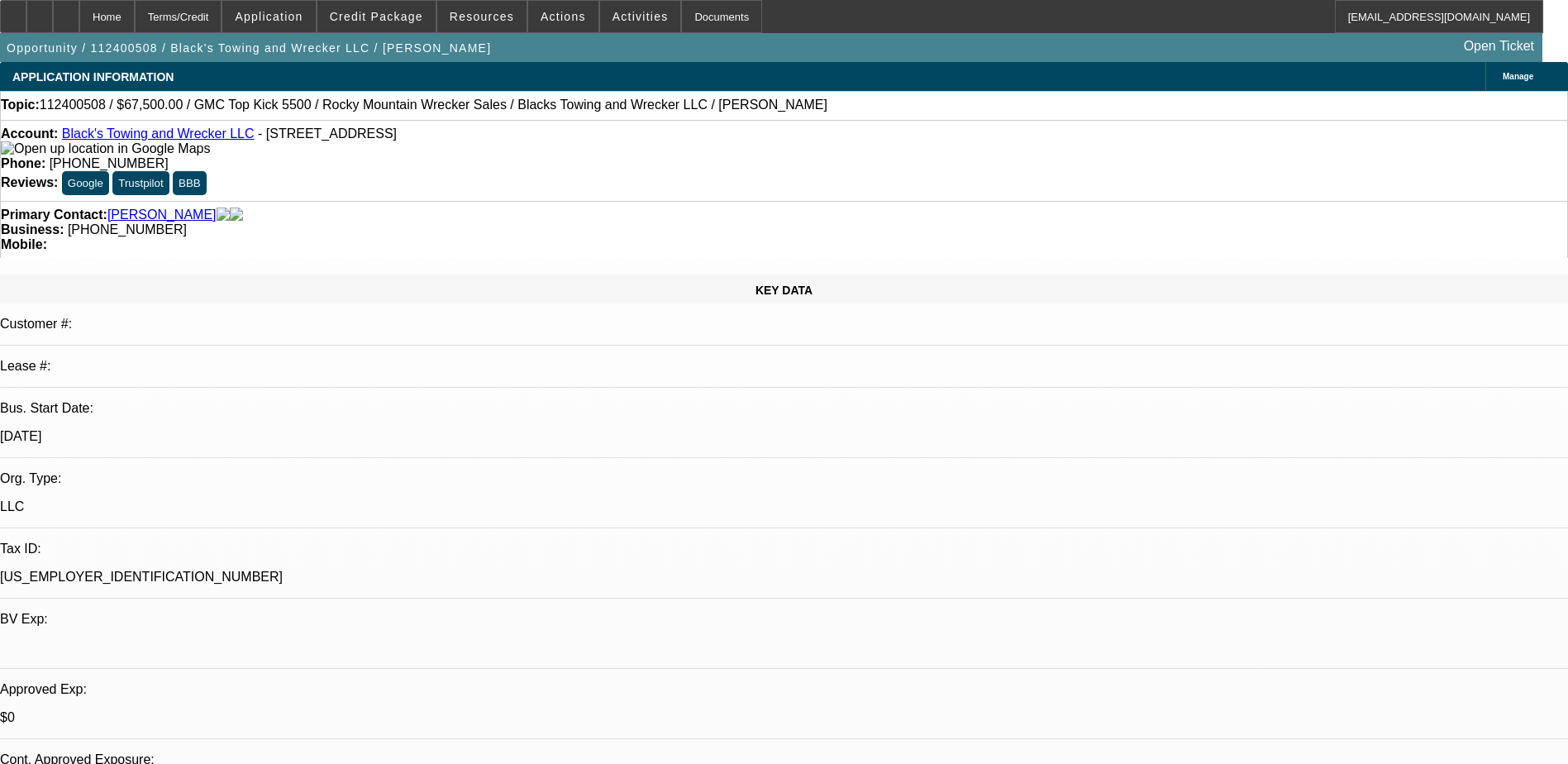
select select "0"
select select "0.1"
select select "1"
select select "3"
select select "4"
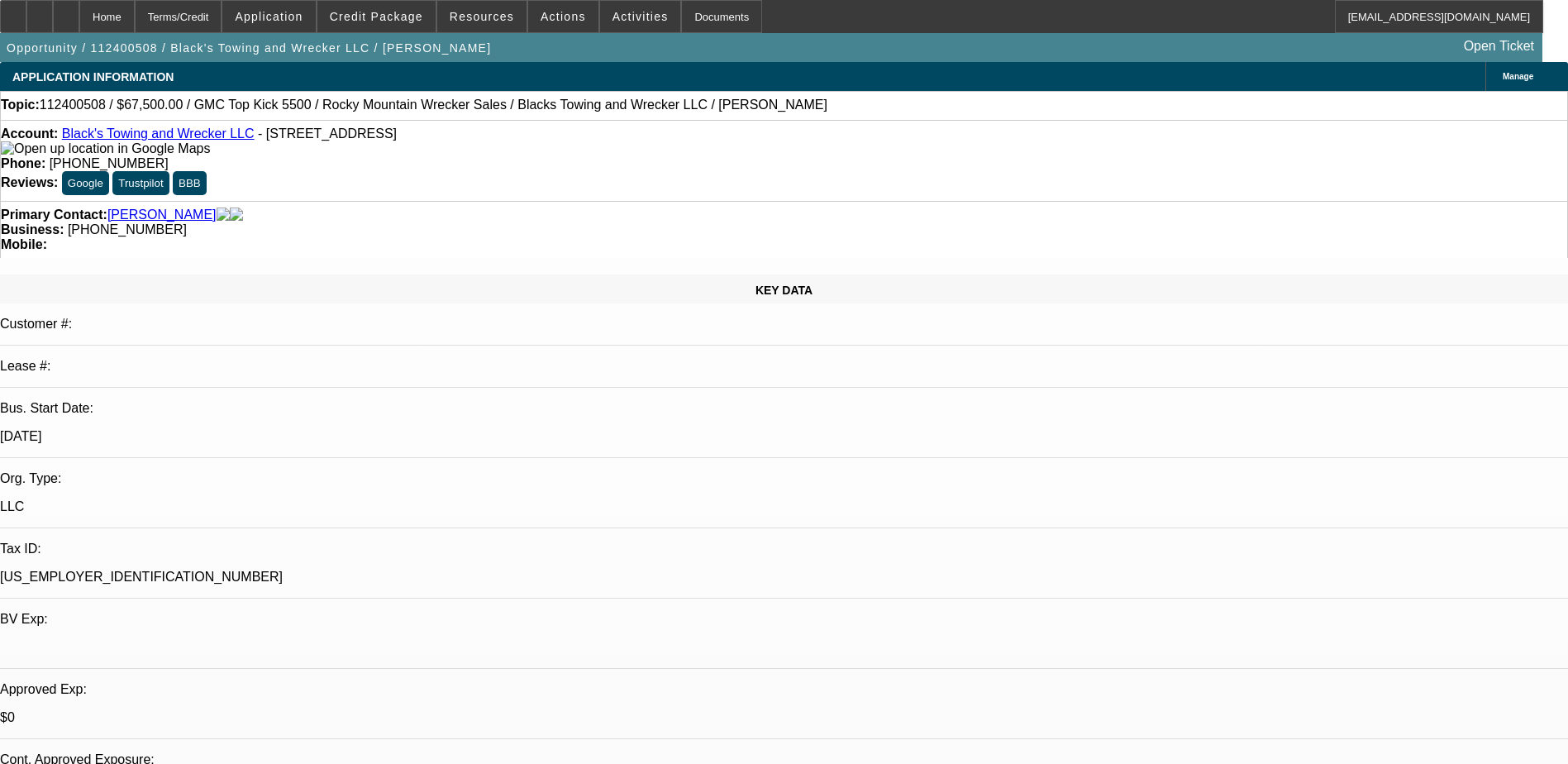
select select "1"
select select "3"
select select "4"
select select "1"
select select "3"
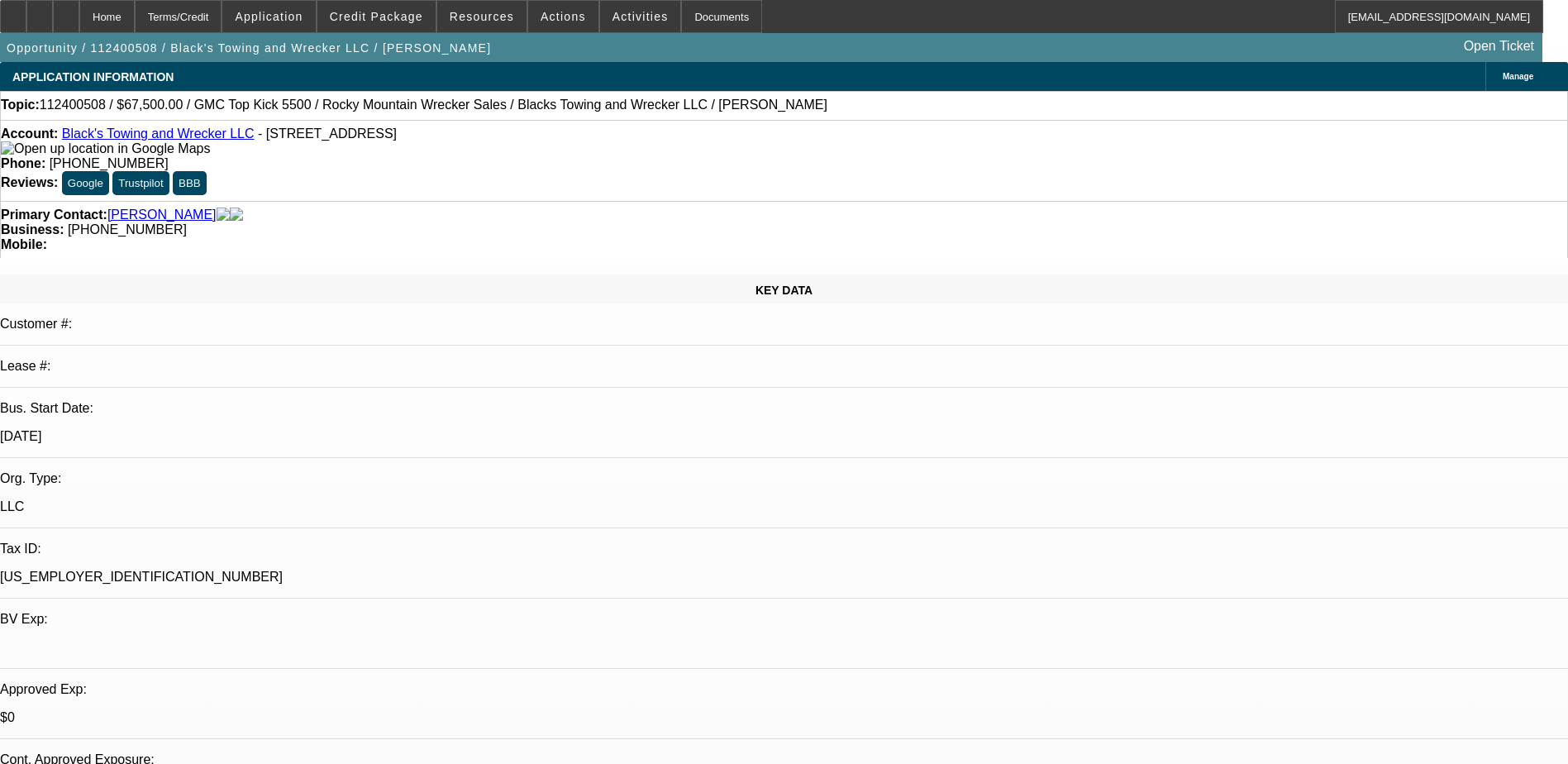
select select "4"
select select "1"
select select "3"
select select "4"
click at [411, 19] on span "Credit Package" at bounding box center [376, 16] width 93 height 13
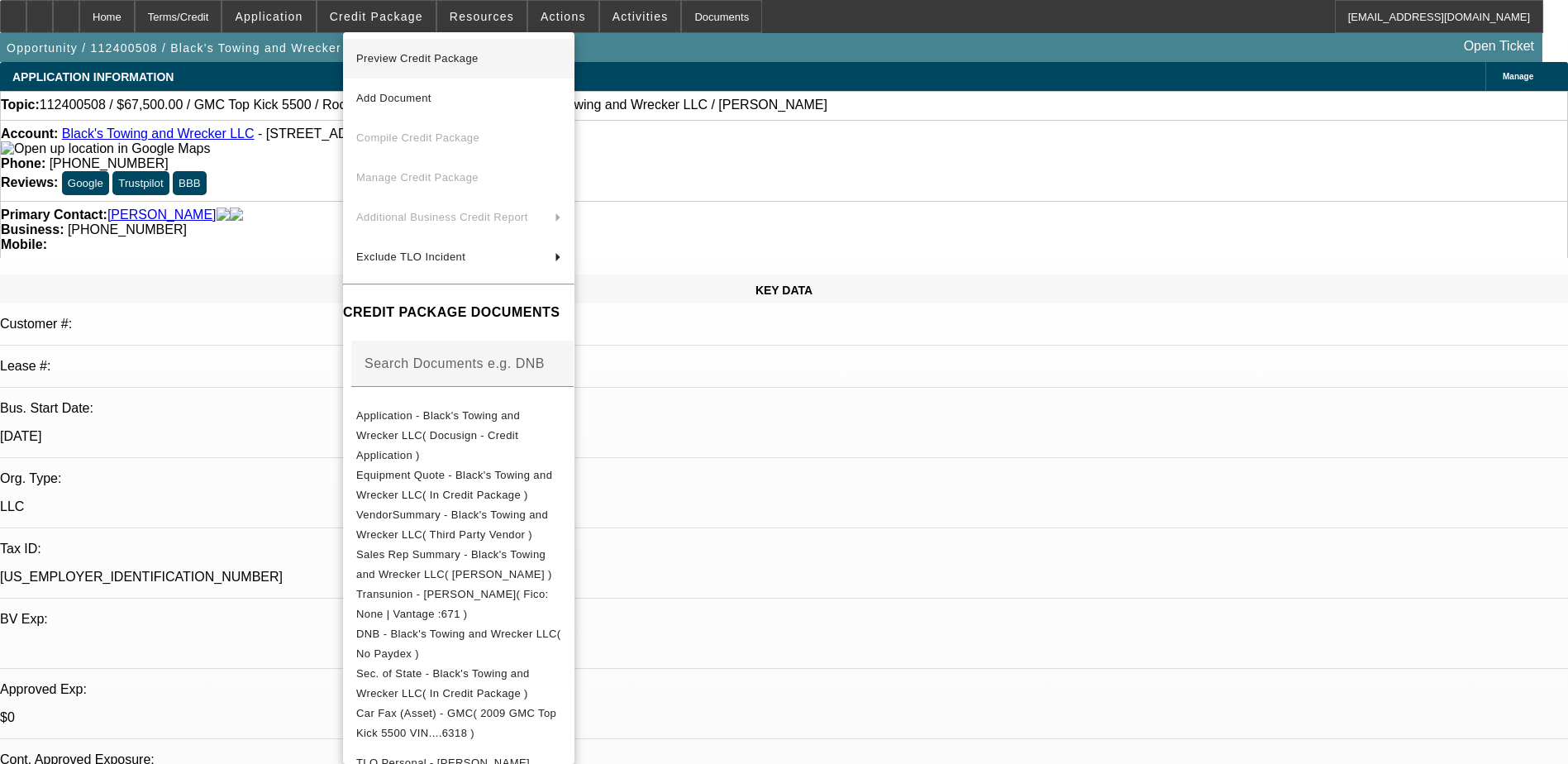
click at [529, 61] on span "Preview Credit Package" at bounding box center [459, 58] width 205 height 20
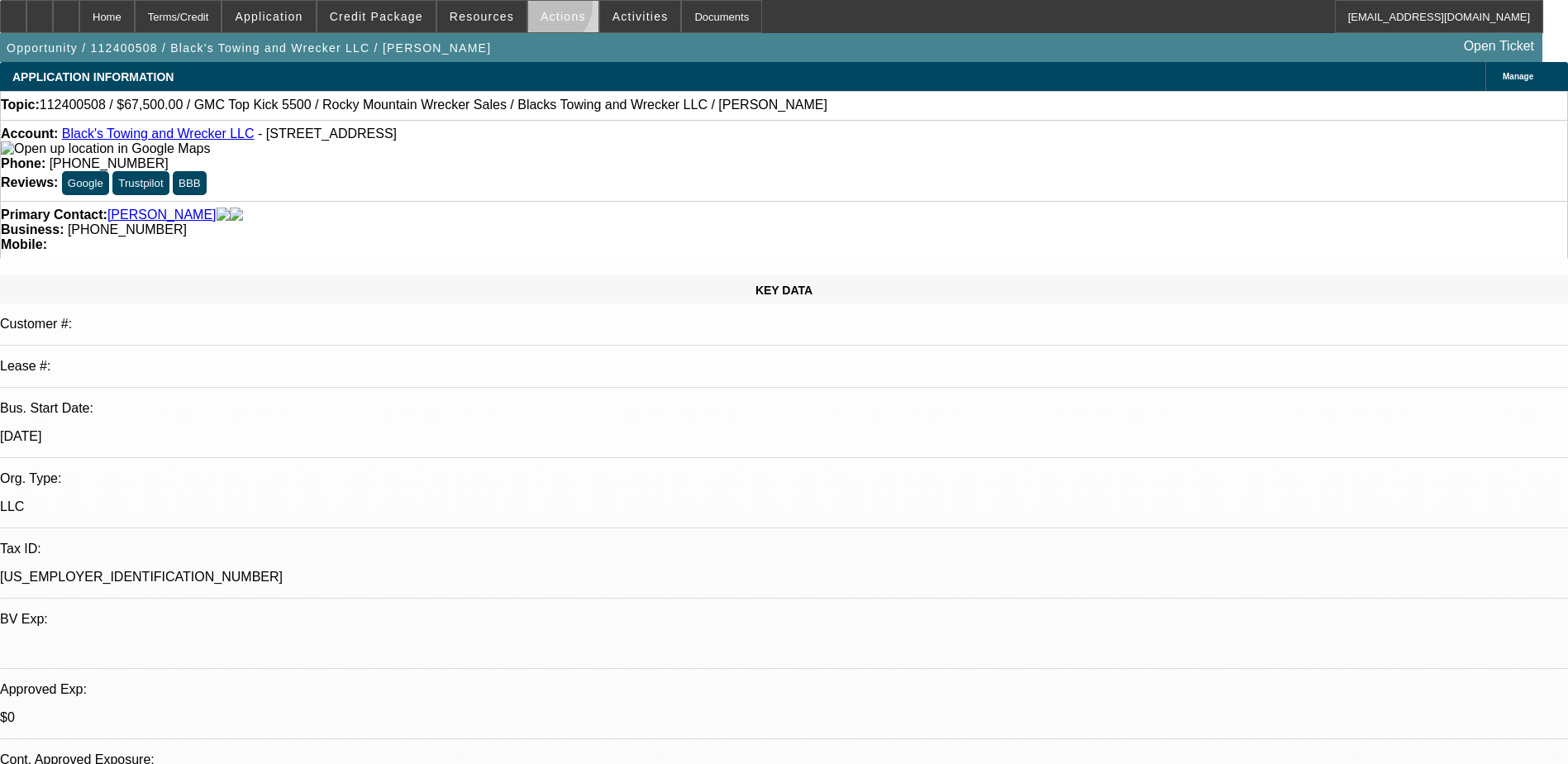
click at [541, 8] on span at bounding box center [563, 16] width 70 height 40
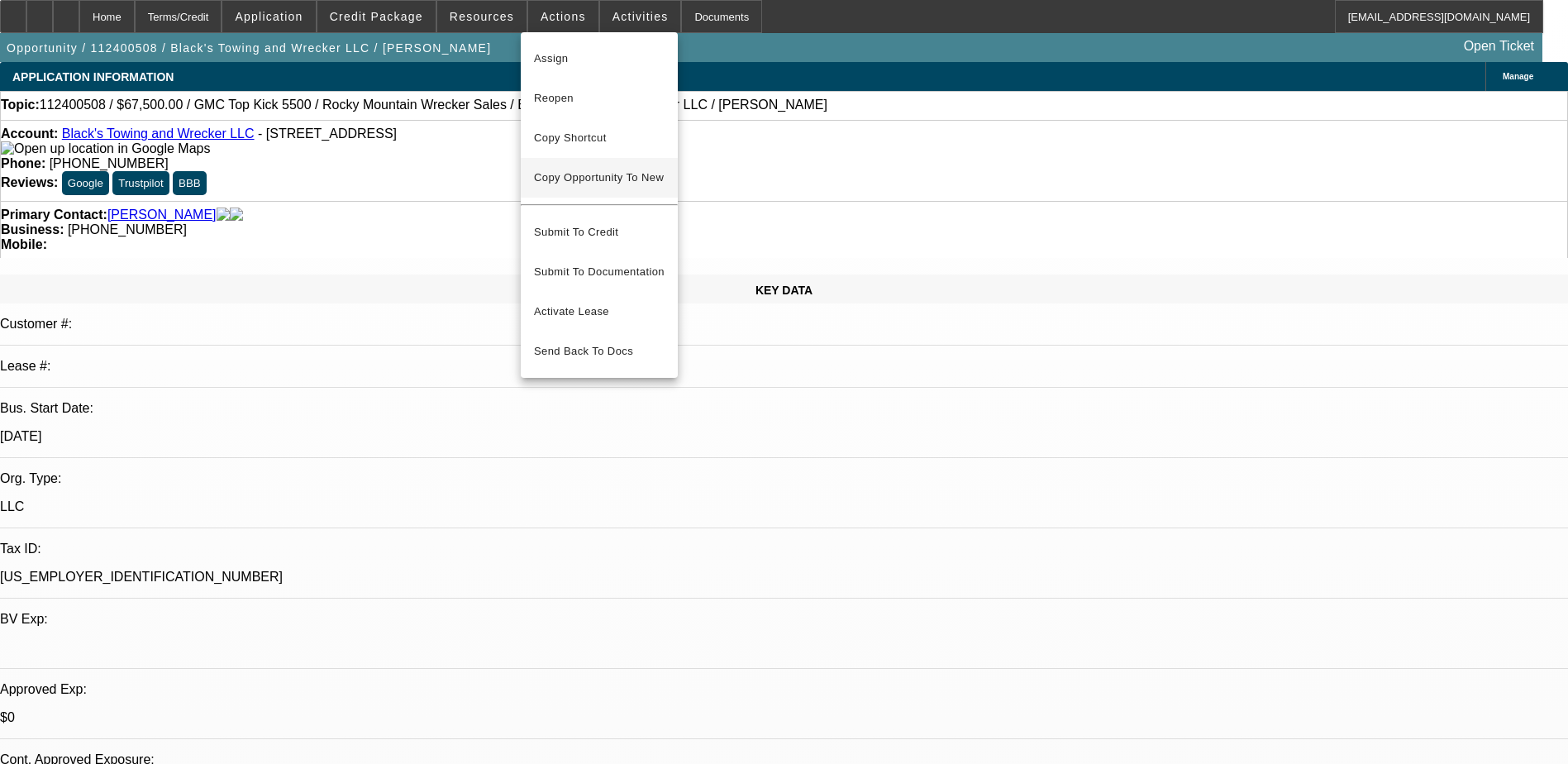
click at [606, 178] on span "Copy Opportunity To New" at bounding box center [599, 178] width 130 height 13
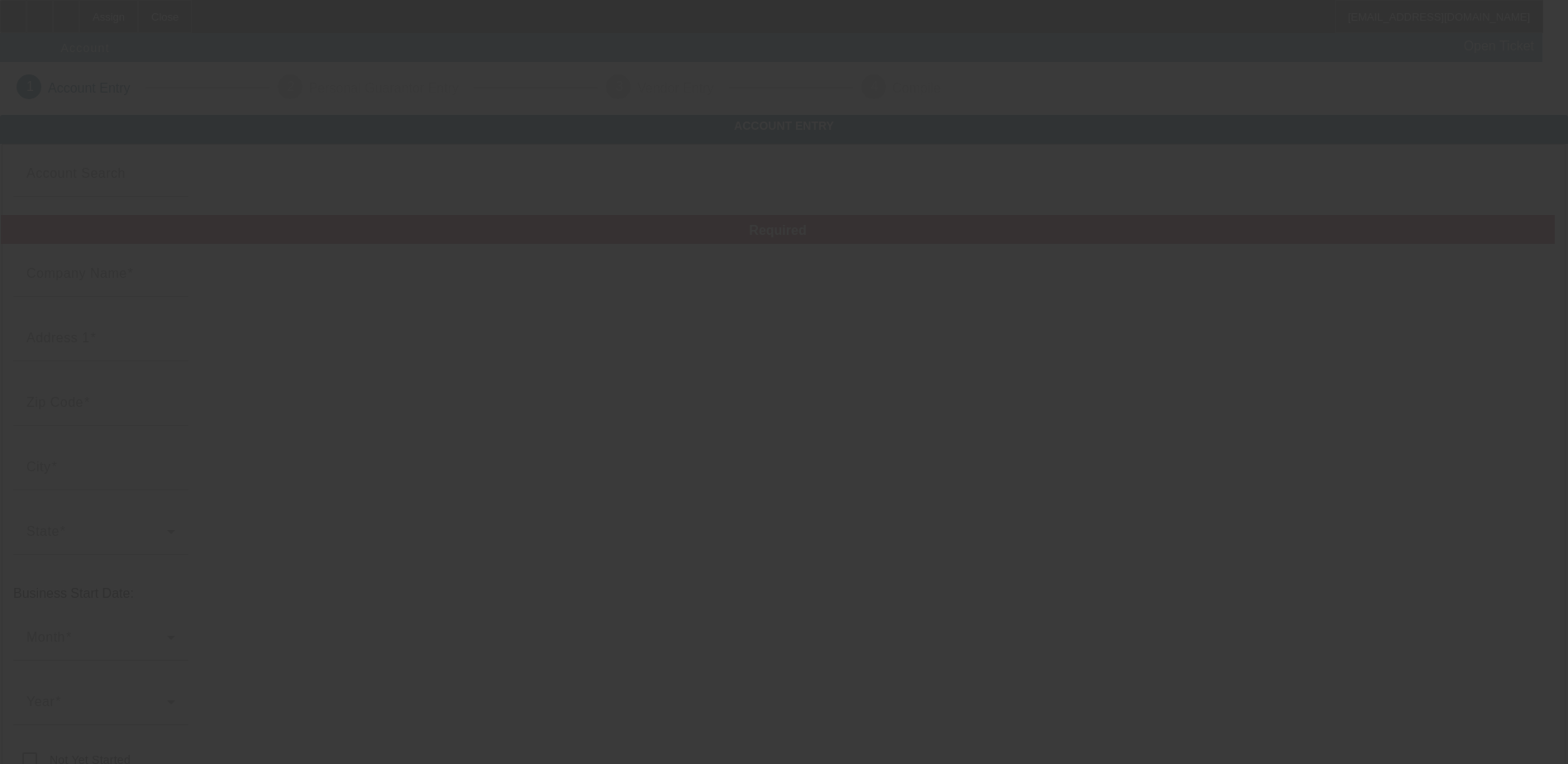
type input "Black's Towing and Wrecker LLC"
type input "17020 NW Pumpkin Ridge Rd"
type input "97133"
type input "North Plains"
type input "(206) 437-5796"
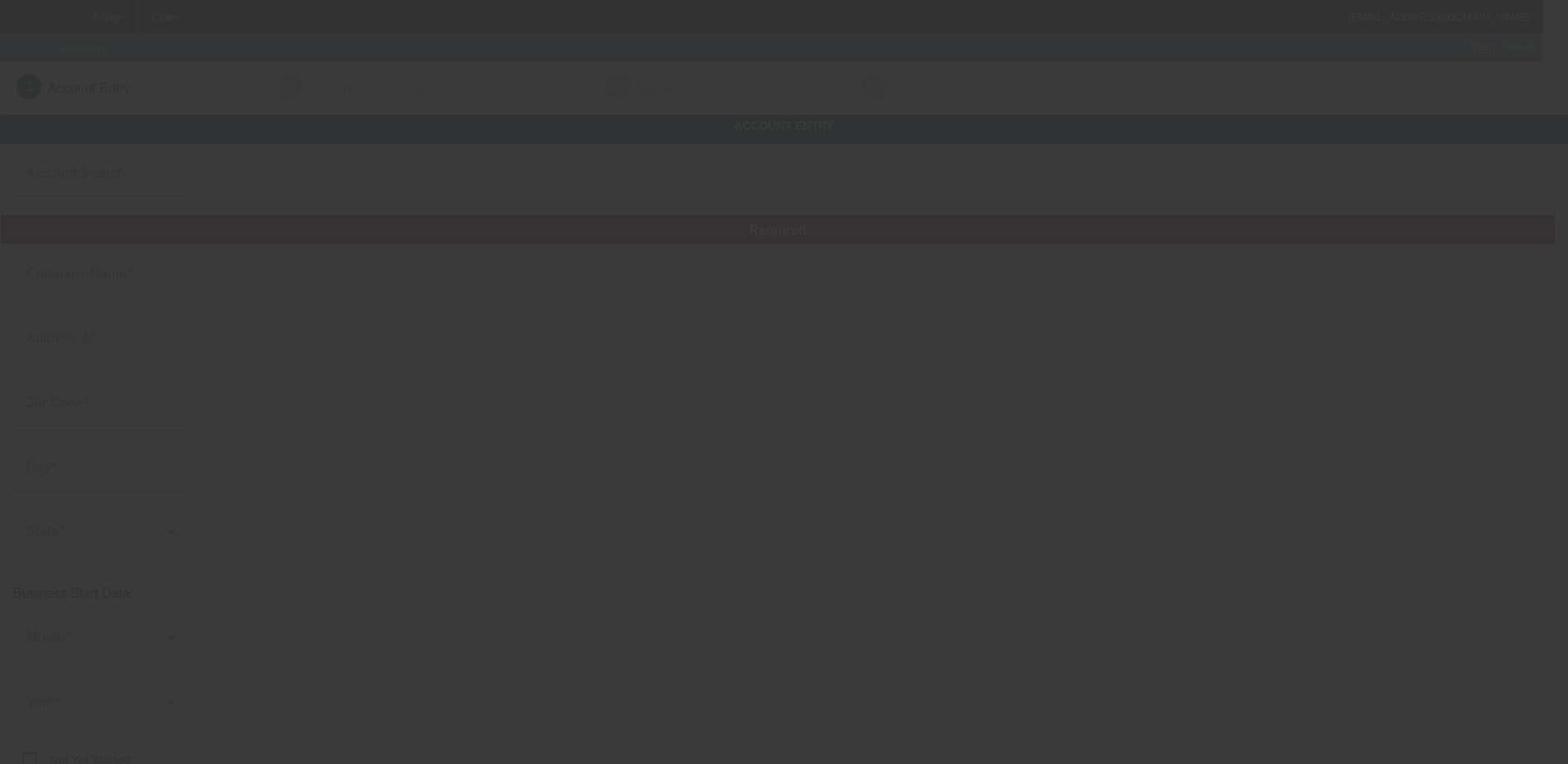
type input "jwfinks@gmail.com"
type input "87-2901476"
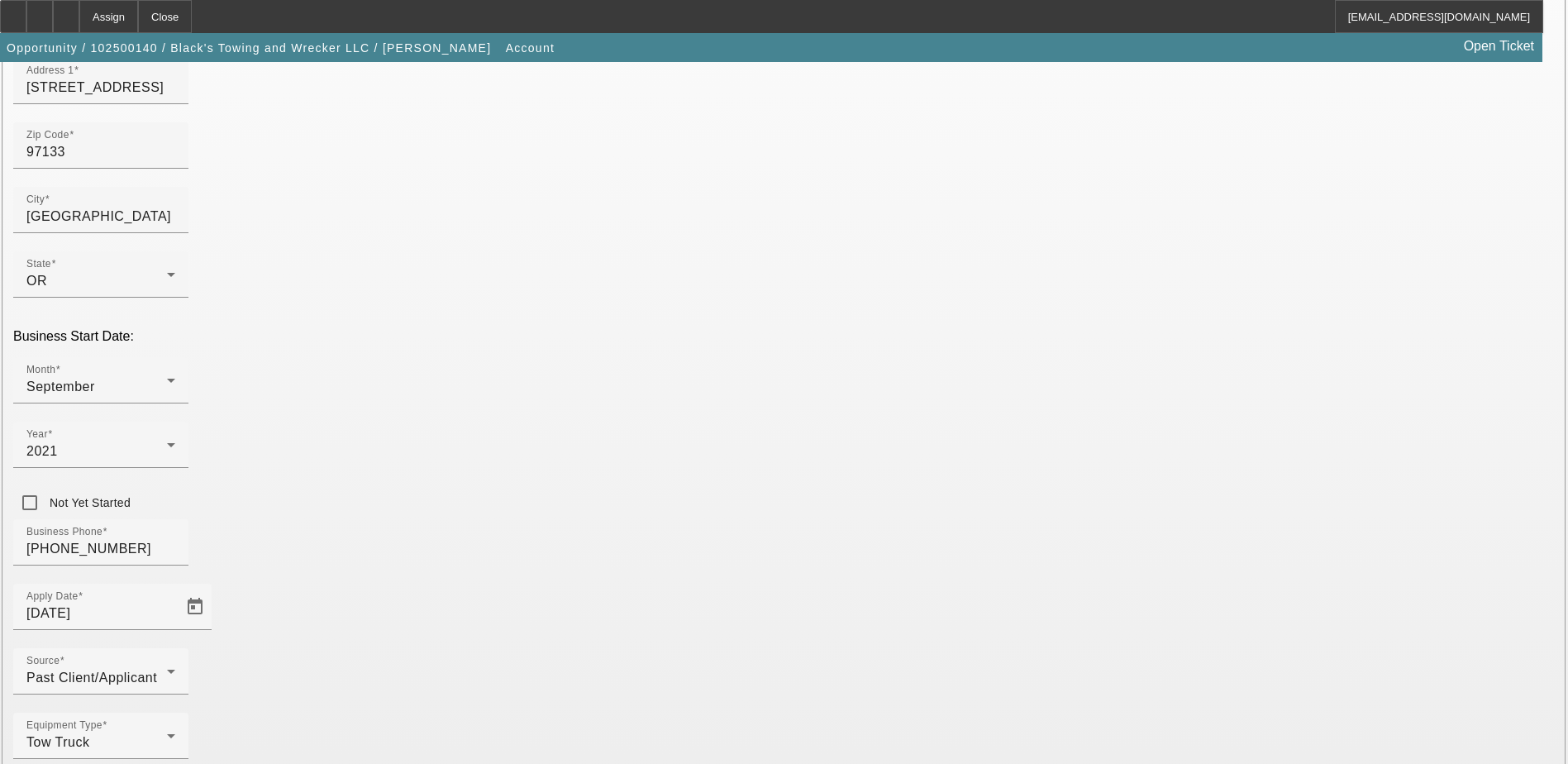
scroll to position [294, 0]
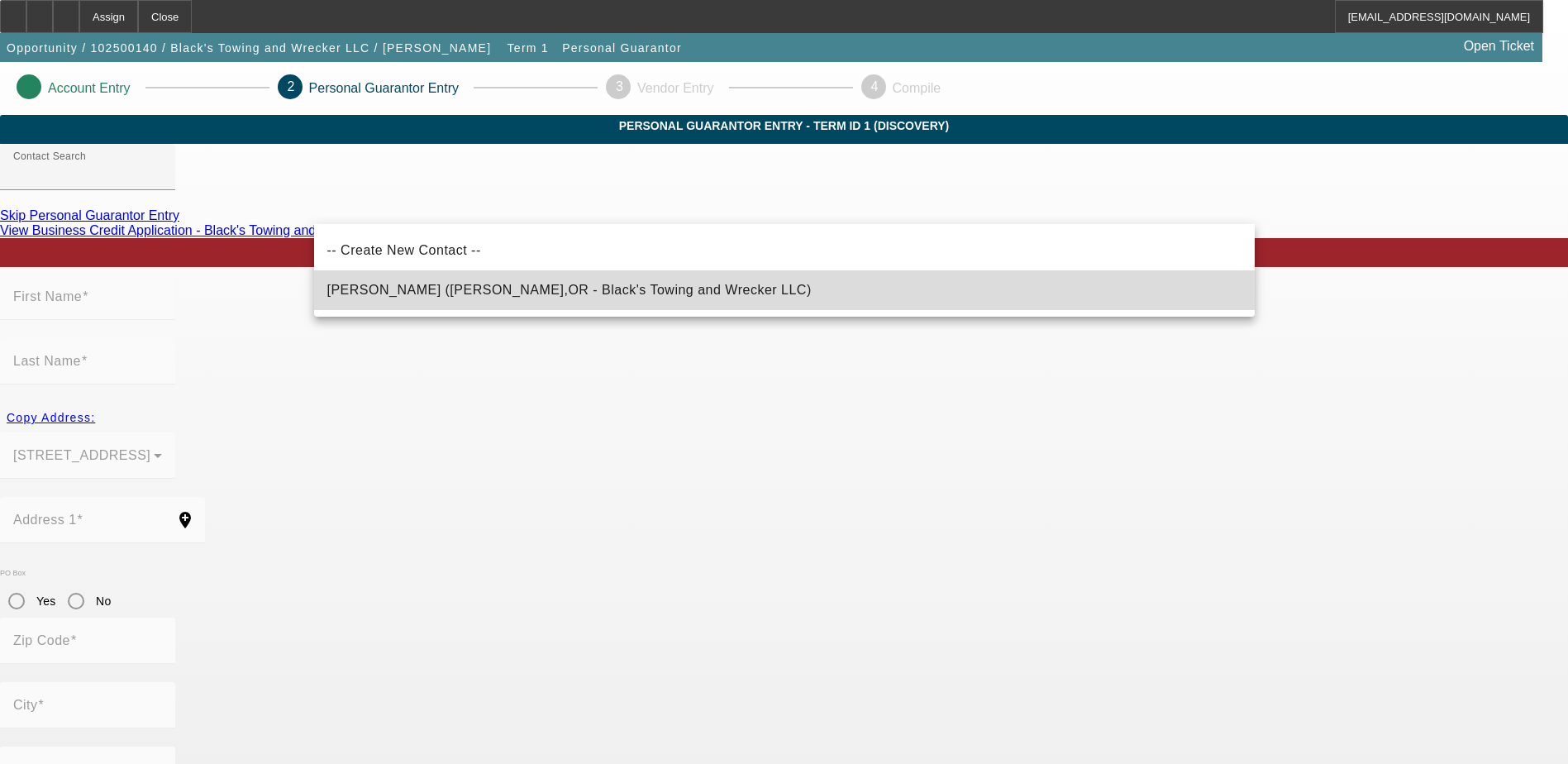
click at [522, 309] on mat-option "Finks, John (Banks,OR - Black's Towing and Wrecker LLC)" at bounding box center [784, 290] width 940 height 40
type input "Finks, John (Banks,OR - Black's Towing and Wrecker LLC)"
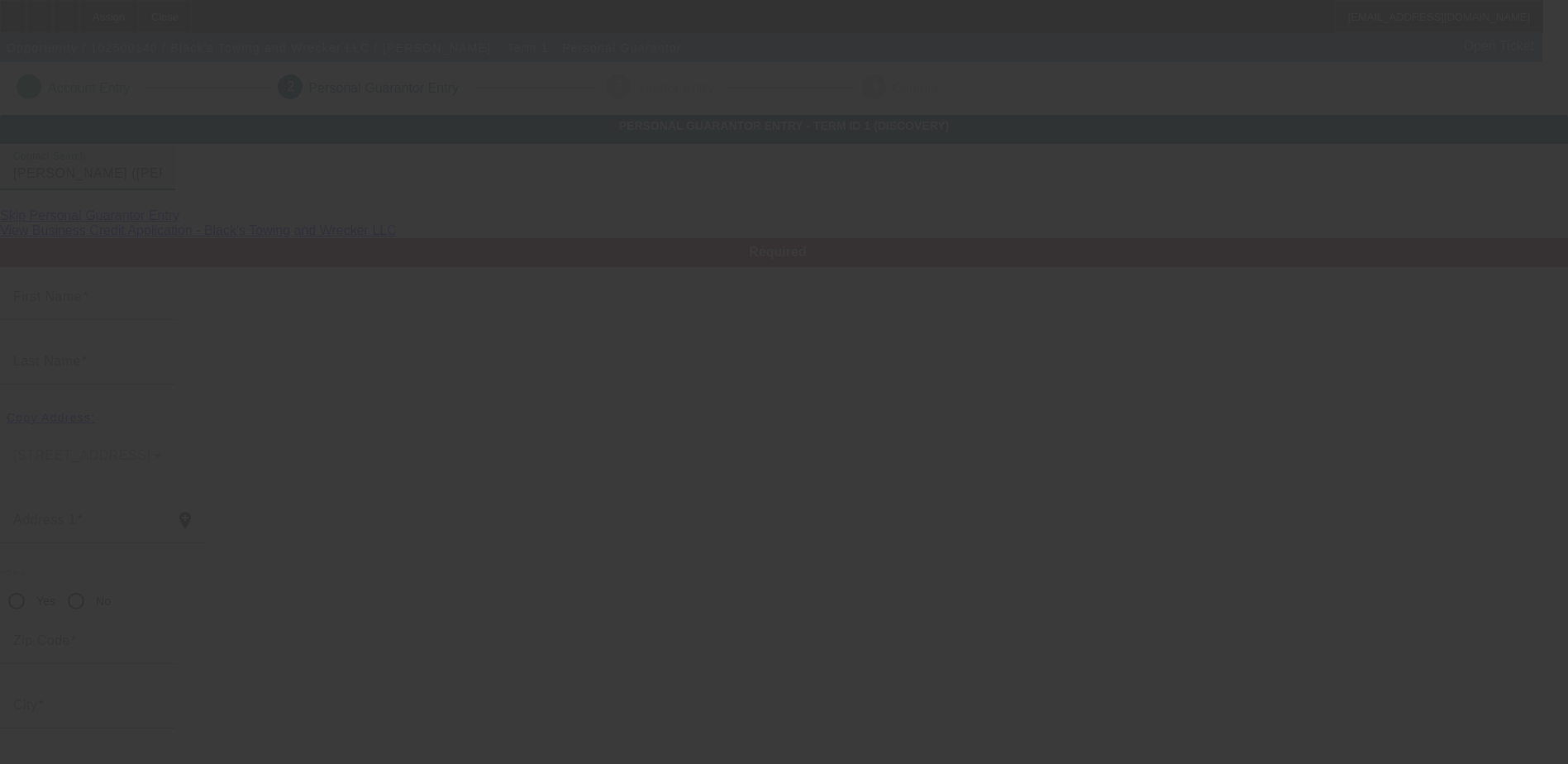
type input "John"
type input "Finks"
type input "40755 Northwest Washington Avenue"
radio input "true"
type input "97106"
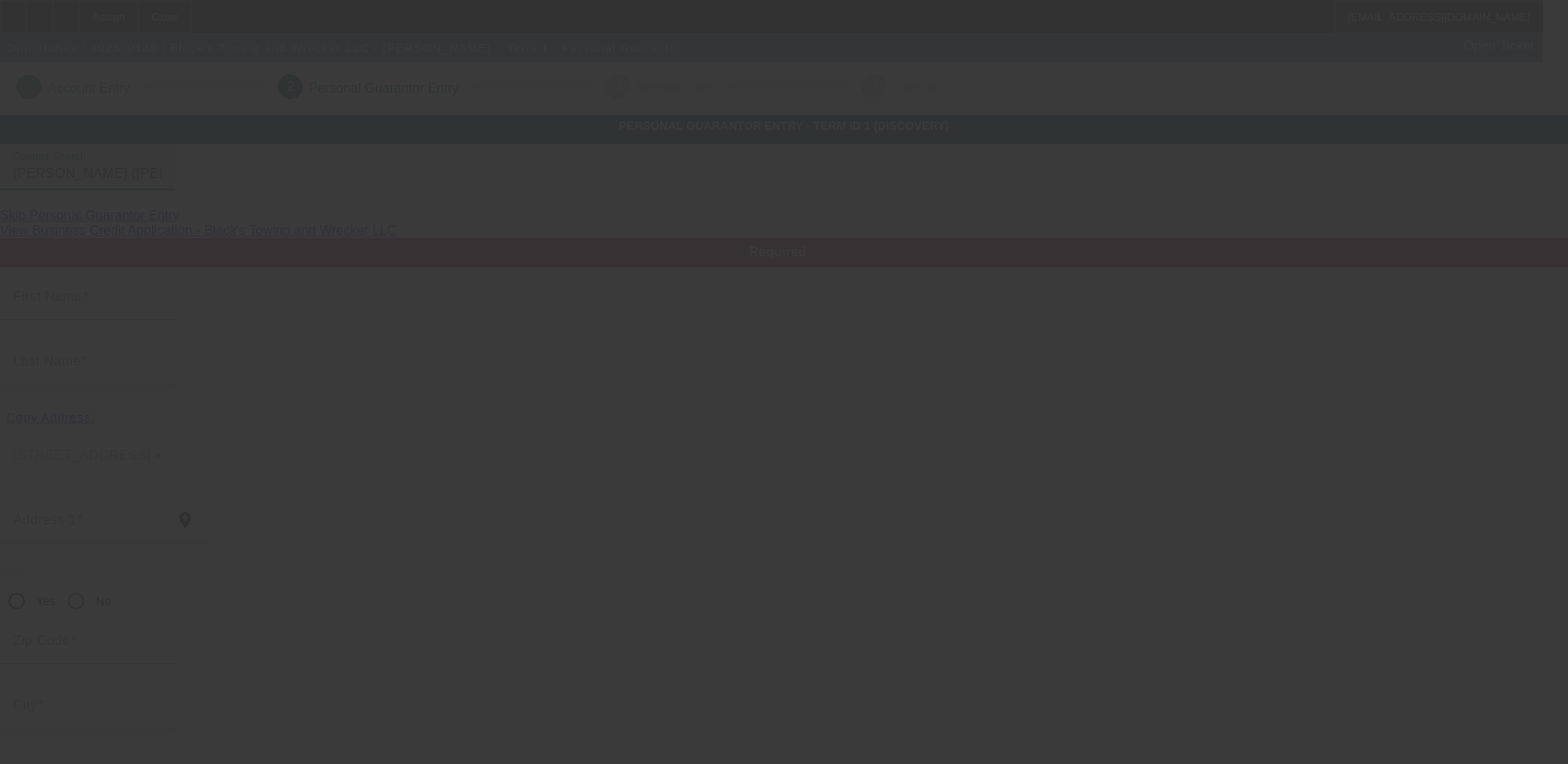
type input "Banks"
type input "(206) 437-5796"
type input "100"
type input "287-52-7004"
type input "jwfinks@gmail.com"
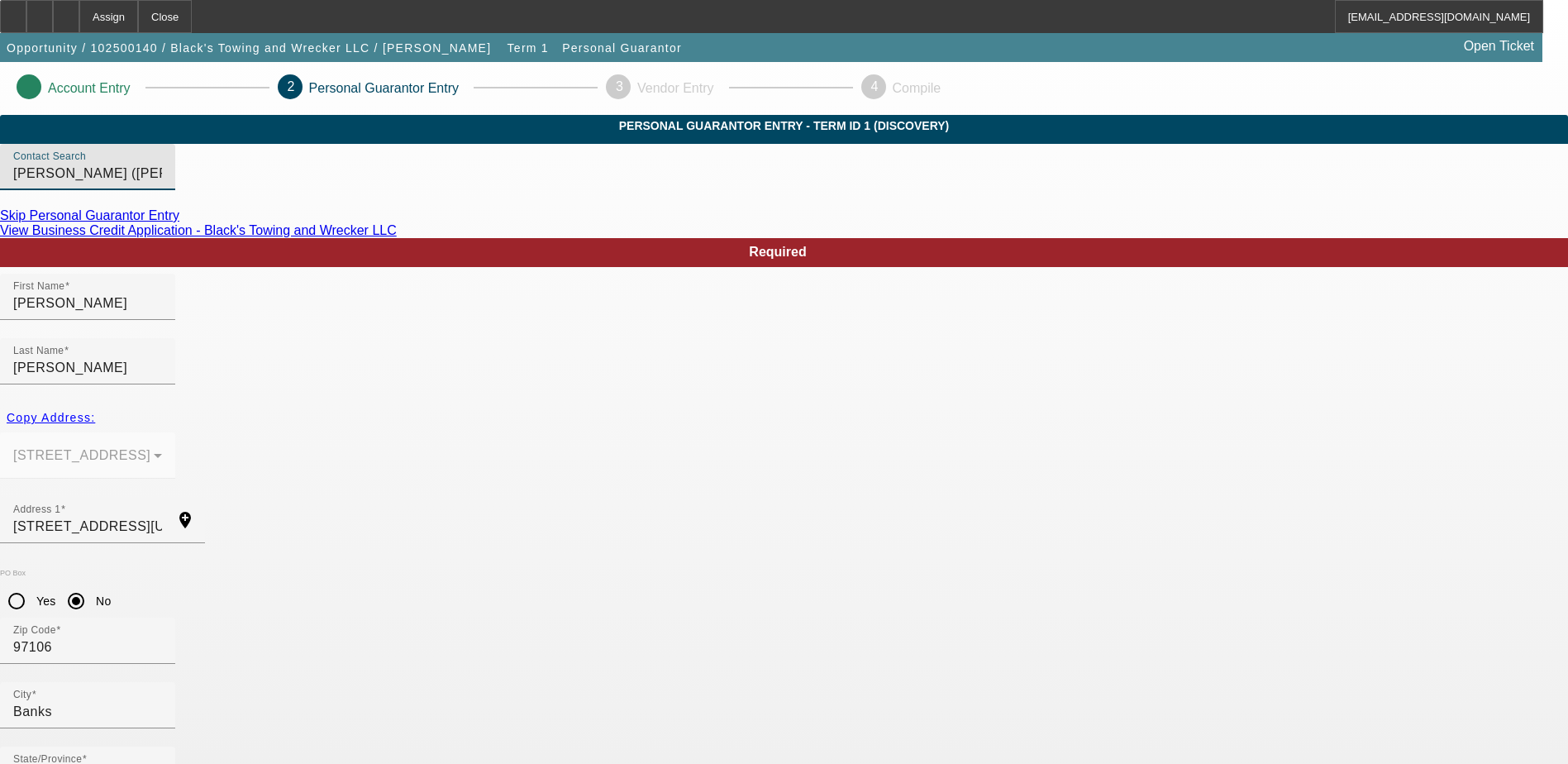
scroll to position [59, 0]
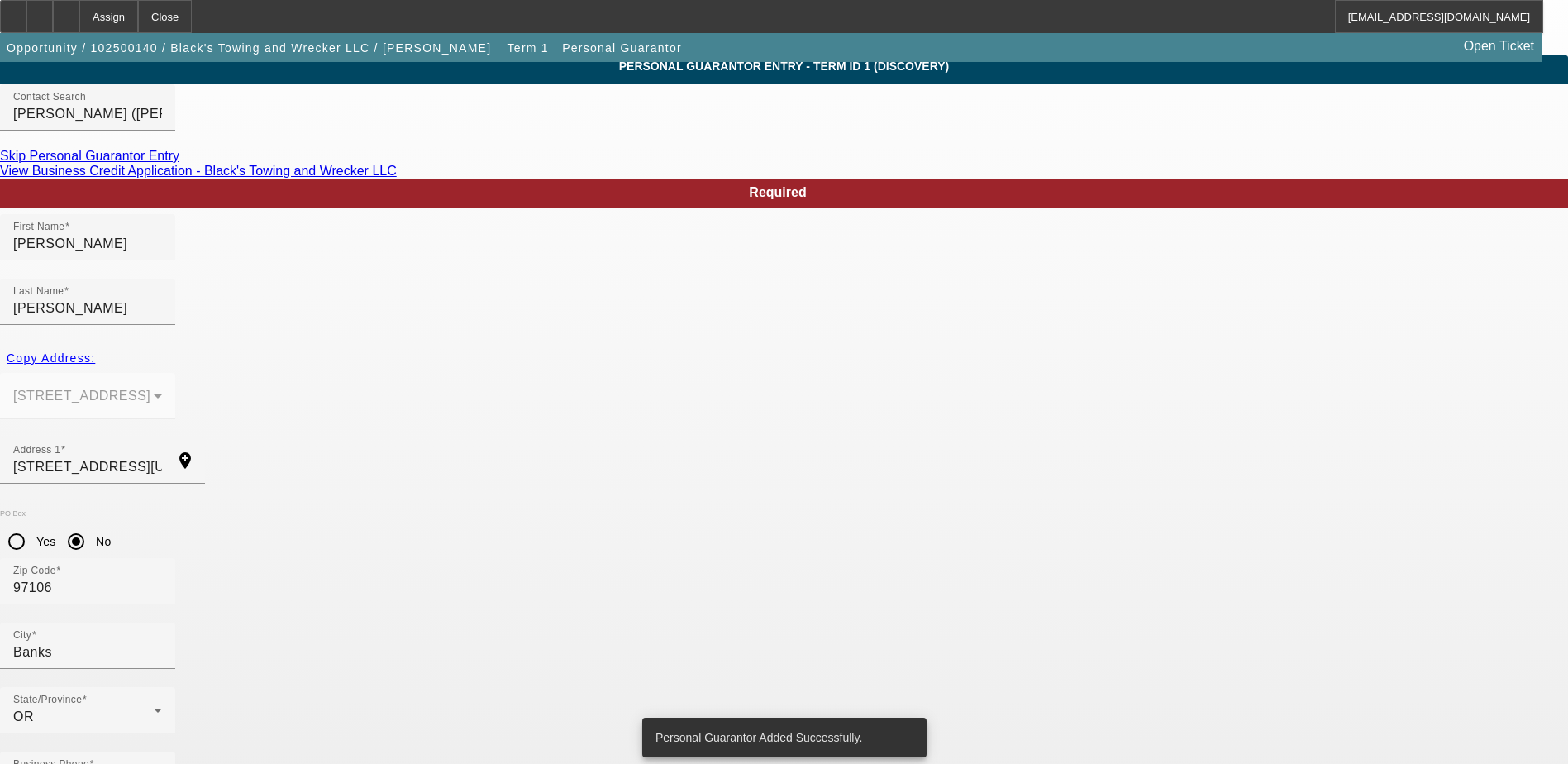
scroll to position [0, 0]
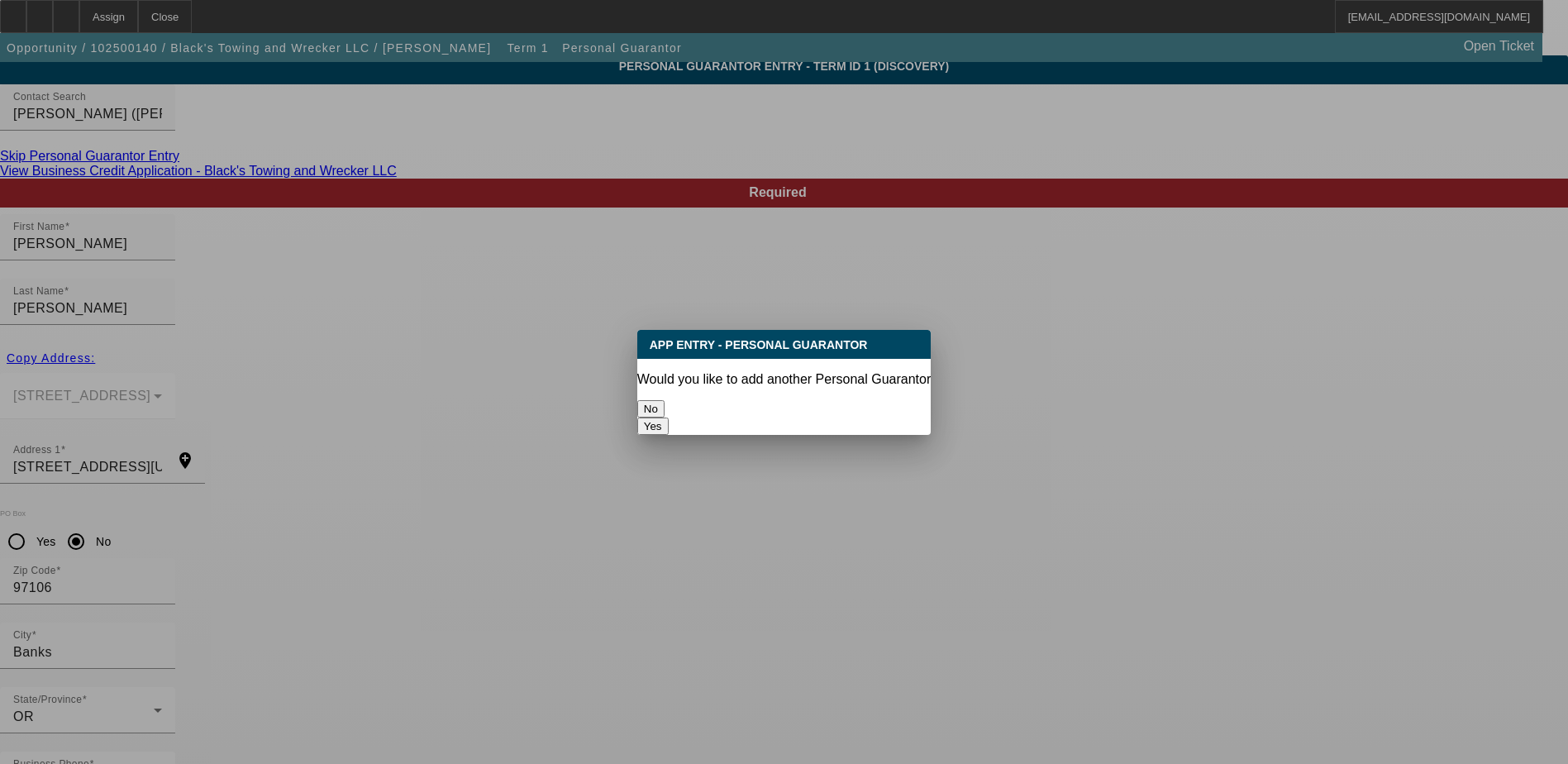
click at [665, 400] on button "No" at bounding box center [651, 408] width 27 height 17
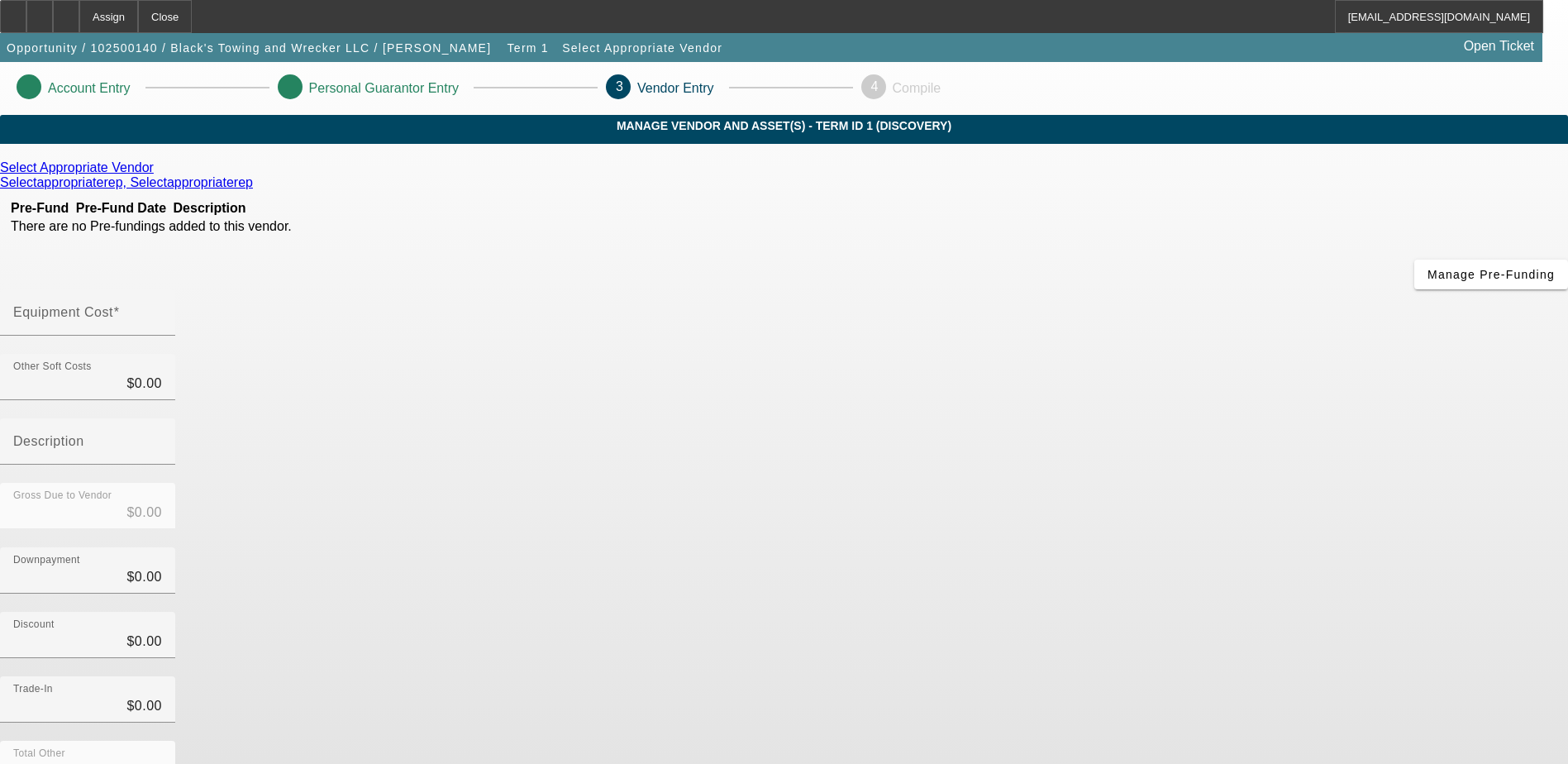
scroll to position [74, 0]
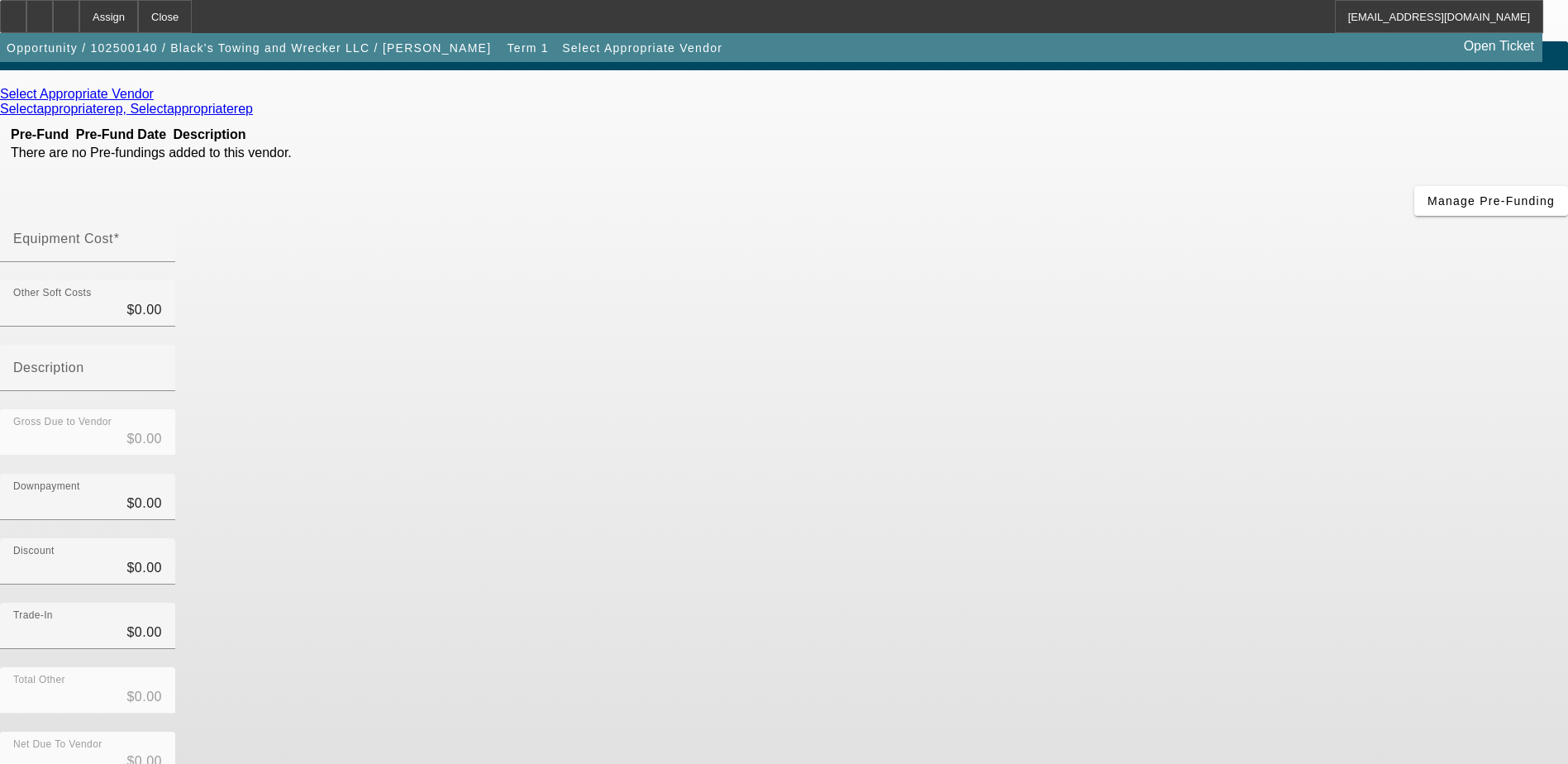
click at [162, 235] on input "Equipment Cost" at bounding box center [88, 245] width 149 height 20
type input "5"
type input "$5.00"
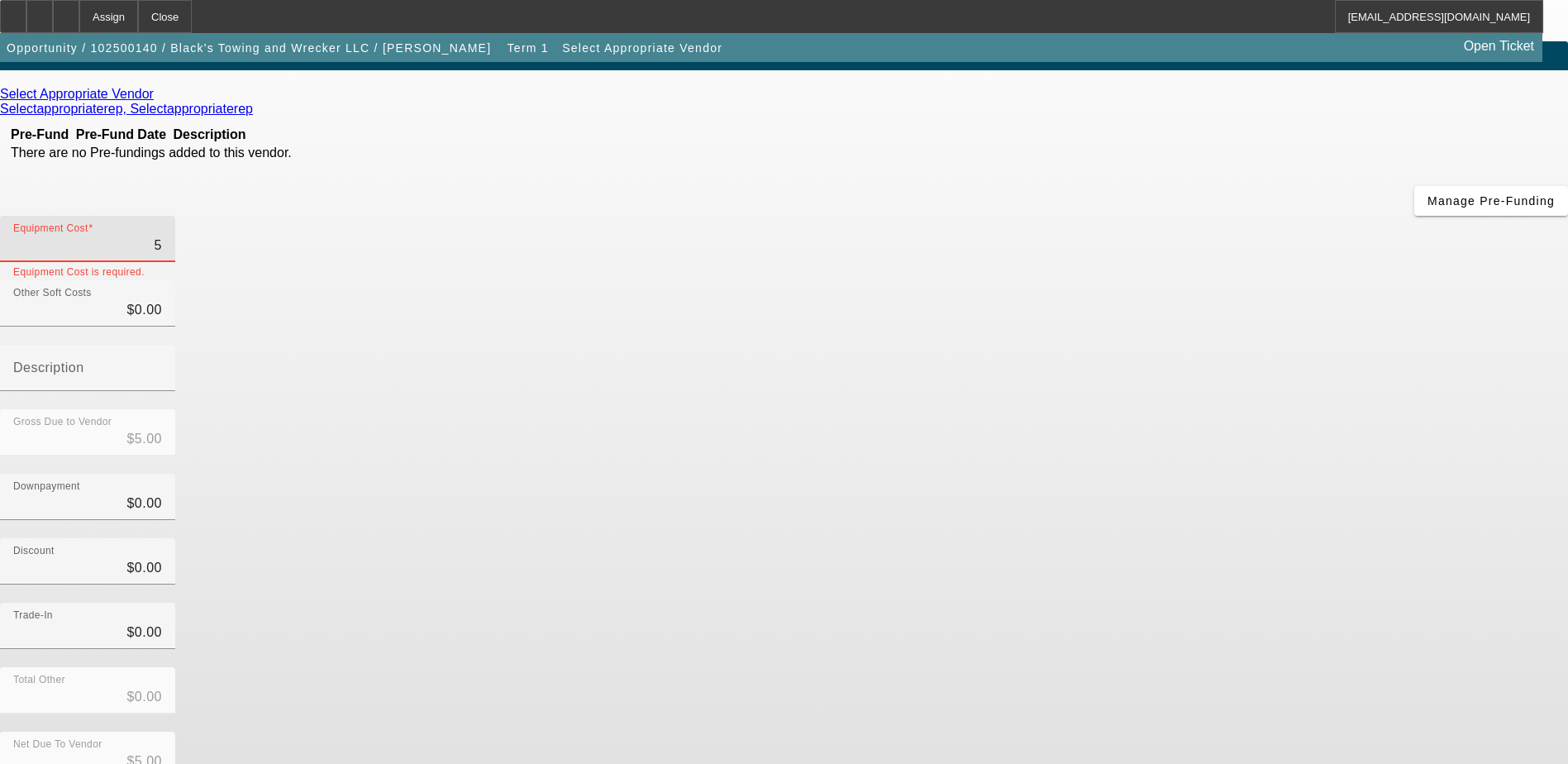
type input "50"
type input "$50.00"
type input "500"
type input "$500.00"
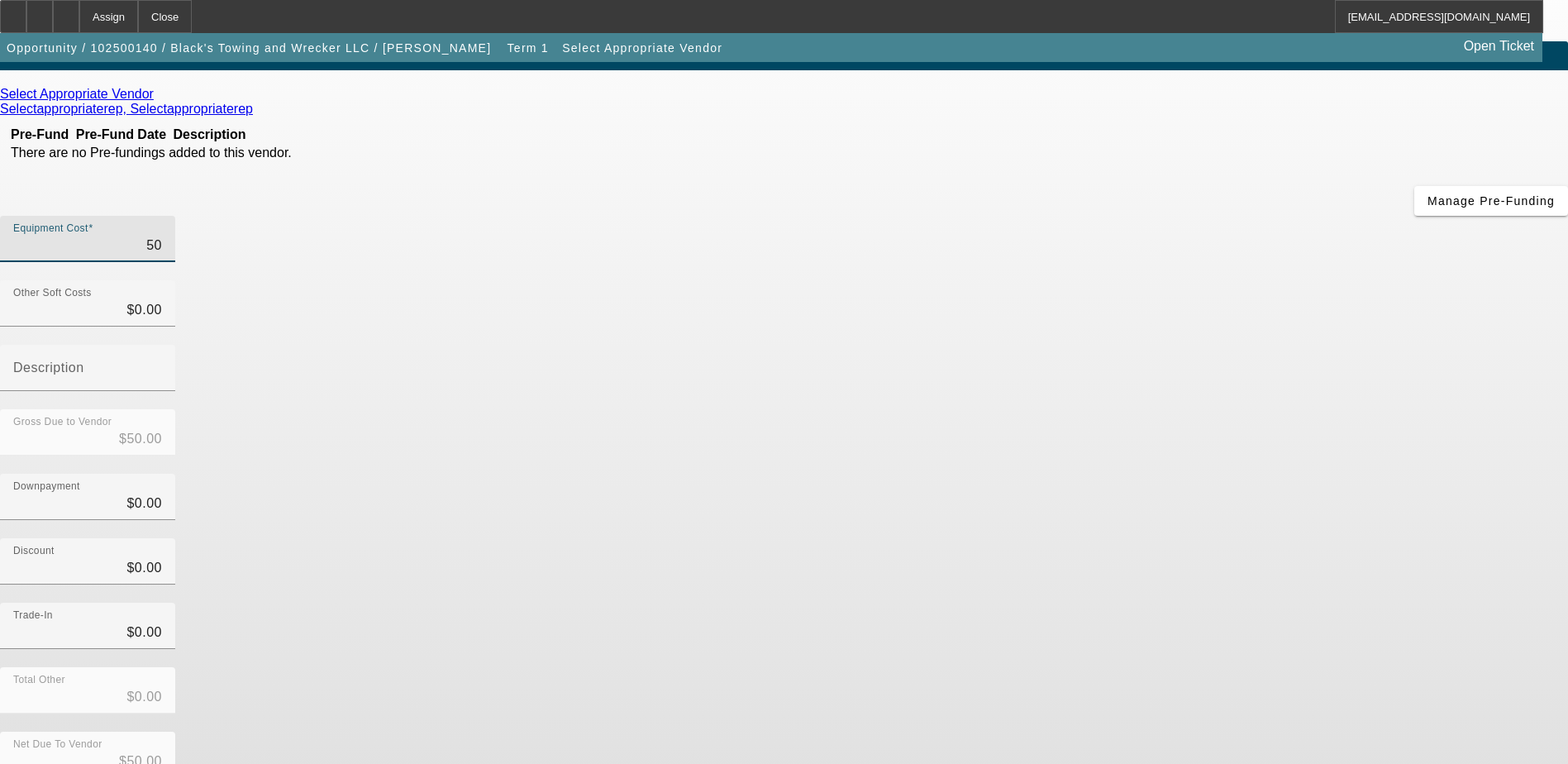
type input "$500.00"
type input "5000"
type input "$5,000.00"
type input "50000"
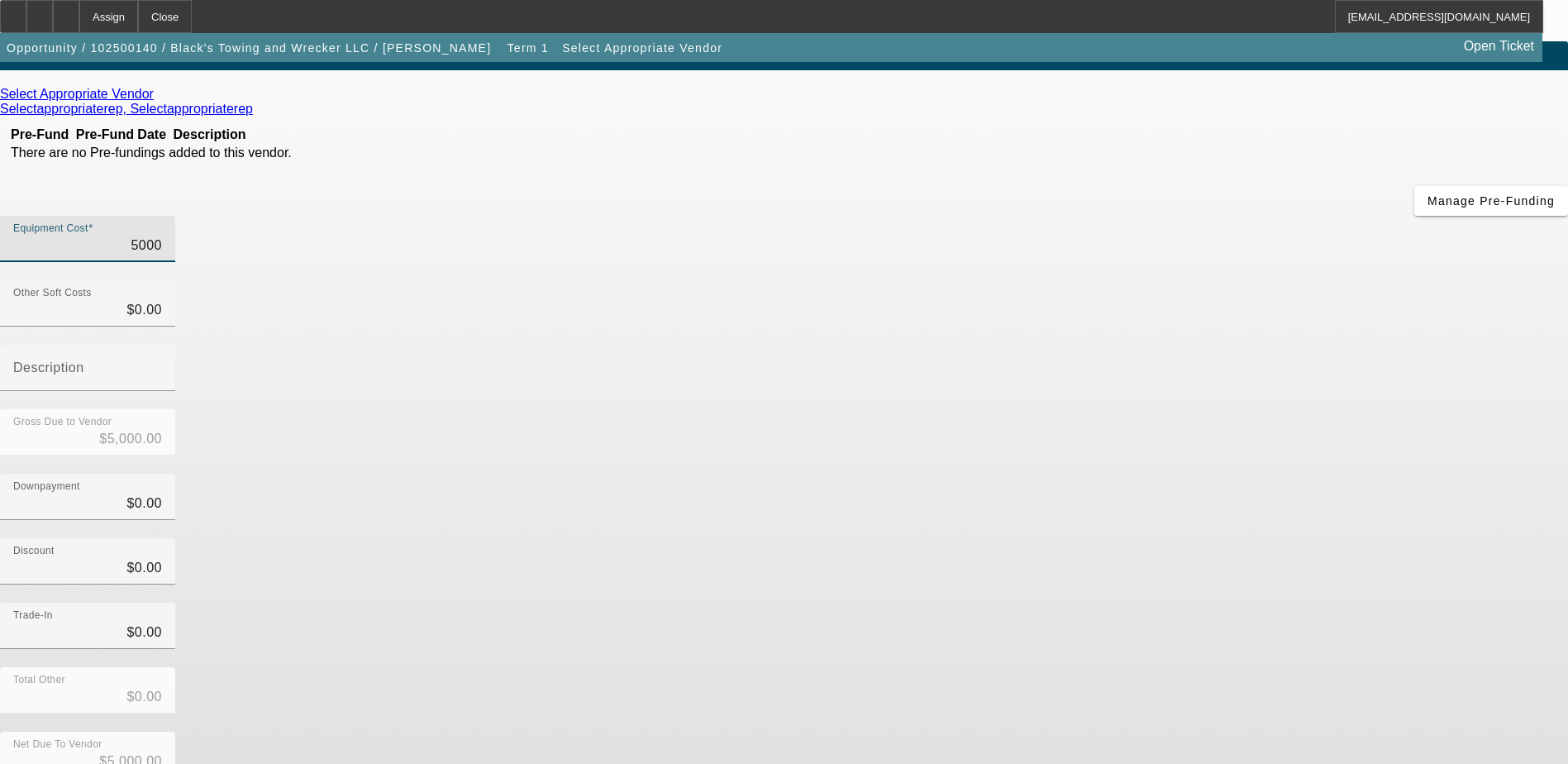
type input "$50,000.00"
click at [1226, 538] on div "Discount $0.00" at bounding box center [784, 570] width 1568 height 65
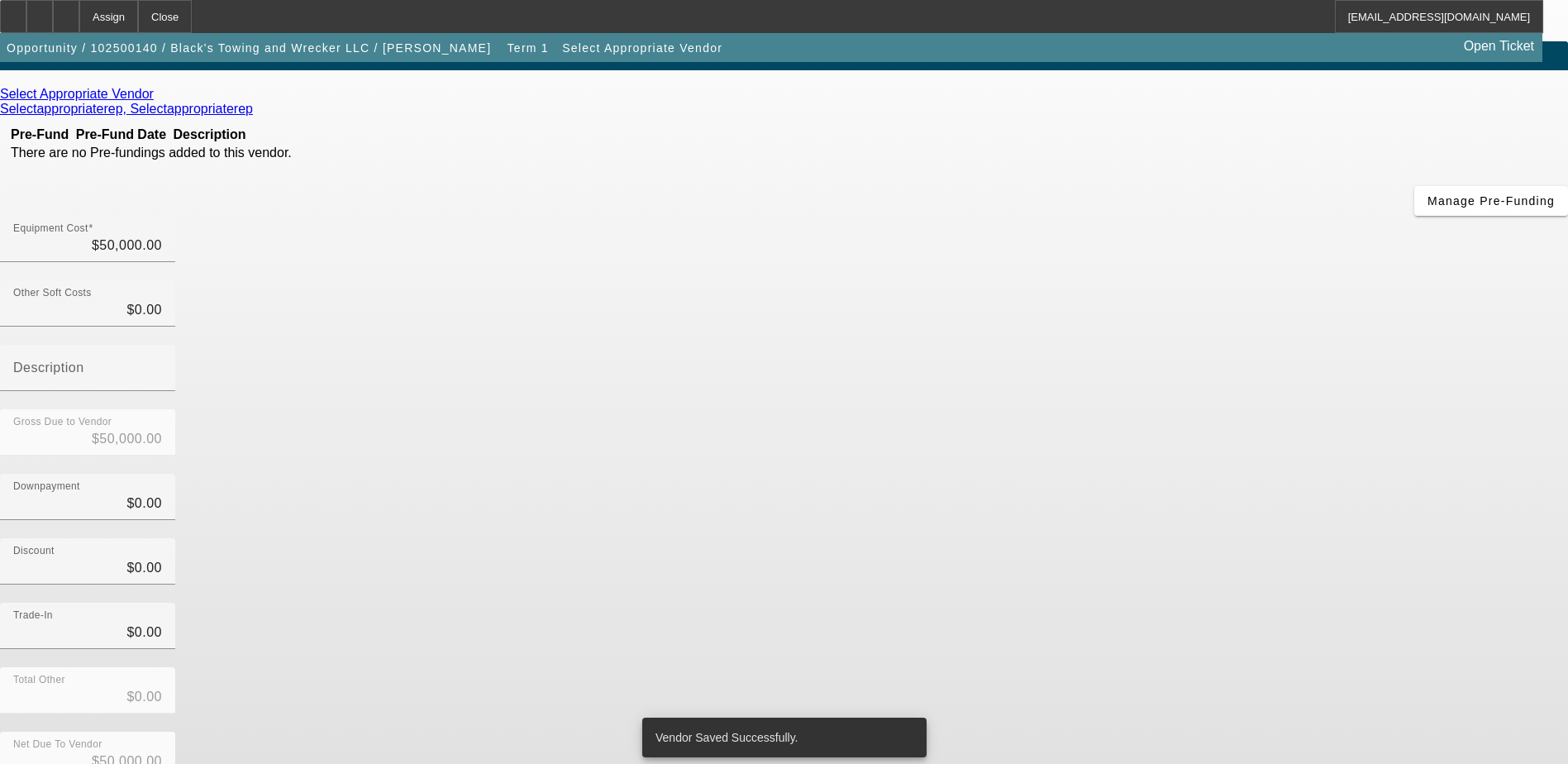
scroll to position [0, 0]
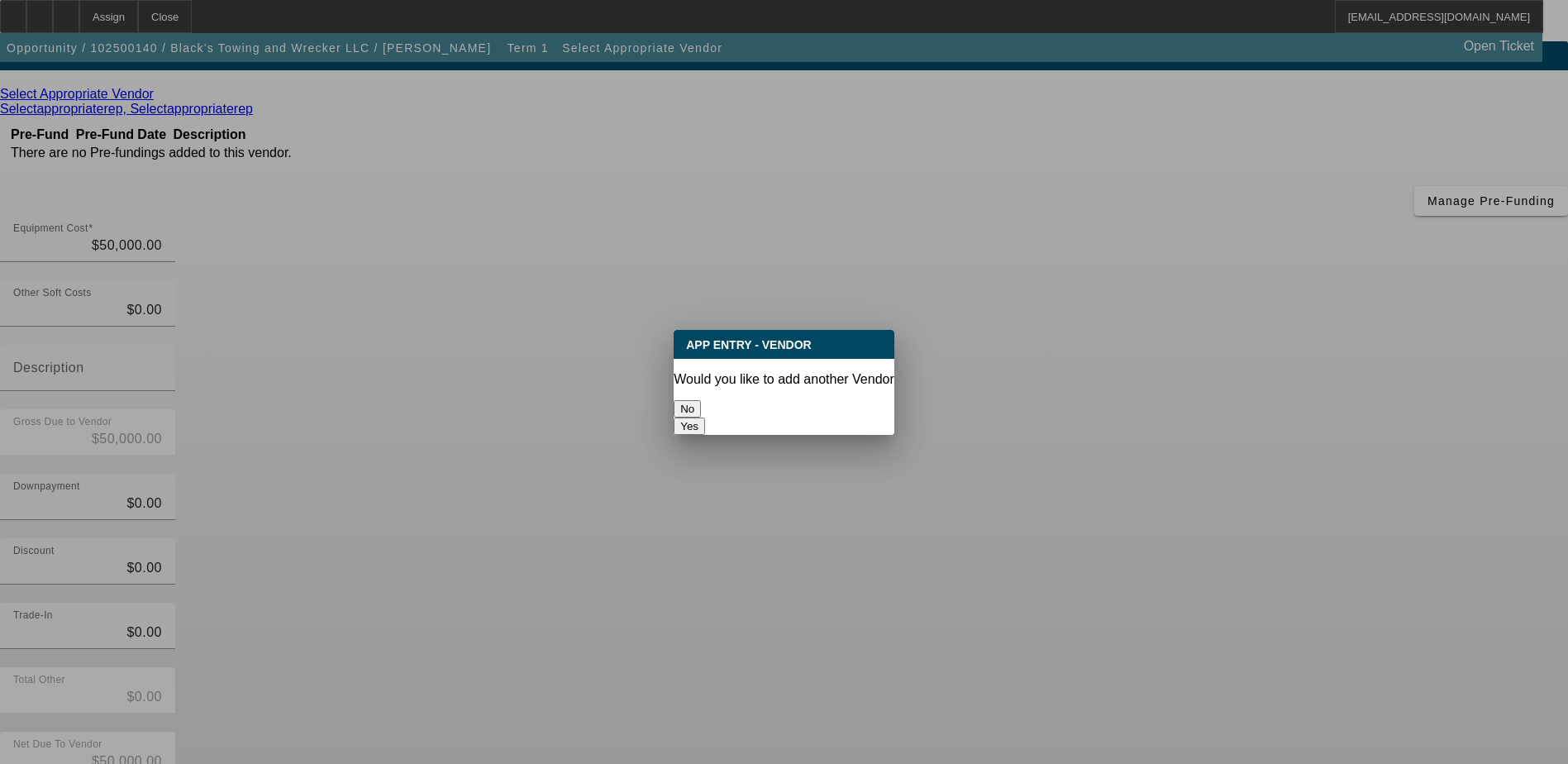
click at [701, 402] on button "No" at bounding box center [687, 408] width 27 height 17
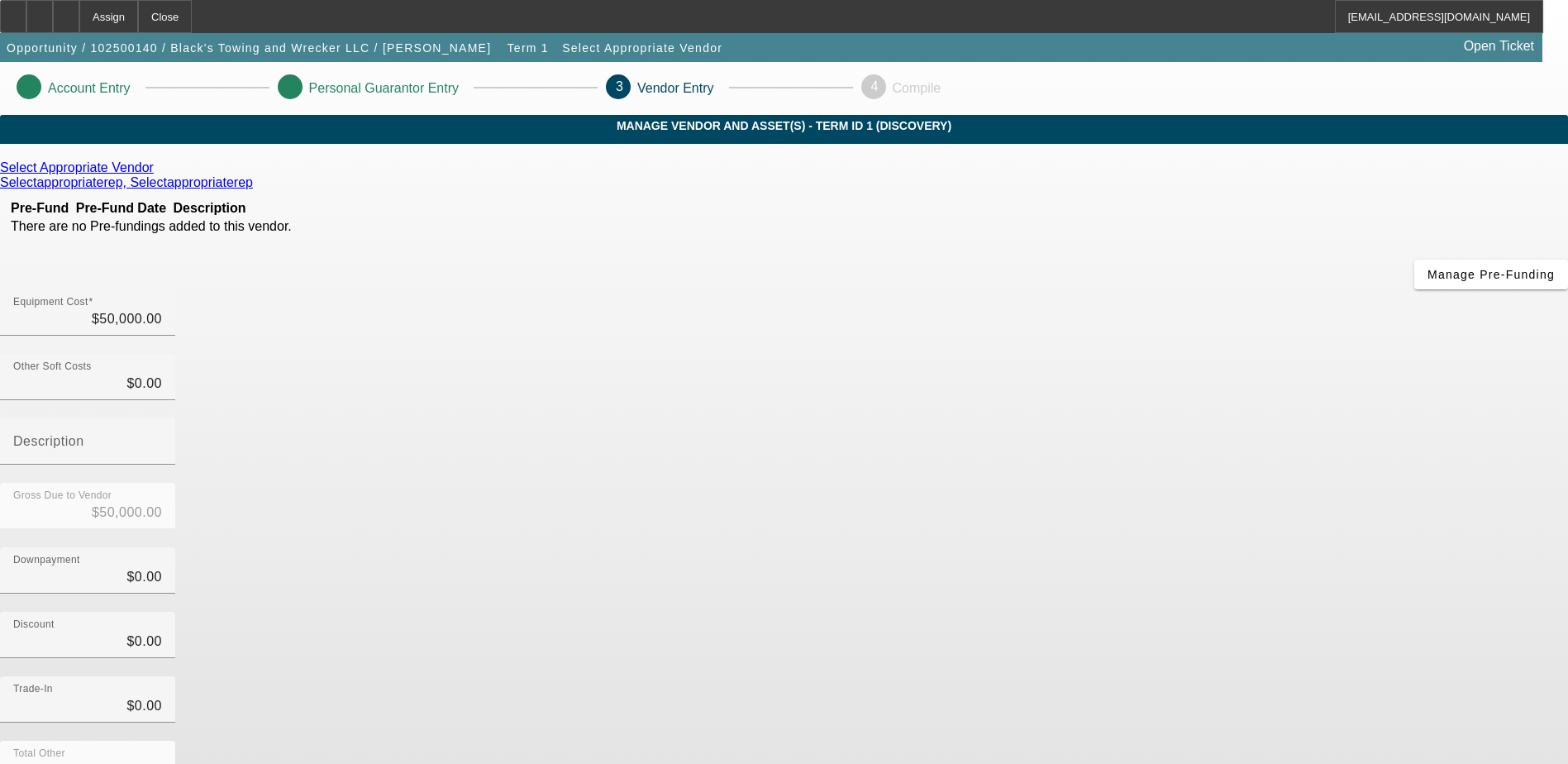
scroll to position [74, 0]
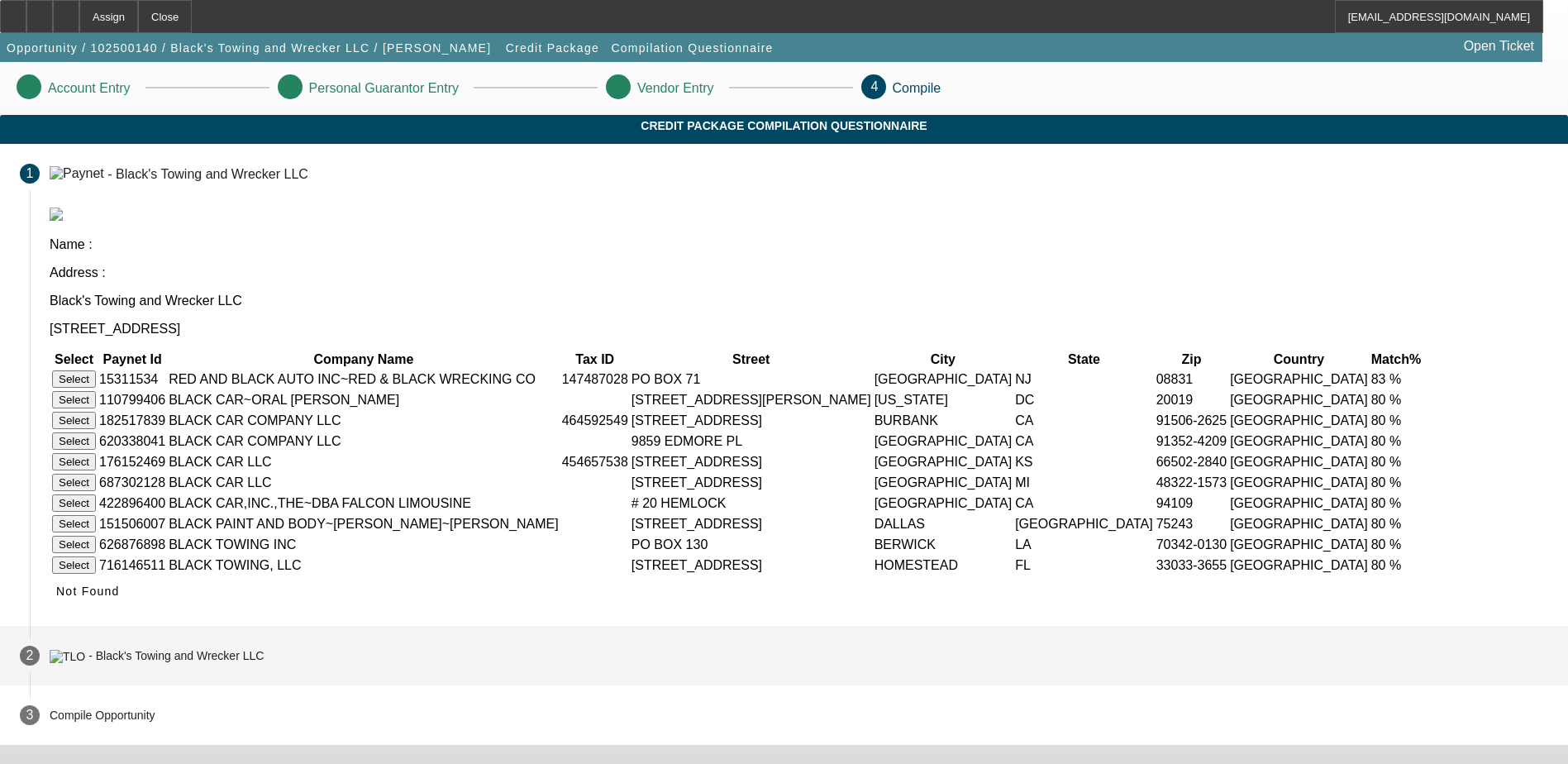
scroll to position [79, 0]
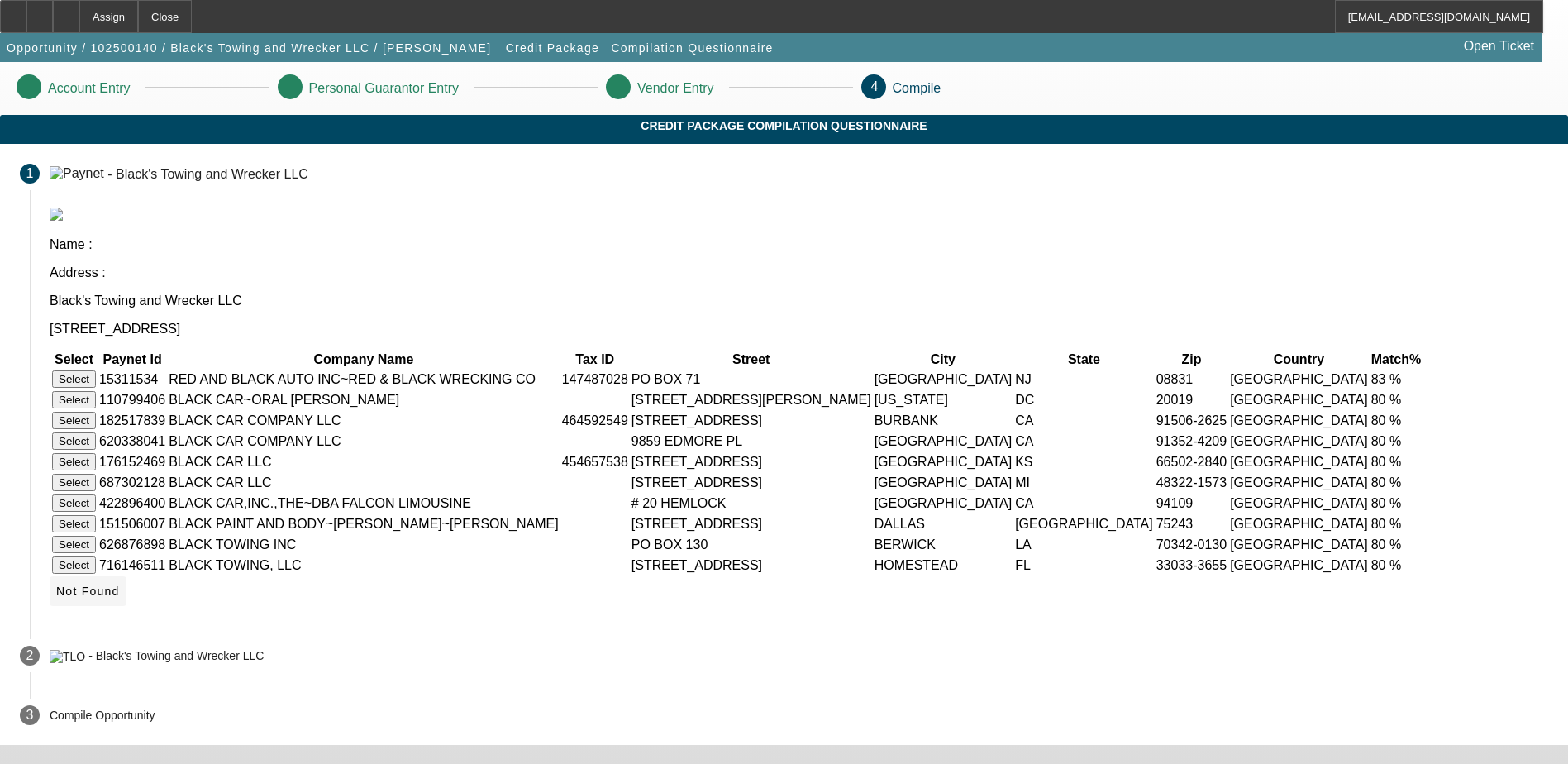
click at [119, 597] on span "Not Found" at bounding box center [88, 591] width 64 height 13
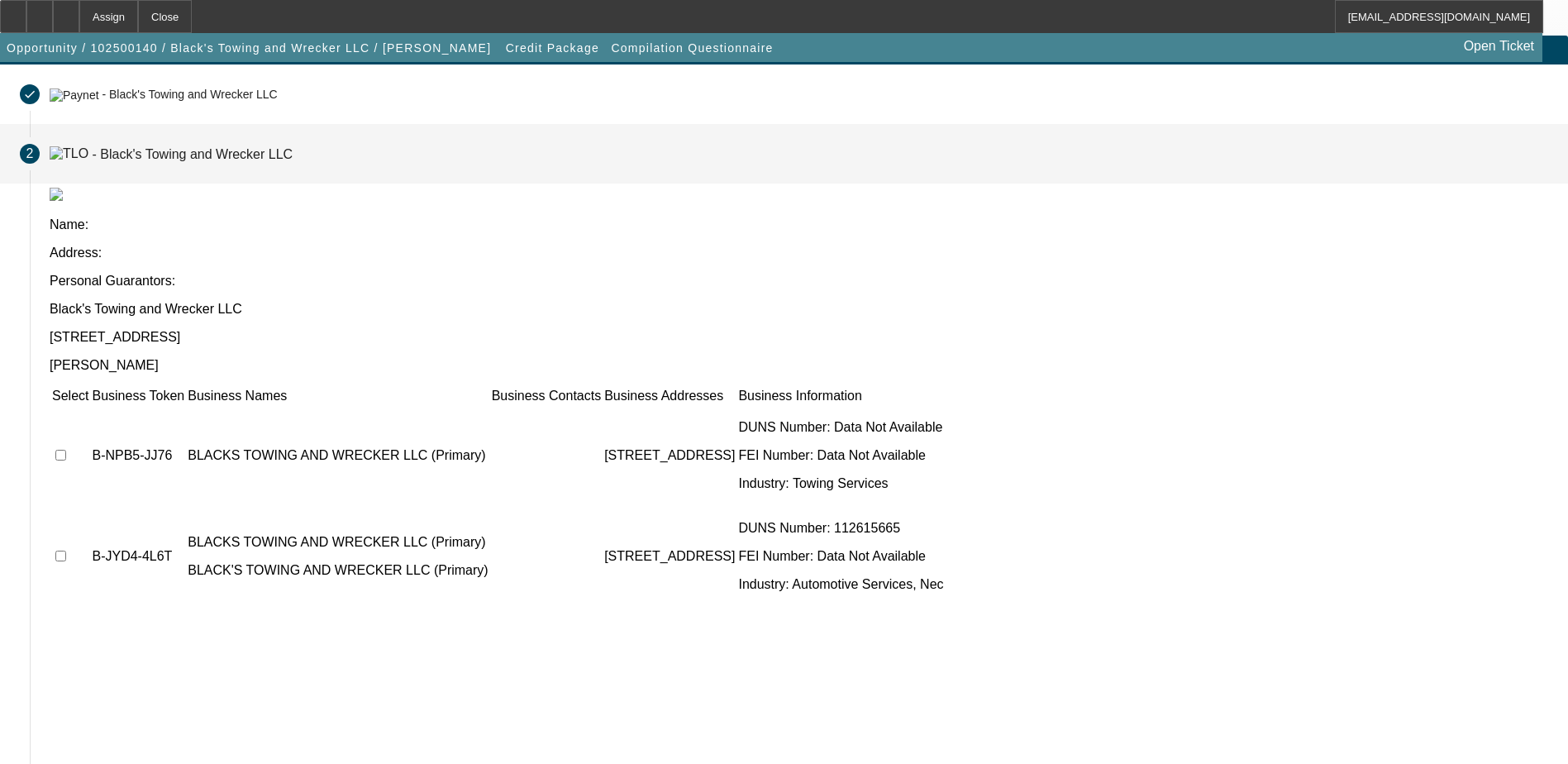
click at [89, 406] on td at bounding box center [70, 455] width 38 height 99
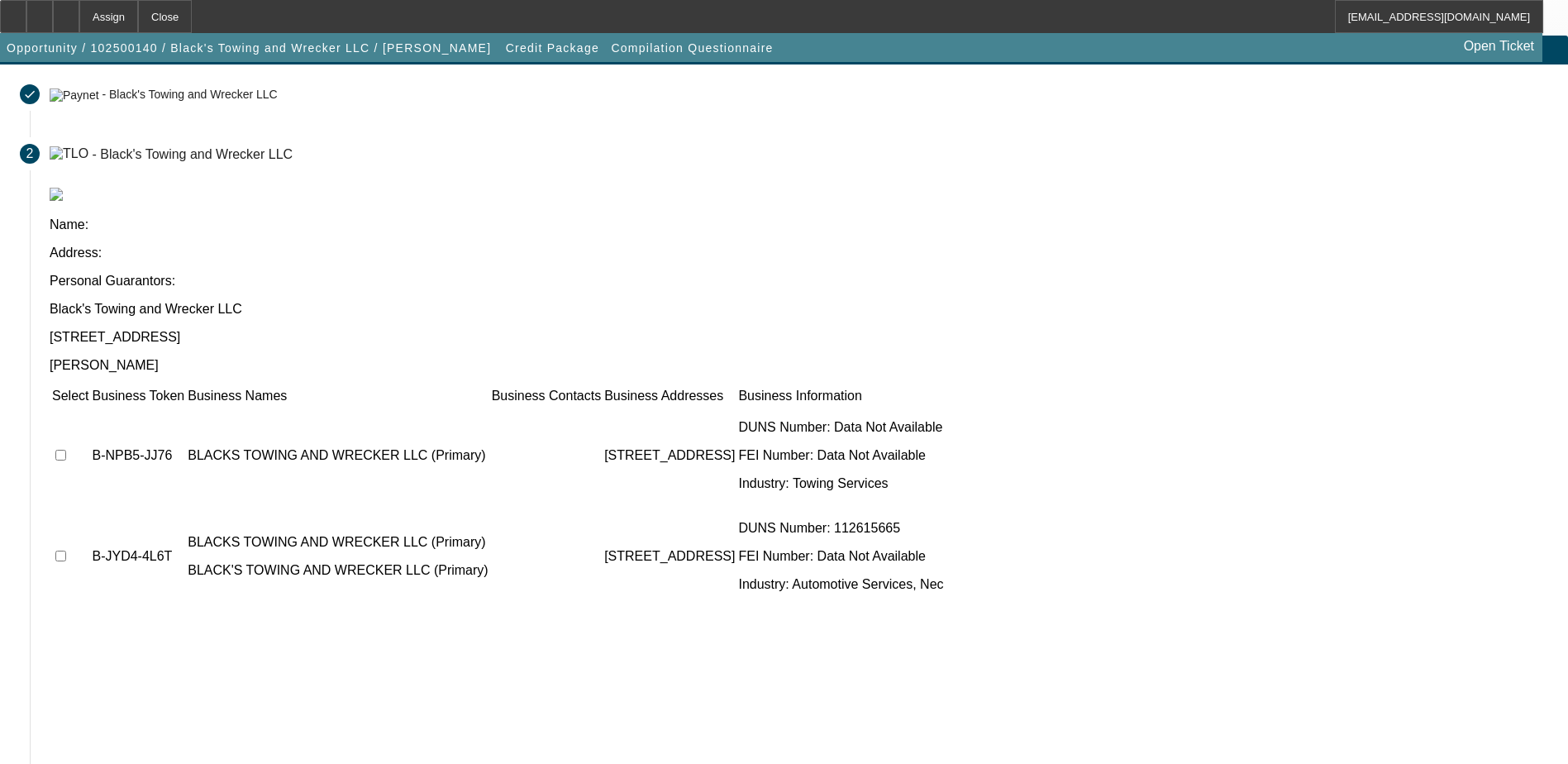
click at [66, 450] on input "checkbox" at bounding box center [61, 455] width 11 height 11
checkbox input "true"
click at [66, 550] on input "checkbox" at bounding box center [61, 556] width 11 height 11
checkbox input "true"
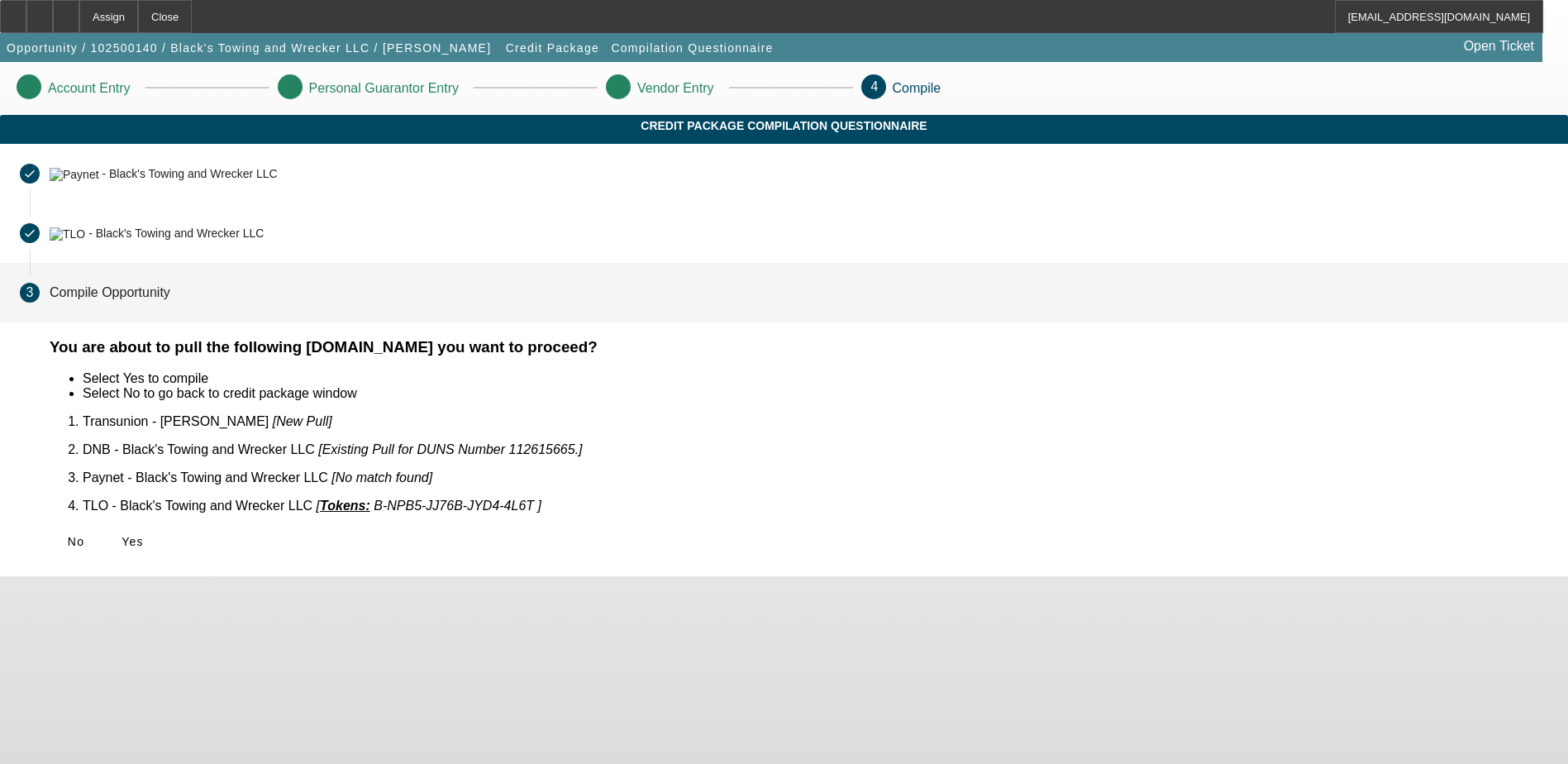
scroll to position [0, 0]
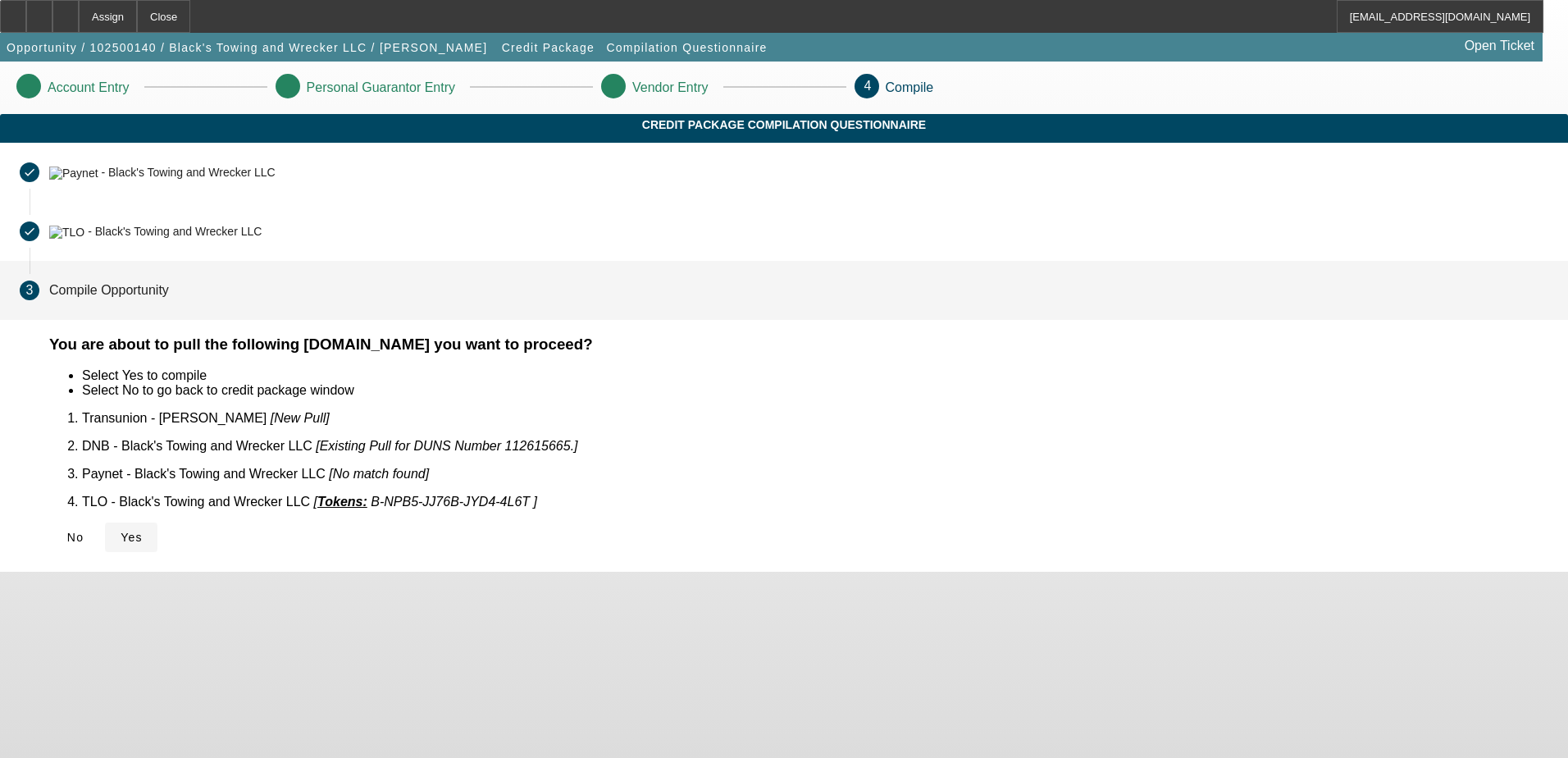
click at [120, 533] on icon at bounding box center [120, 537] width 0 height 13
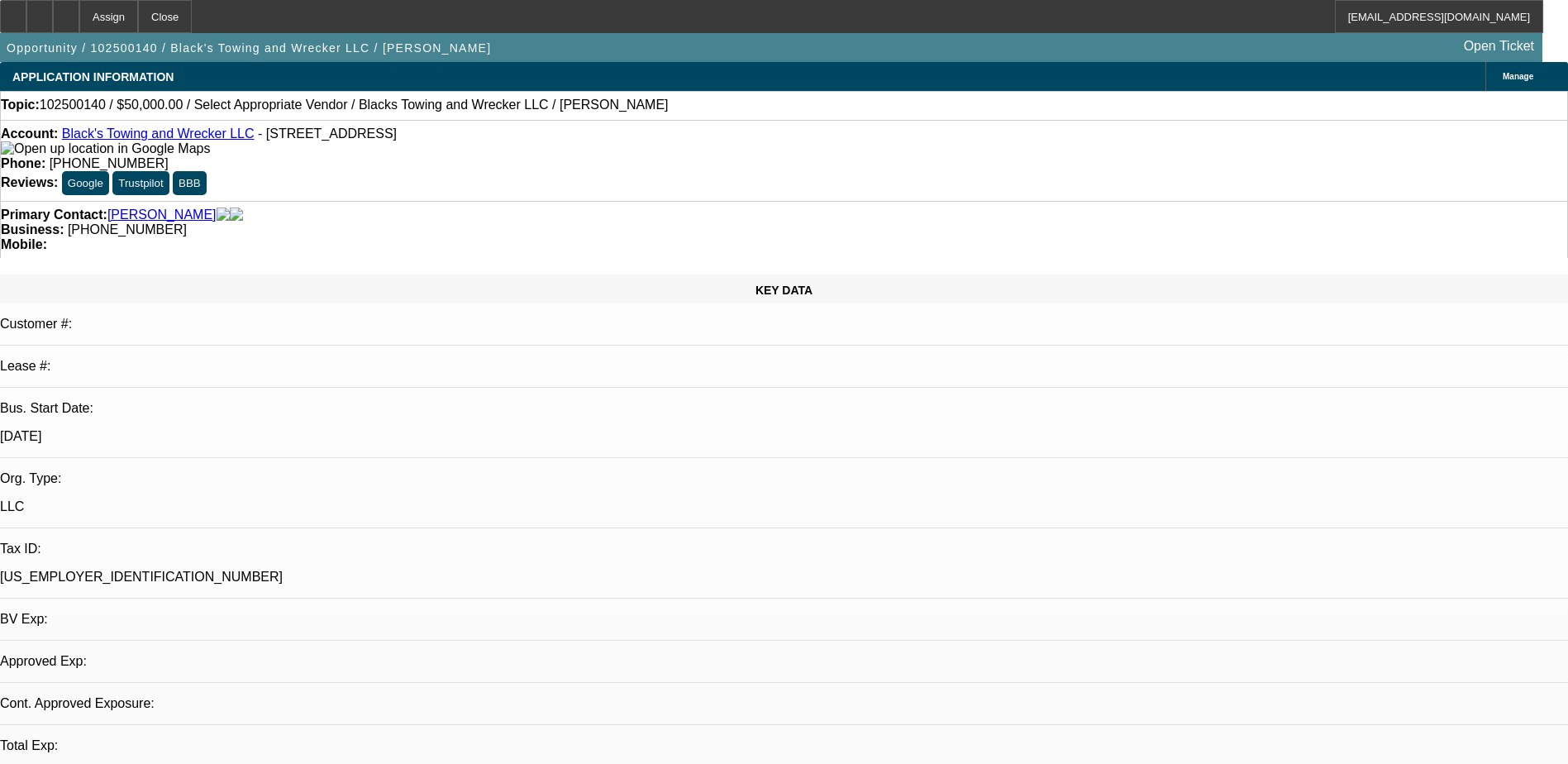
select select "0"
select select "2"
select select "0.1"
select select "4"
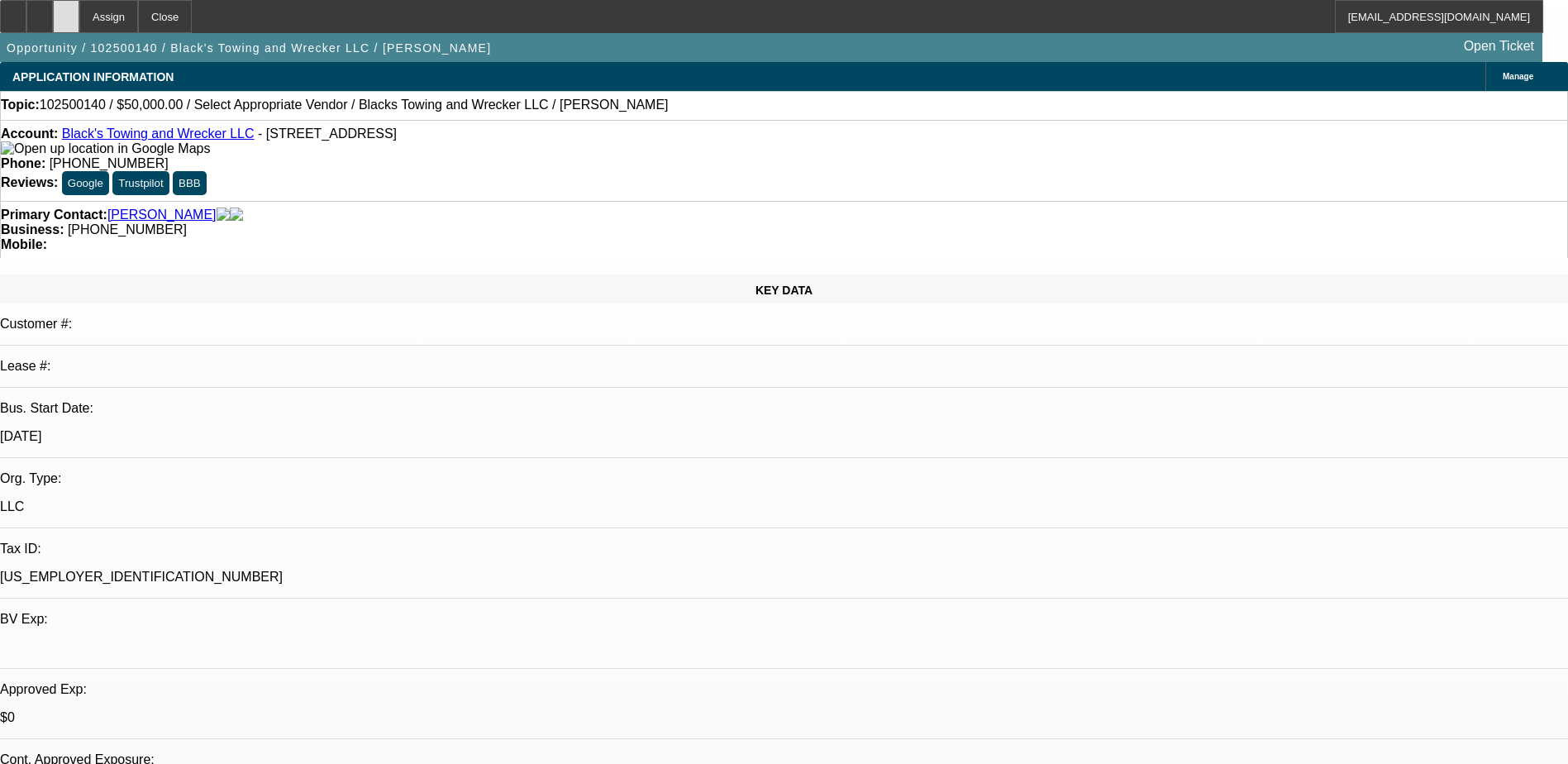
click at [79, 10] on div at bounding box center [66, 16] width 26 height 33
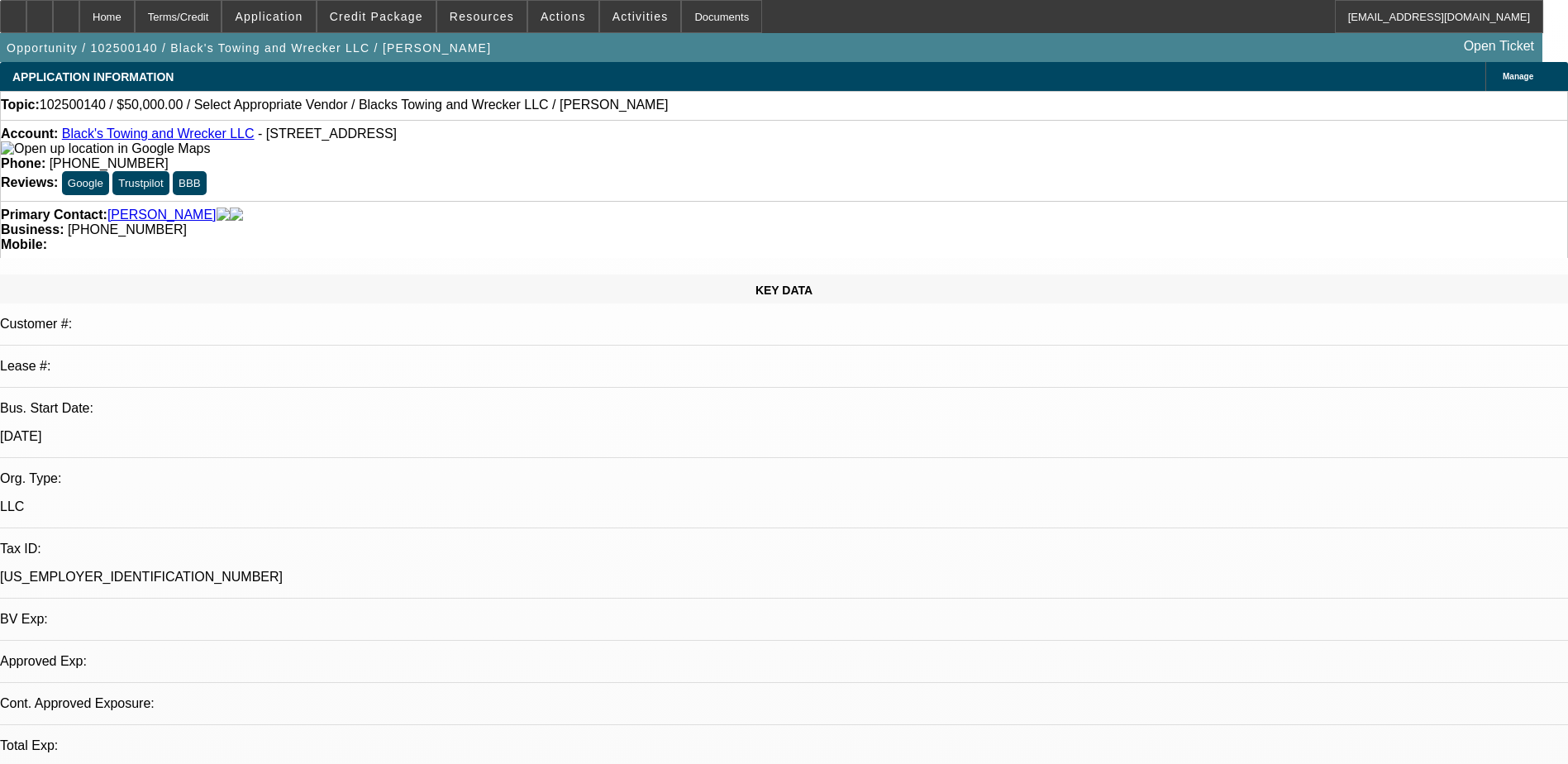
select select "0"
select select "2"
select select "0.1"
select select "4"
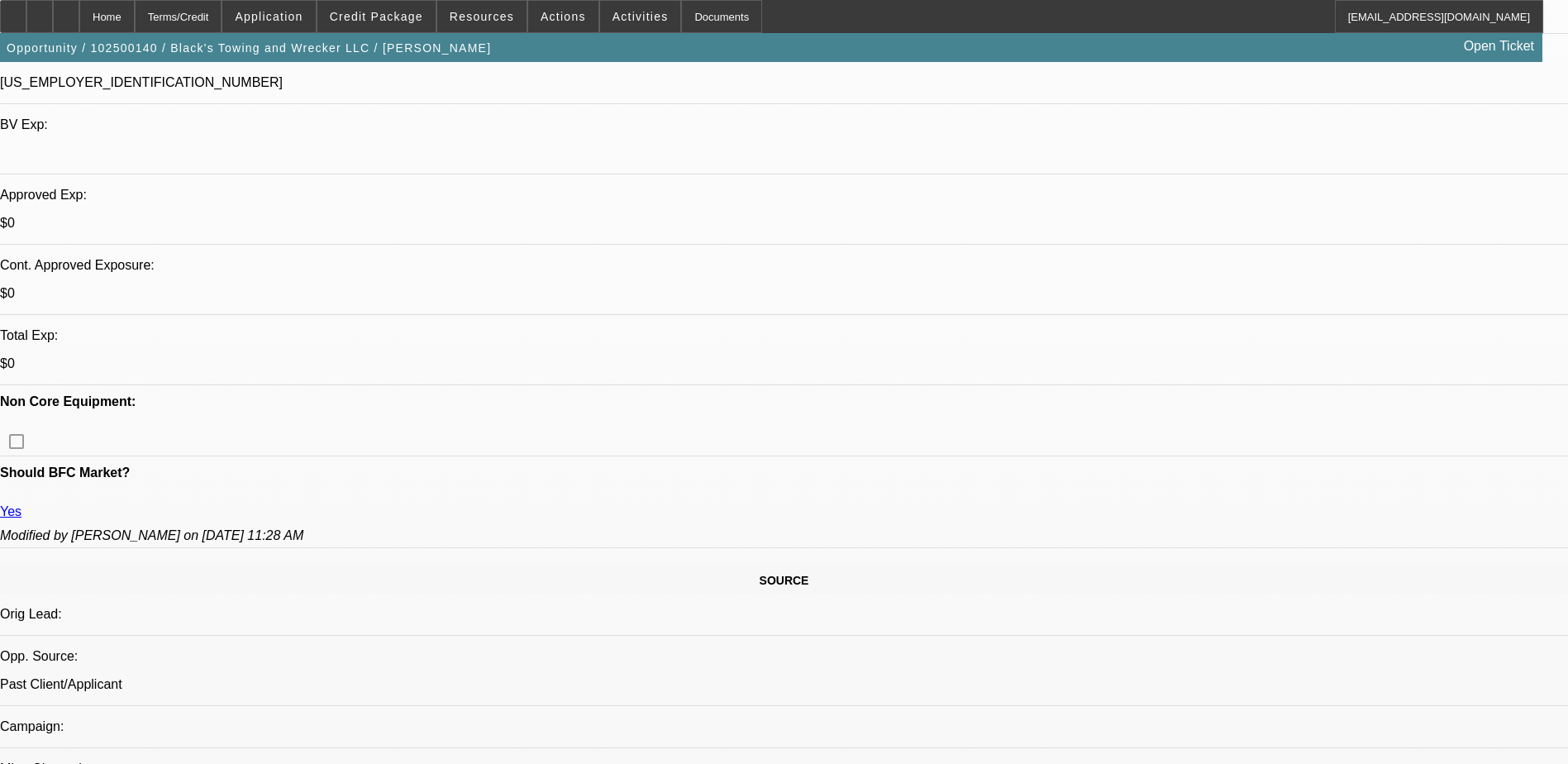
scroll to position [496, 0]
click at [79, 20] on div at bounding box center [66, 16] width 26 height 33
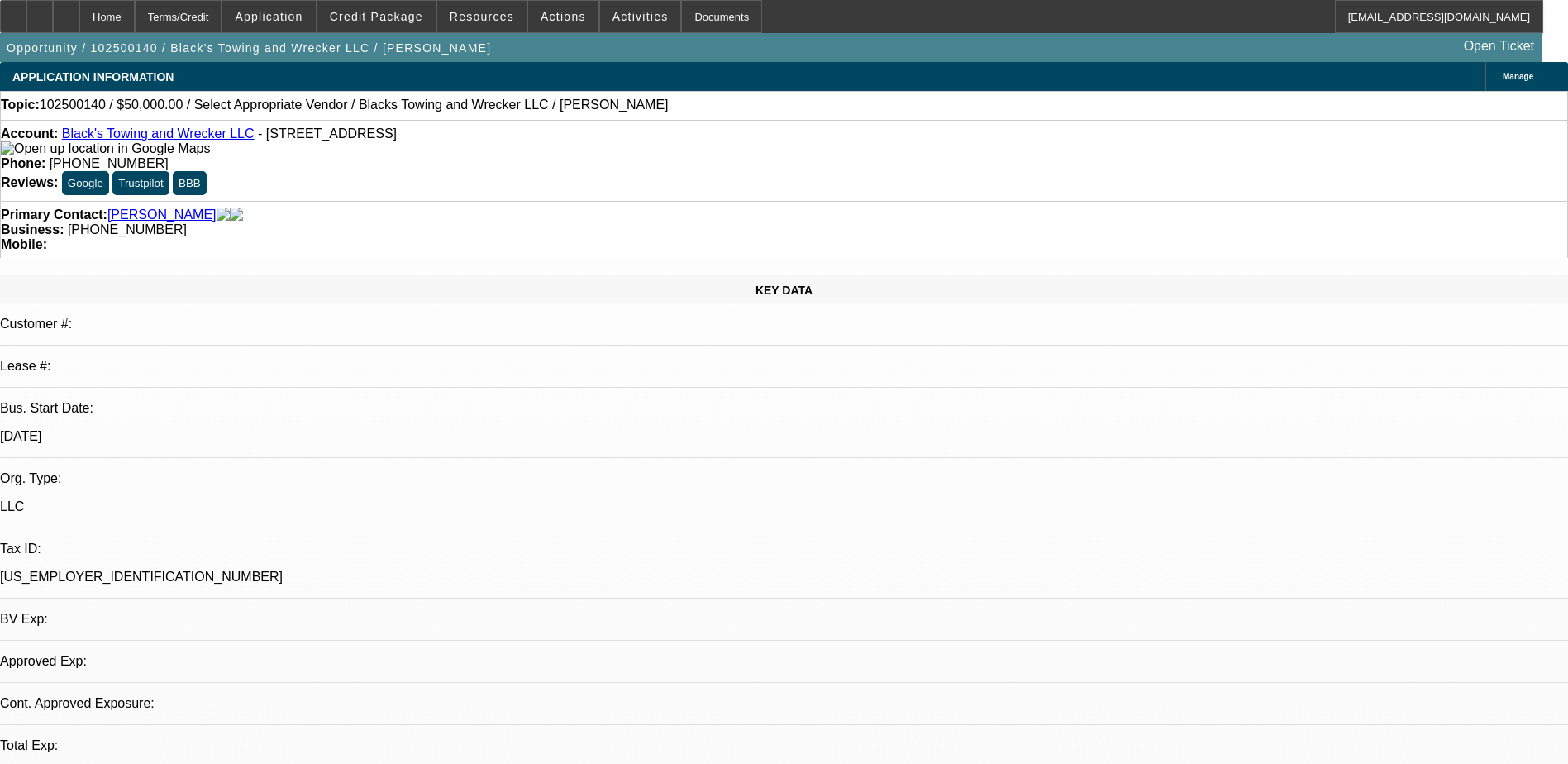
select select "0"
select select "2"
select select "0.1"
select select "4"
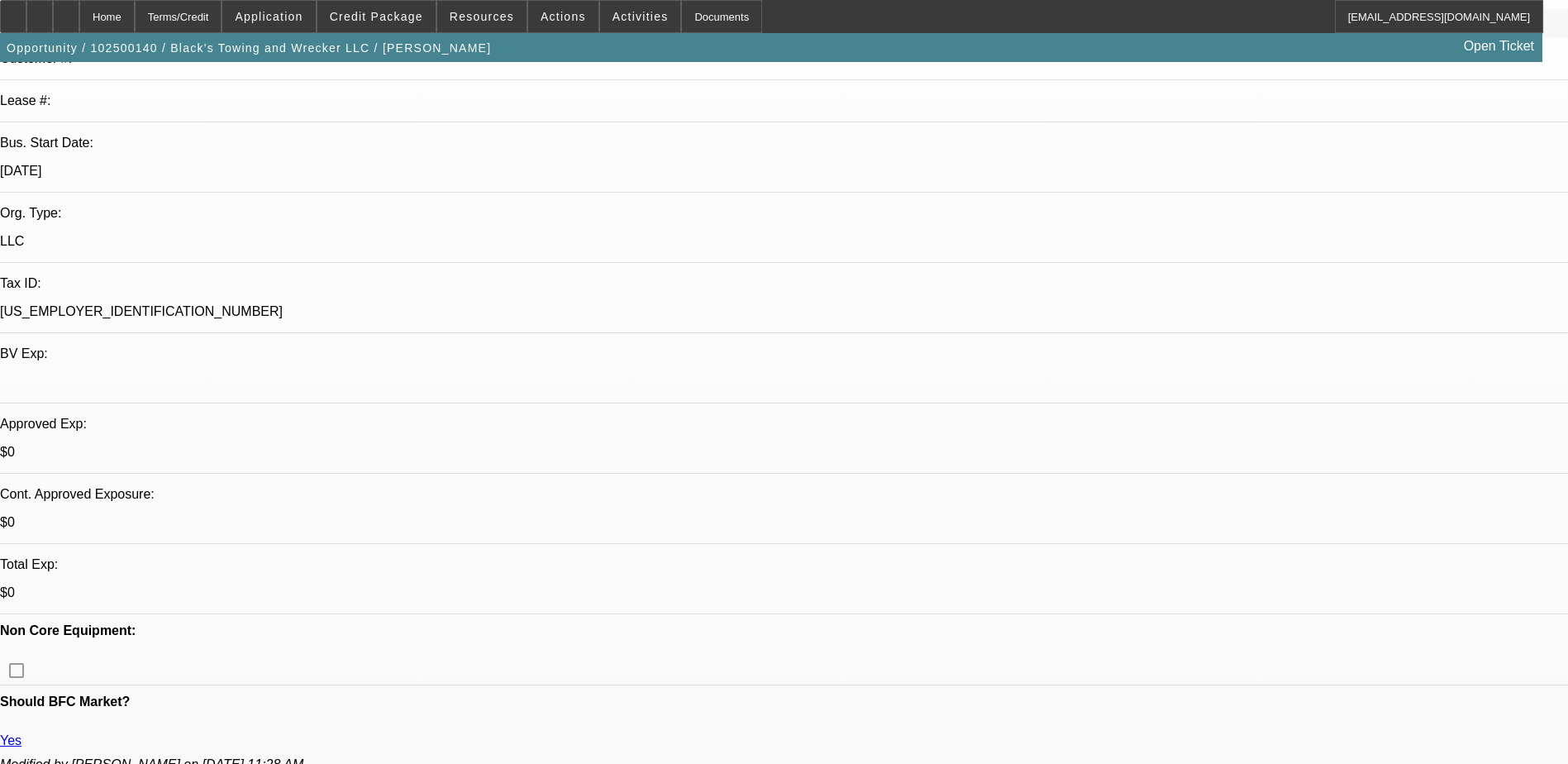
scroll to position [413, 0]
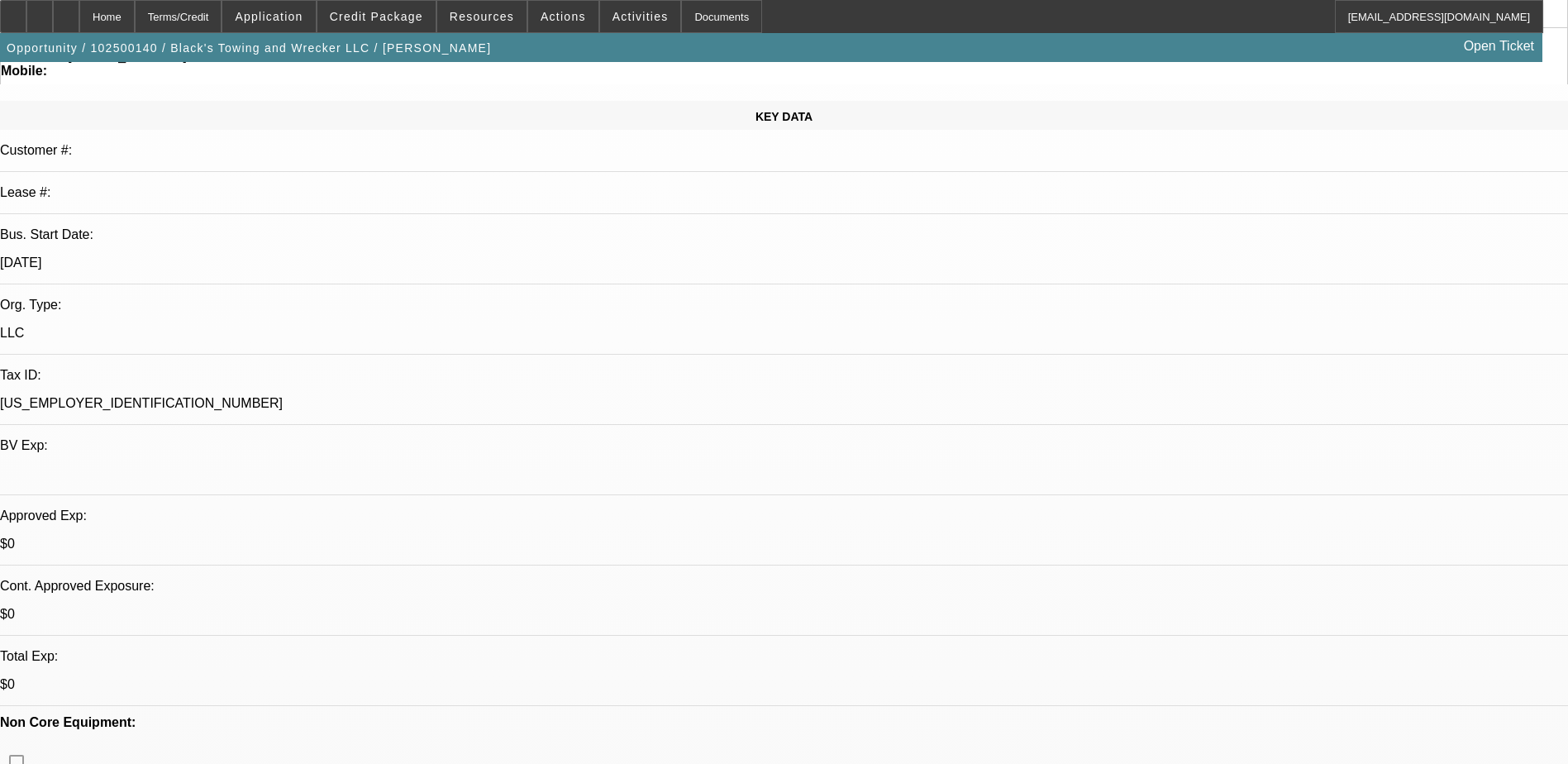
scroll to position [330, 0]
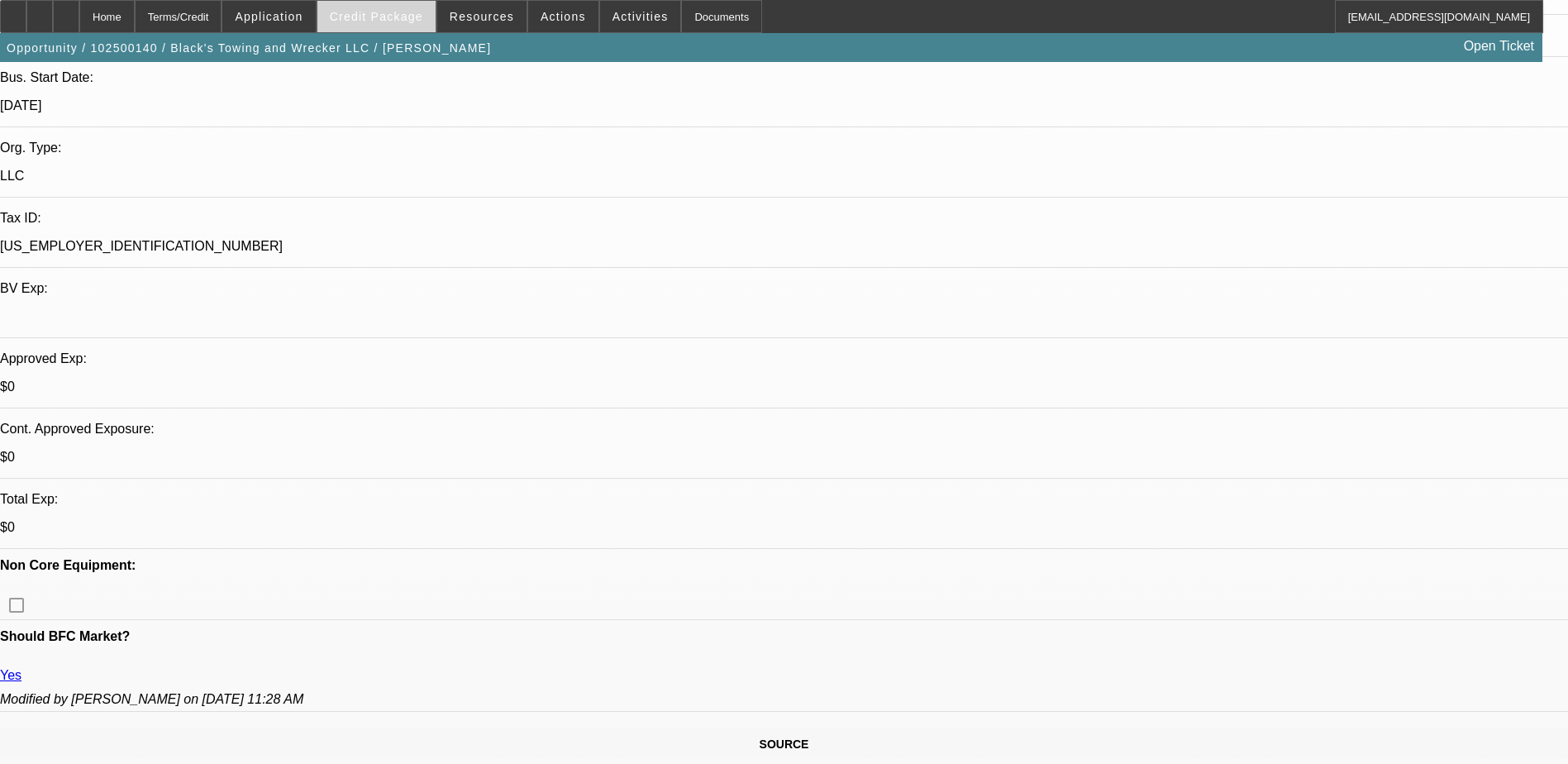
click at [412, 13] on span "Credit Package" at bounding box center [376, 16] width 93 height 13
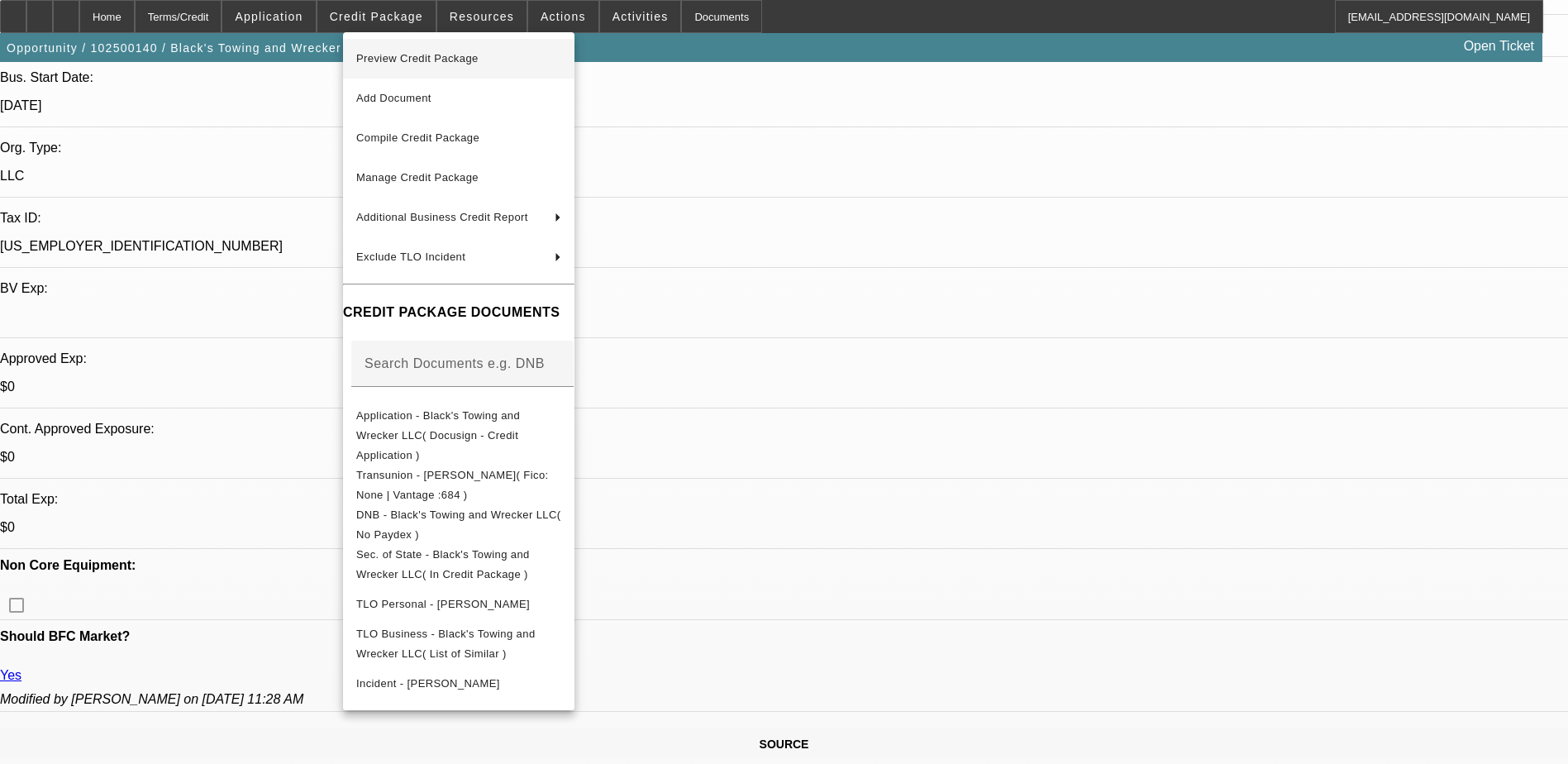
click at [561, 56] on span "Preview Credit Package" at bounding box center [459, 58] width 205 height 20
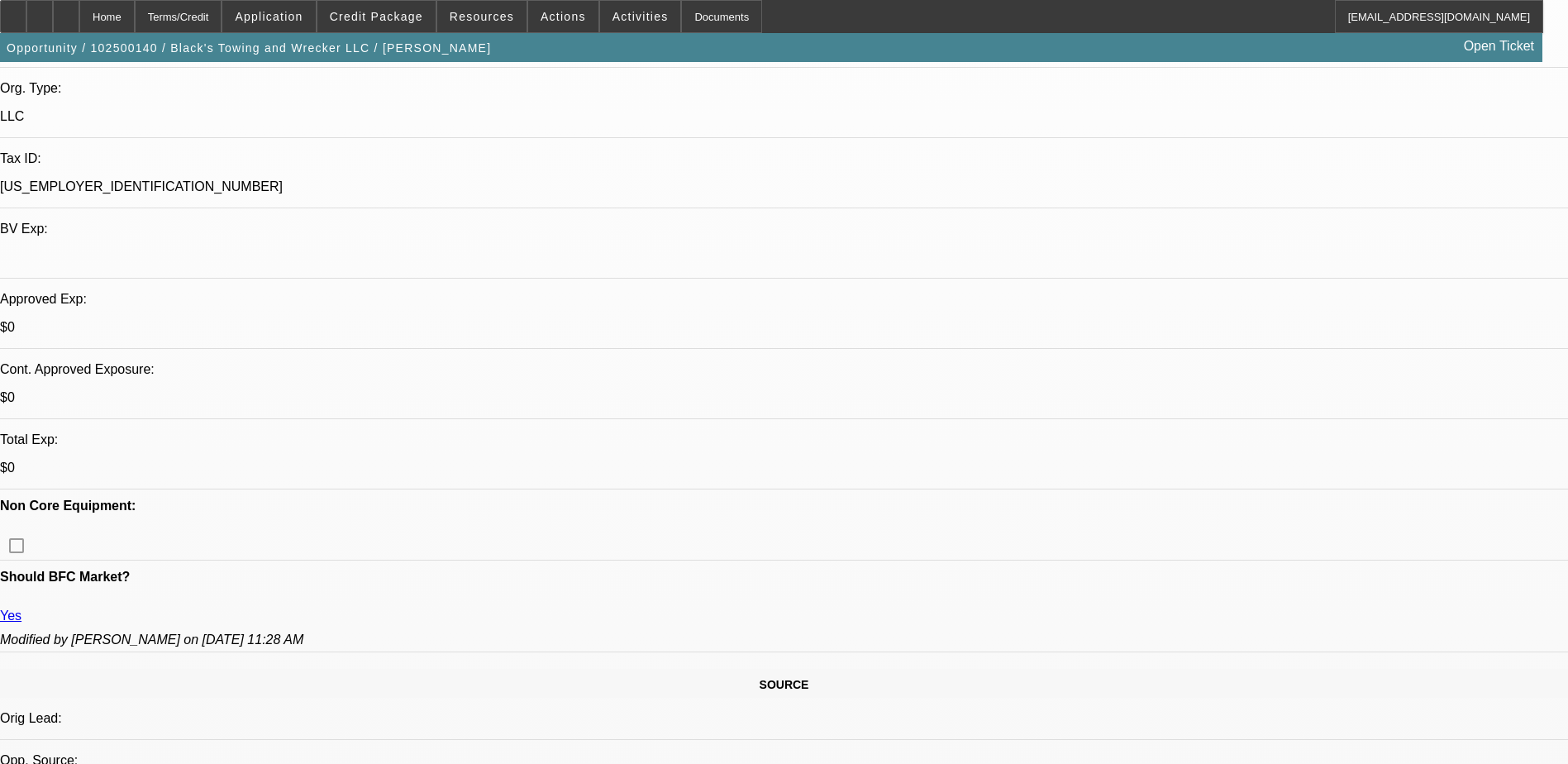
scroll to position [578, 0]
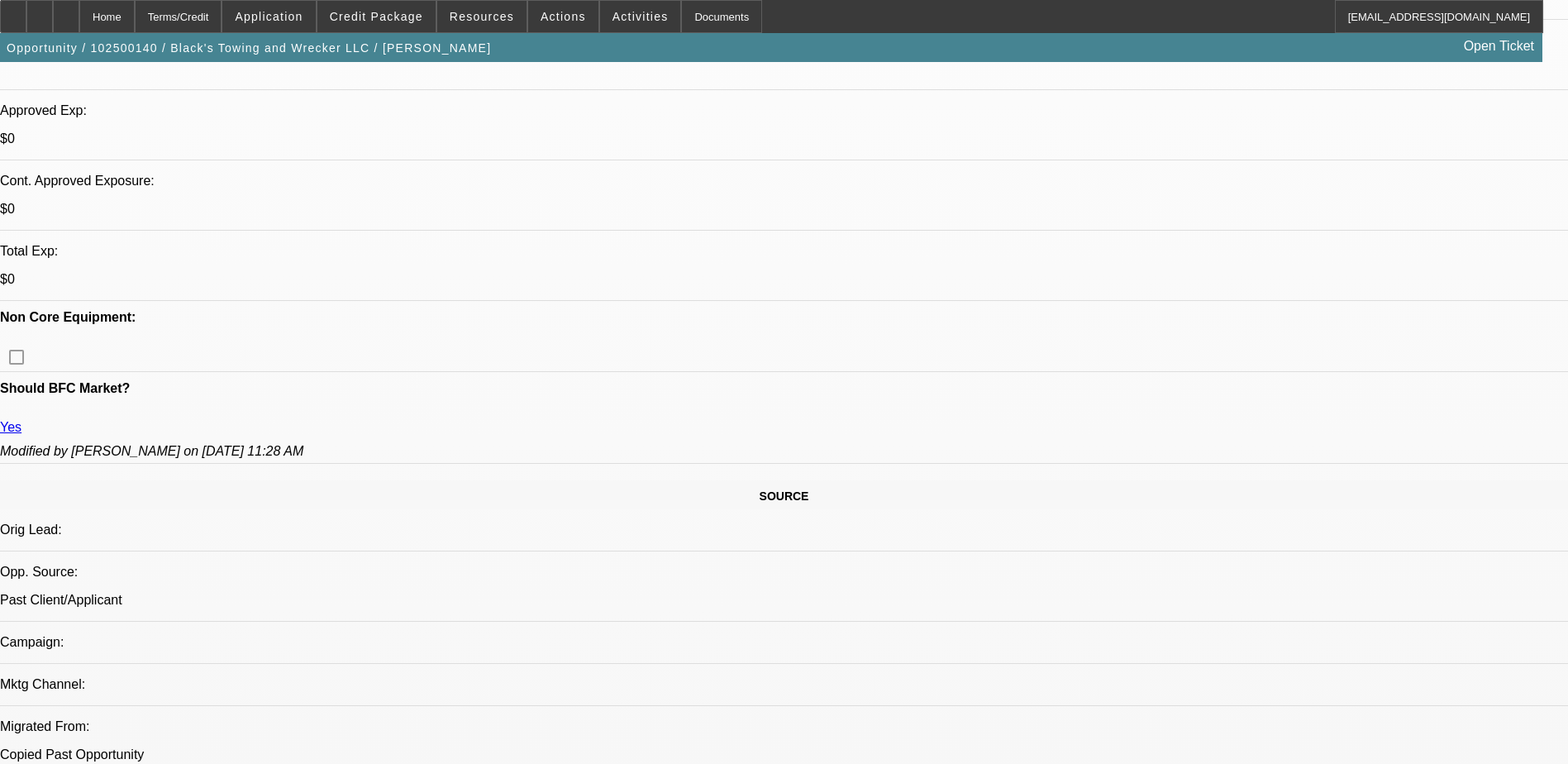
drag, startPoint x: 691, startPoint y: 296, endPoint x: 715, endPoint y: 299, distance: 24.2
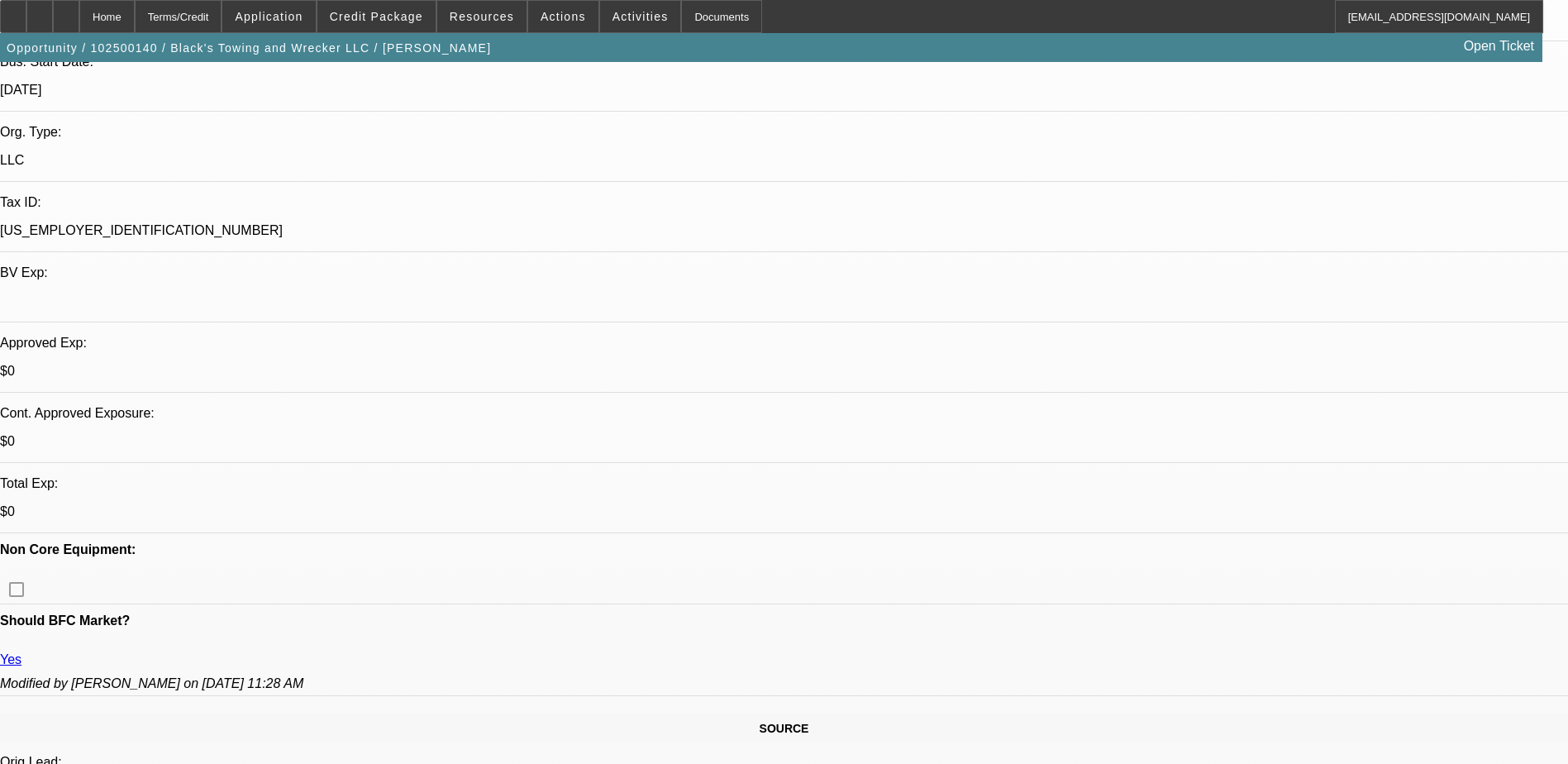
scroll to position [330, 0]
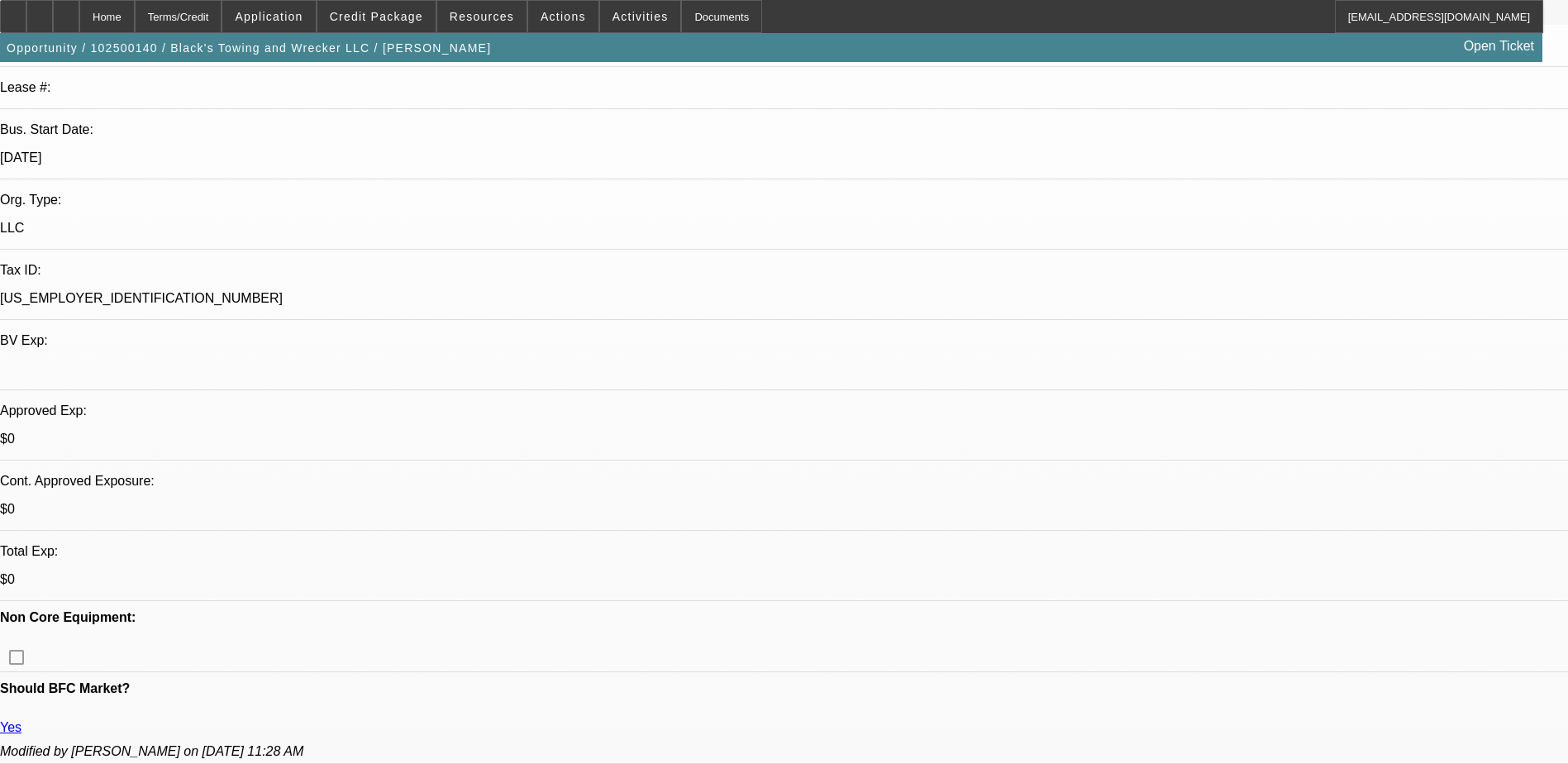
scroll to position [248, 0]
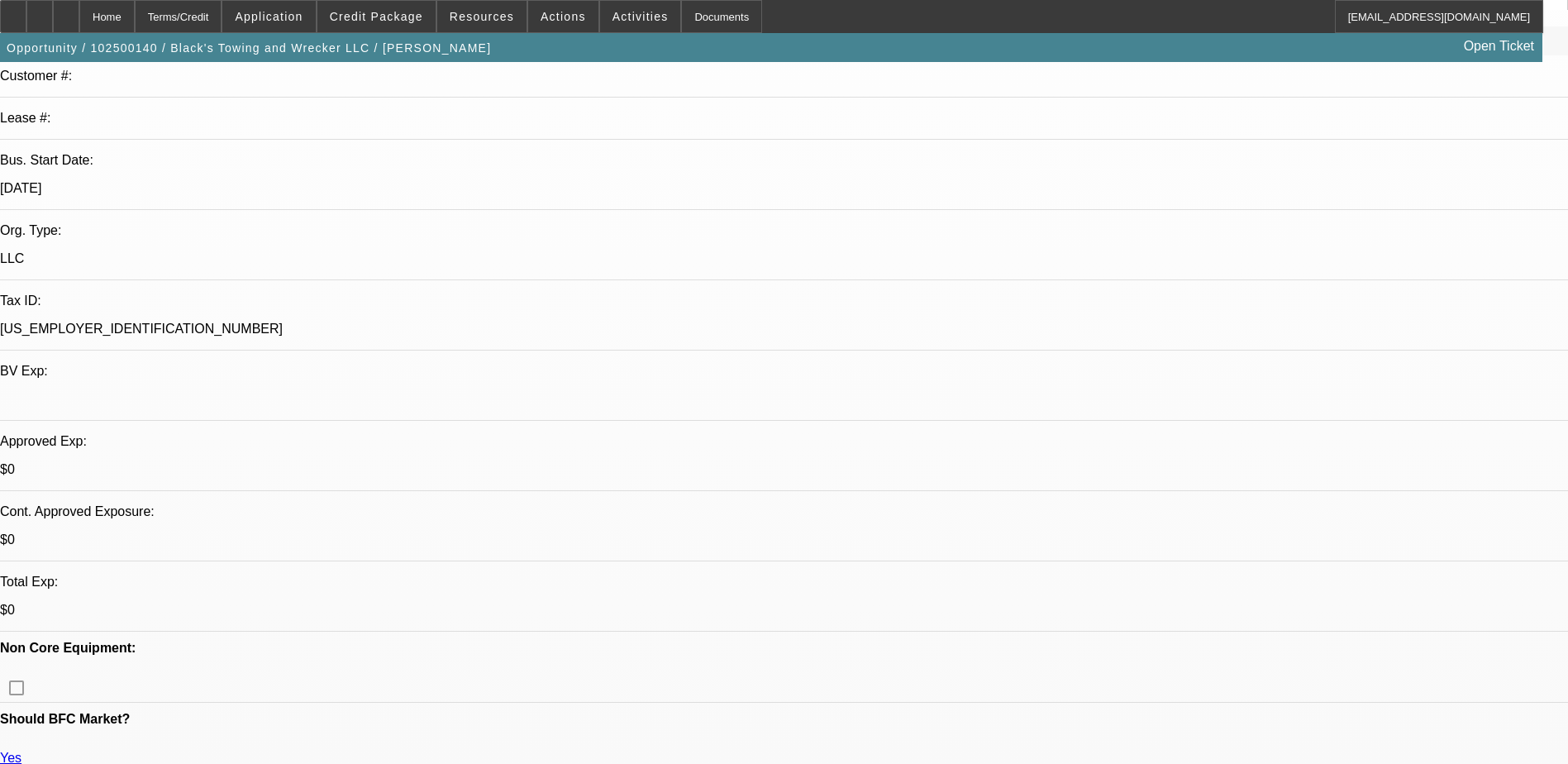
drag, startPoint x: 1044, startPoint y: 276, endPoint x: 1036, endPoint y: 265, distance: 13.6
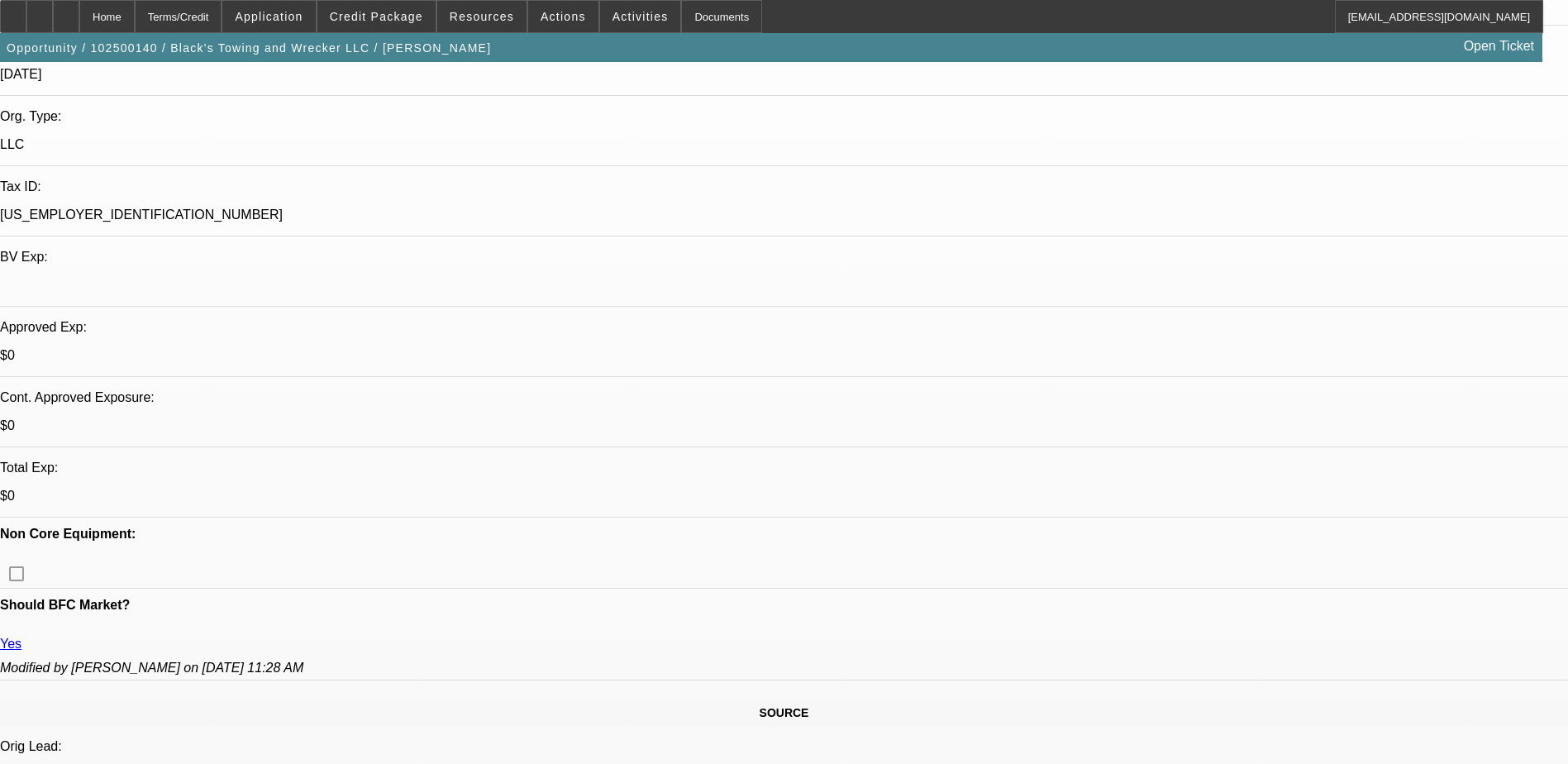
scroll to position [330, 0]
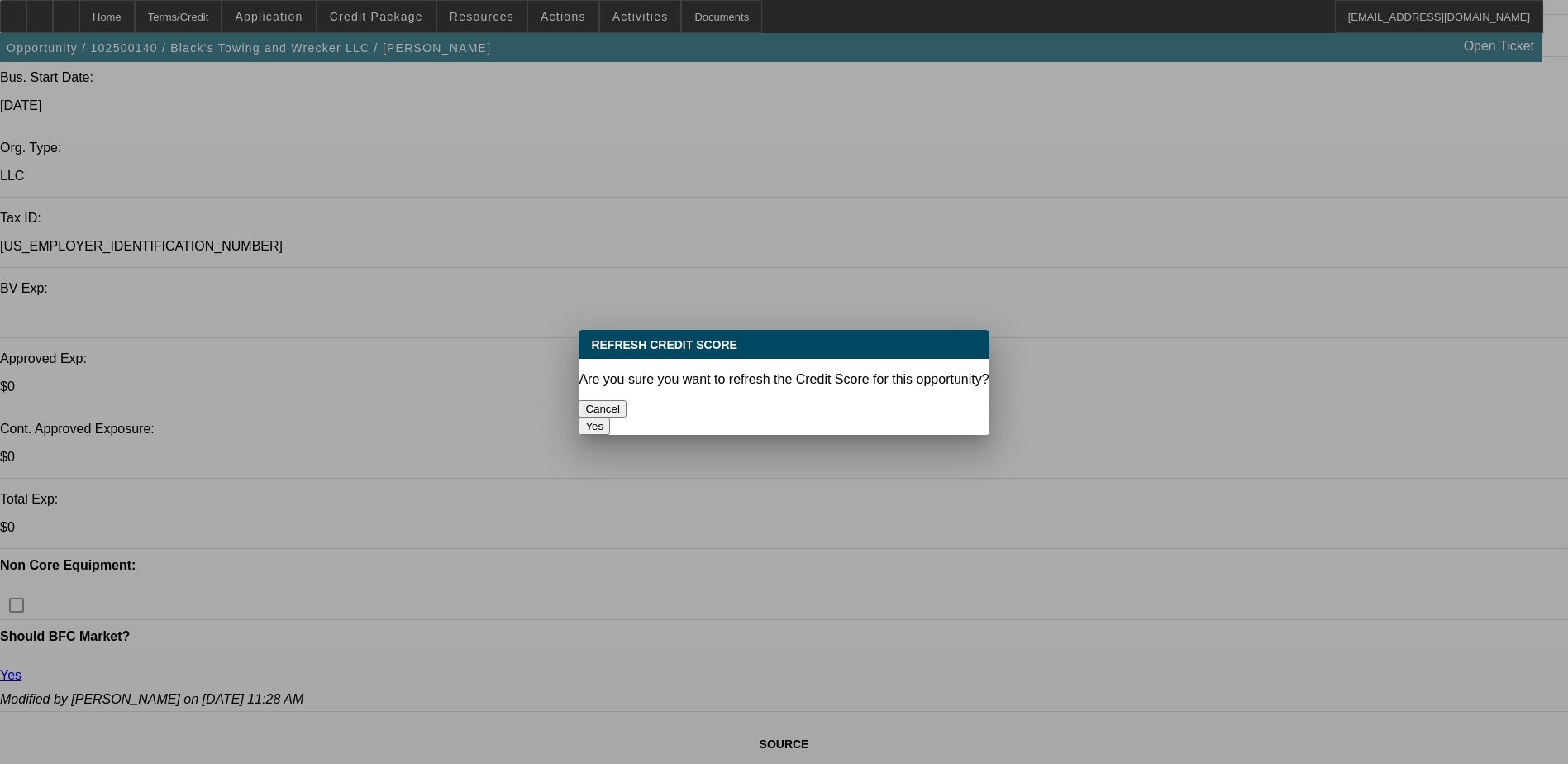
scroll to position [0, 0]
click at [610, 417] on button "Yes" at bounding box center [594, 426] width 31 height 17
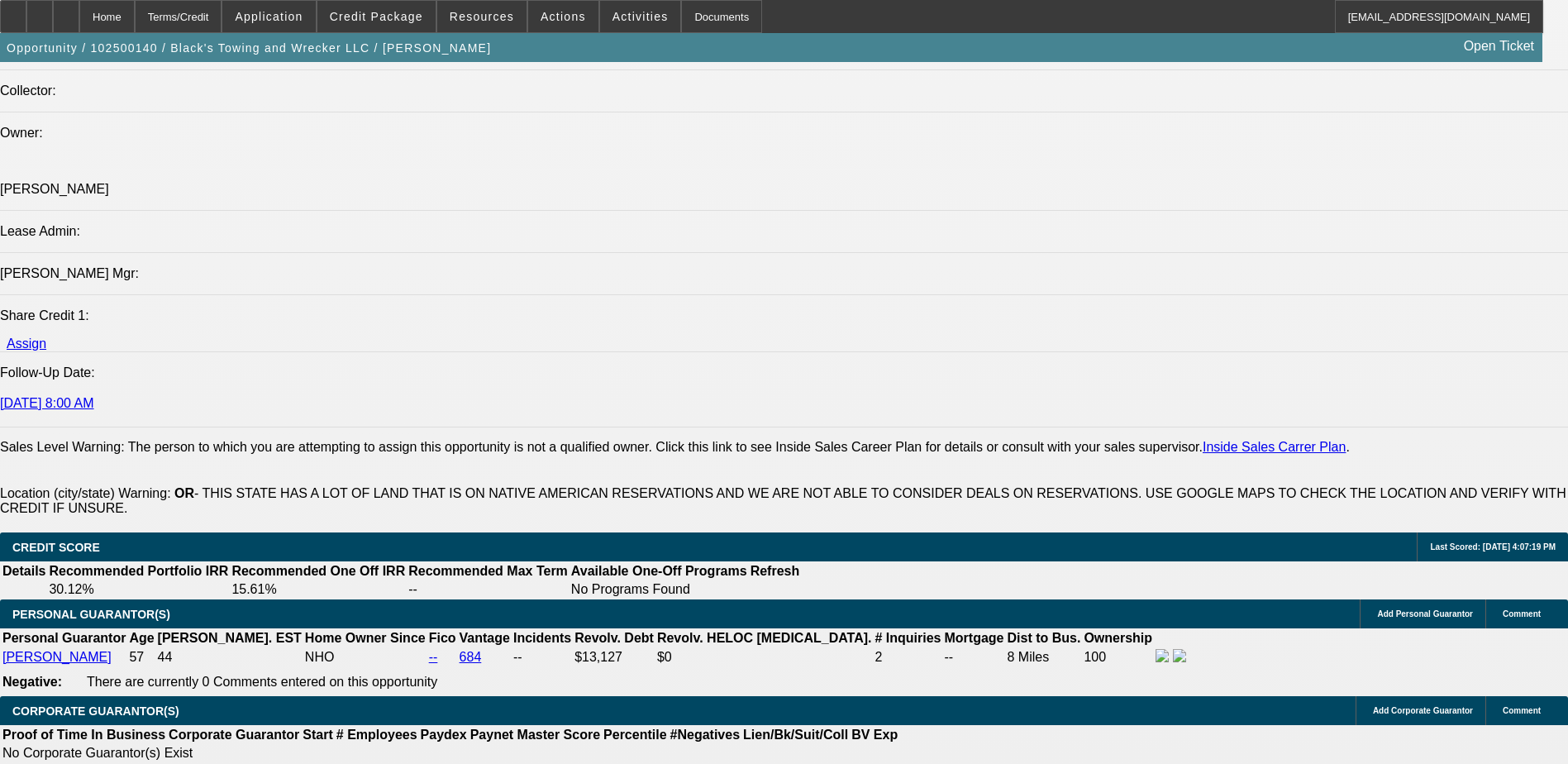
scroll to position [2066, 0]
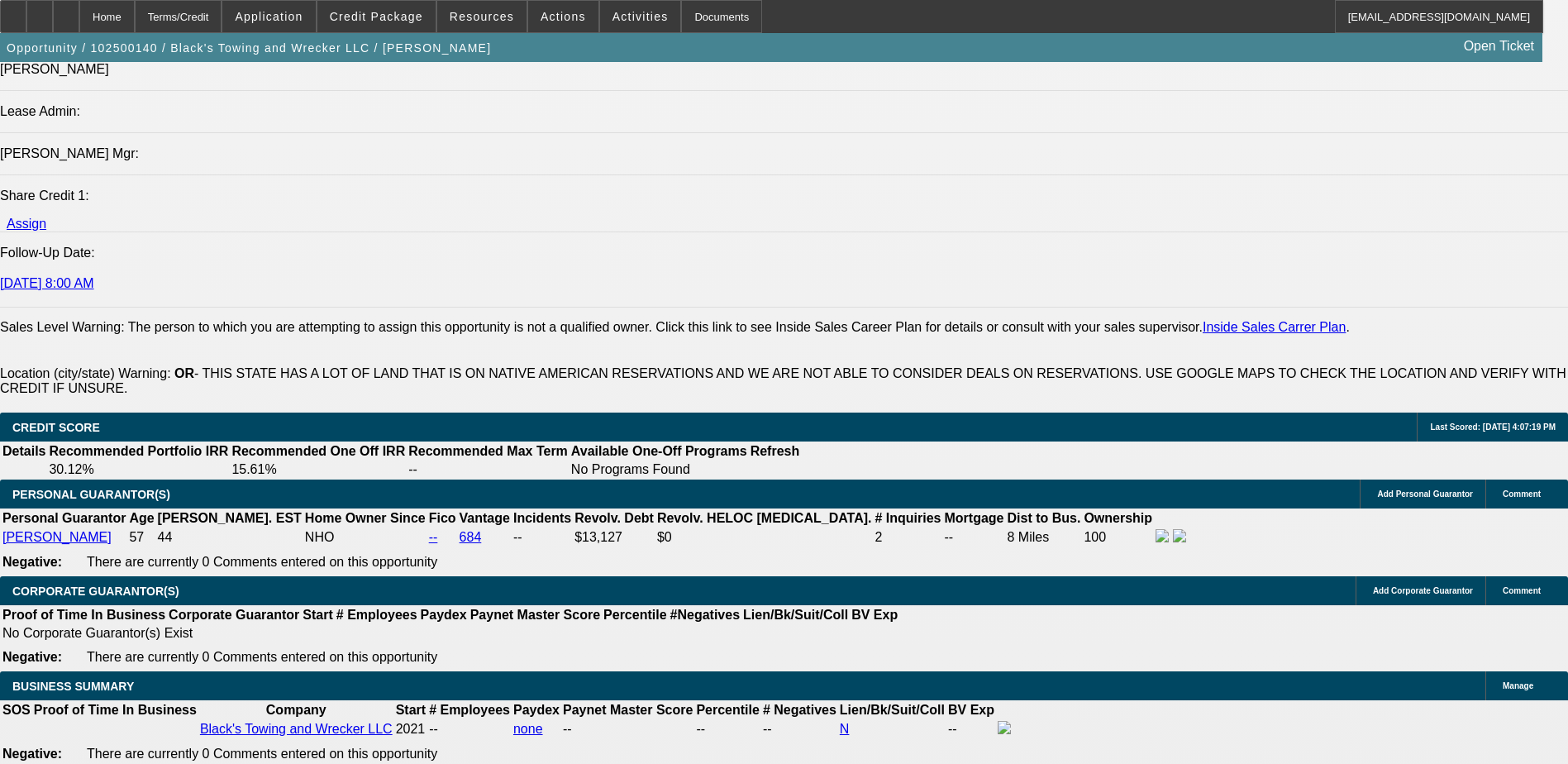
type input "3"
type input "1"
type input "$20,000.00"
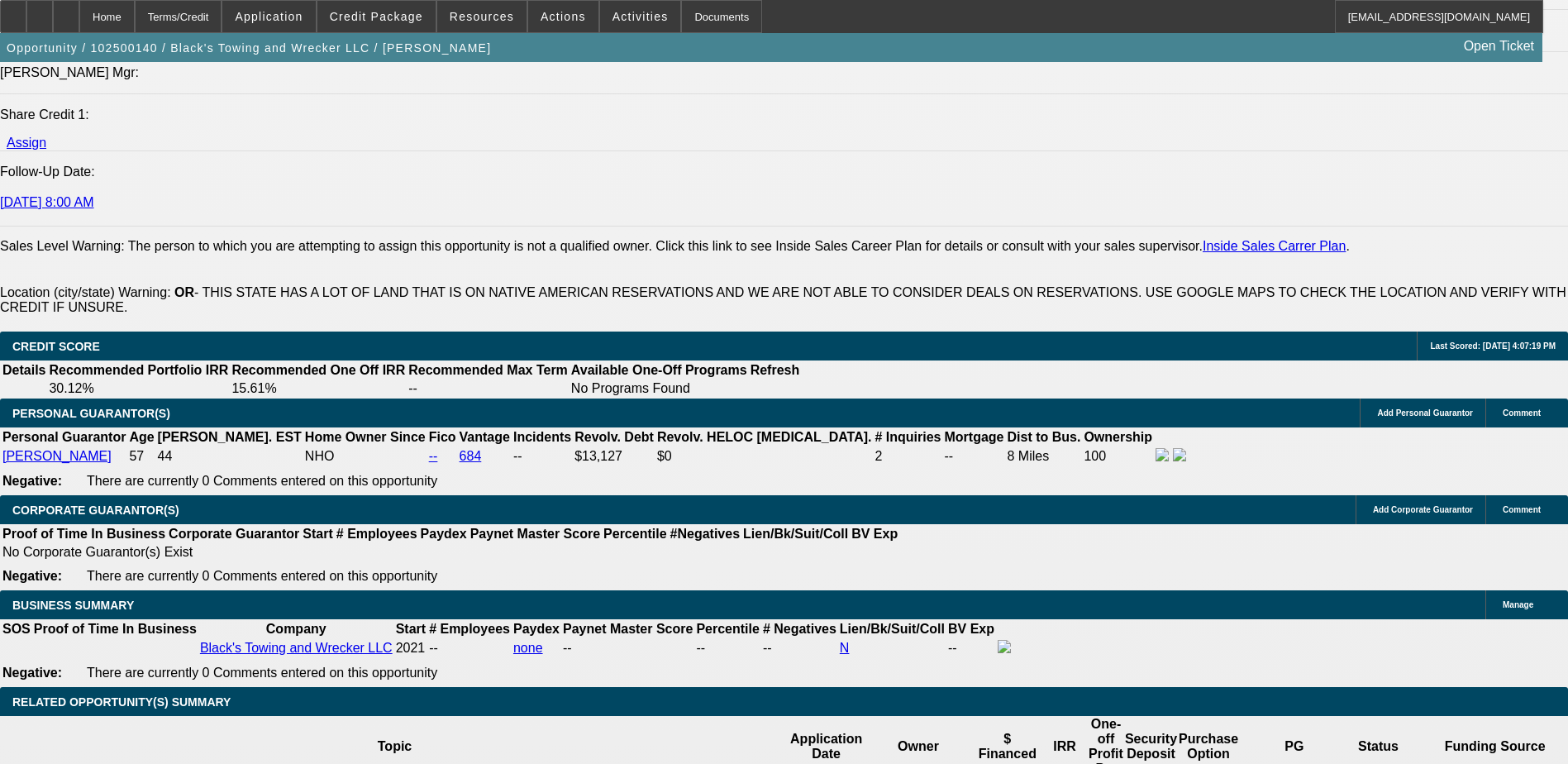
scroll to position [2396, 0]
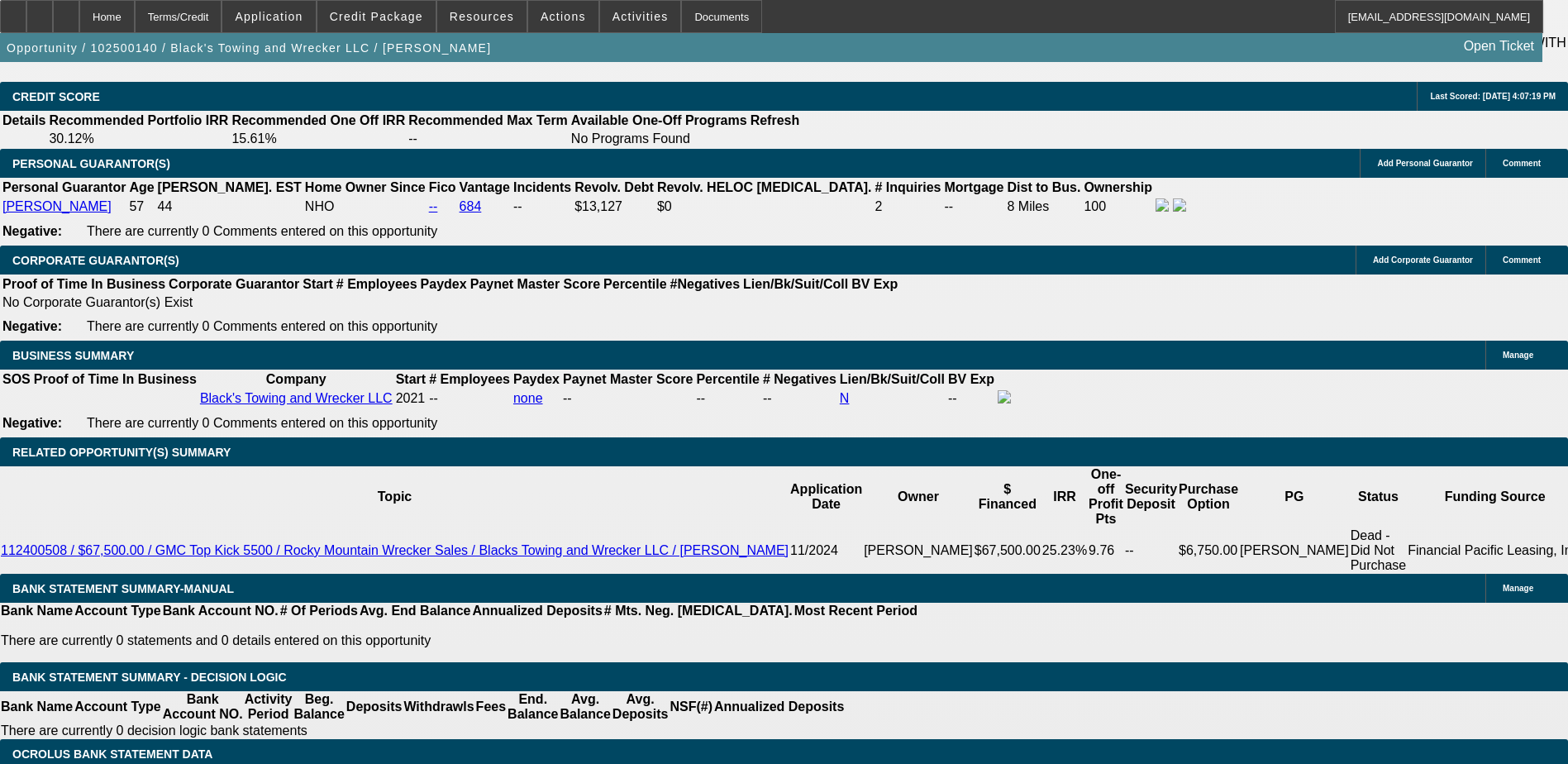
drag, startPoint x: 313, startPoint y: 310, endPoint x: 326, endPoint y: 310, distance: 13.0
drag, startPoint x: 326, startPoint y: 311, endPoint x: 339, endPoint y: 309, distance: 13.2
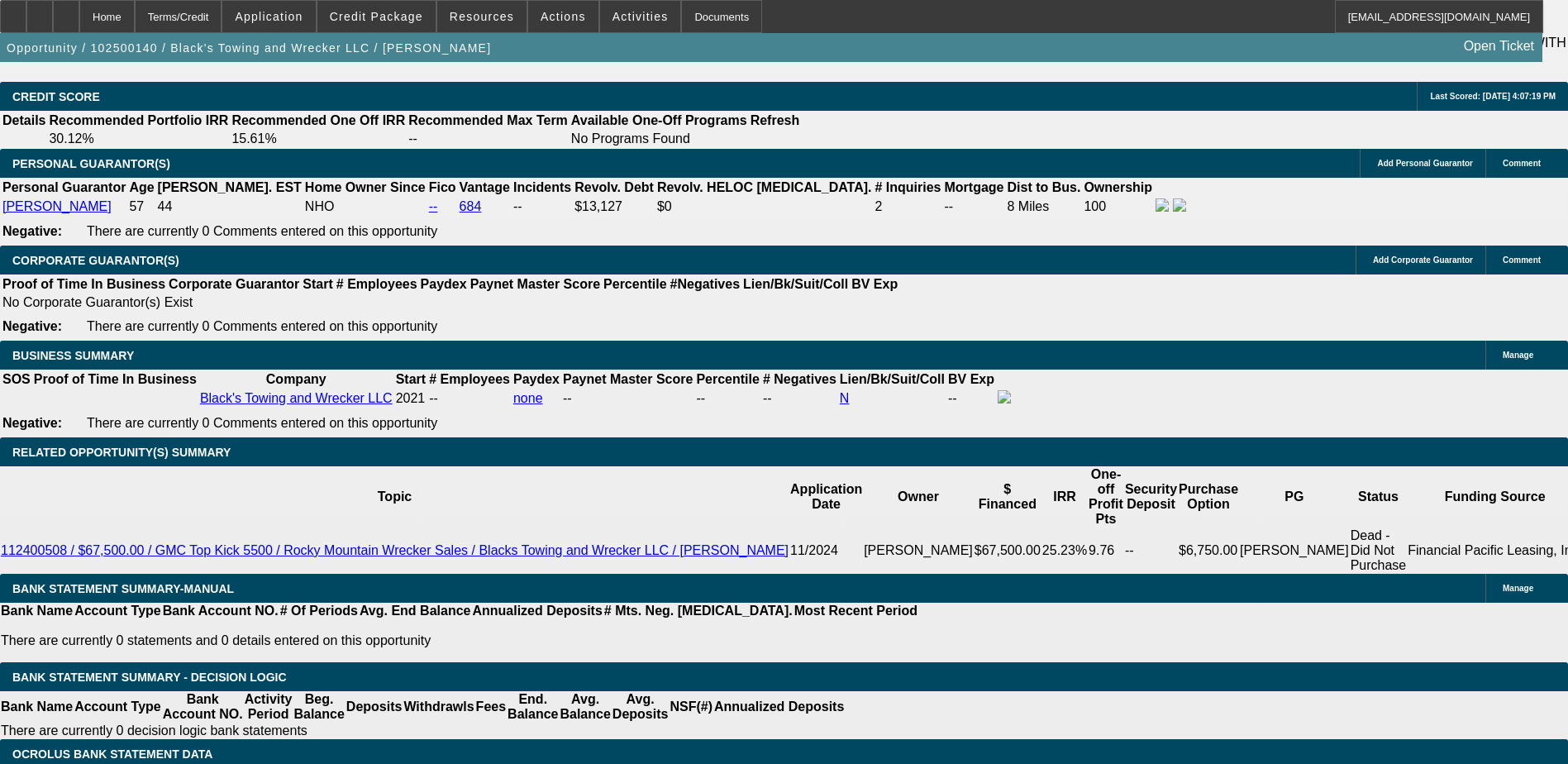
type input "36"
type input "15"
type input "$1,692.48"
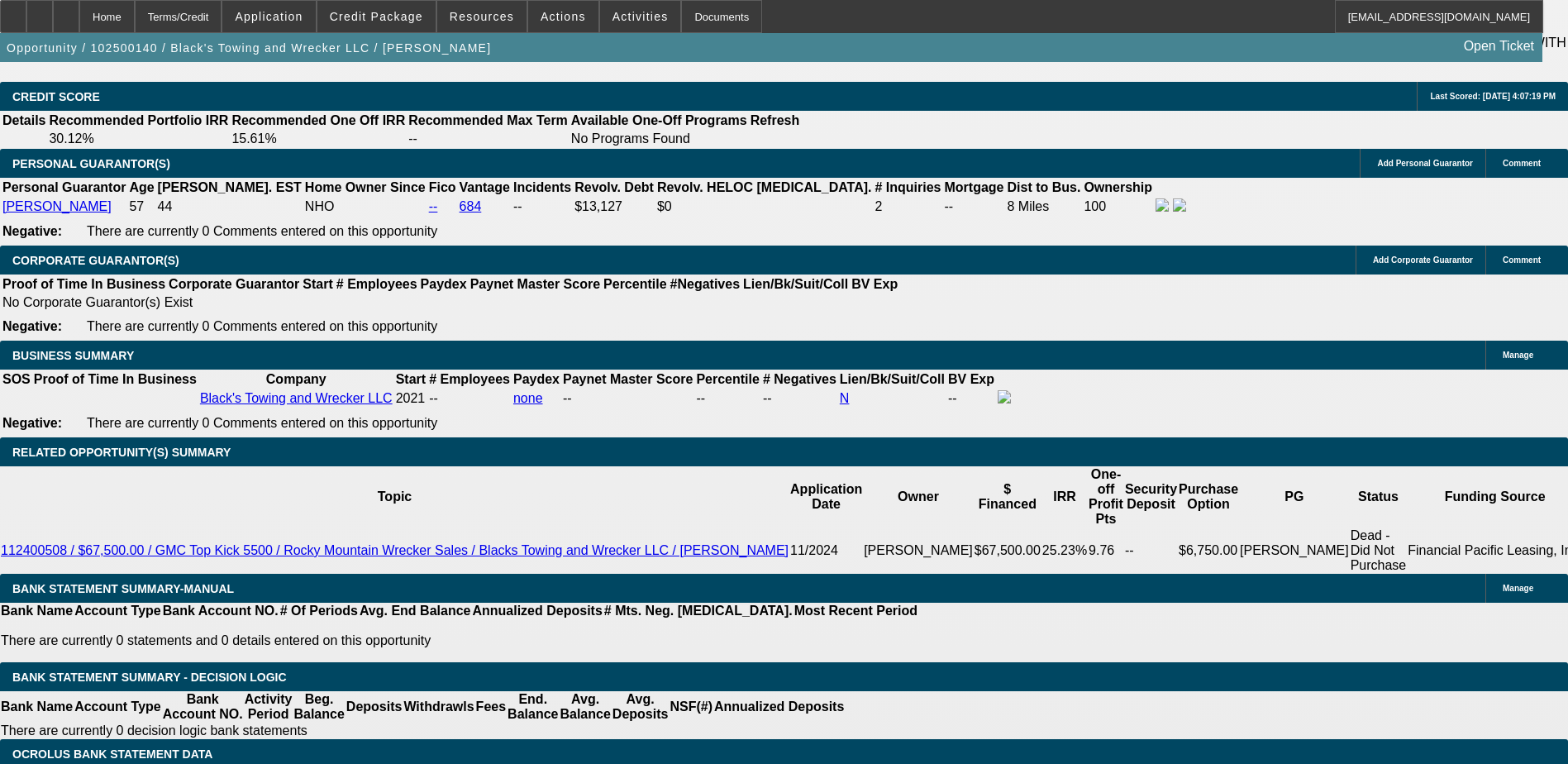
type input "$846.24"
type input "$2,079.92"
type input "$1,039.96"
type input "15"
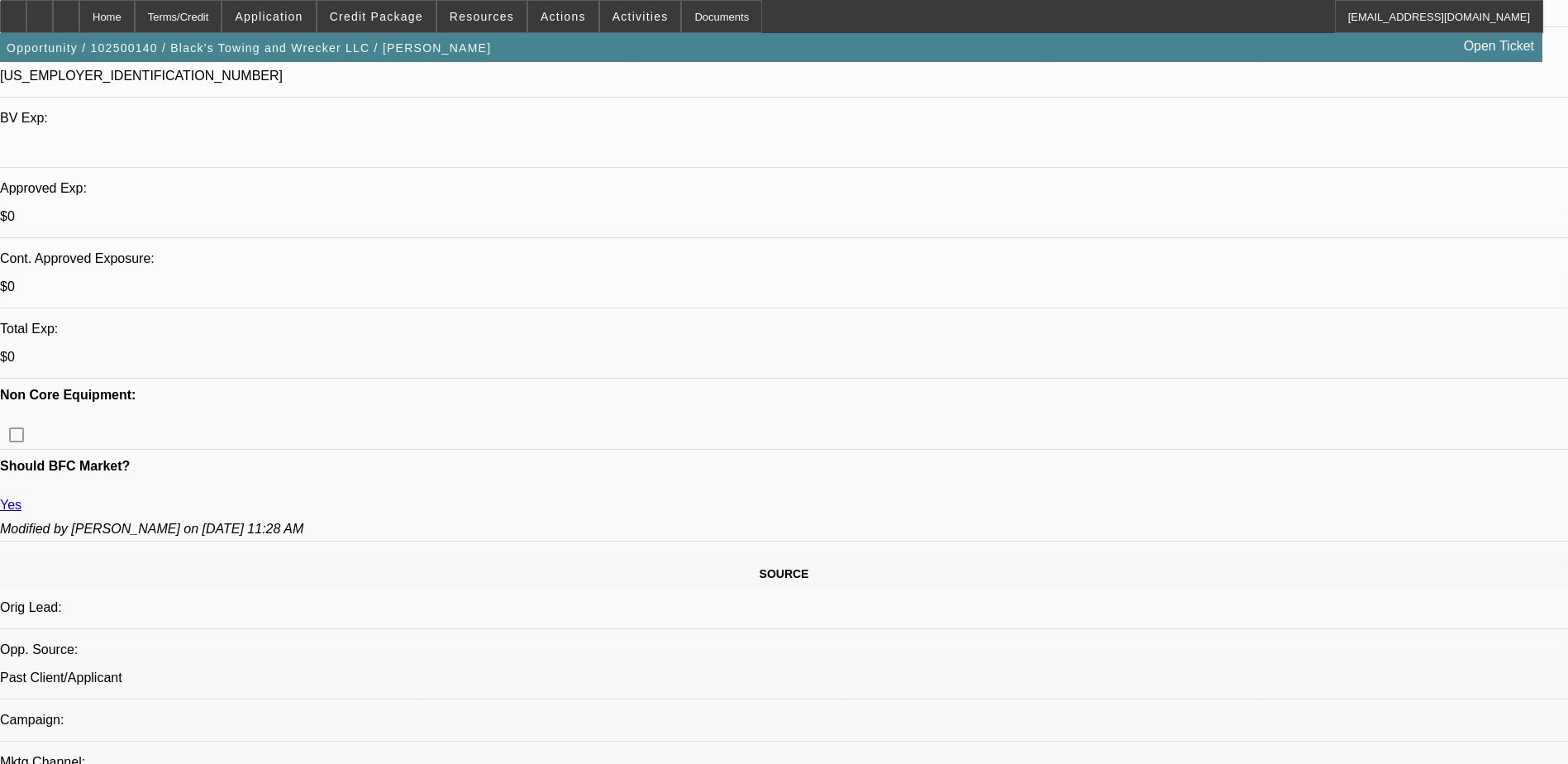
scroll to position [496, 0]
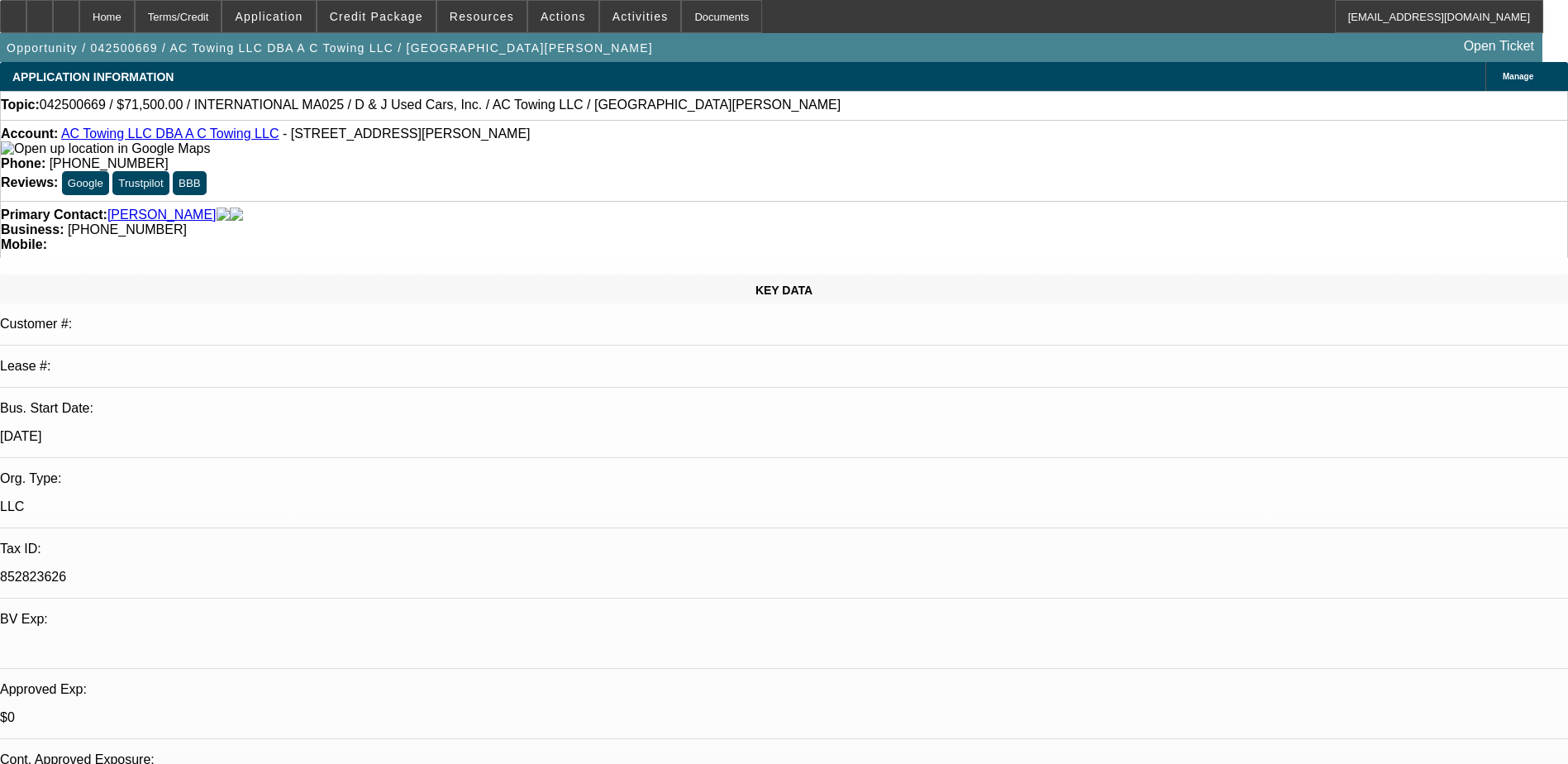
select select "0"
select select "0.1"
select select "4"
select select "0"
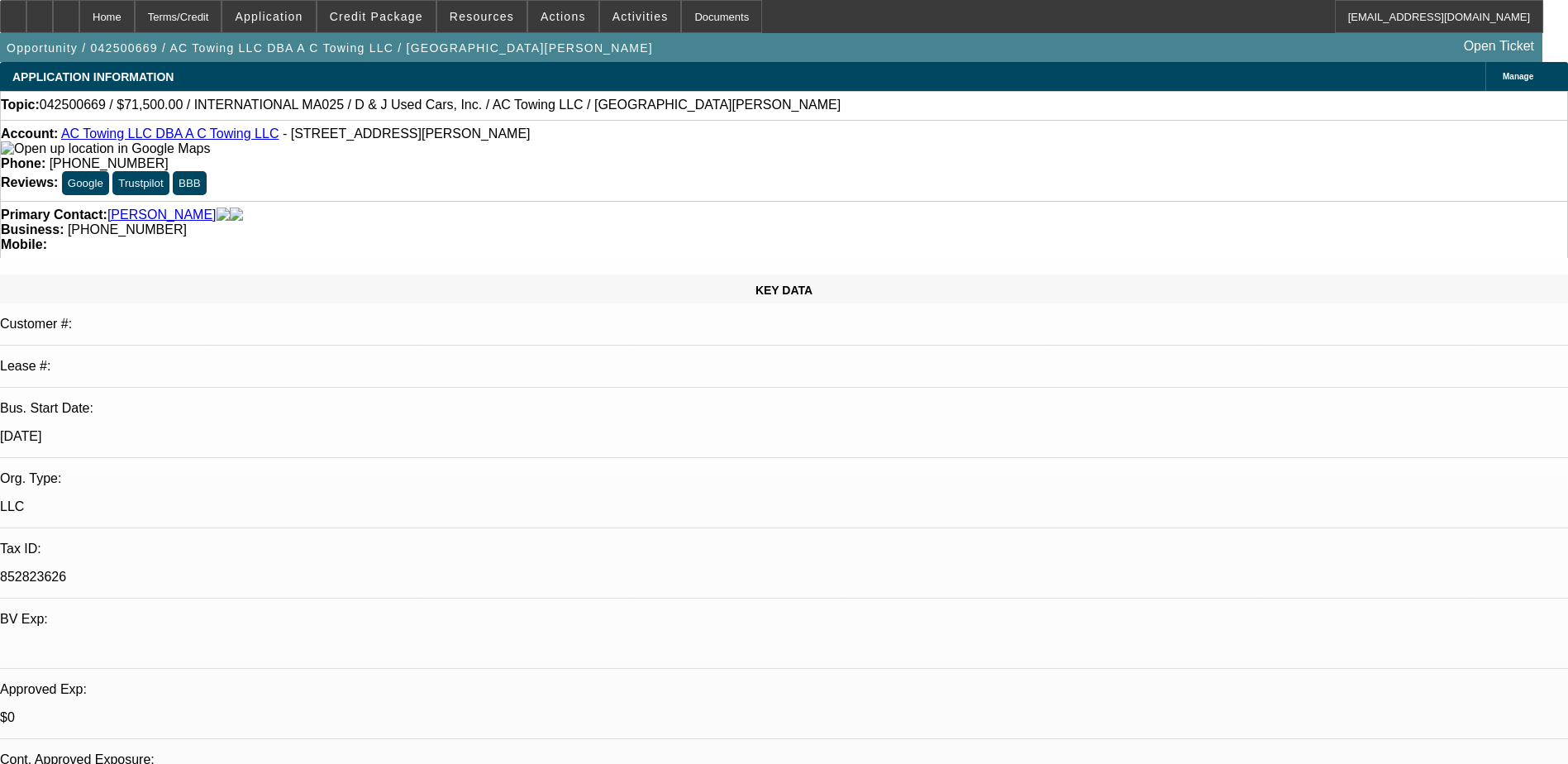
select select "0"
select select "0.1"
select select "4"
select select "0"
select select "0.1"
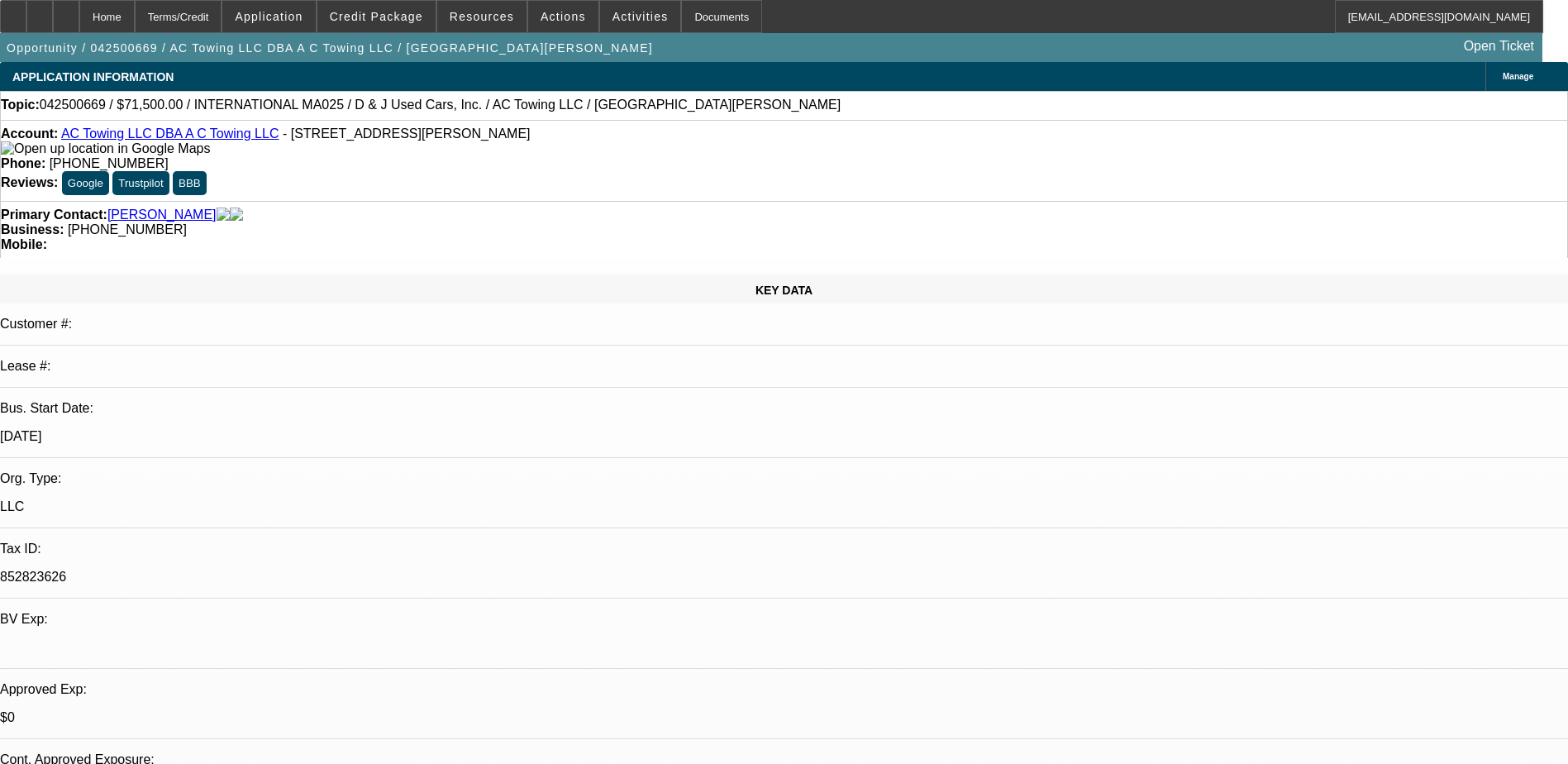
select select "4"
select select "0"
select select "6"
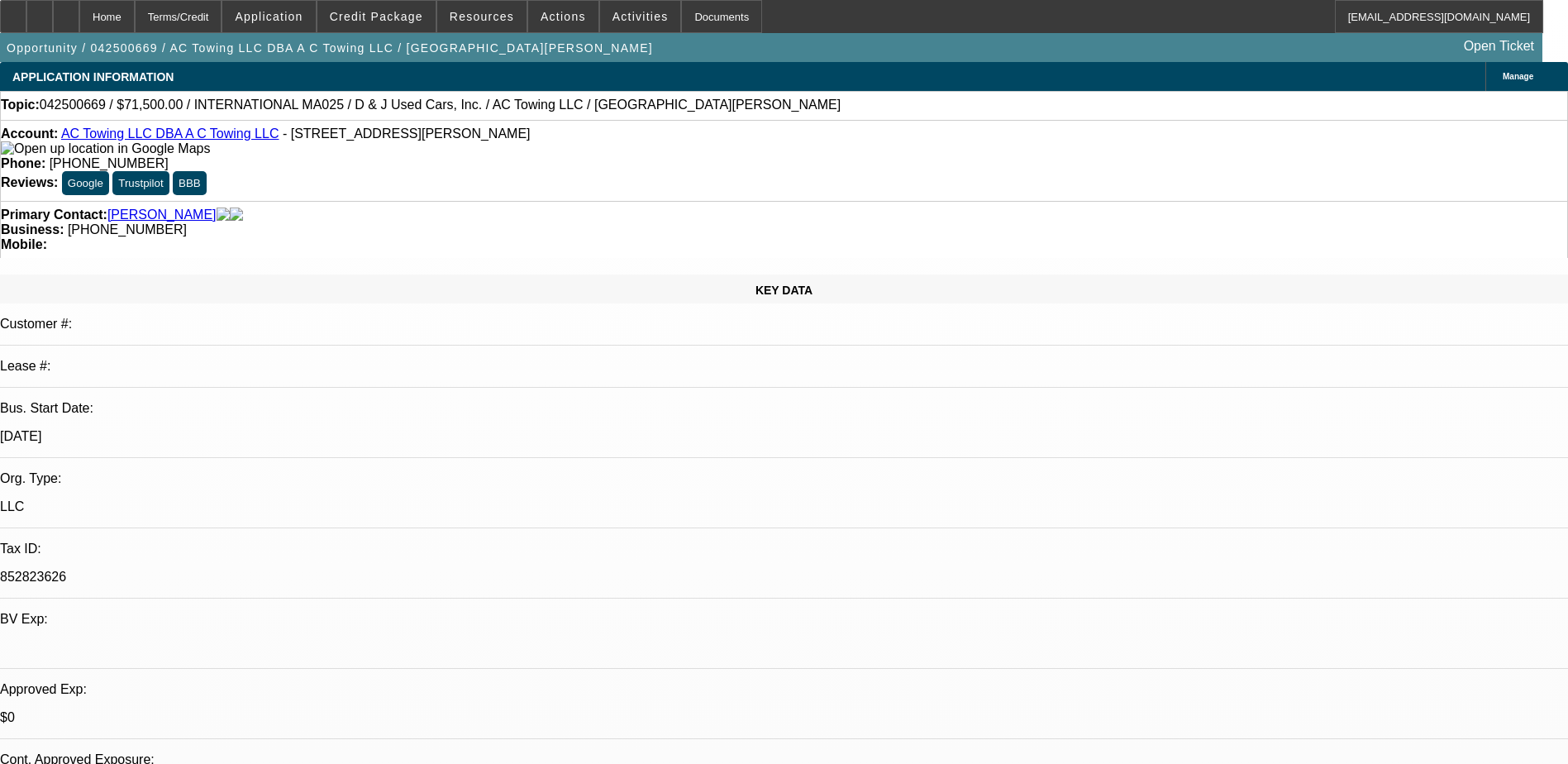
scroll to position [661, 0]
